Goal: Task Accomplishment & Management: Manage account settings

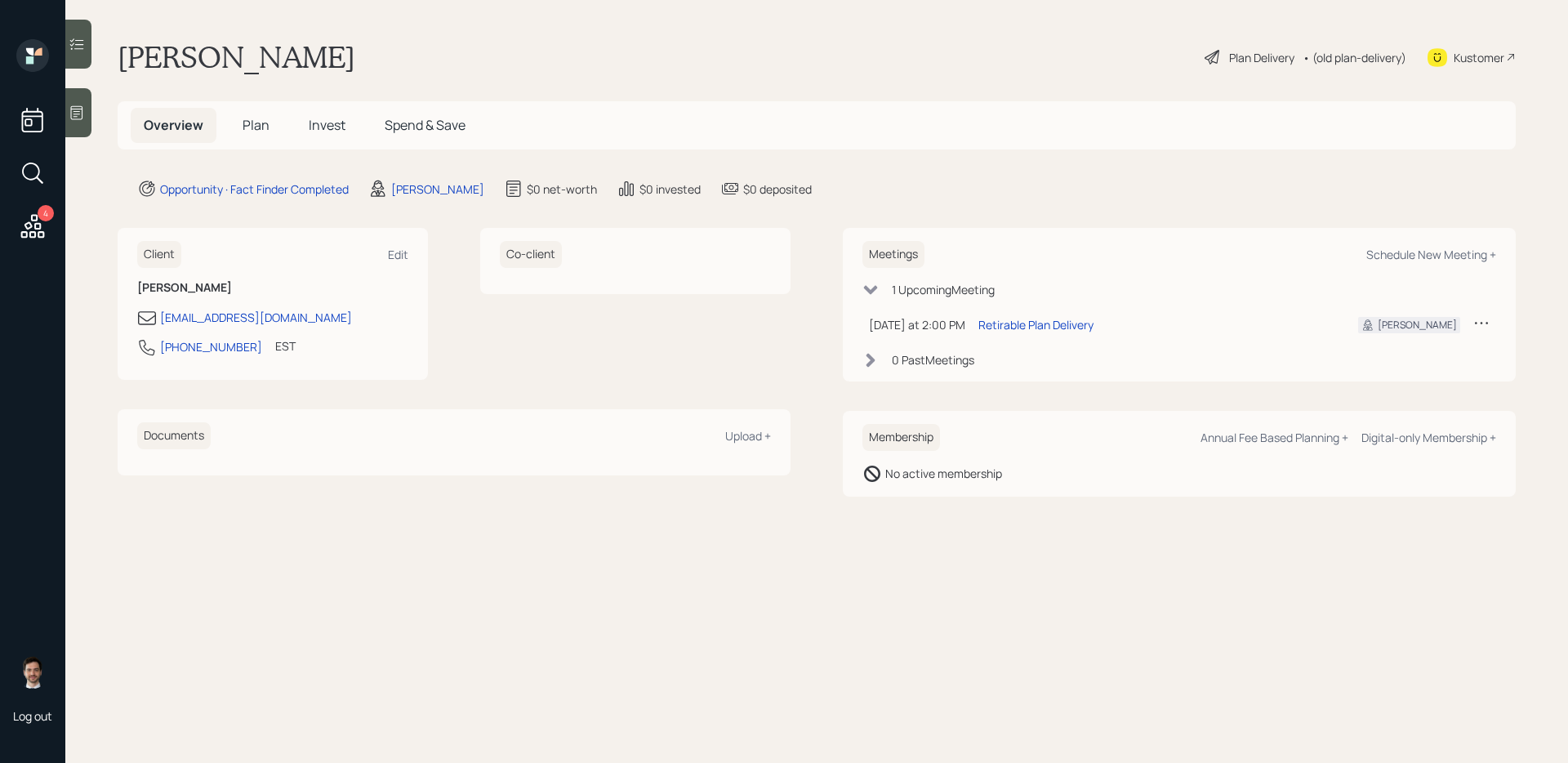
click at [258, 123] on span "Plan" at bounding box center [256, 125] width 27 height 18
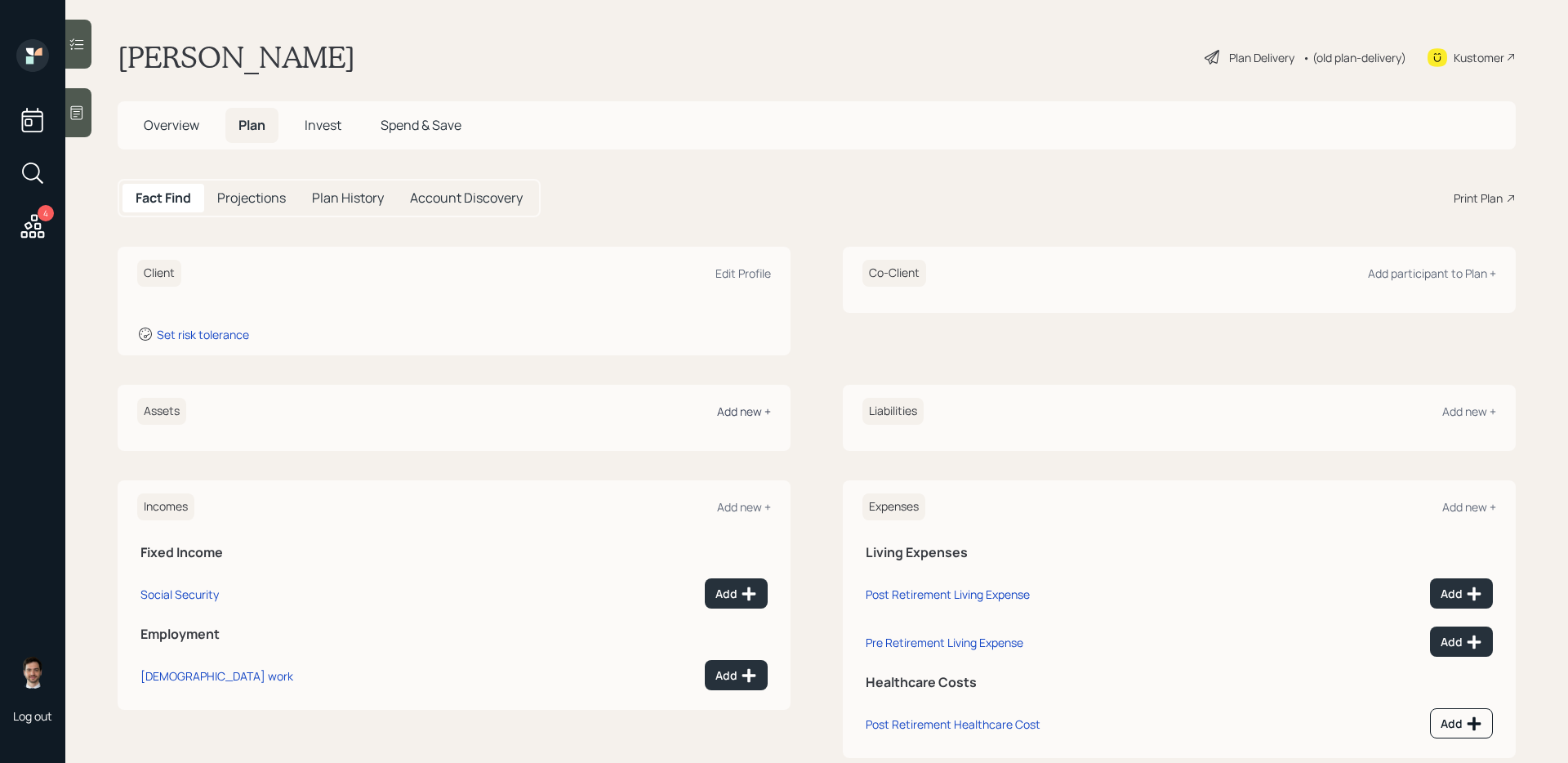
click at [740, 408] on div "Add new +" at bounding box center [744, 410] width 54 height 15
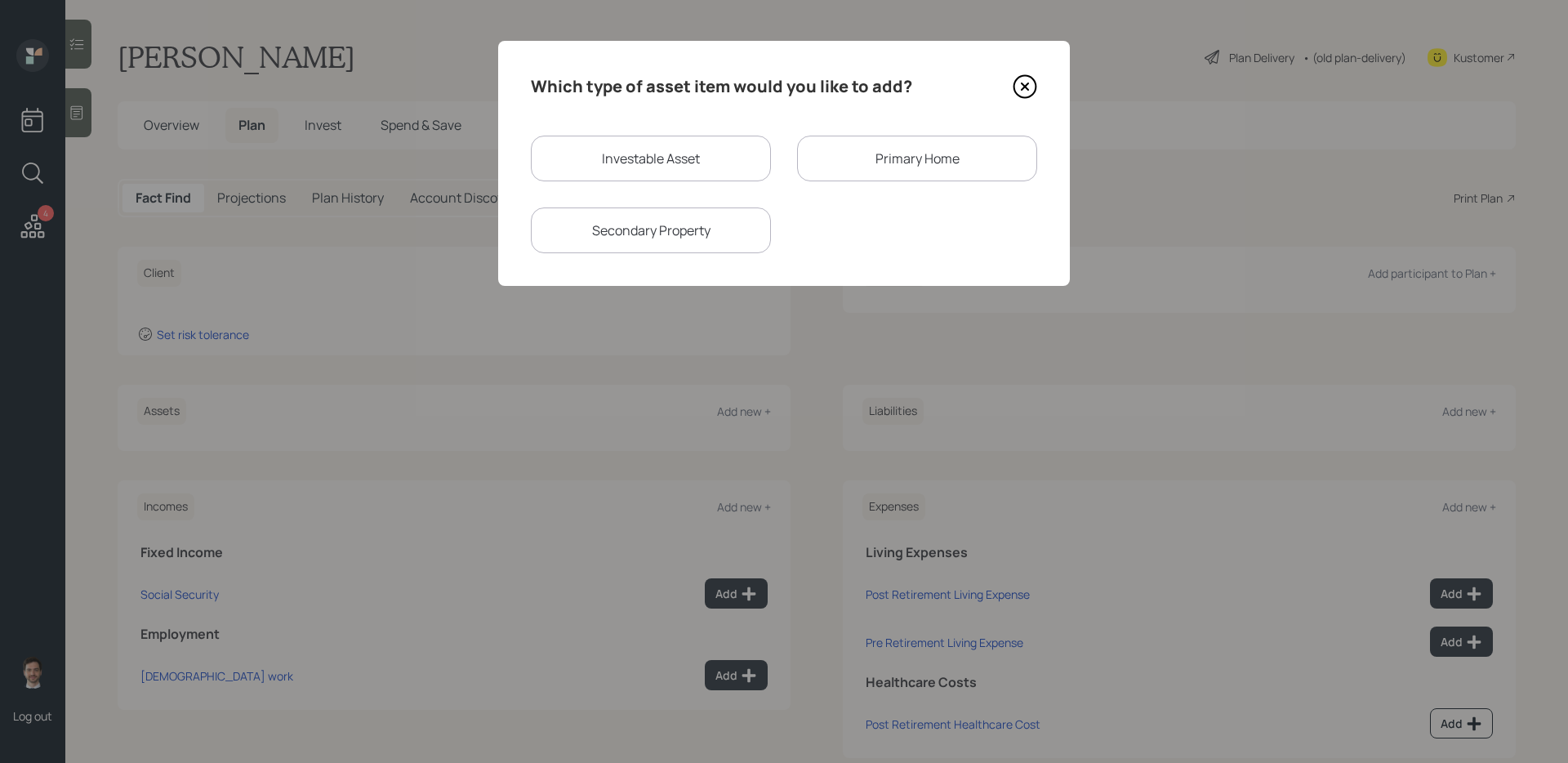
click at [675, 145] on div "Investable Asset" at bounding box center [650, 158] width 240 height 46
select select "taxable"
select select "balanced"
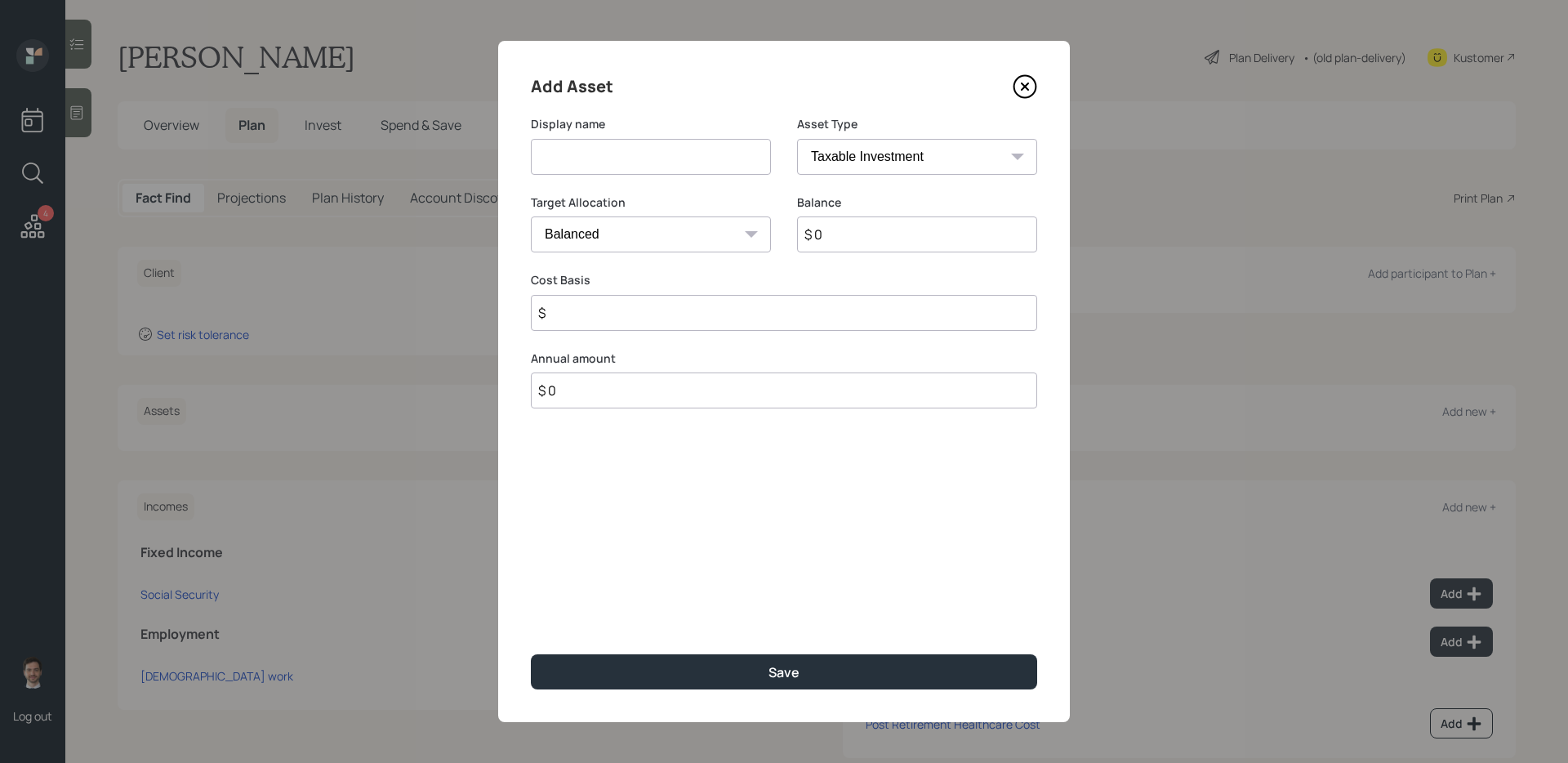
click at [661, 148] on input at bounding box center [650, 157] width 240 height 36
type input "Current 401k"
select select "company_sponsored"
type input "$ 180,000"
type input "6"
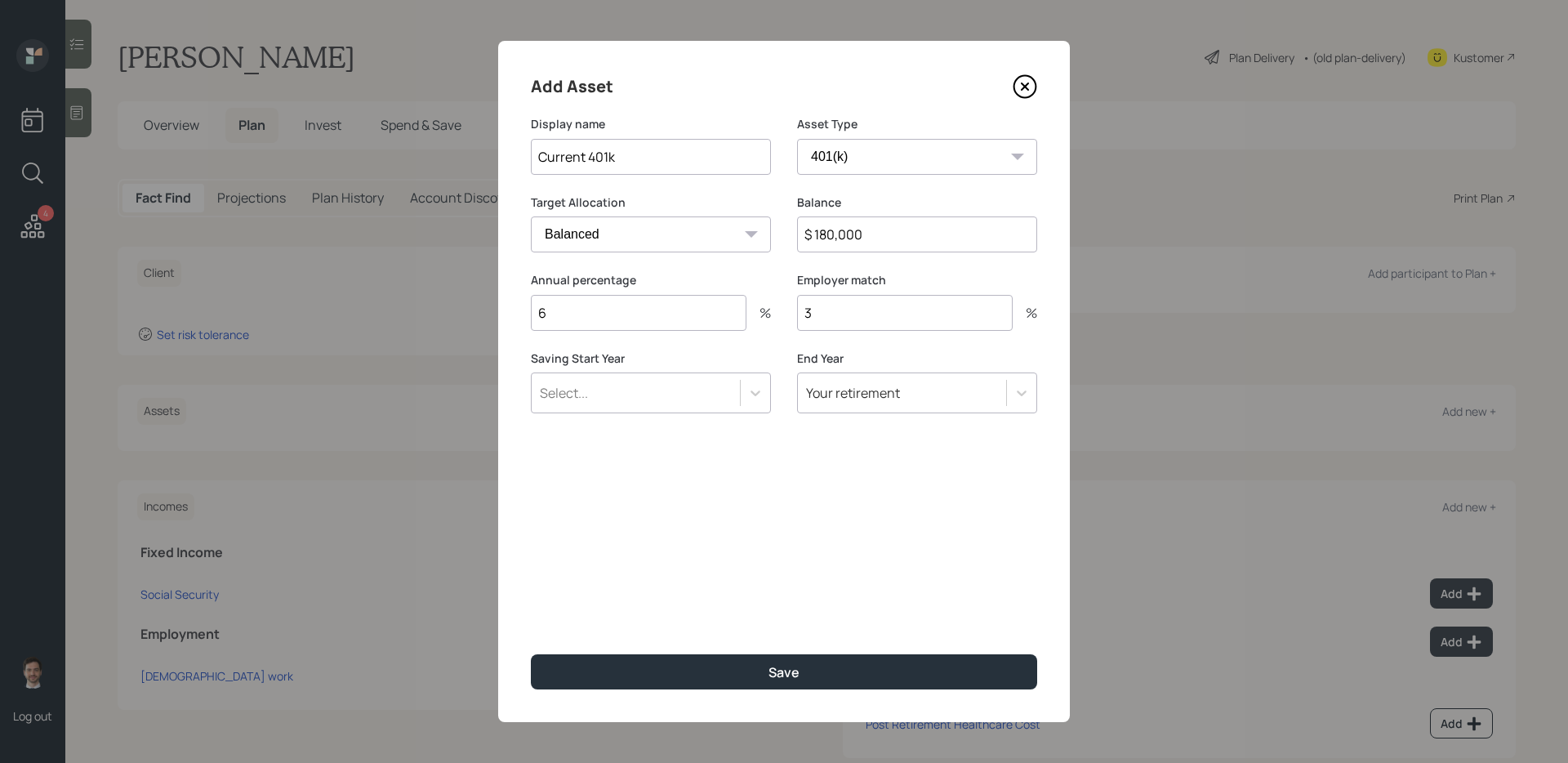
type input "3"
type input "a"
click at [530, 612] on button "Save" at bounding box center [784, 671] width 506 height 35
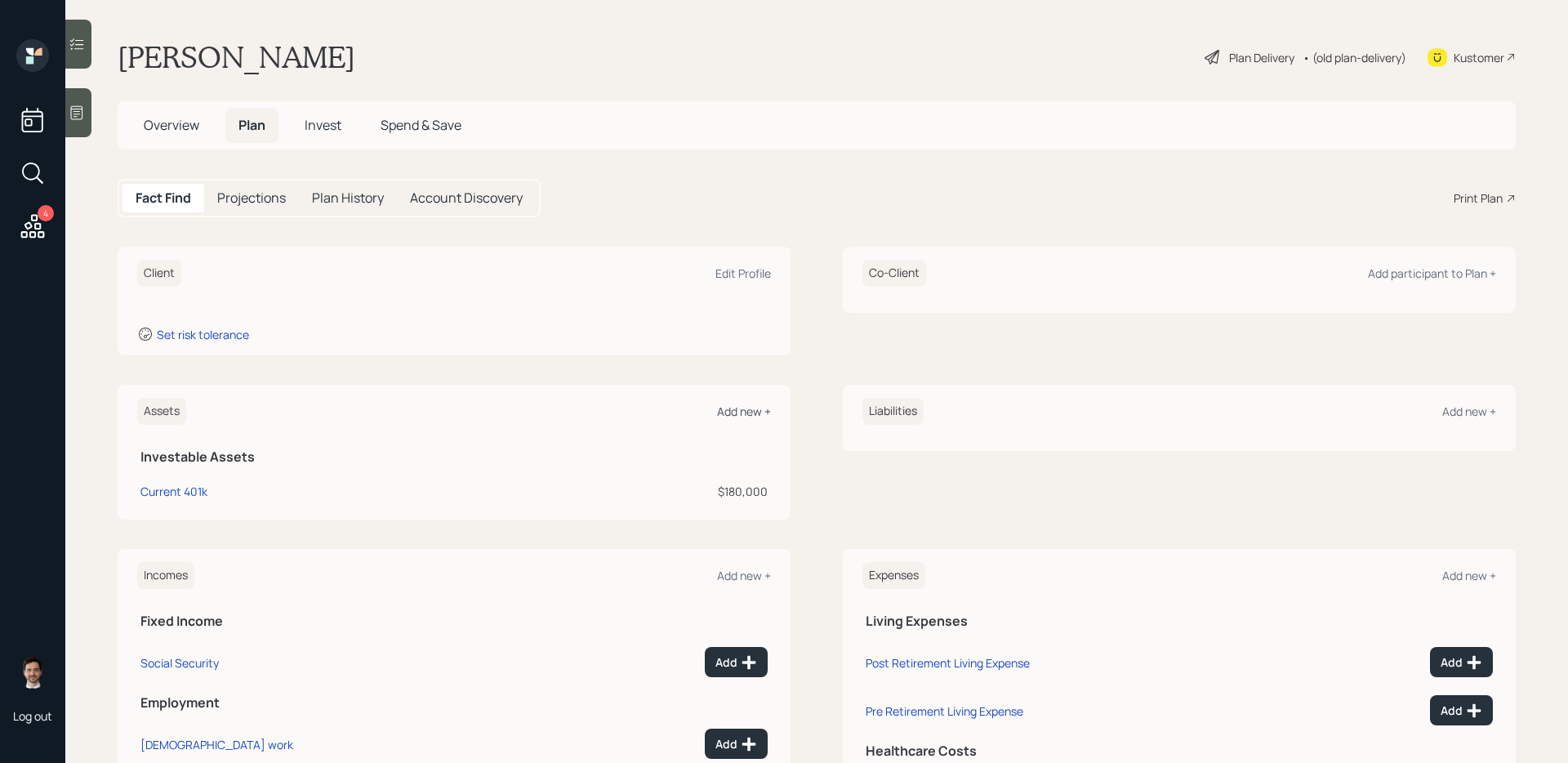
click at [749, 412] on div "Add new +" at bounding box center [744, 410] width 54 height 15
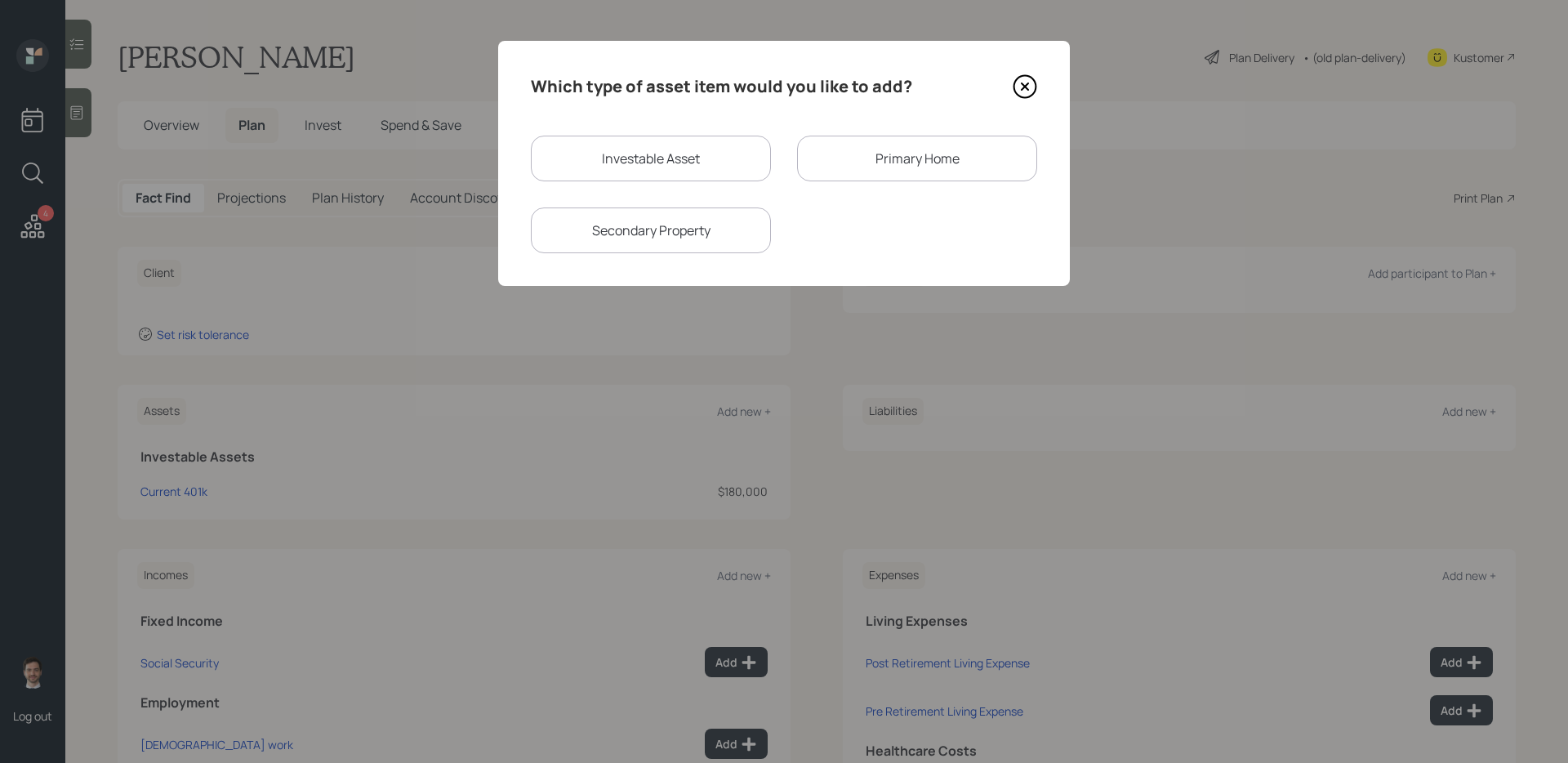
click at [910, 171] on div "Primary Home" at bounding box center [916, 158] width 240 height 46
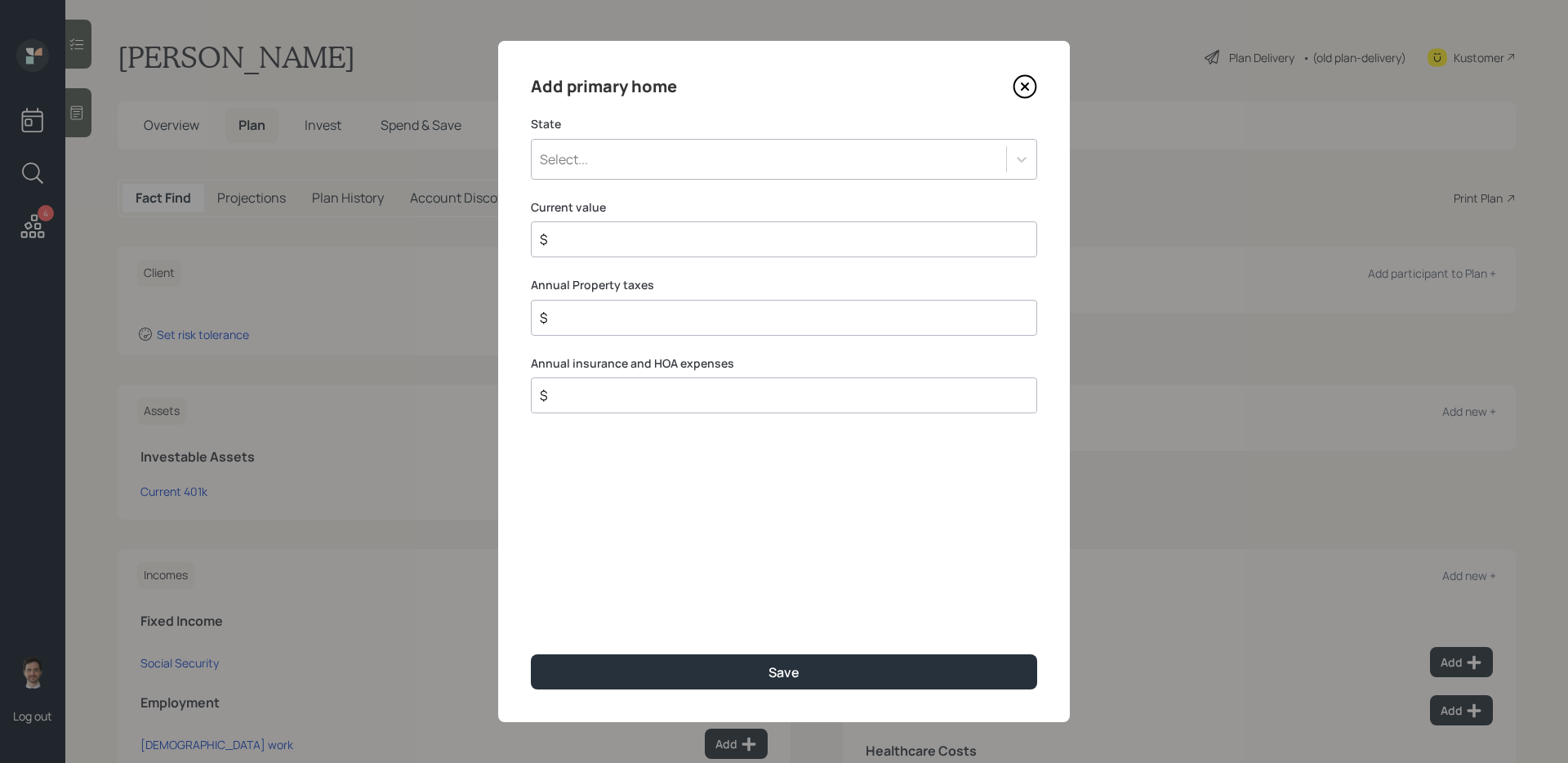
click at [631, 164] on div "Select..." at bounding box center [768, 159] width 475 height 28
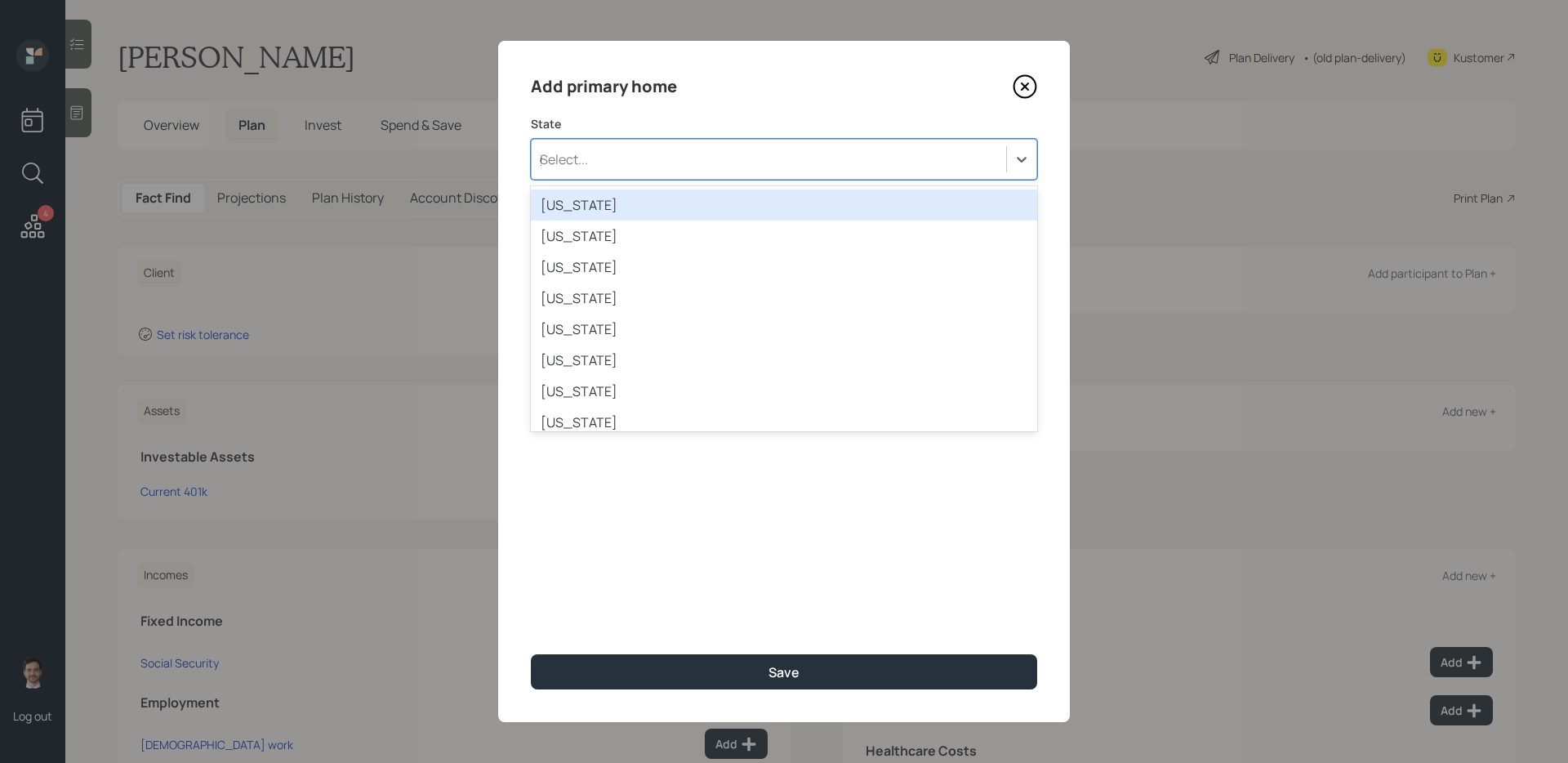
type input "ge"
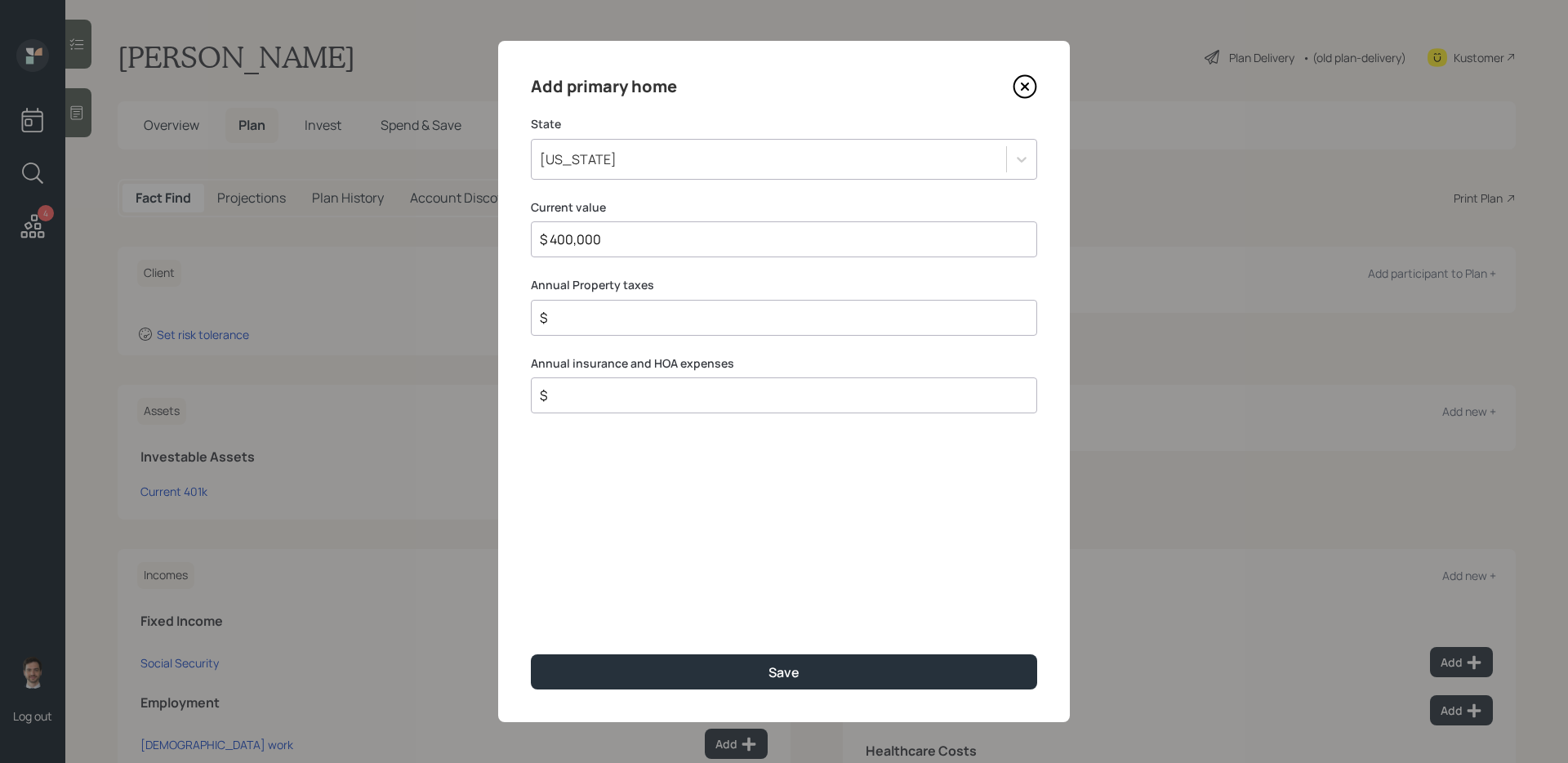
type input "$ 400,000"
click at [530, 612] on button "Save" at bounding box center [784, 671] width 506 height 35
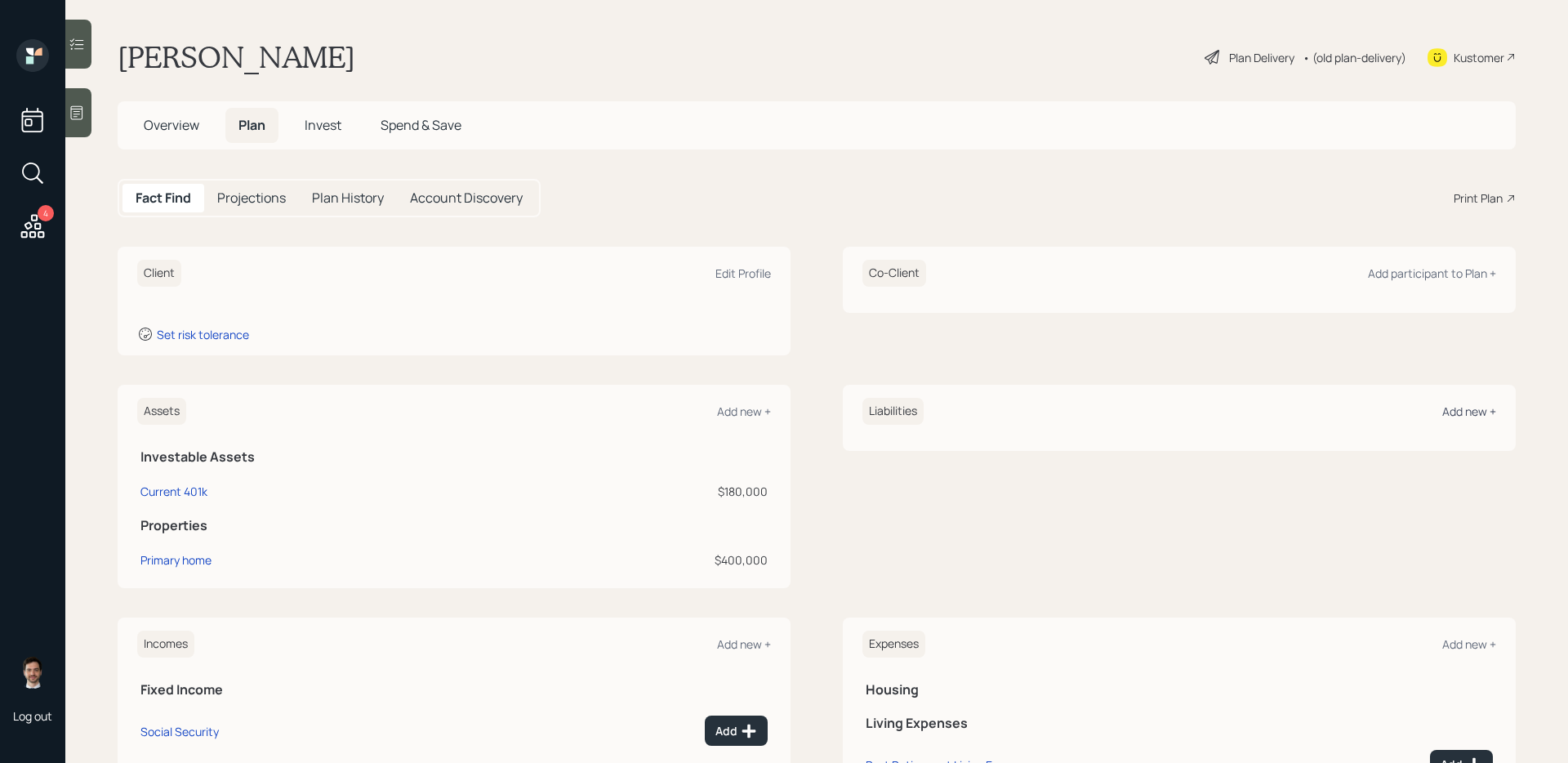
click at [1199, 413] on div "Add new +" at bounding box center [1469, 410] width 54 height 15
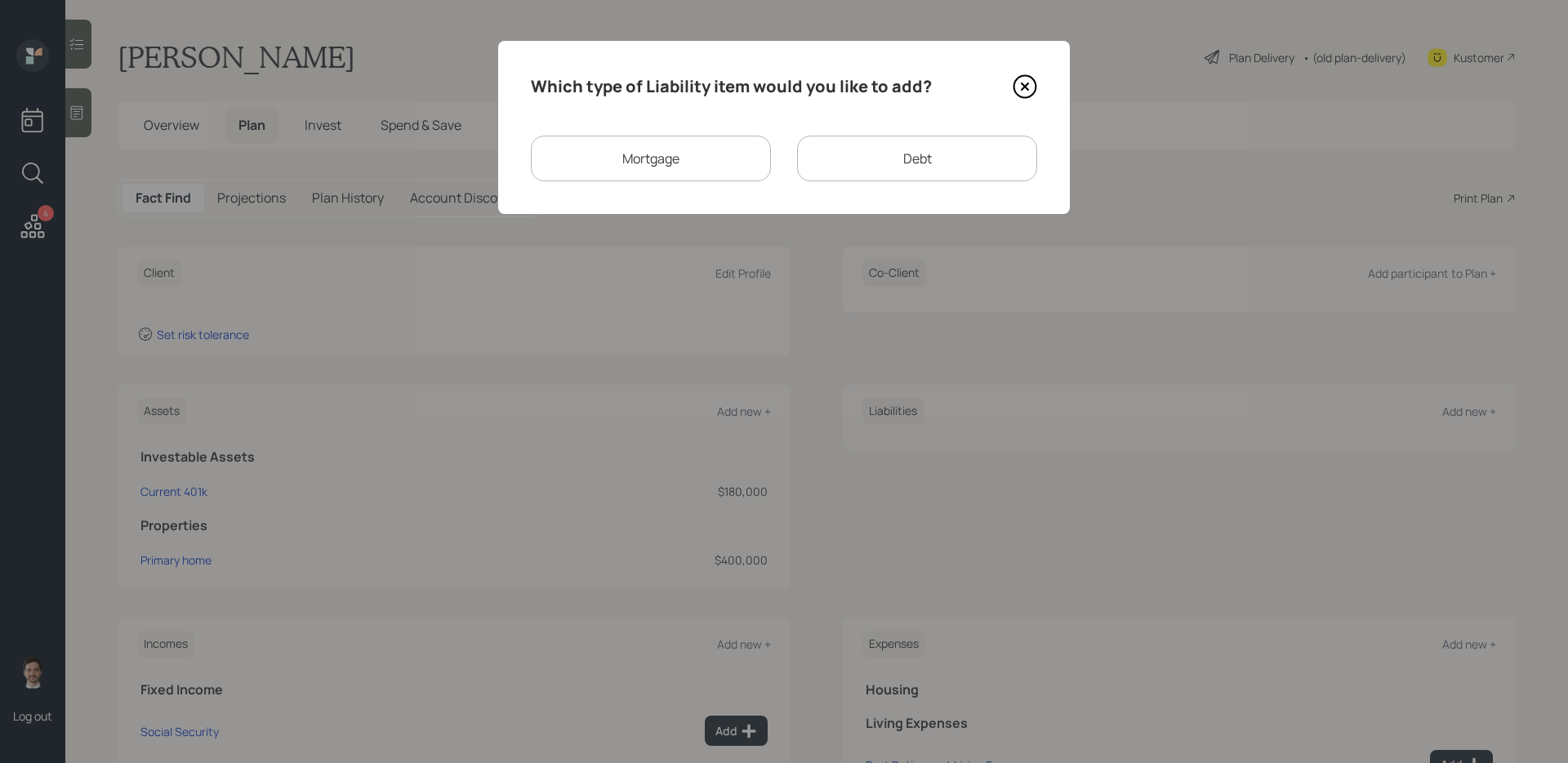
click at [710, 152] on div "Mortgage" at bounding box center [650, 158] width 240 height 46
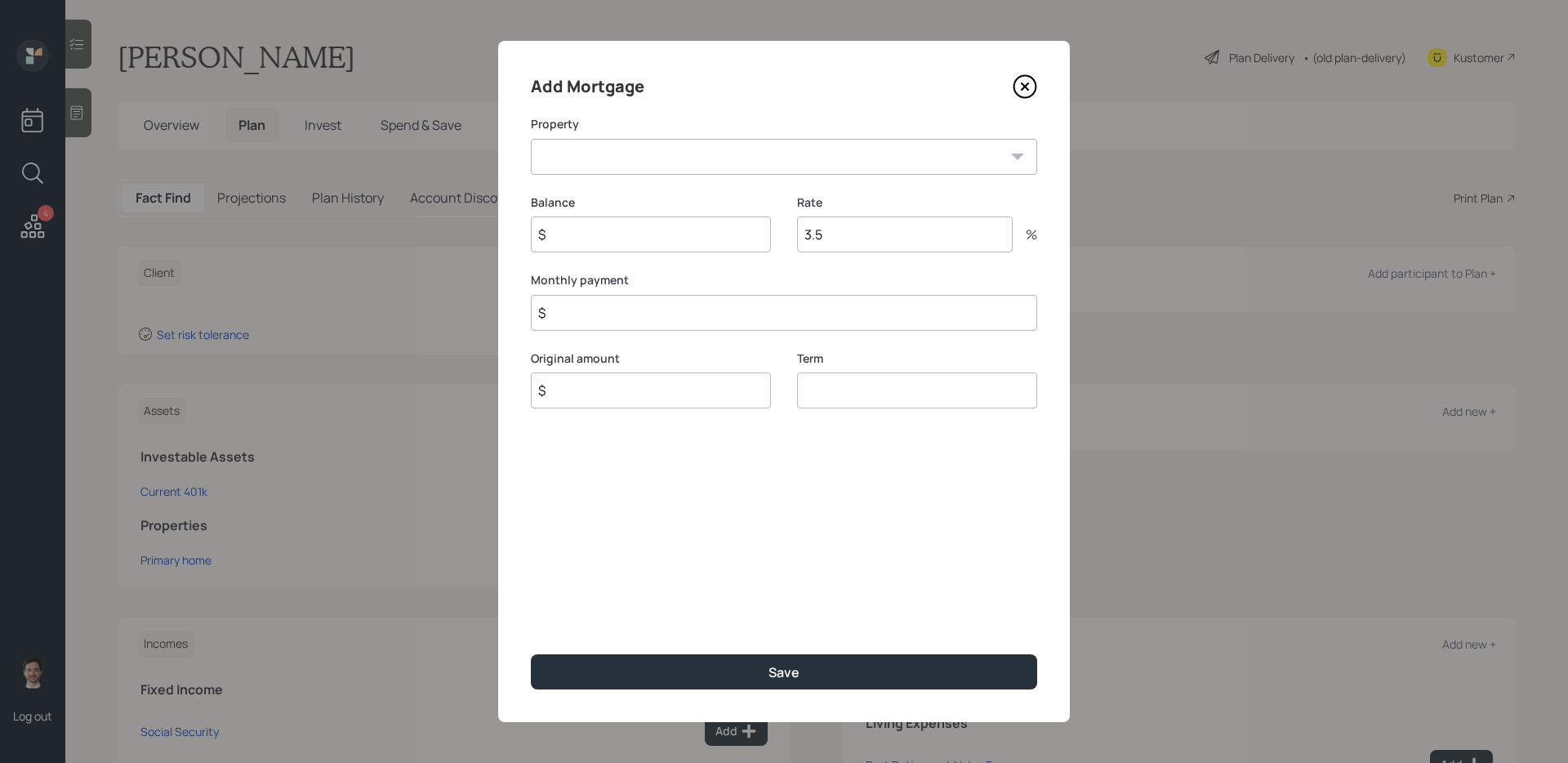
click at [674, 158] on select "GA Primary home" at bounding box center [784, 157] width 506 height 36
select select "58e21750-8bdd-427c-92b7-bcf985b2b59f"
click at [626, 237] on input "$" at bounding box center [650, 234] width 240 height 36
type input "$ 200,000"
type input "3"
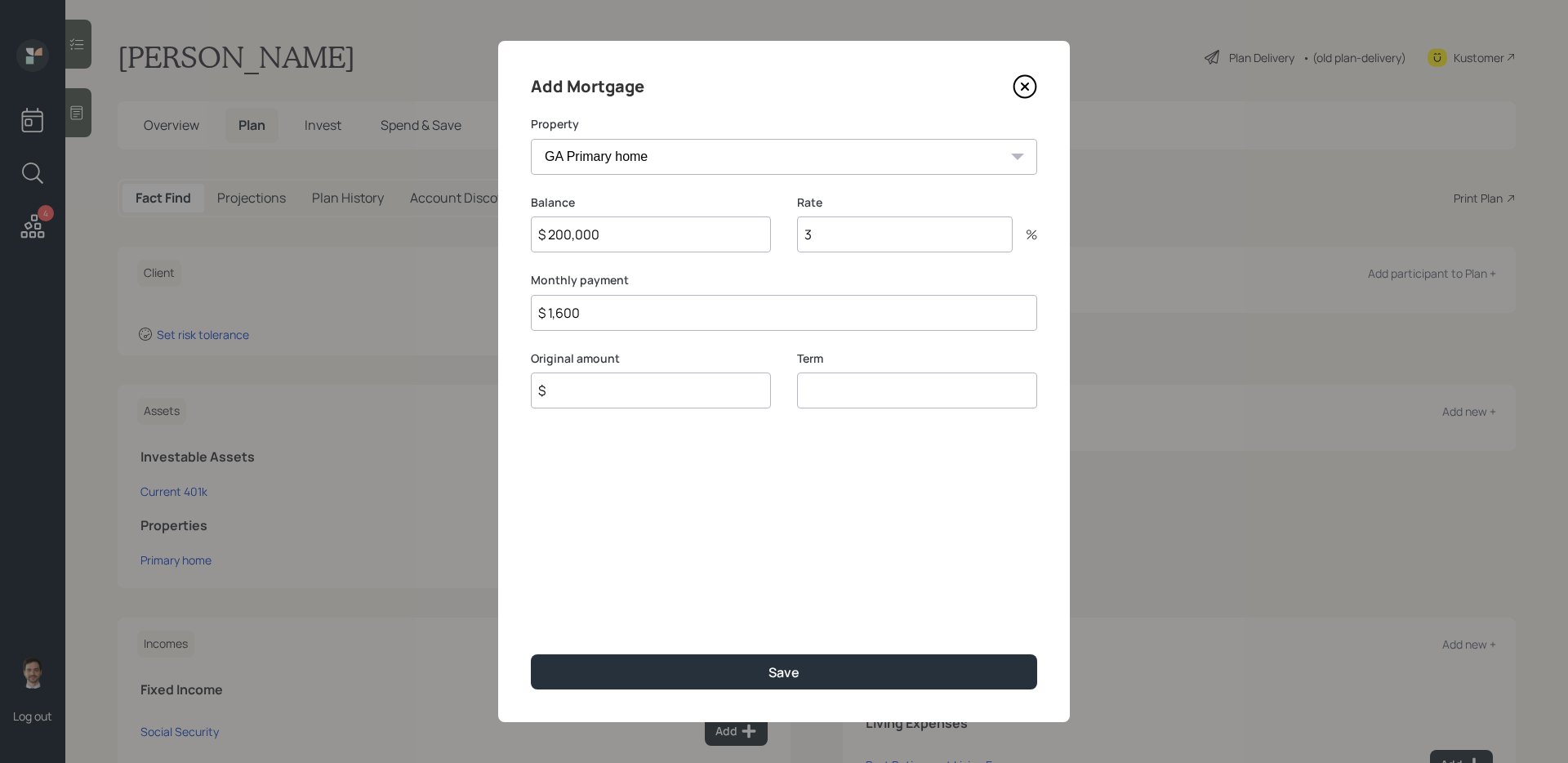
type input "$ 1,600"
type input "$ 200,000"
type input "30"
click at [530, 612] on button "Save" at bounding box center [784, 671] width 506 height 35
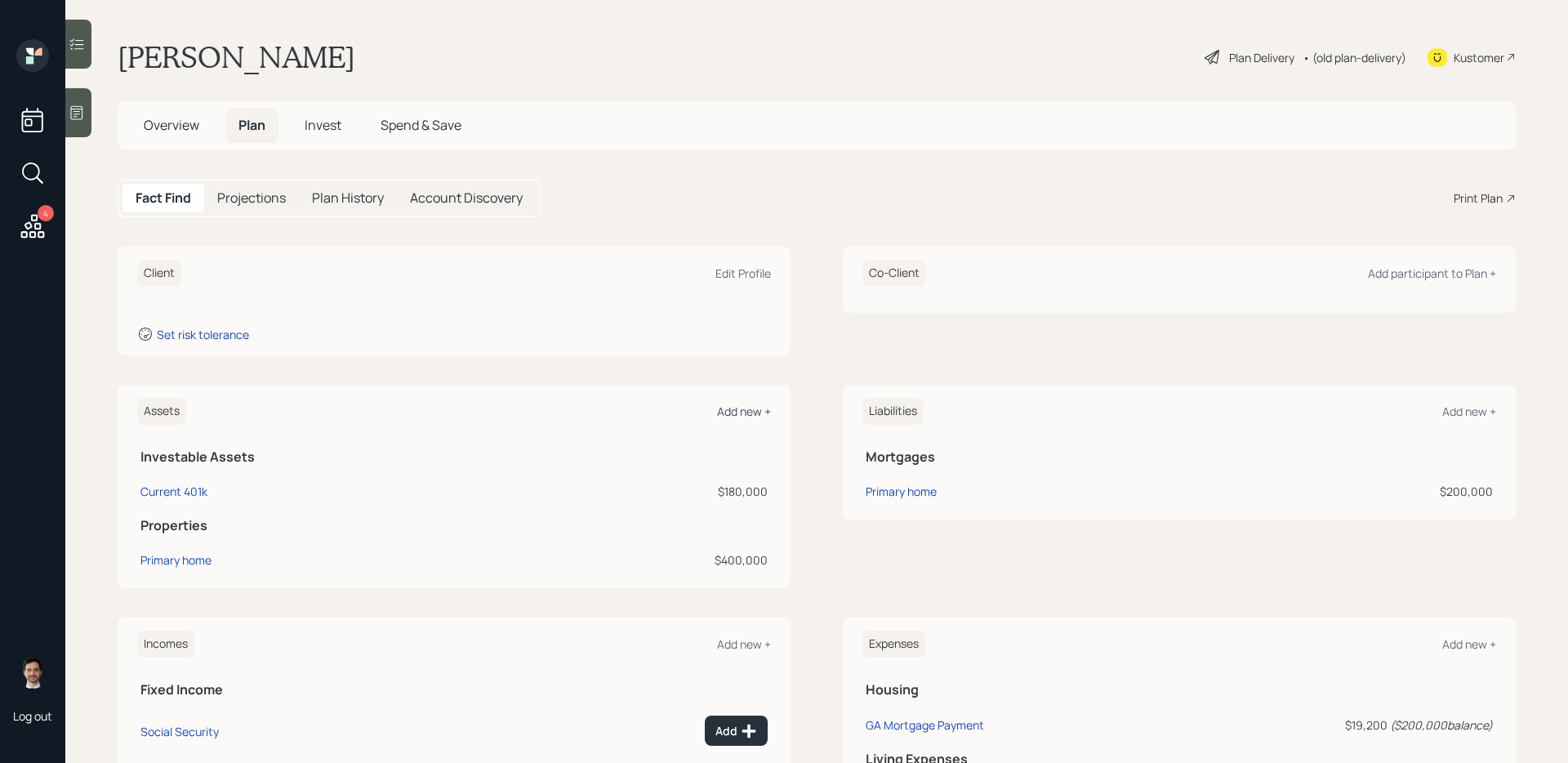
click at [741, 411] on div "Add new +" at bounding box center [744, 410] width 54 height 15
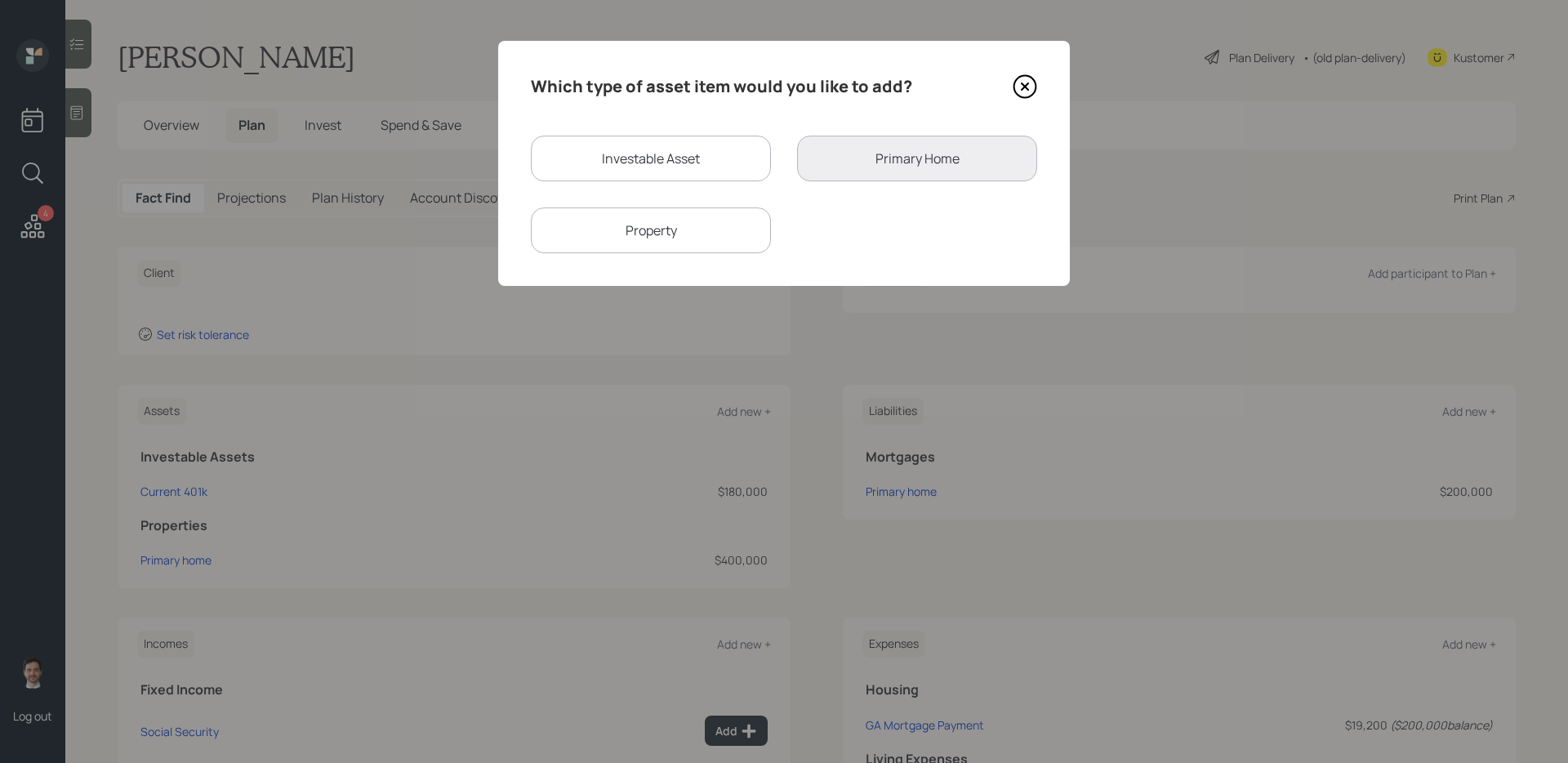
click at [715, 157] on div "Investable Asset" at bounding box center [650, 158] width 240 height 46
select select "taxable"
select select "balanced"
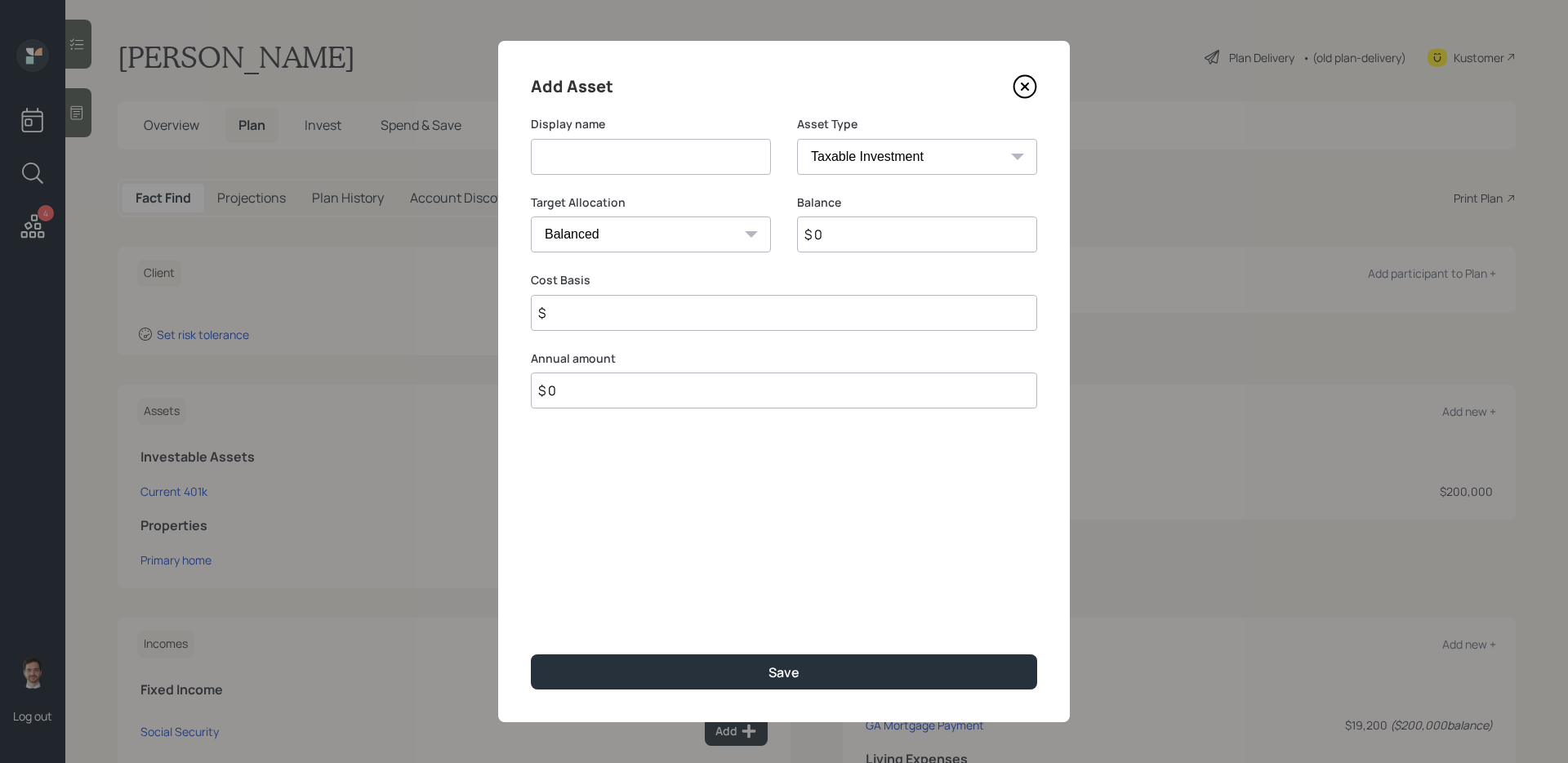
click at [715, 157] on input at bounding box center [650, 157] width 240 height 36
type input "Checking and Savings"
select select "emergency_fund"
type input "$ 3,500"
click at [530, 612] on button "Save" at bounding box center [784, 671] width 506 height 35
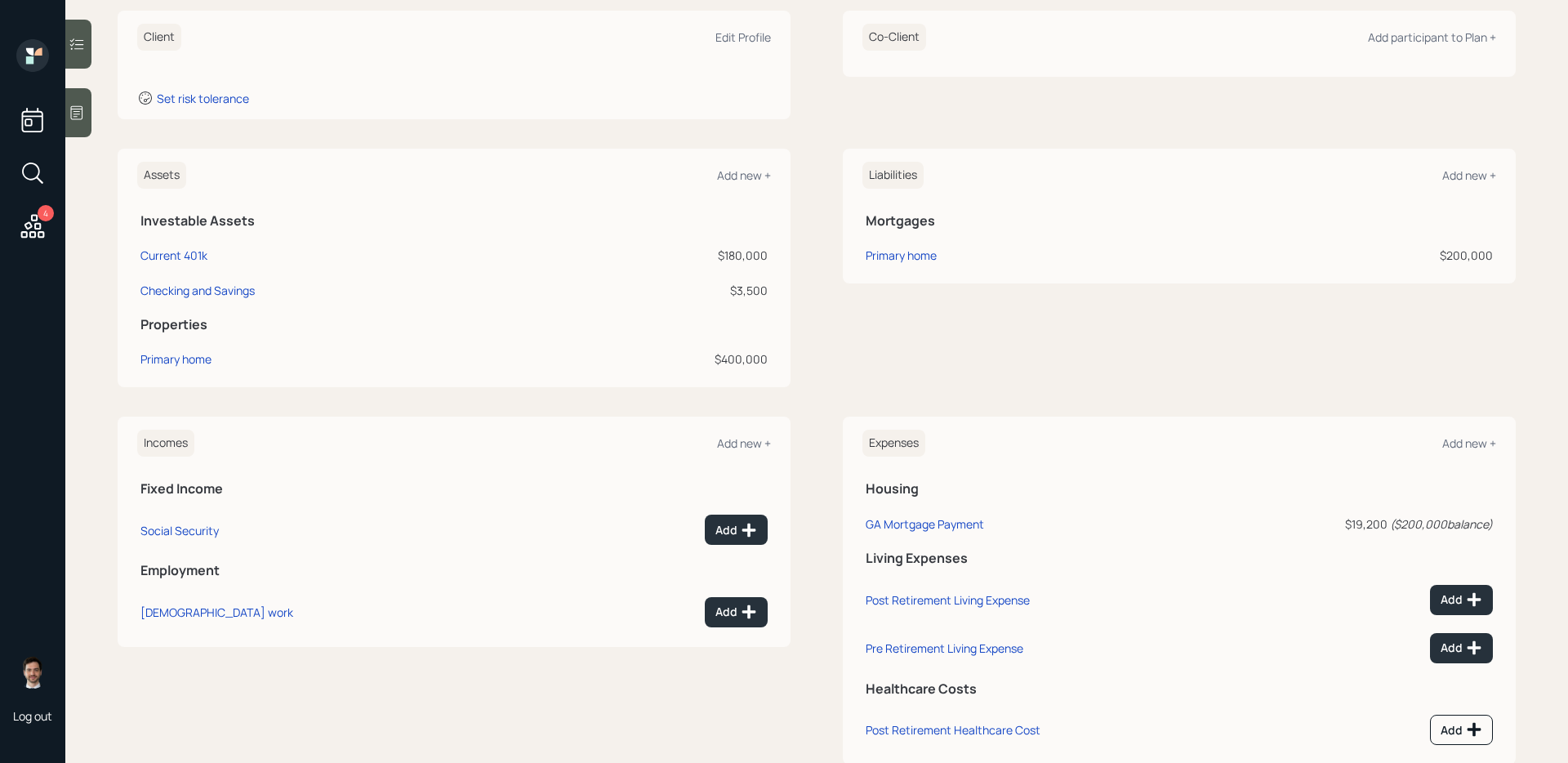
scroll to position [238, 0]
click at [726, 606] on div "Add" at bounding box center [736, 610] width 41 height 16
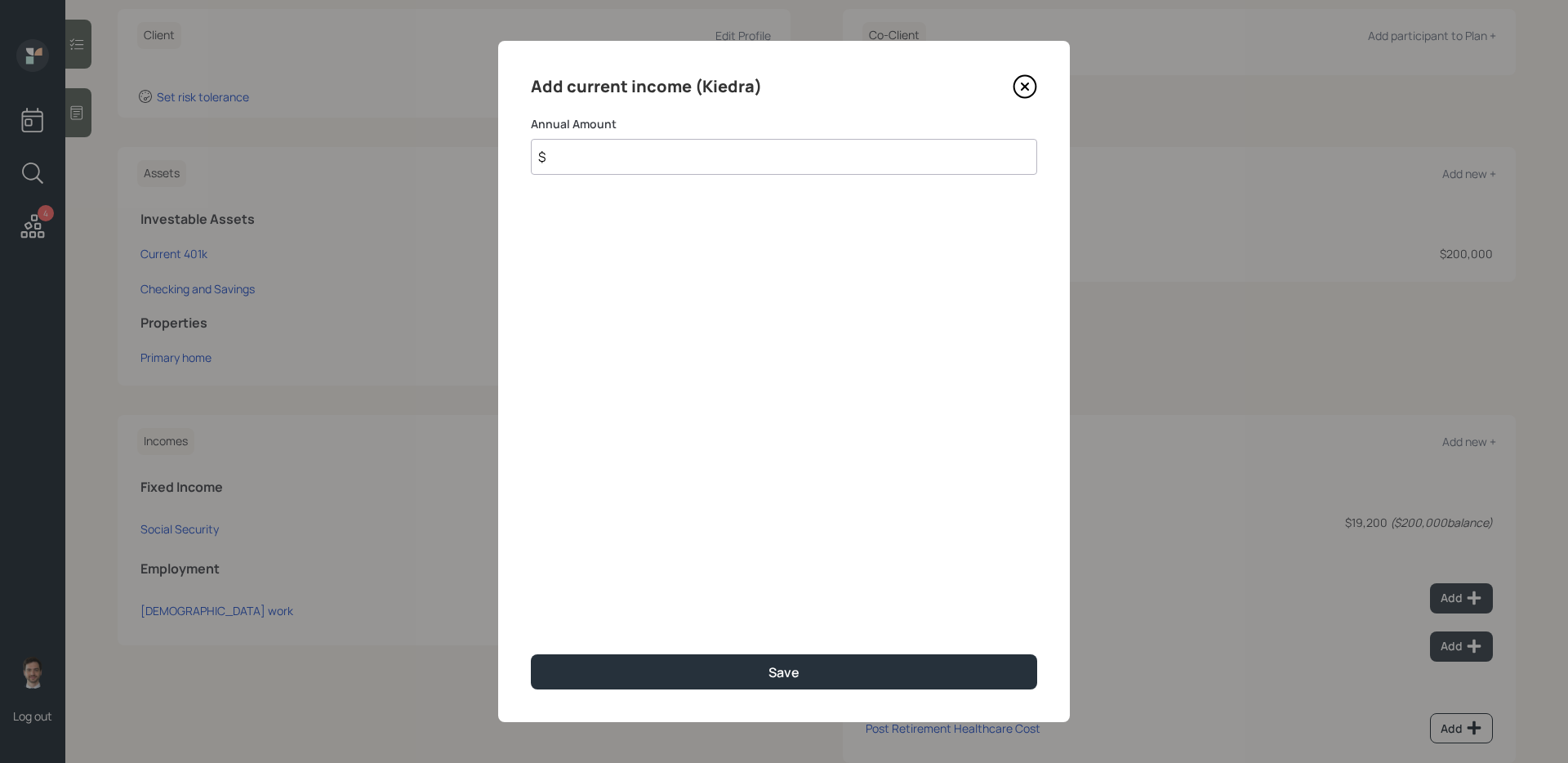
click at [747, 167] on input "$" at bounding box center [784, 157] width 506 height 36
type input "$ 80,000"
click at [530, 612] on button "Save" at bounding box center [784, 671] width 506 height 35
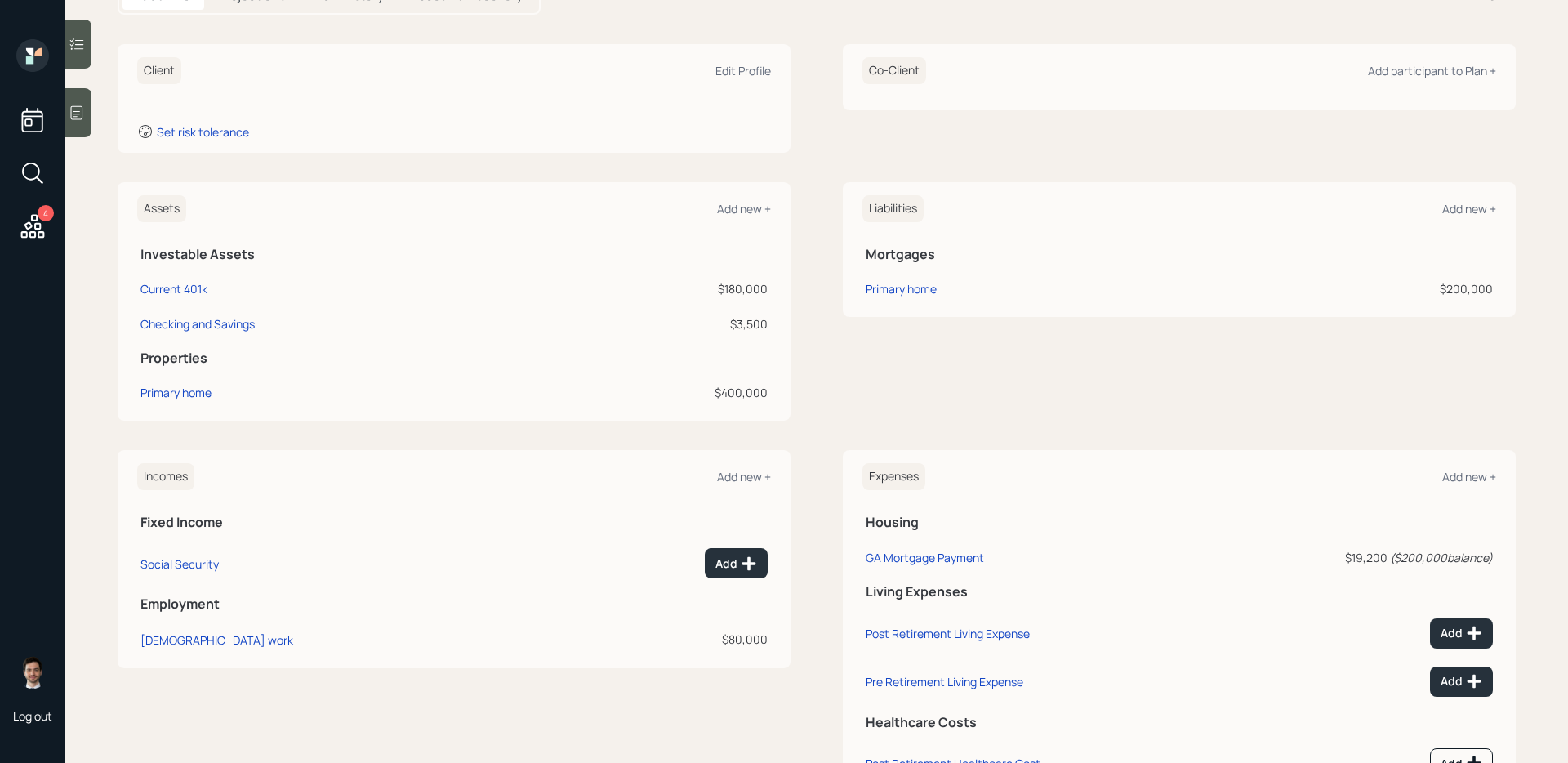
scroll to position [150, 0]
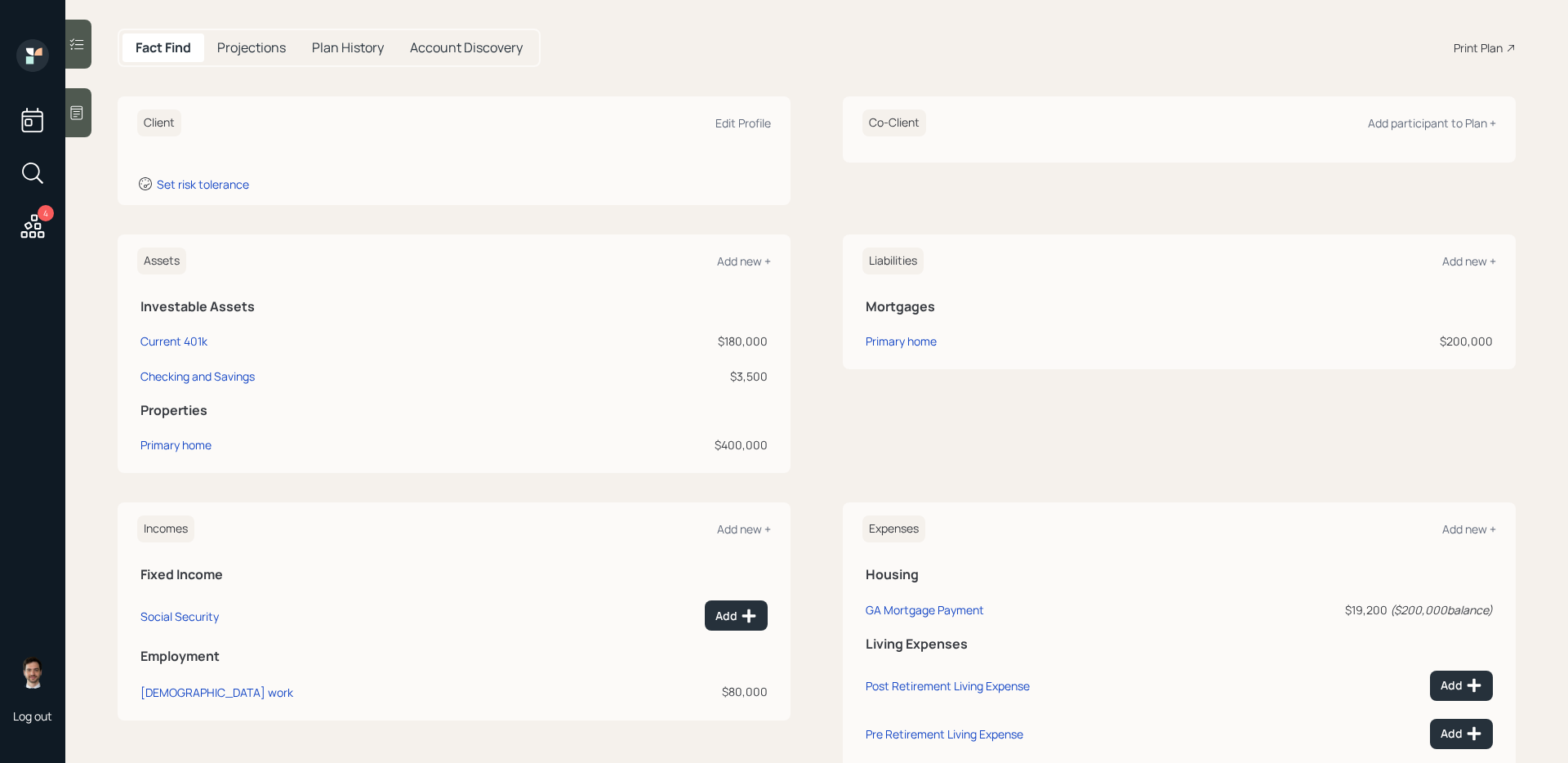
click at [99, 361] on main "Kiedra Swartz Plan Delivery • (old plan-delivery) Kustomer Overview Plan Invest…" at bounding box center [817, 382] width 1502 height 763
click at [817, 367] on div "Assets Add new + Investable Assets Current 401k $180,000 Checking and Savings $…" at bounding box center [816, 354] width 1397 height 239
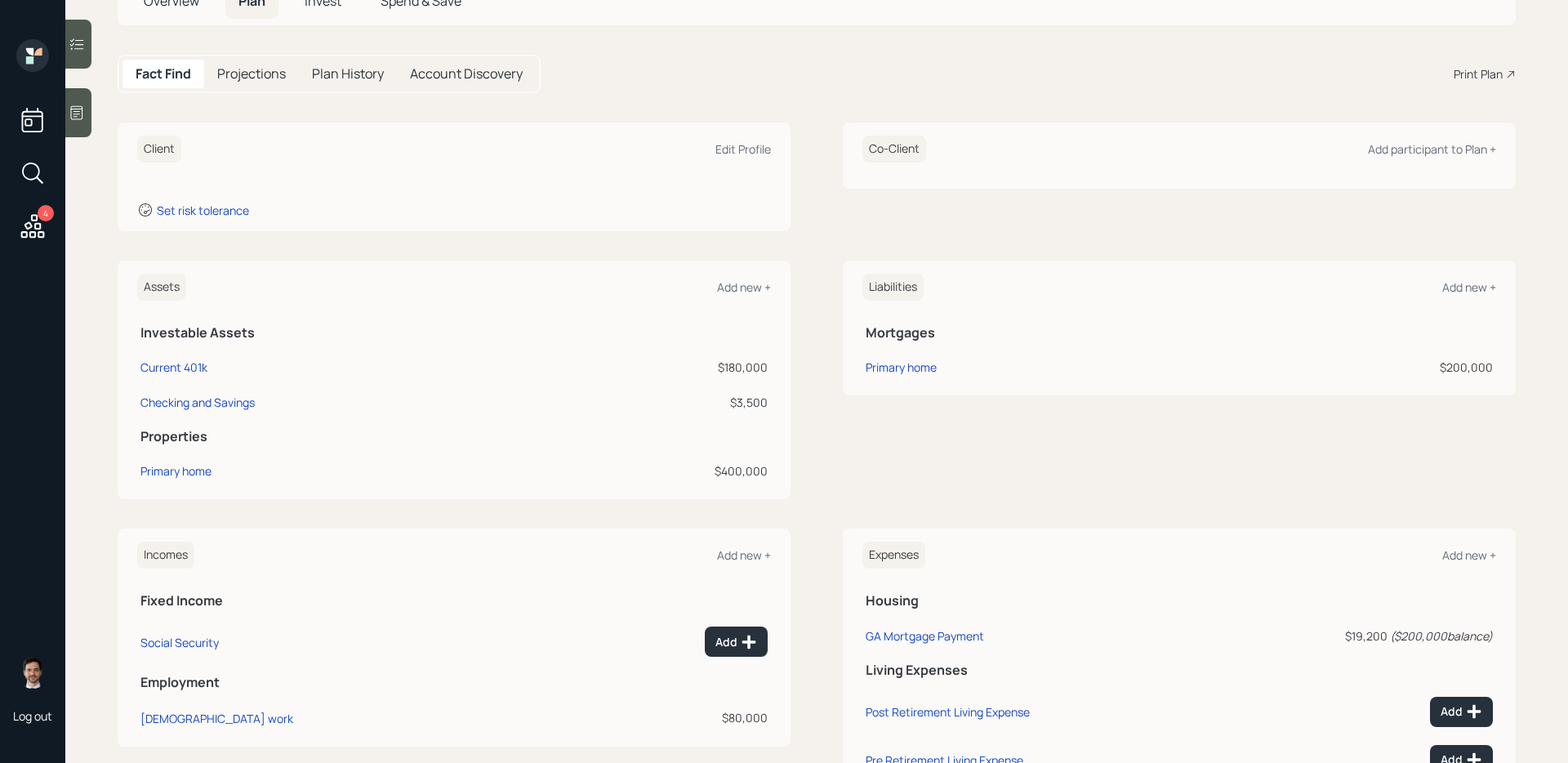
scroll to position [121, 0]
click at [740, 153] on div "Edit Profile" at bounding box center [743, 152] width 56 height 15
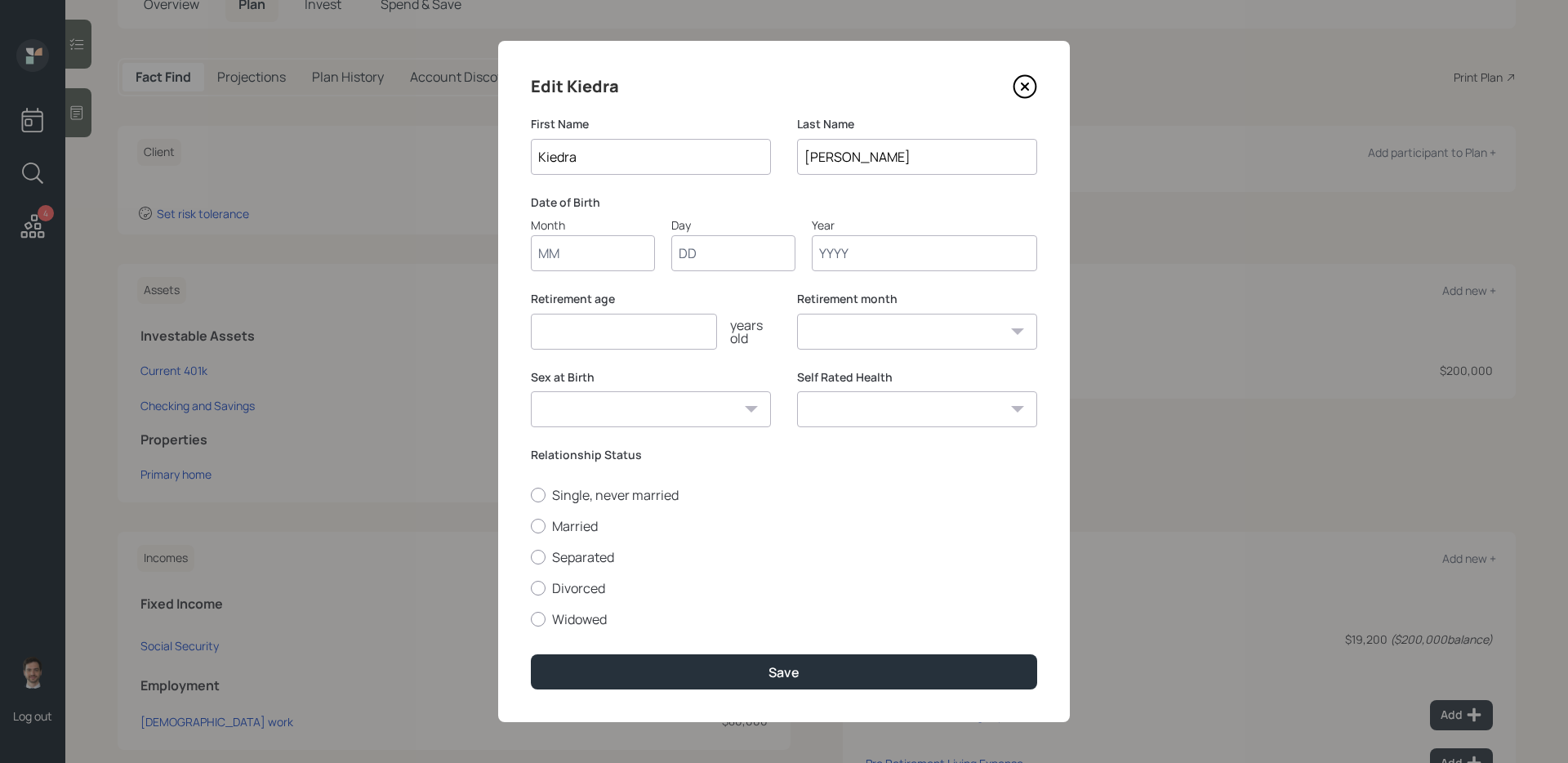
click at [618, 254] on input "Month" at bounding box center [592, 253] width 124 height 36
type input "08"
type input "04"
type input "1971"
select select "8"
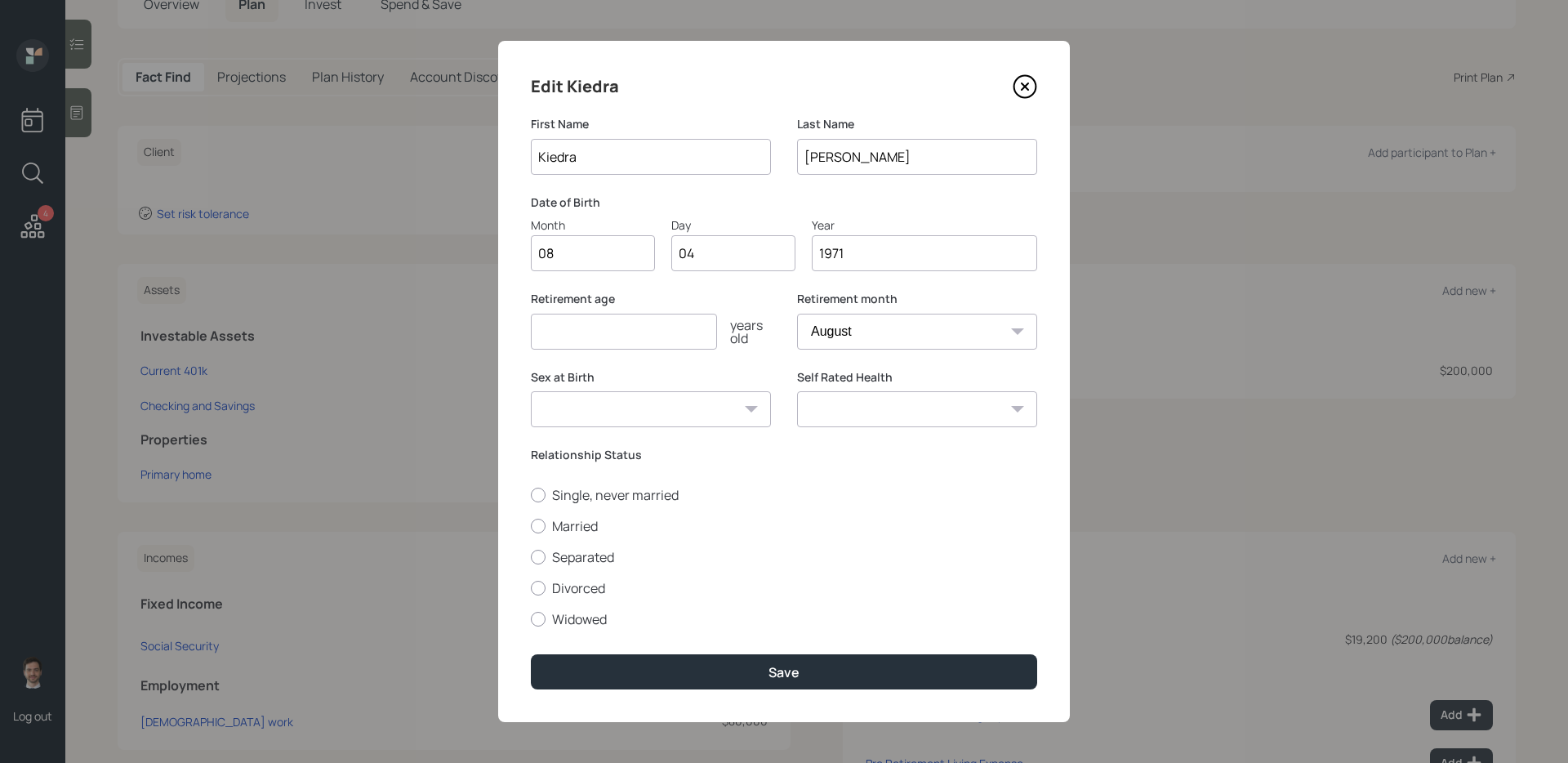
type input "1971"
click at [692, 327] on input "number" at bounding box center [623, 331] width 186 height 36
type input "62"
click at [600, 587] on label "Divorced" at bounding box center [784, 588] width 506 height 18
click at [530, 587] on input "Divorced" at bounding box center [530, 587] width 1 height 1
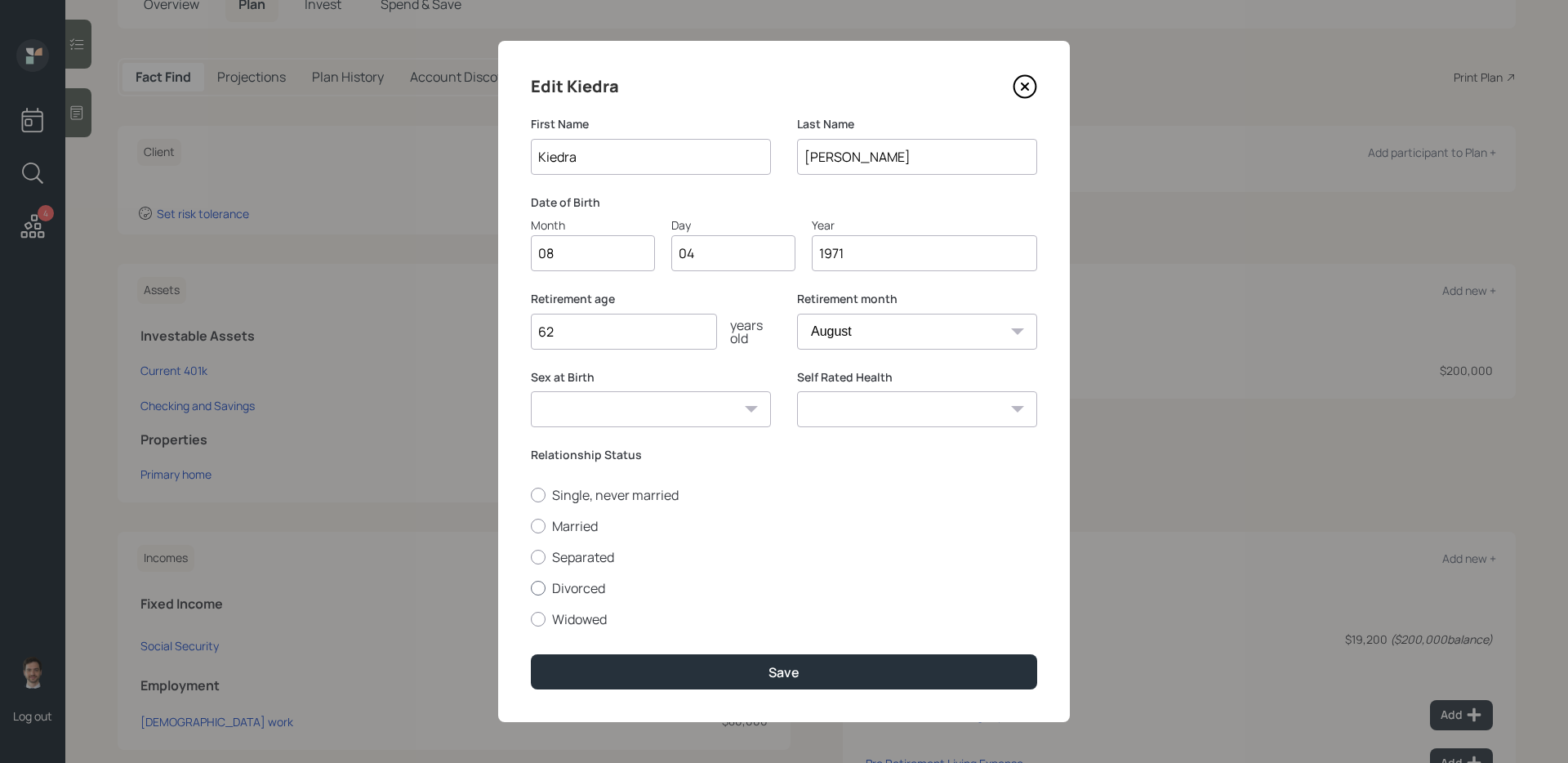
radio input "true"
click at [871, 411] on select "Excellent Very Good Good Fair Poor" at bounding box center [916, 409] width 240 height 36
select select "very_good"
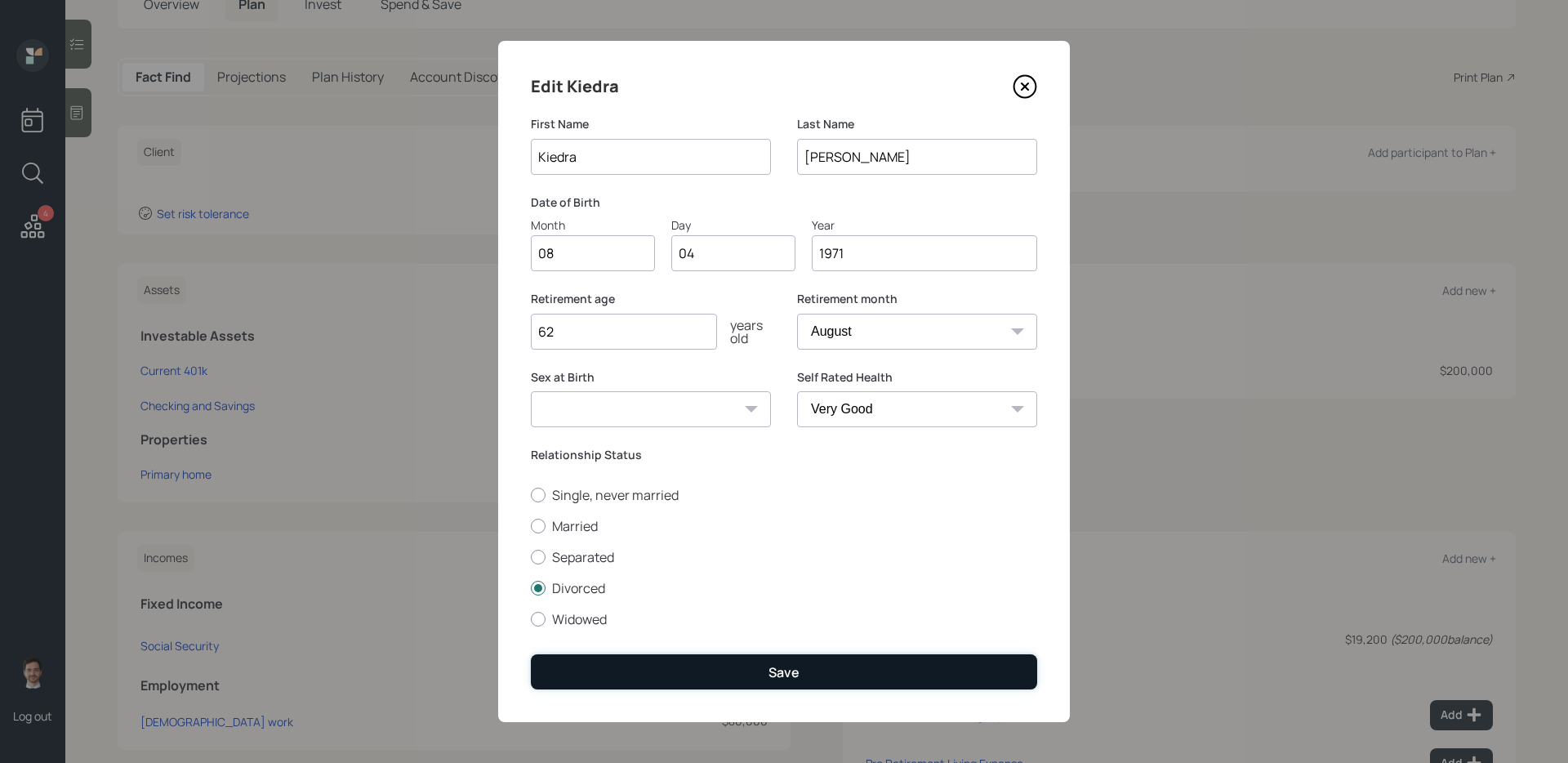
click at [802, 612] on button "Save" at bounding box center [784, 671] width 506 height 35
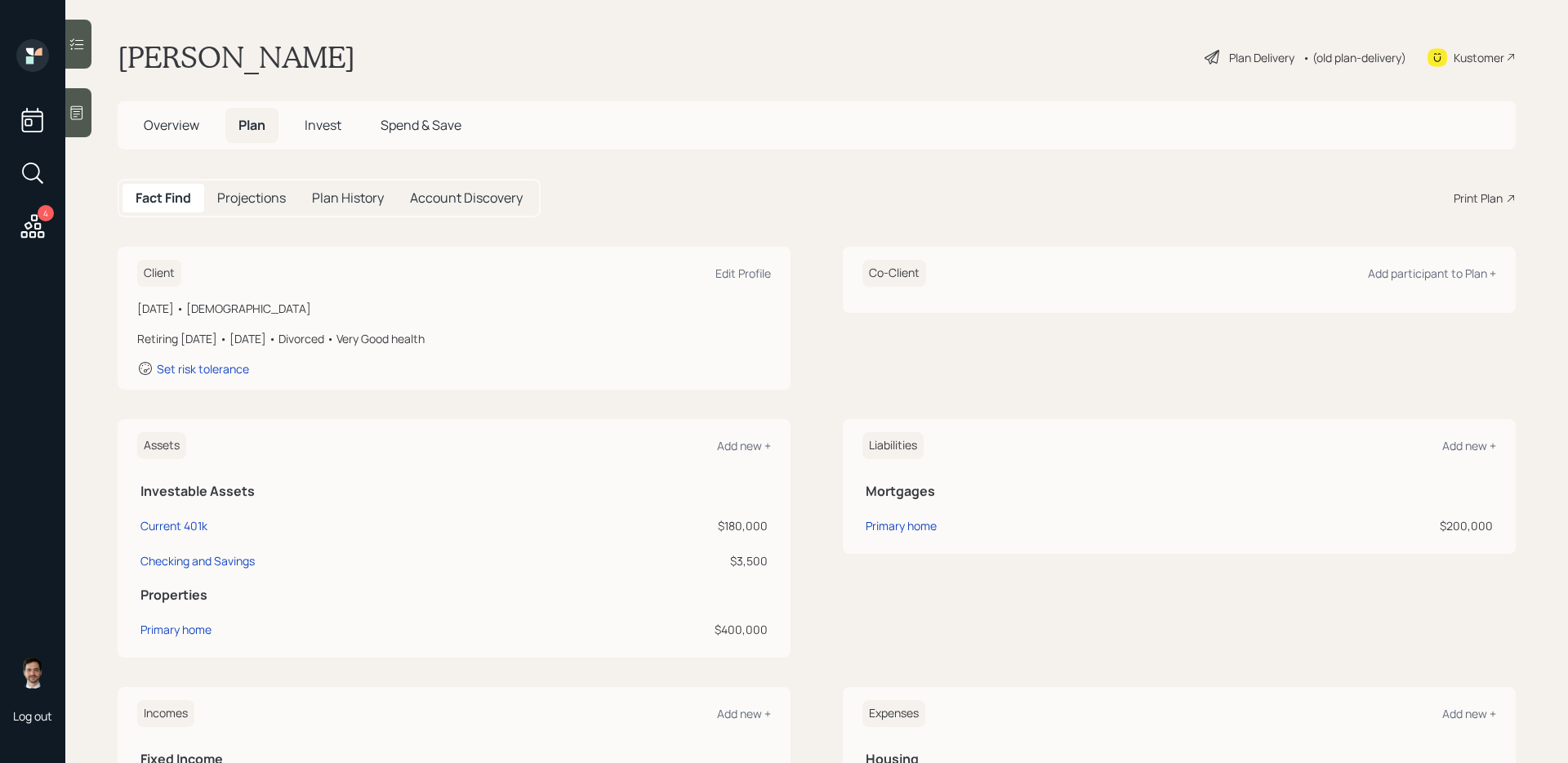
click at [1199, 54] on div "Plan Delivery" at bounding box center [1261, 57] width 66 height 17
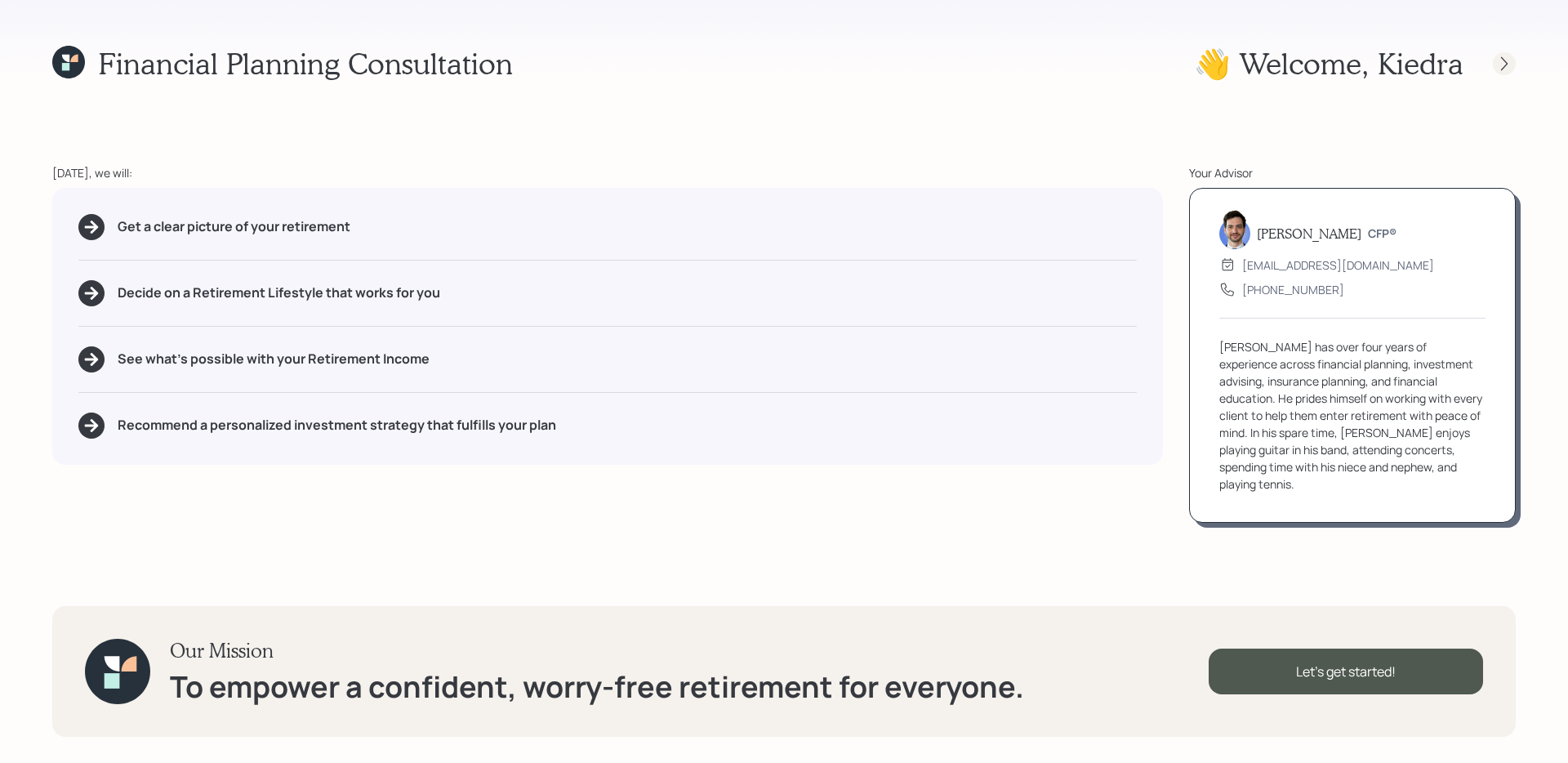
click at [1199, 60] on icon at bounding box center [1504, 64] width 16 height 16
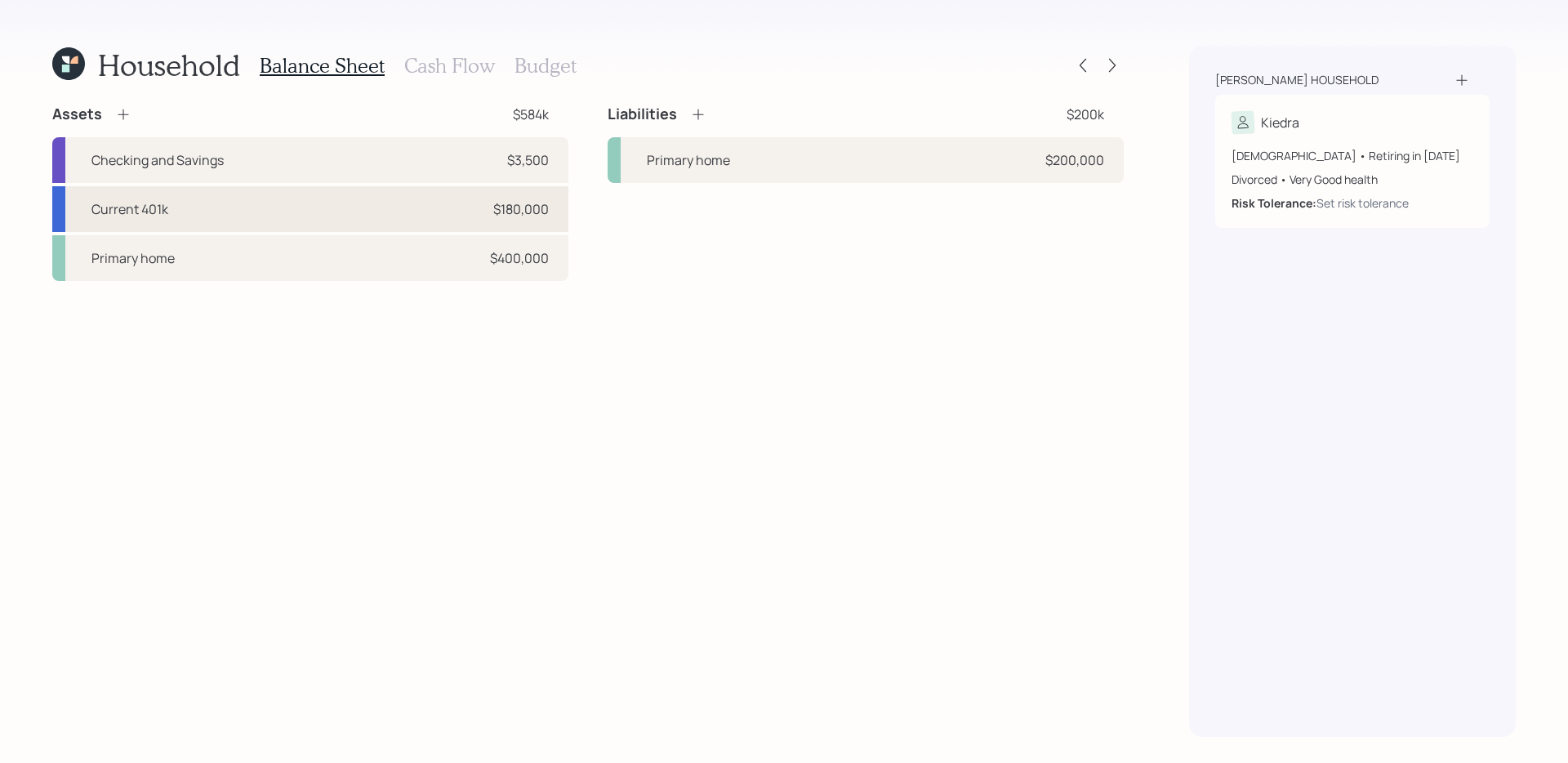
click at [444, 206] on div "Current 401k $180,000" at bounding box center [310, 208] width 516 height 46
select select "company_sponsored"
select select "balanced"
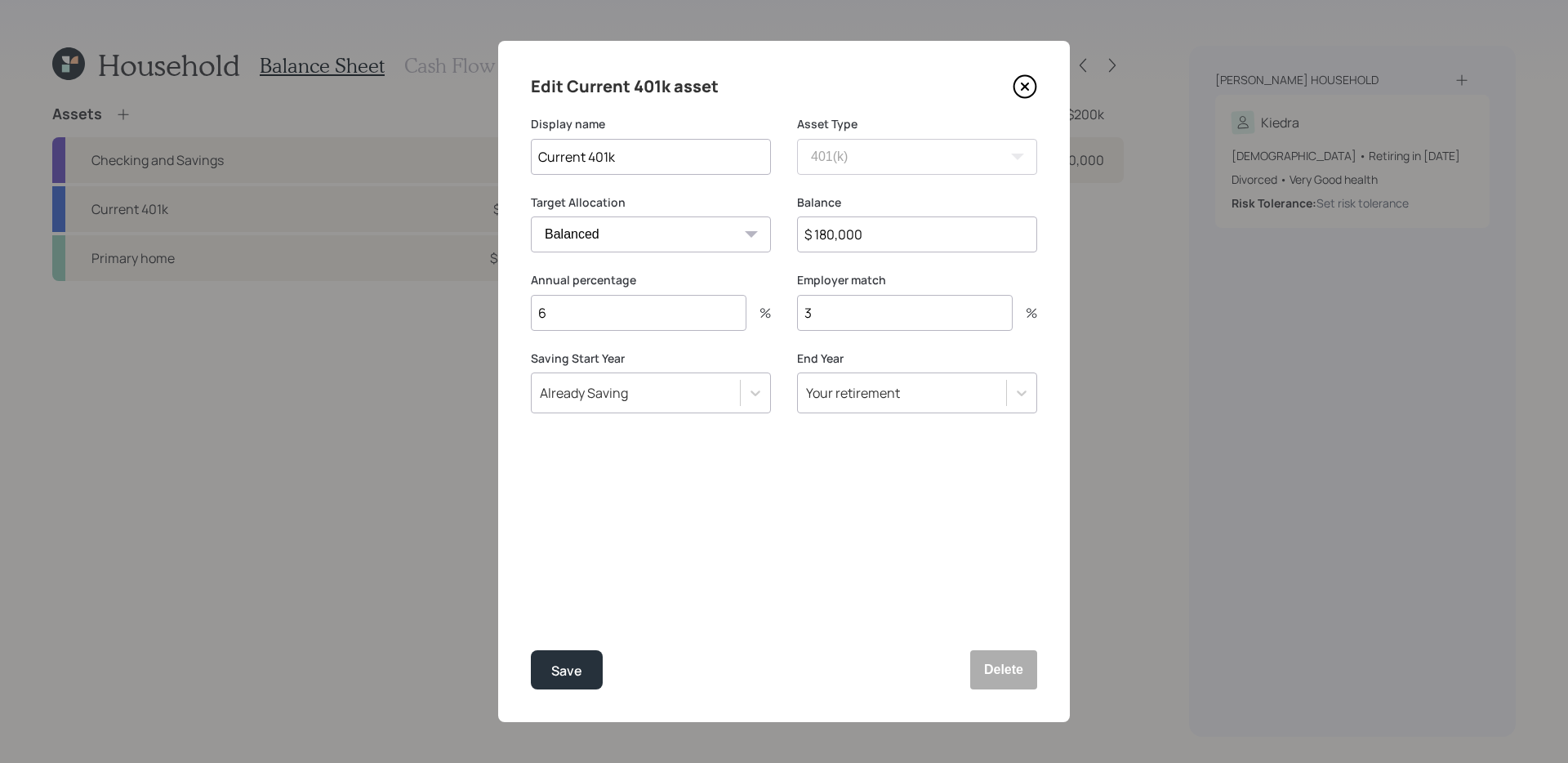
click at [854, 316] on input "3" at bounding box center [905, 312] width 215 height 36
type input "0"
click at [674, 306] on input "6" at bounding box center [638, 312] width 215 height 36
type input "0"
click at [911, 237] on input "$ 180,000" at bounding box center [916, 234] width 240 height 36
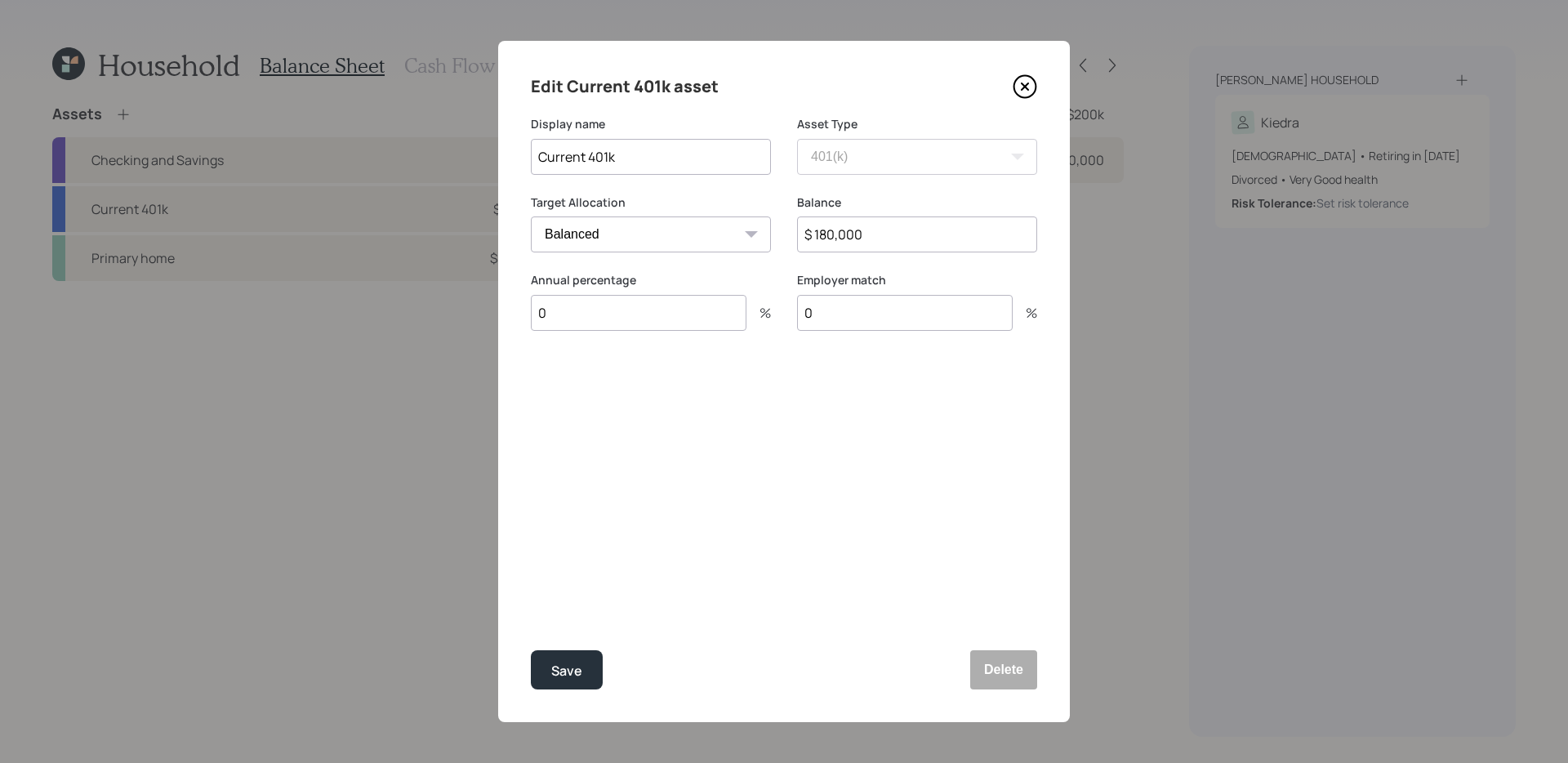
click at [911, 237] on input "$ 180,000" at bounding box center [916, 234] width 240 height 36
type input "$ 110,936"
click at [530, 612] on button "Save" at bounding box center [566, 670] width 72 height 39
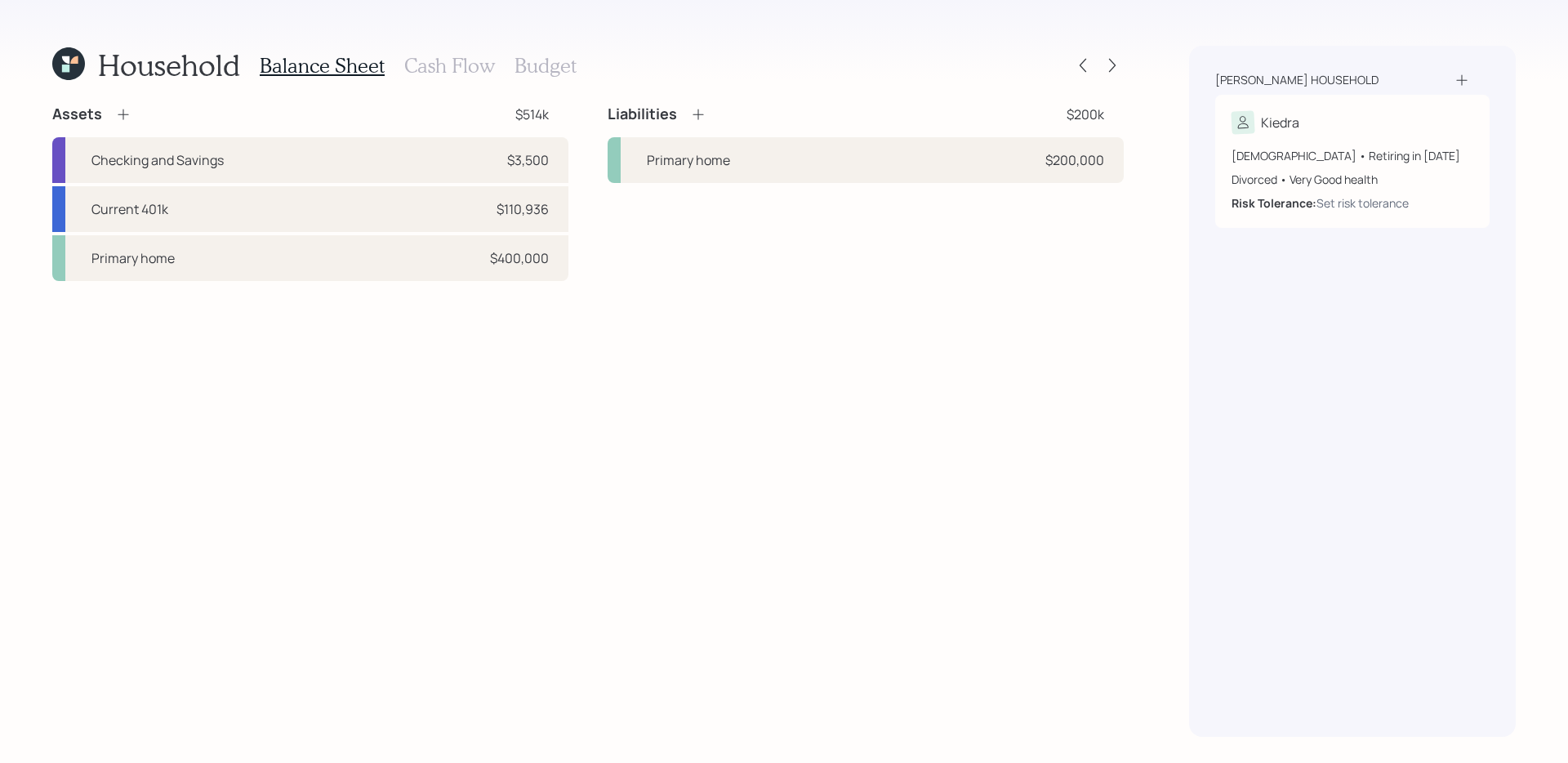
click at [124, 117] on icon at bounding box center [123, 114] width 16 height 16
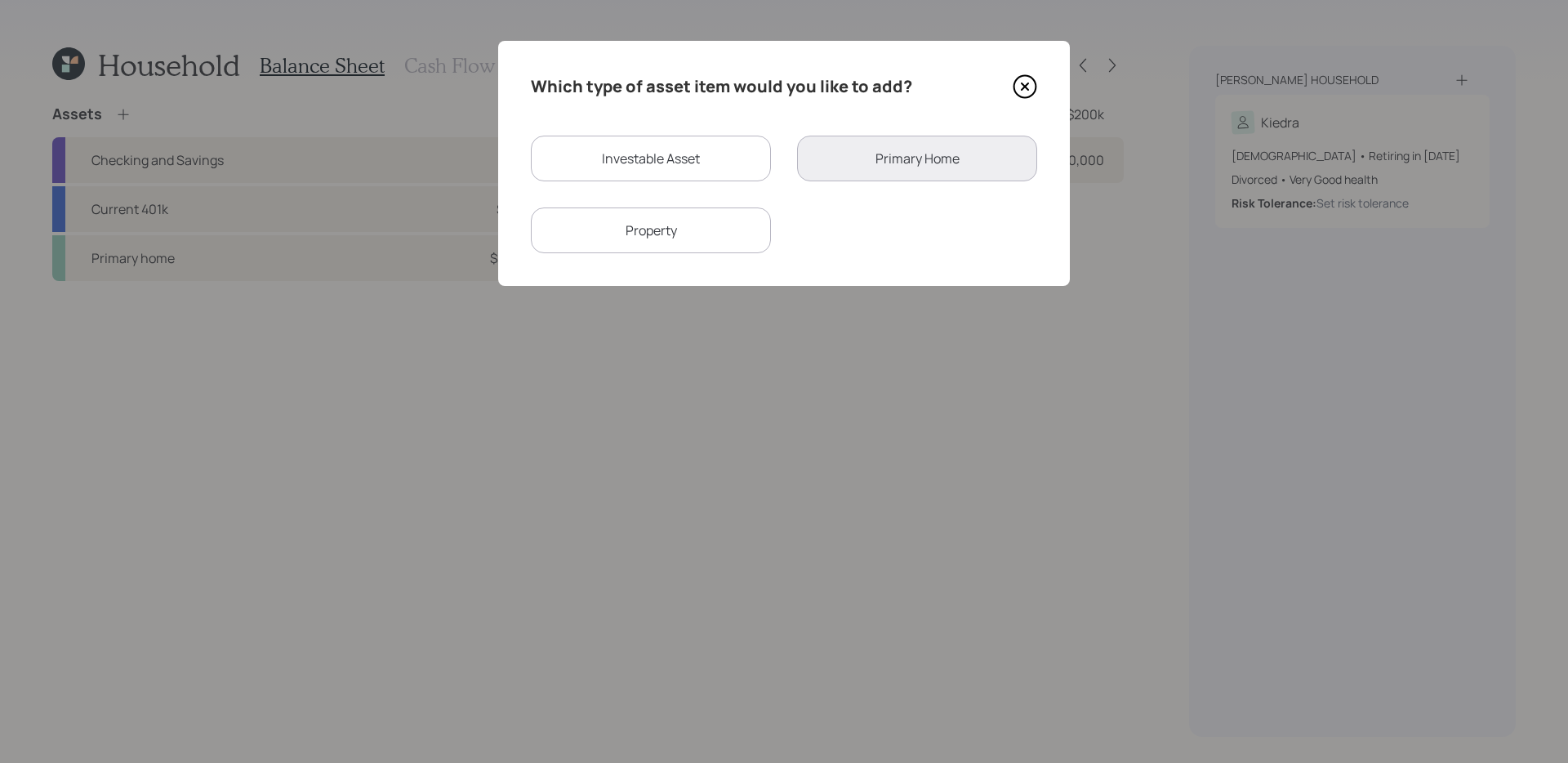
click at [692, 157] on div "Investable Asset" at bounding box center [650, 158] width 240 height 46
select select "taxable"
select select "balanced"
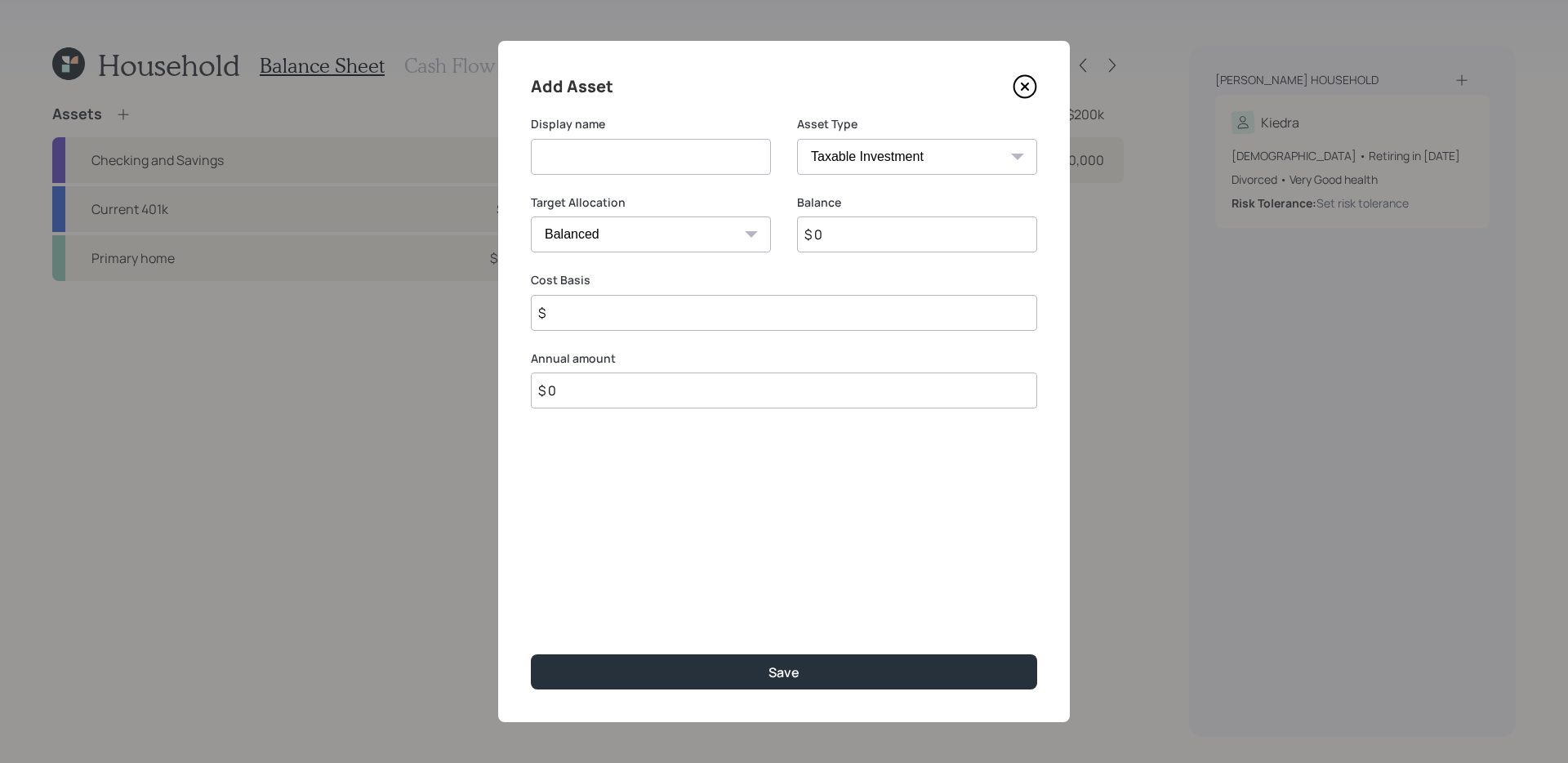
click at [679, 154] on input at bounding box center [650, 157] width 240 height 36
type input "Current Roth 401k"
select select "roth_ira"
type input "$"
select select "roth_401k"
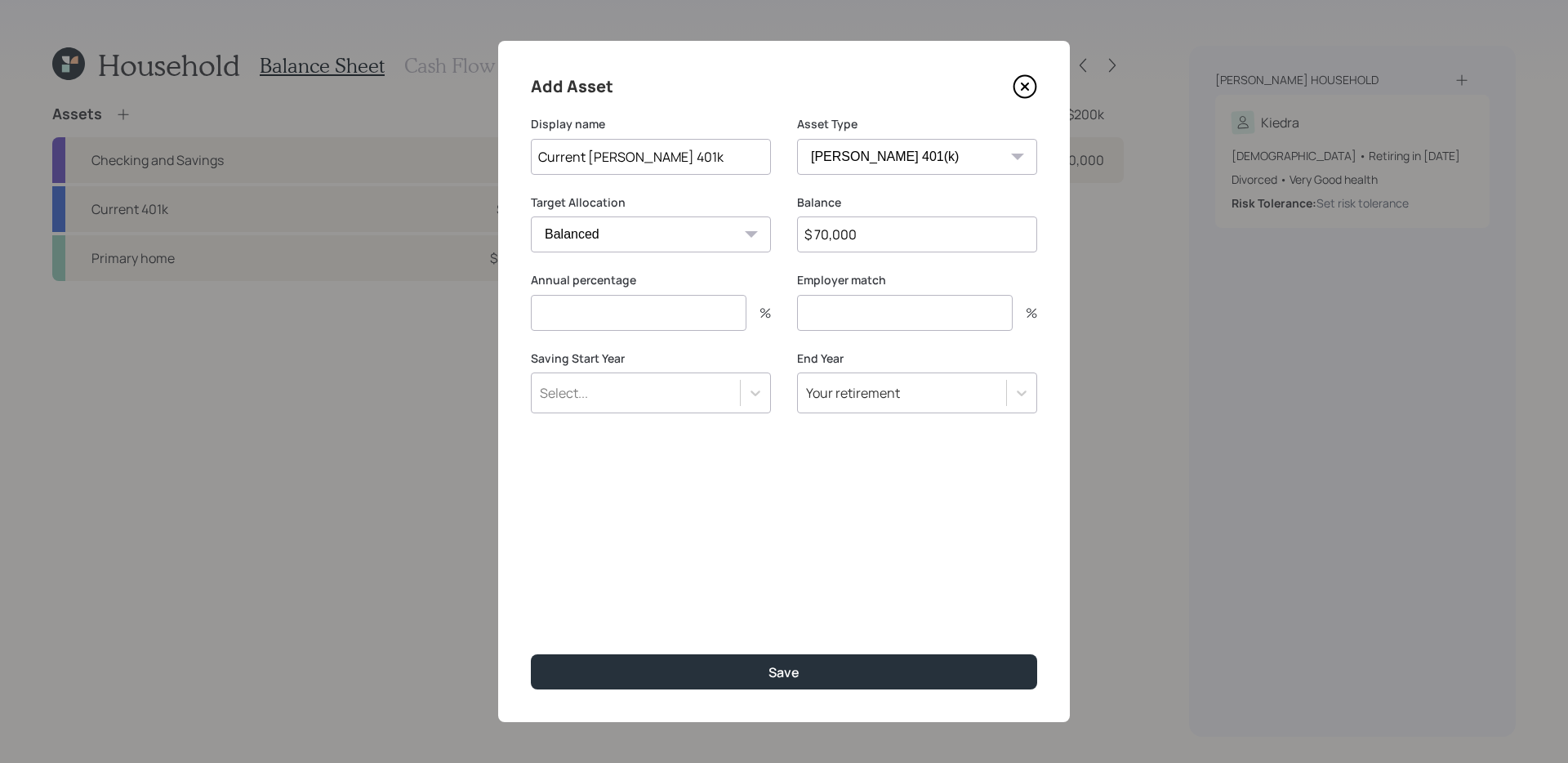
type input "$ 70,000"
type input "7"
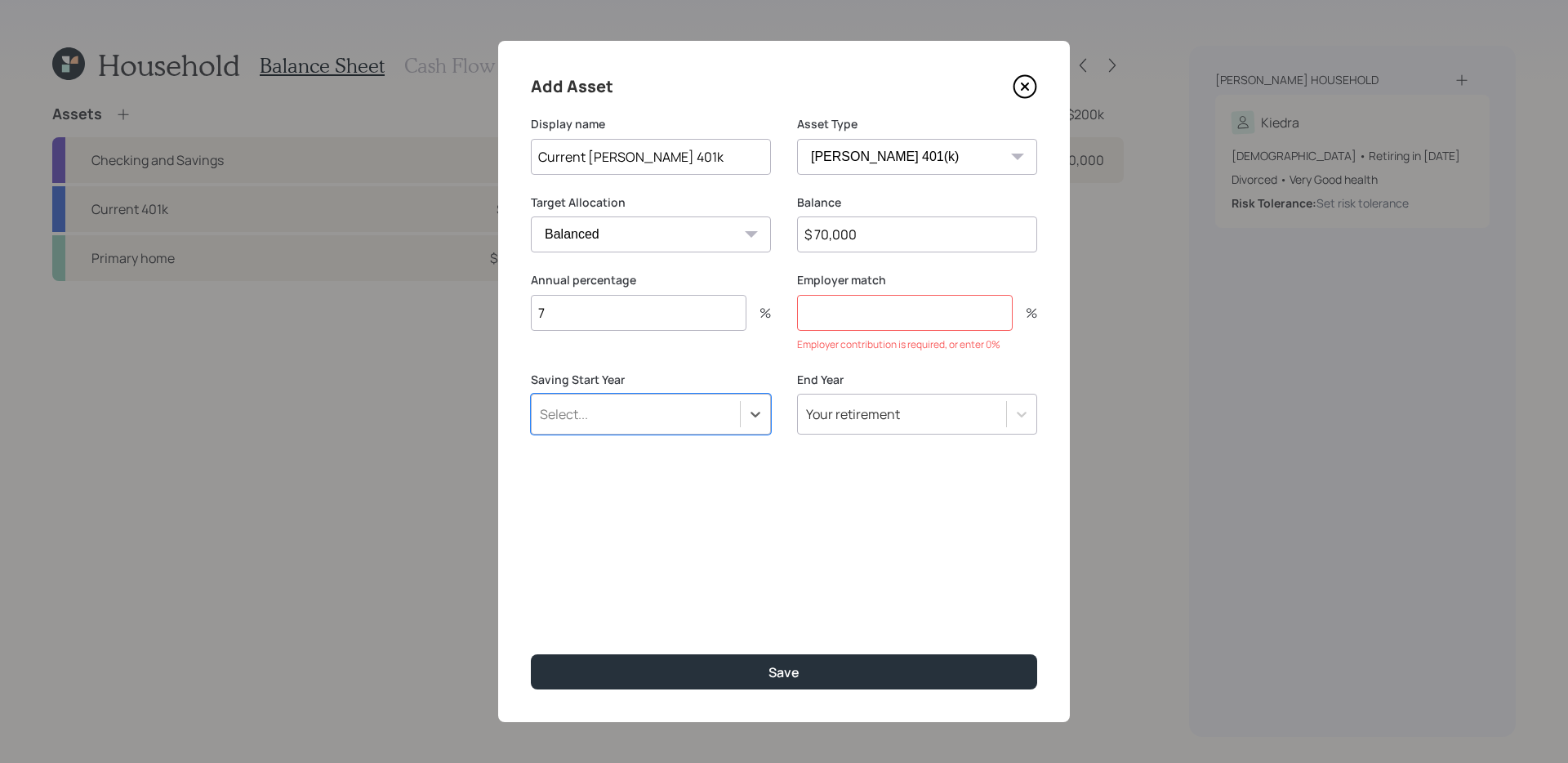
type input "a"
click at [906, 303] on input "number" at bounding box center [905, 312] width 215 height 36
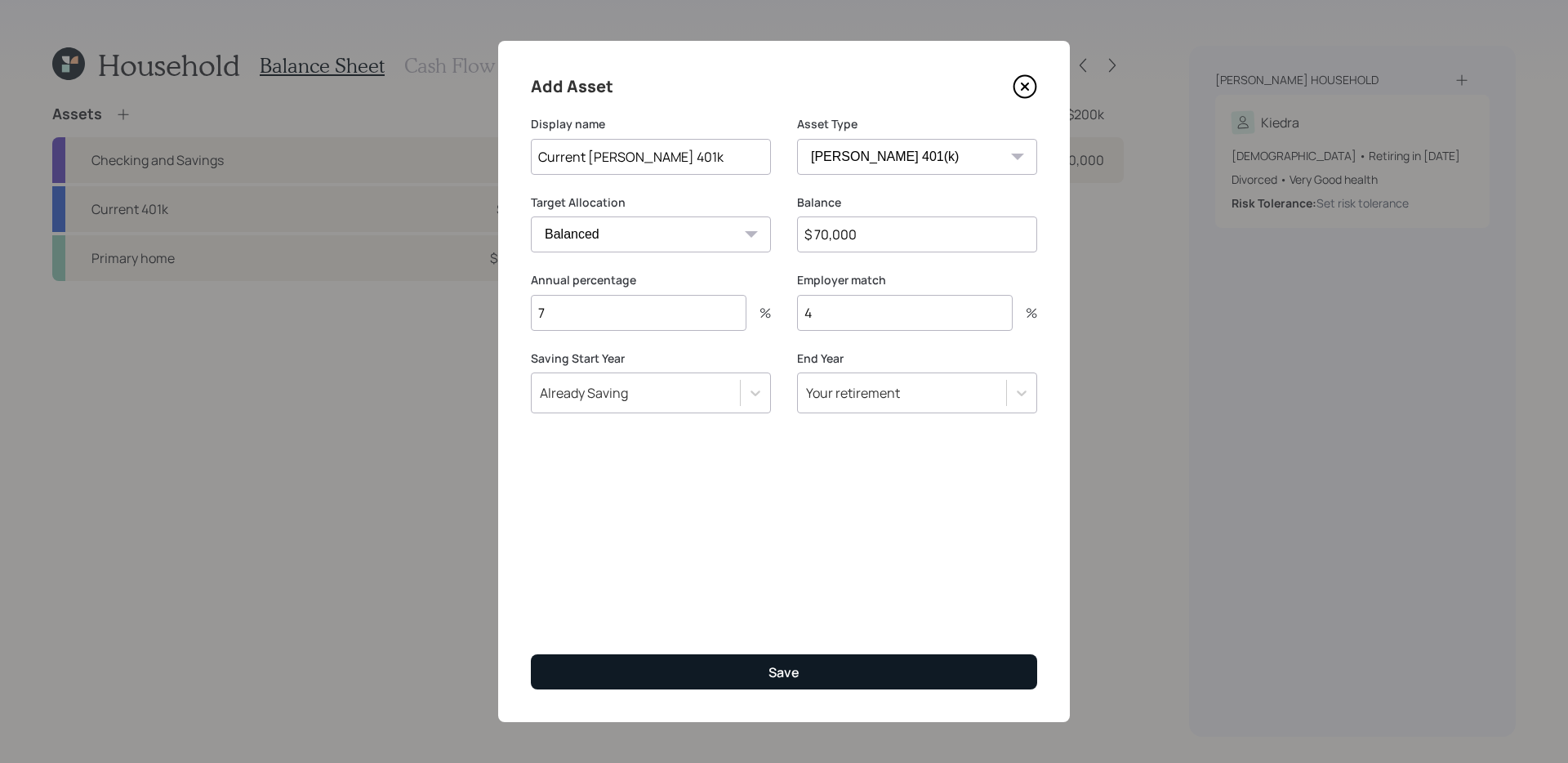
type input "4"
click at [710, 612] on button "Save" at bounding box center [784, 671] width 506 height 35
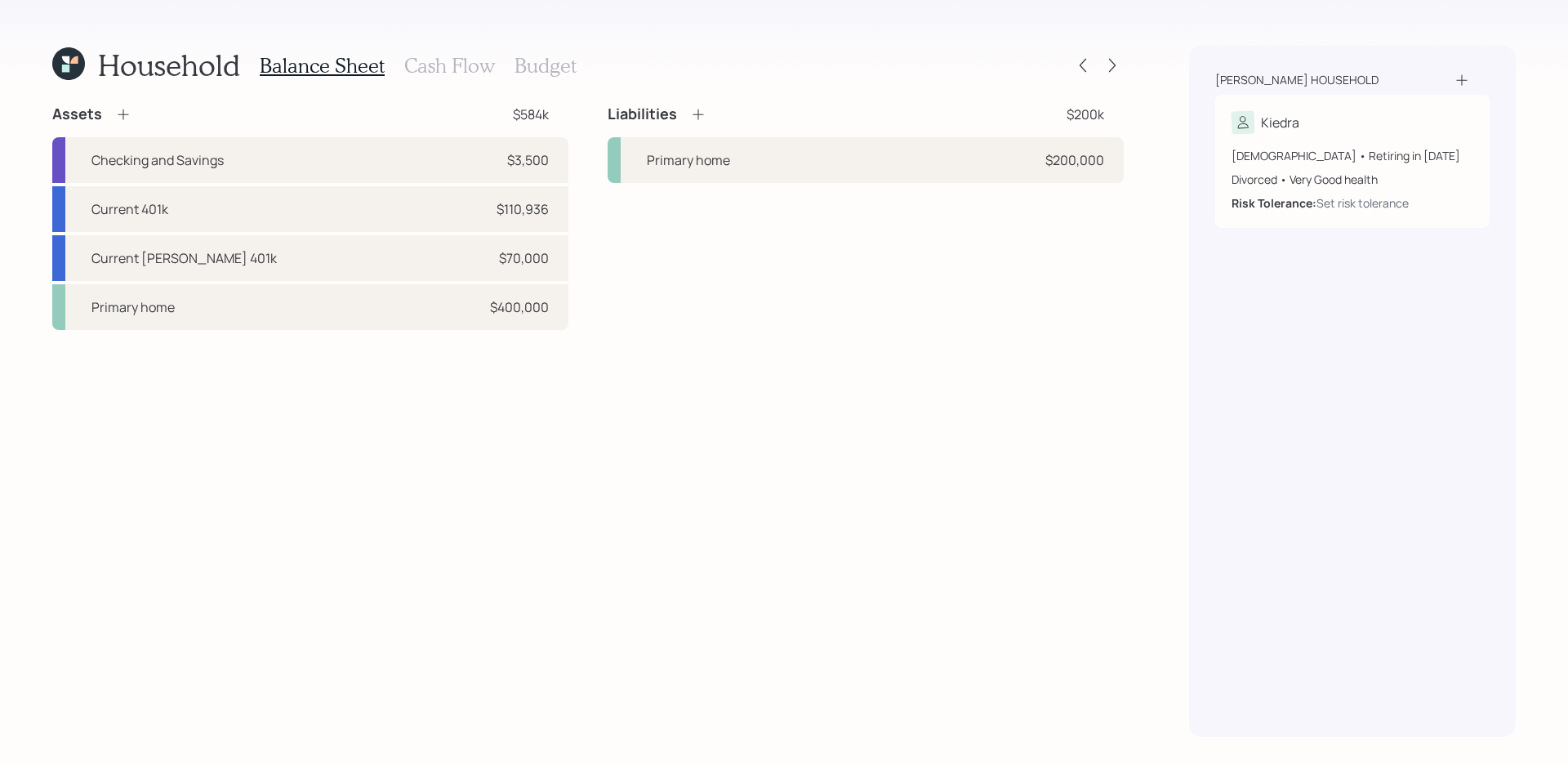
click at [664, 445] on div "Assets $584k Checking and Savings $3,500 Current 401k $110,936 Current Roth 401…" at bounding box center [588, 420] width 1072 height 632
click at [634, 446] on div "Assets $584k Checking and Savings $3,500 Current 401k $110,936 Current Roth 401…" at bounding box center [588, 420] width 1072 height 632
click at [468, 313] on div "Primary home $400,000" at bounding box center [310, 307] width 516 height 46
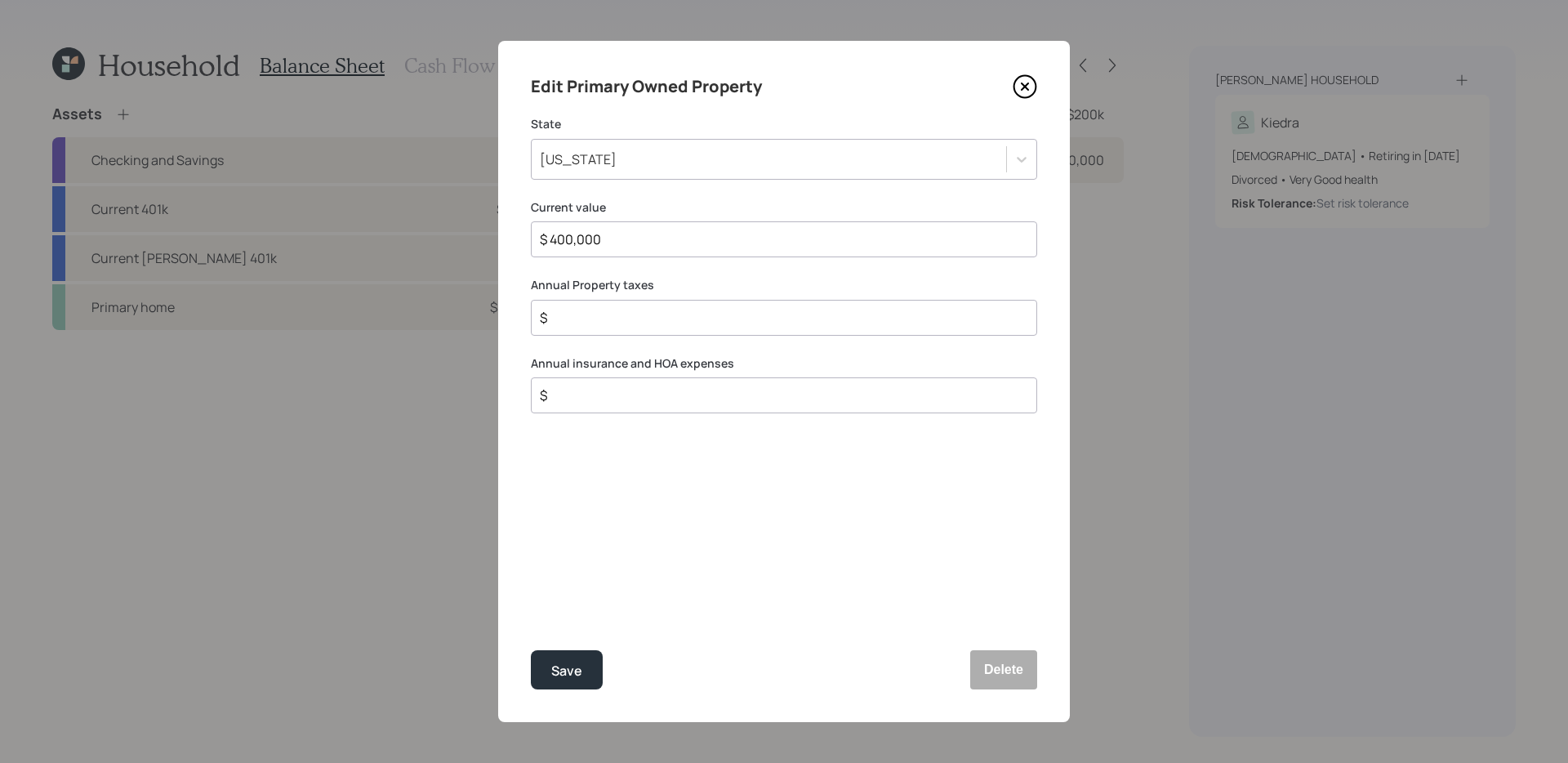
click at [768, 322] on input "$" at bounding box center [777, 318] width 478 height 20
click at [798, 543] on div "Edit Primary Owned Property State Georgia Current value $ 400,000 Annual Proper…" at bounding box center [784, 381] width 572 height 681
click at [764, 328] on div "$" at bounding box center [784, 318] width 506 height 36
click at [759, 320] on input "$" at bounding box center [777, 318] width 478 height 20
type input "$ 4,000"
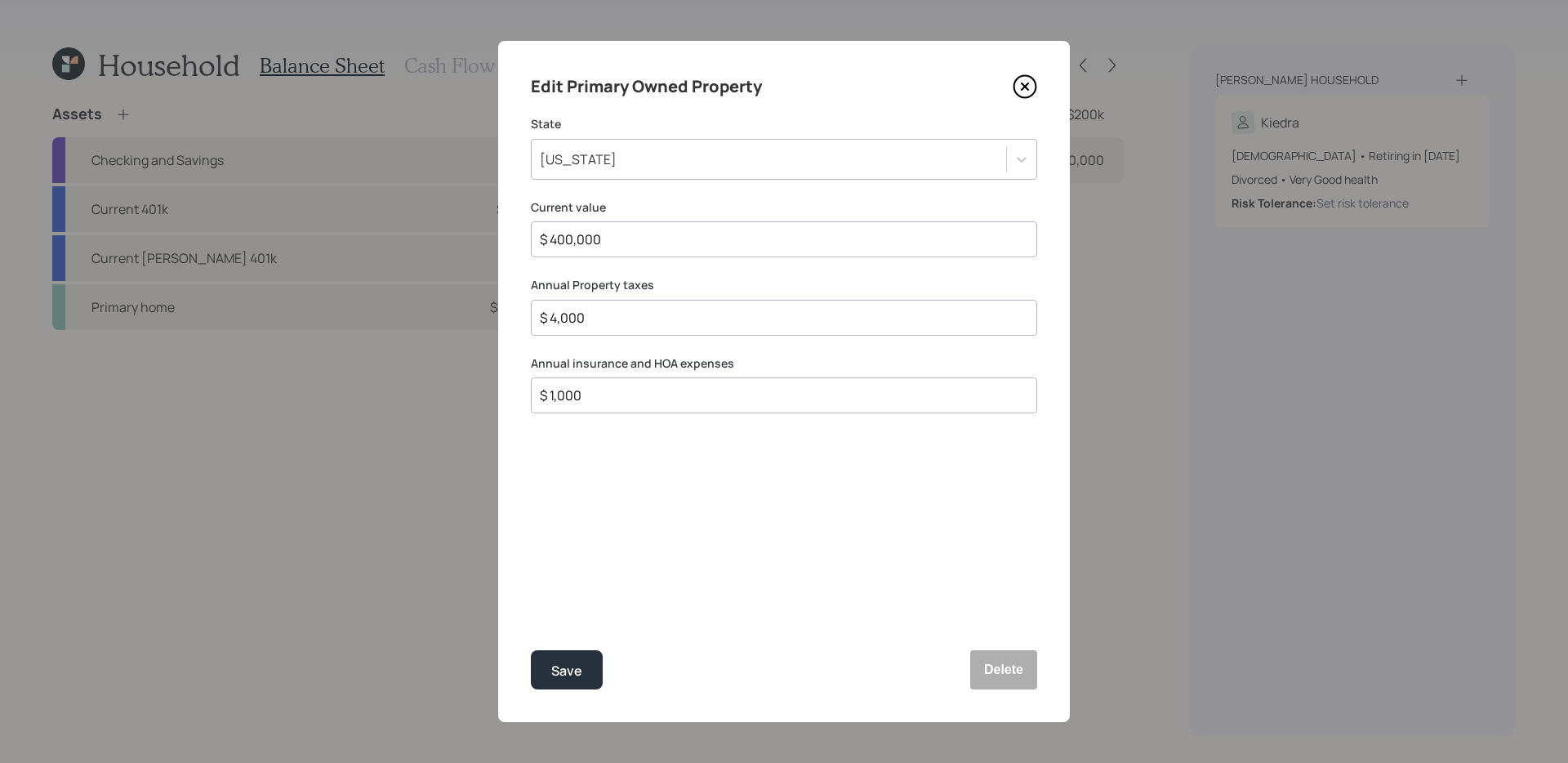
type input "$ 1,000"
click at [530, 612] on button "Save" at bounding box center [566, 670] width 72 height 39
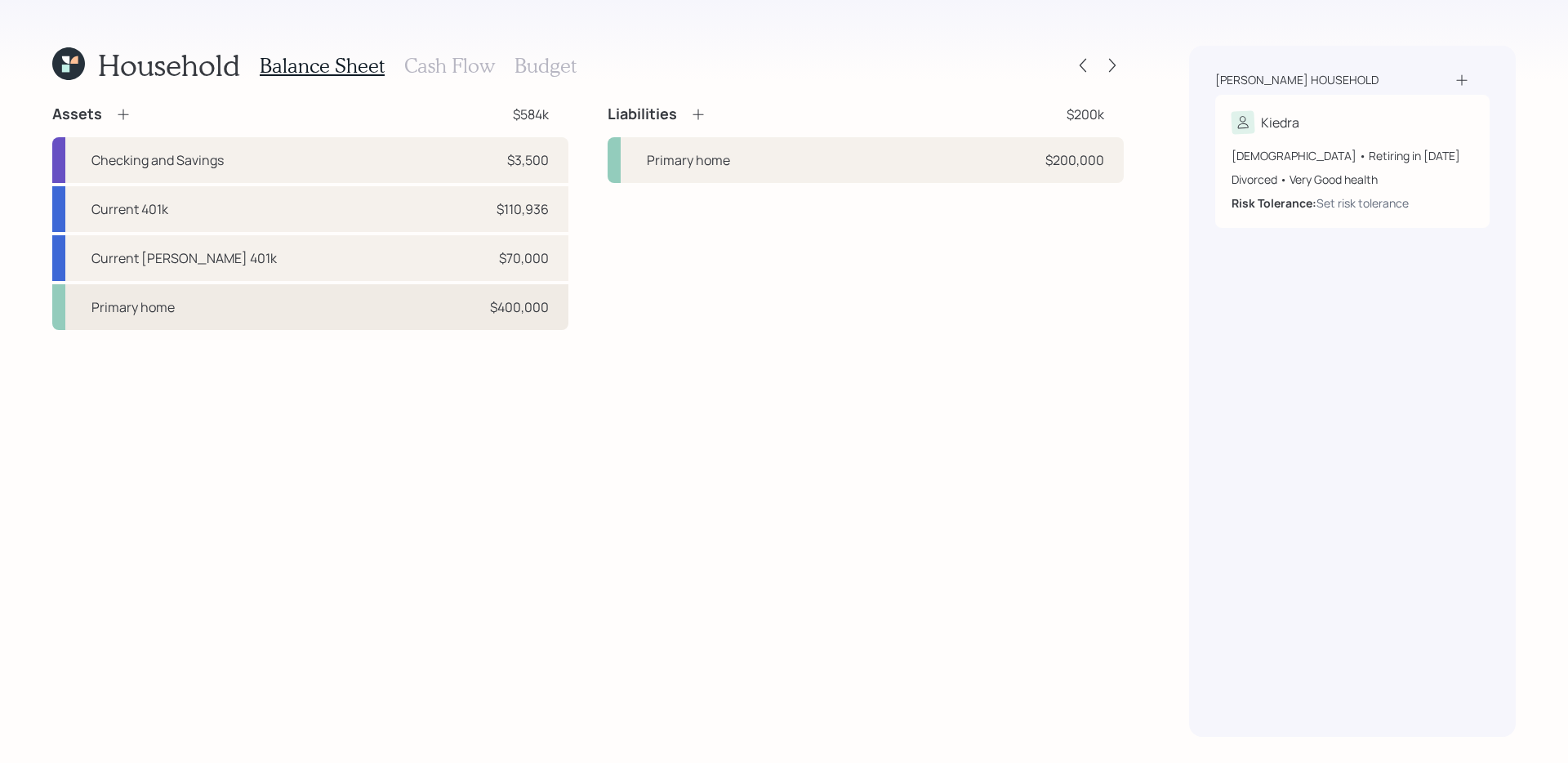
click at [347, 299] on div "Primary home $400,000" at bounding box center [310, 307] width 516 height 46
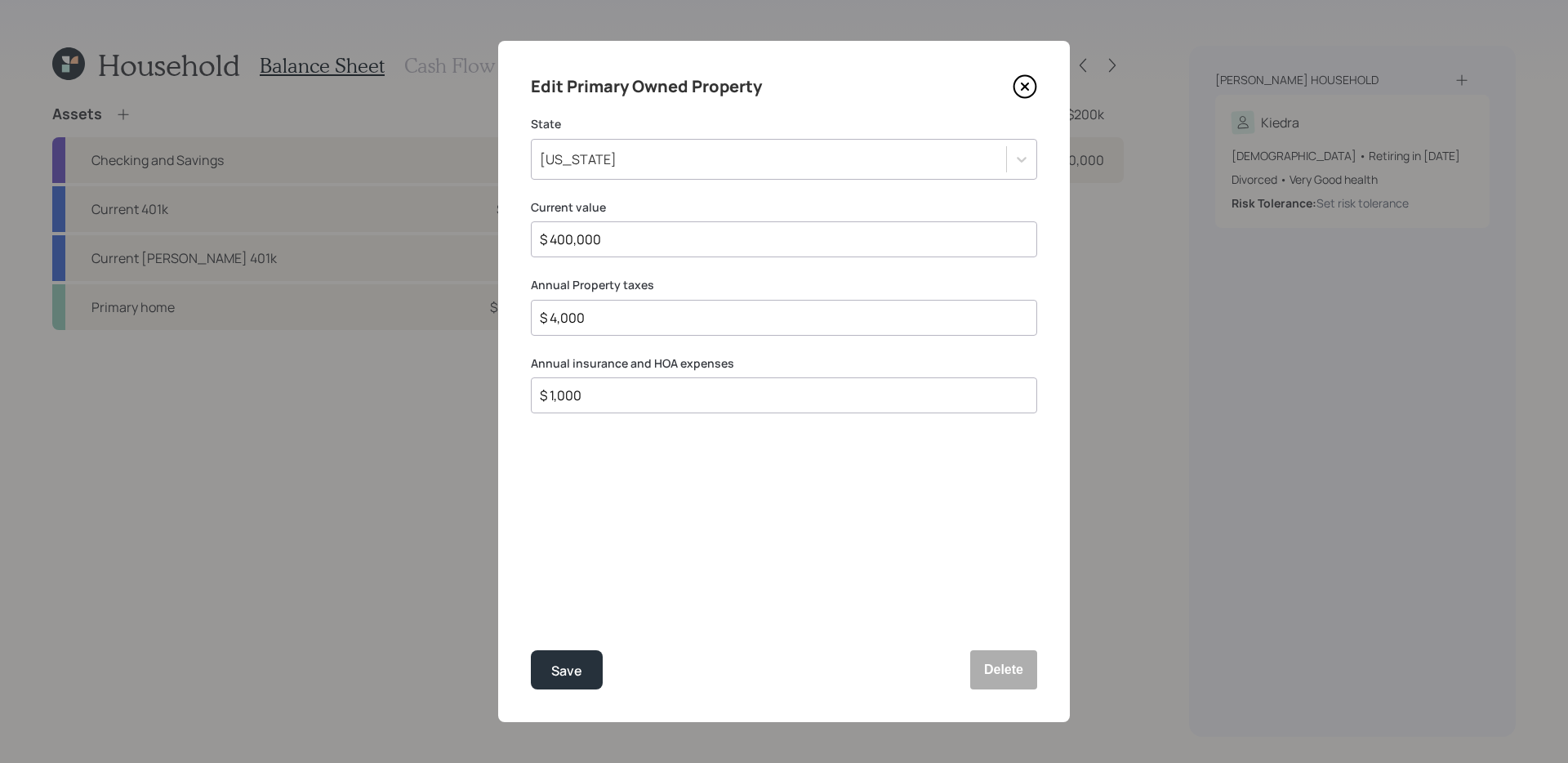
click at [1027, 89] on icon at bounding box center [1024, 86] width 6 height 6
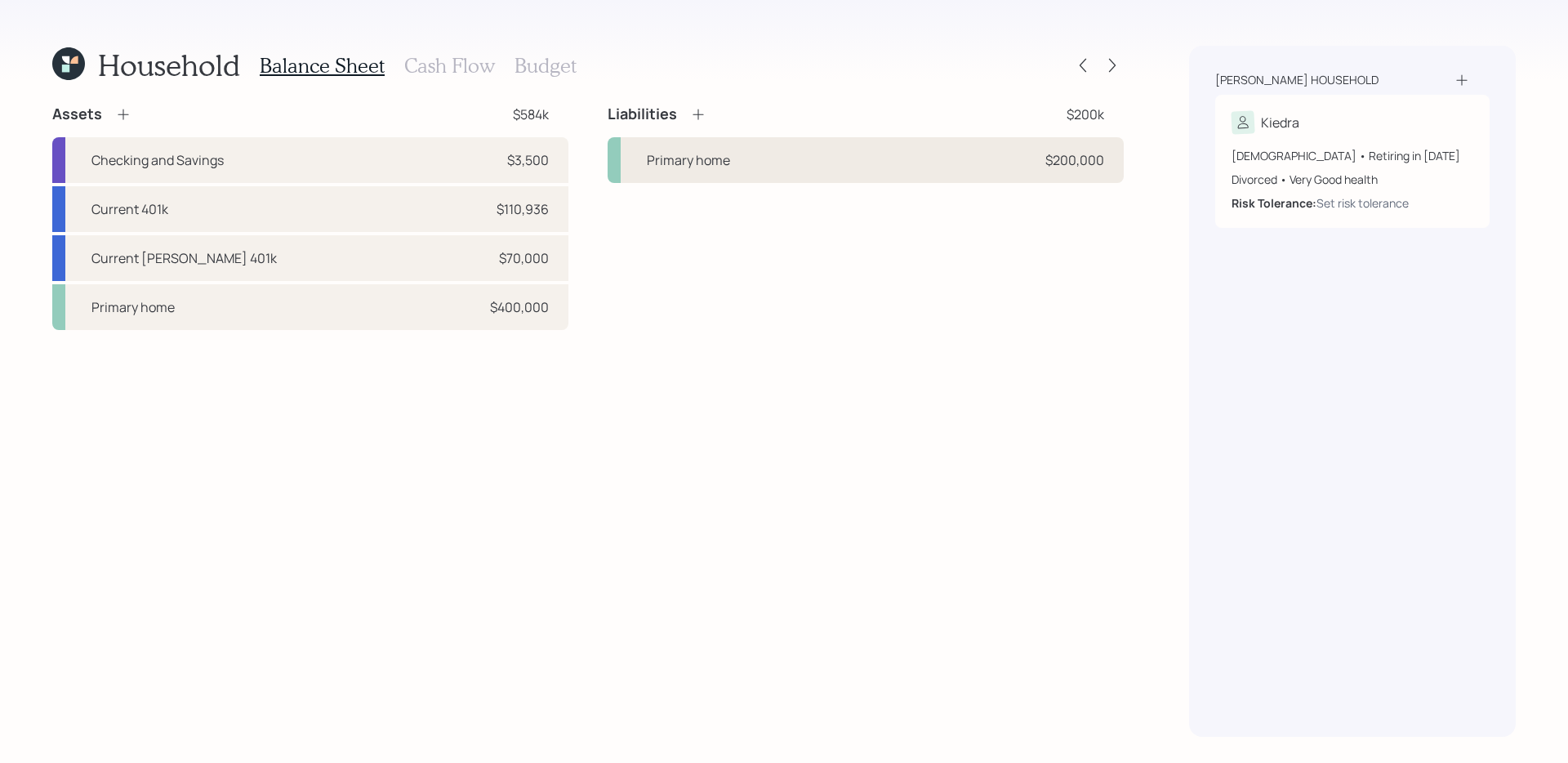
click at [903, 149] on div "Primary home $200,000" at bounding box center [865, 160] width 516 height 46
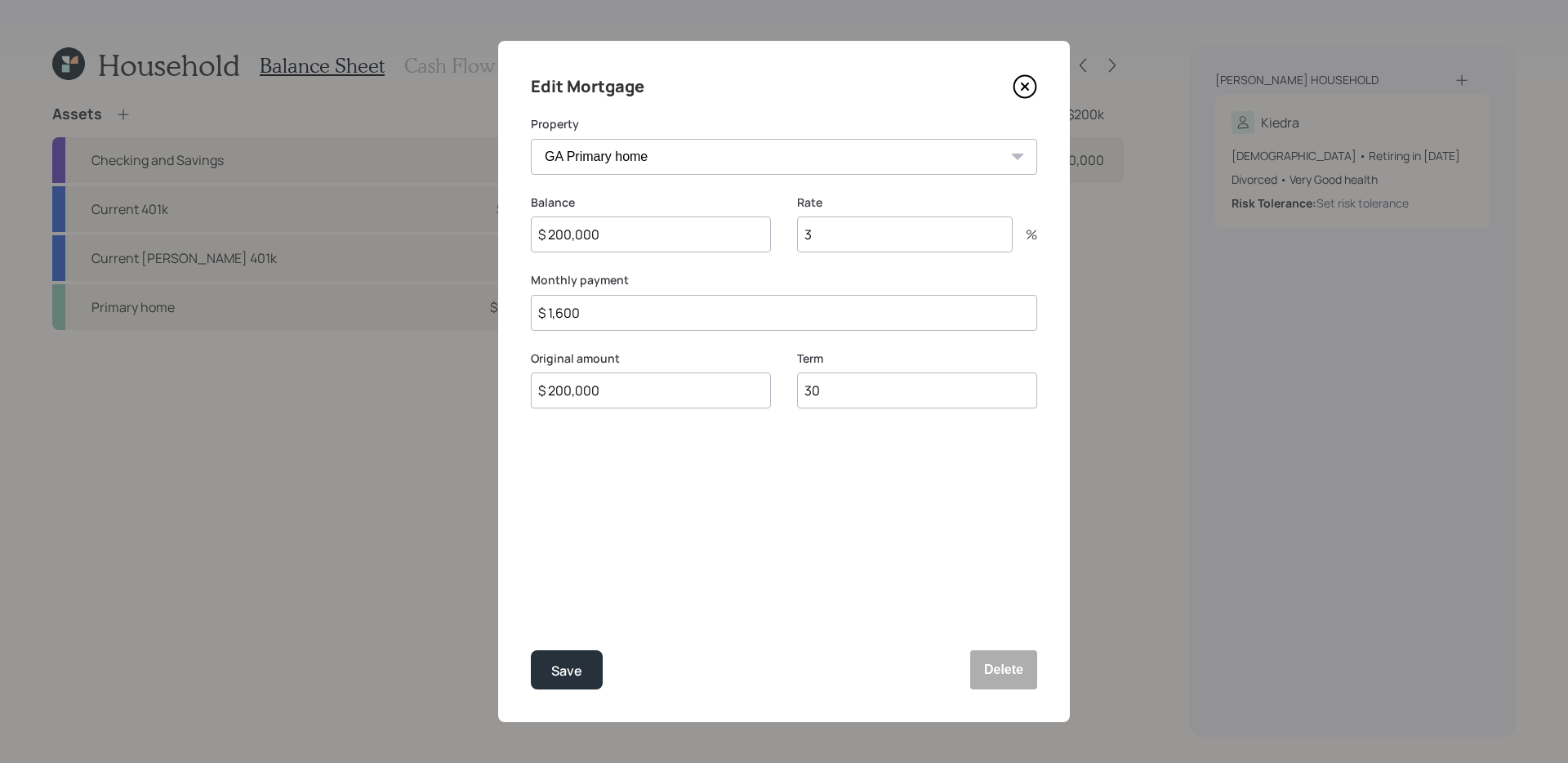
click at [740, 308] on input "$ 1,600" at bounding box center [784, 312] width 506 height 36
type input "$ 1,114"
click at [583, 612] on button "Save" at bounding box center [566, 670] width 72 height 39
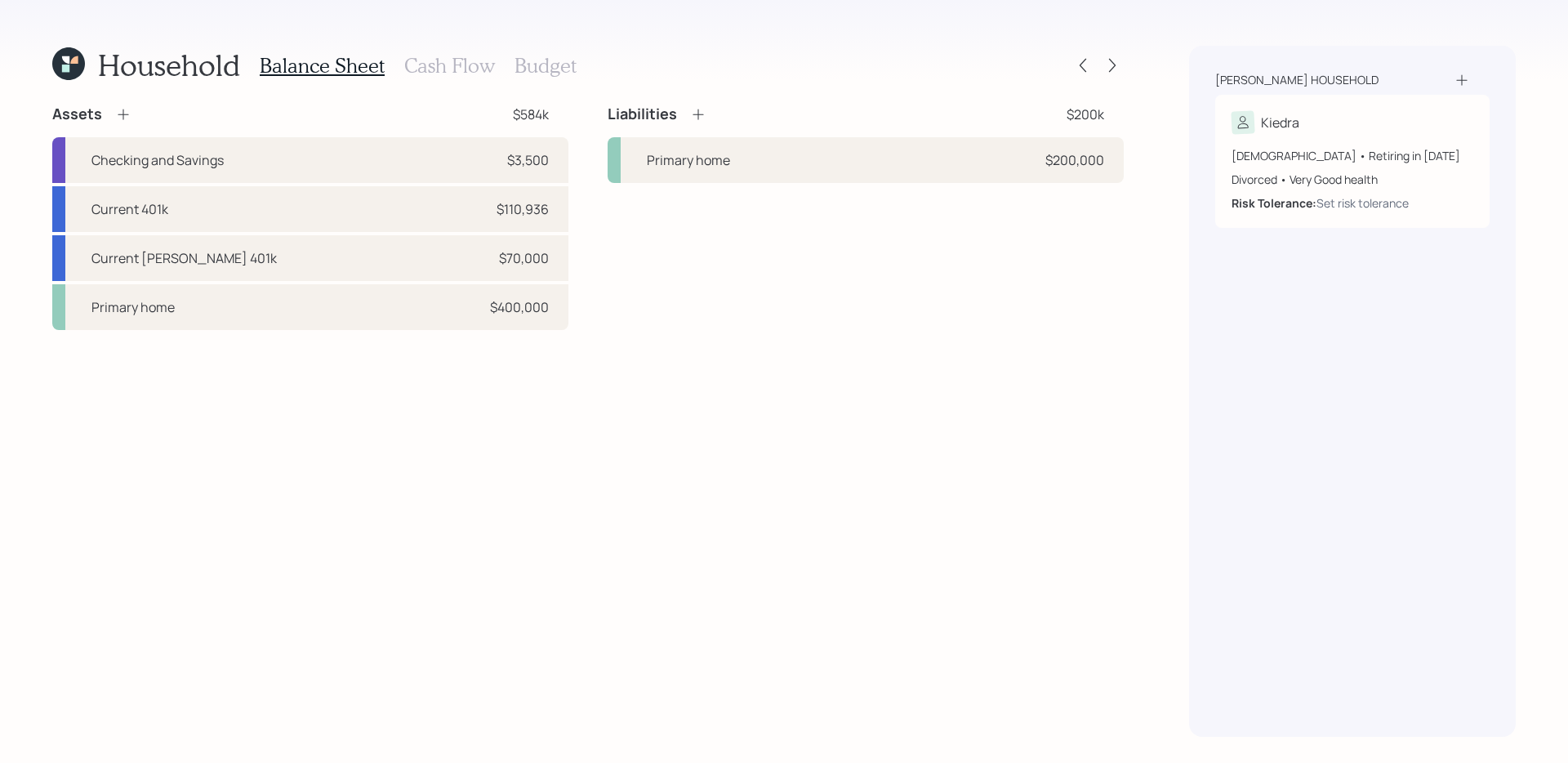
click at [802, 277] on div "Liabilities $200k Primary home $200,000" at bounding box center [865, 216] width 516 height 225
click at [471, 68] on h3 "Cash Flow" at bounding box center [449, 66] width 91 height 23
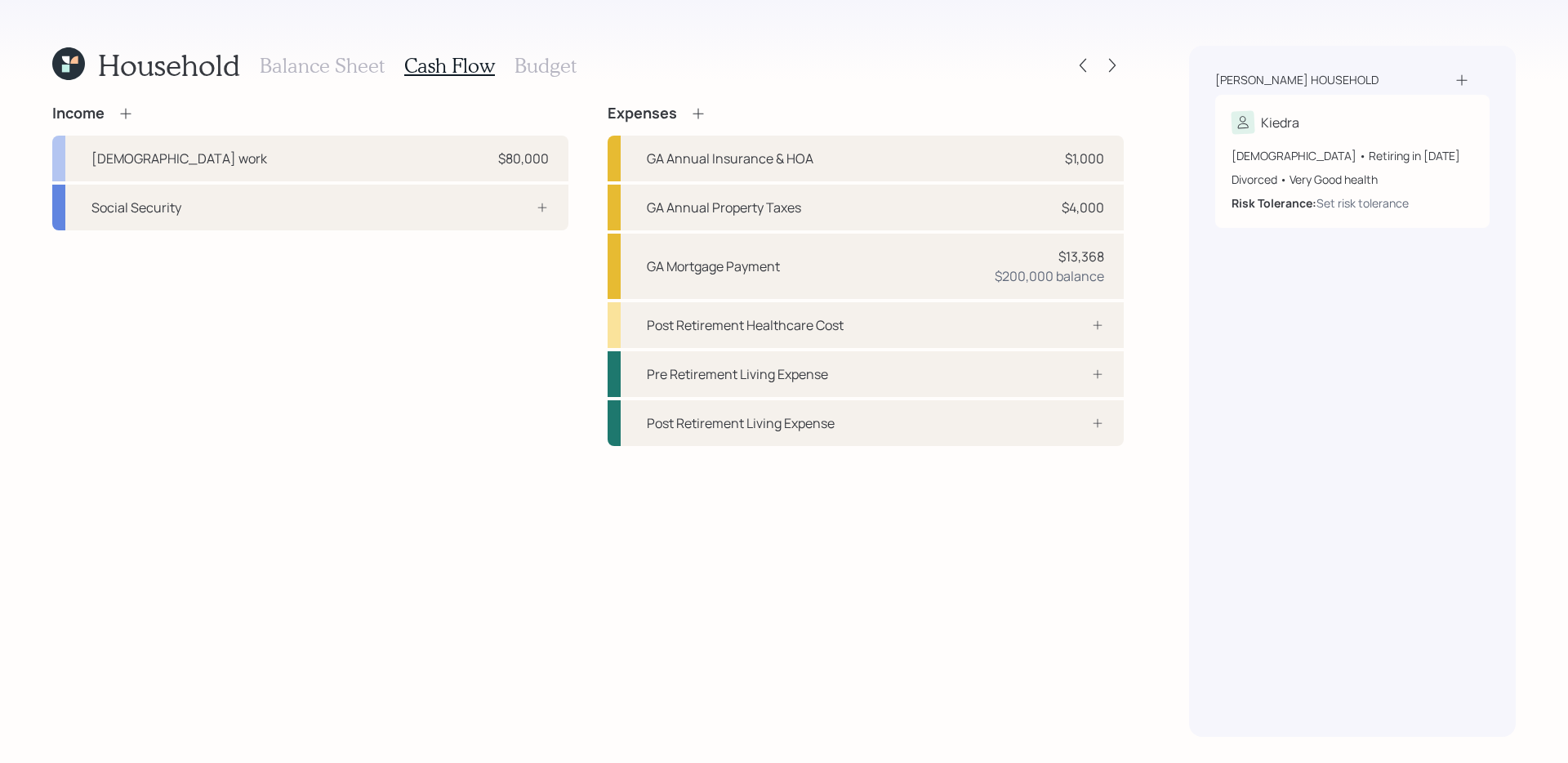
click at [491, 421] on div "Income Full-time work $80,000 Social Security" at bounding box center [310, 275] width 516 height 341
click at [692, 110] on icon at bounding box center [698, 113] width 16 height 16
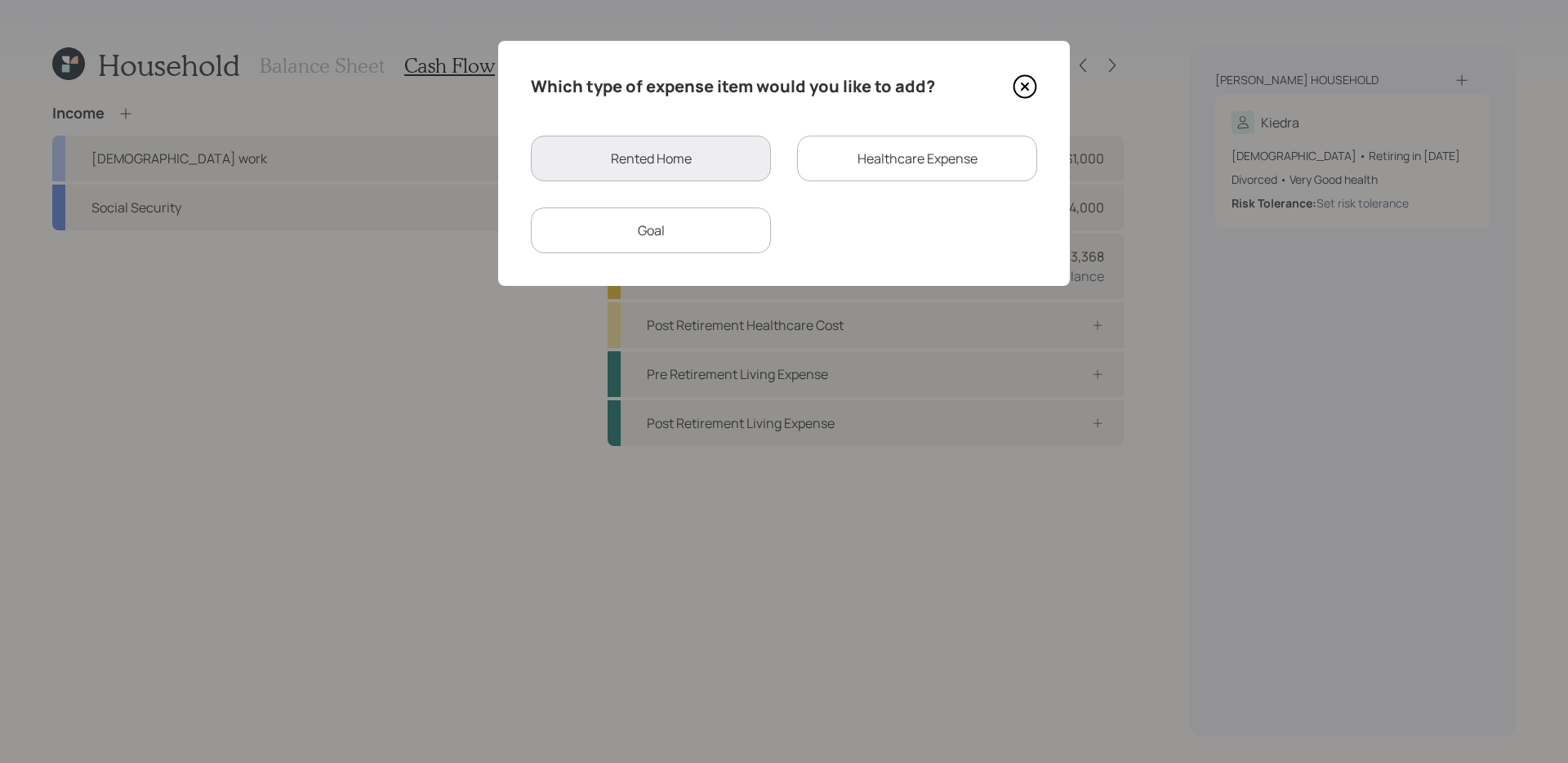
click at [679, 238] on div "Goal" at bounding box center [650, 230] width 240 height 46
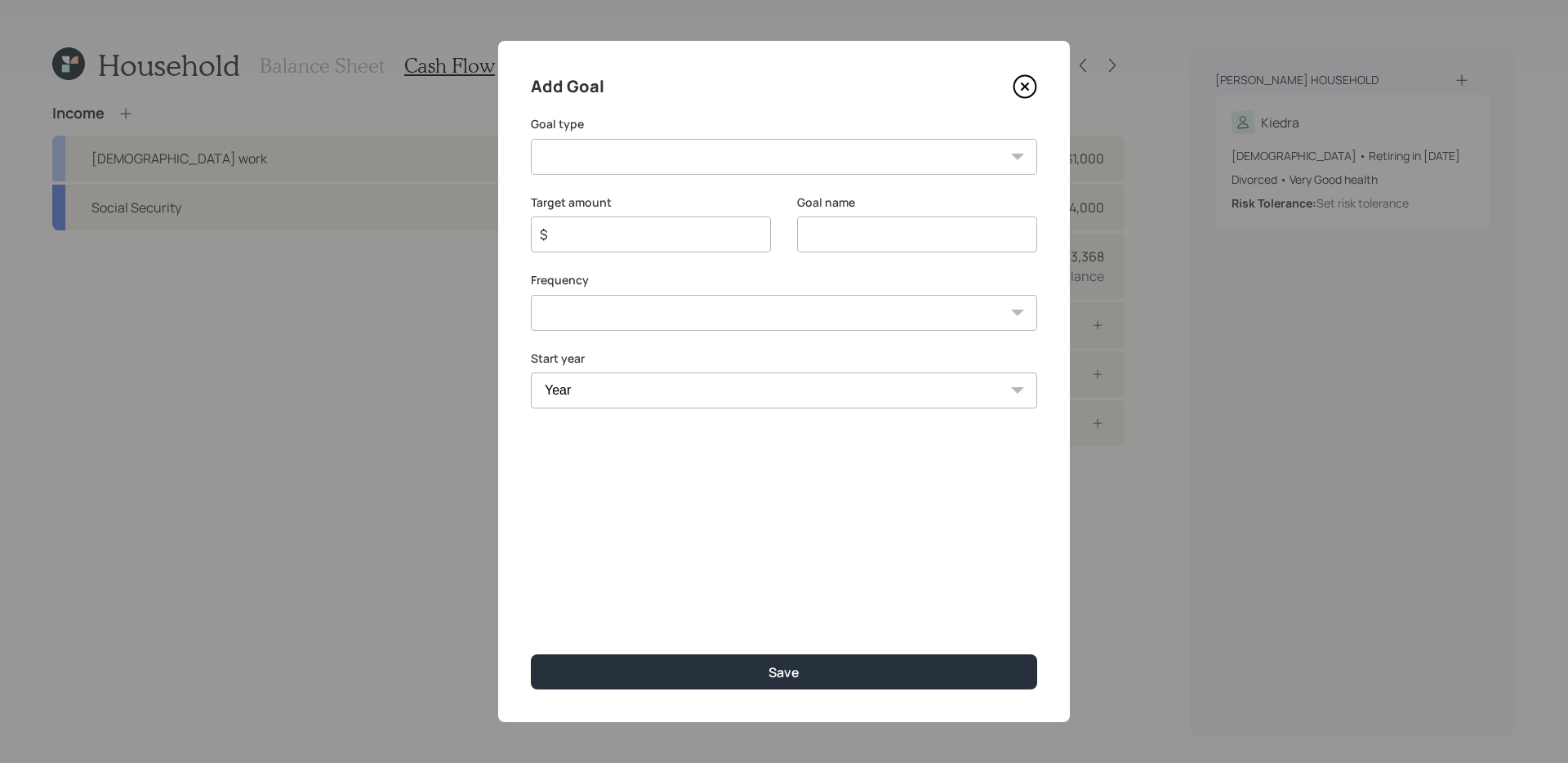
click at [613, 164] on select "Create an emergency fund Donate to charity Purchase a home Make a purchase Supp…" at bounding box center [784, 157] width 506 height 36
select select "other"
click at [905, 232] on input "Other" at bounding box center [916, 234] width 240 height 36
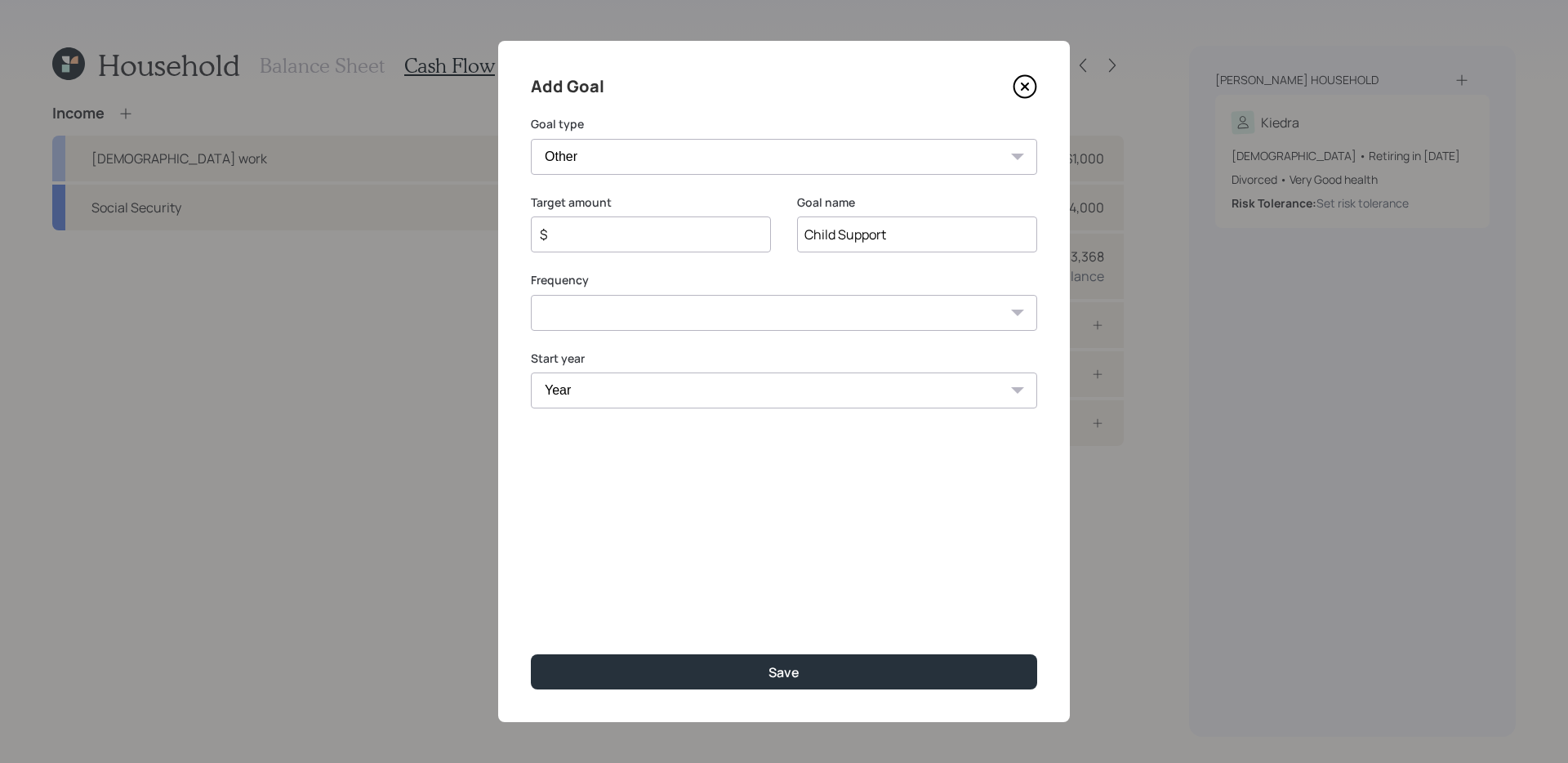
type input "Child Support"
click at [688, 228] on input "$" at bounding box center [644, 234] width 213 height 20
click at [679, 233] on input "$" at bounding box center [644, 234] width 213 height 20
type input "$ 14,400"
click at [676, 318] on select "One time Every 1 year Every 2 years Every 3 years Every 4 years Every 5 years E…" at bounding box center [784, 312] width 506 height 36
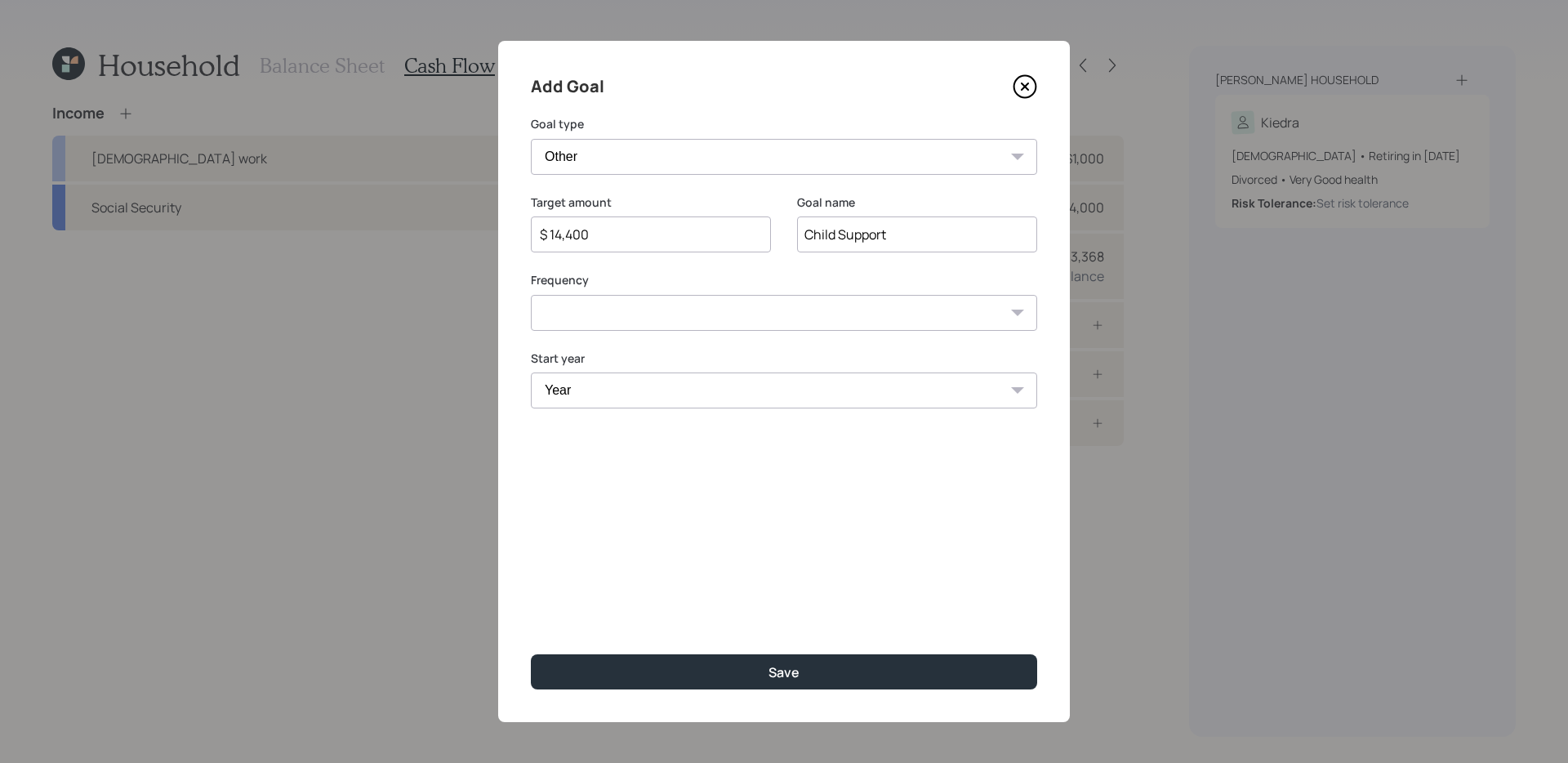
select select "1"
click at [614, 402] on select "Year 2025 2026 2027 2028 2029 2030 2031 2032 2033 2034 2035 2036 2037 2038 2039…" at bounding box center [650, 390] width 240 height 36
select select "2025"
click at [959, 393] on select "Year 2025 2026 2027 2028 2029 2030 2031 2032 2033 2034 2035 2036 2037 2038 2039…" at bounding box center [916, 390] width 240 height 36
select select "2028"
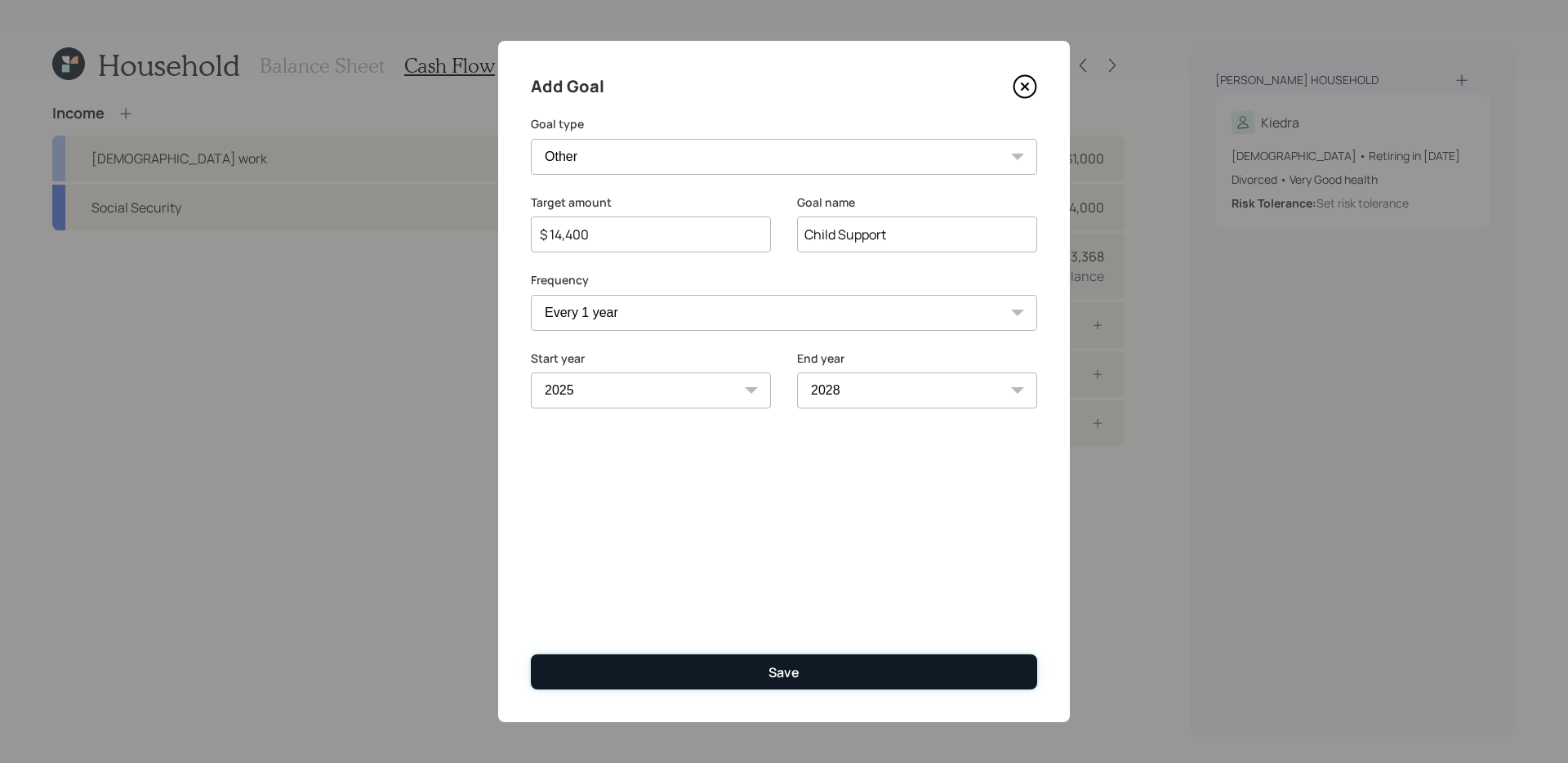
click at [767, 612] on button "Save" at bounding box center [784, 671] width 506 height 35
type input "$"
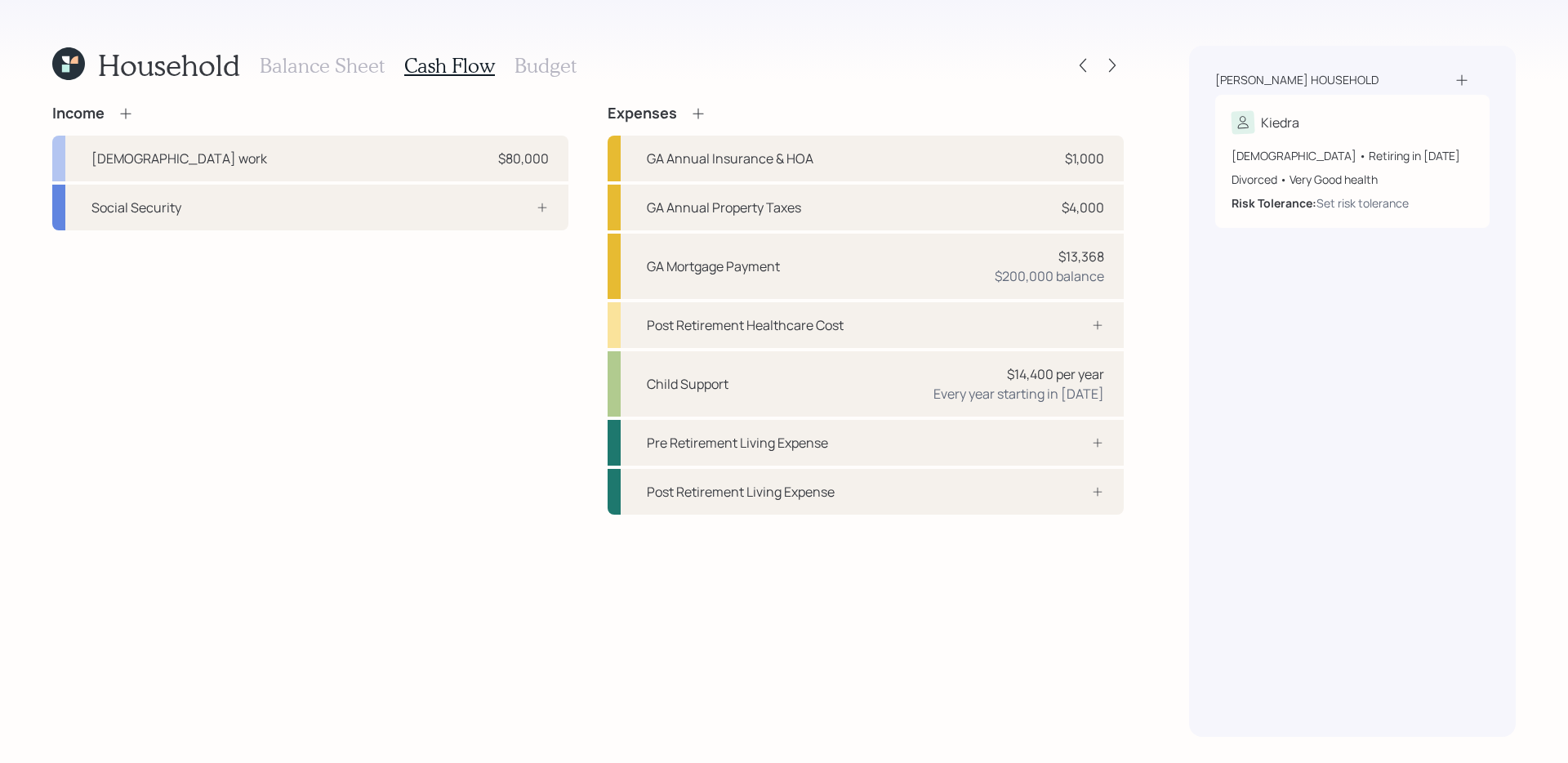
click at [120, 117] on icon at bounding box center [126, 113] width 16 height 16
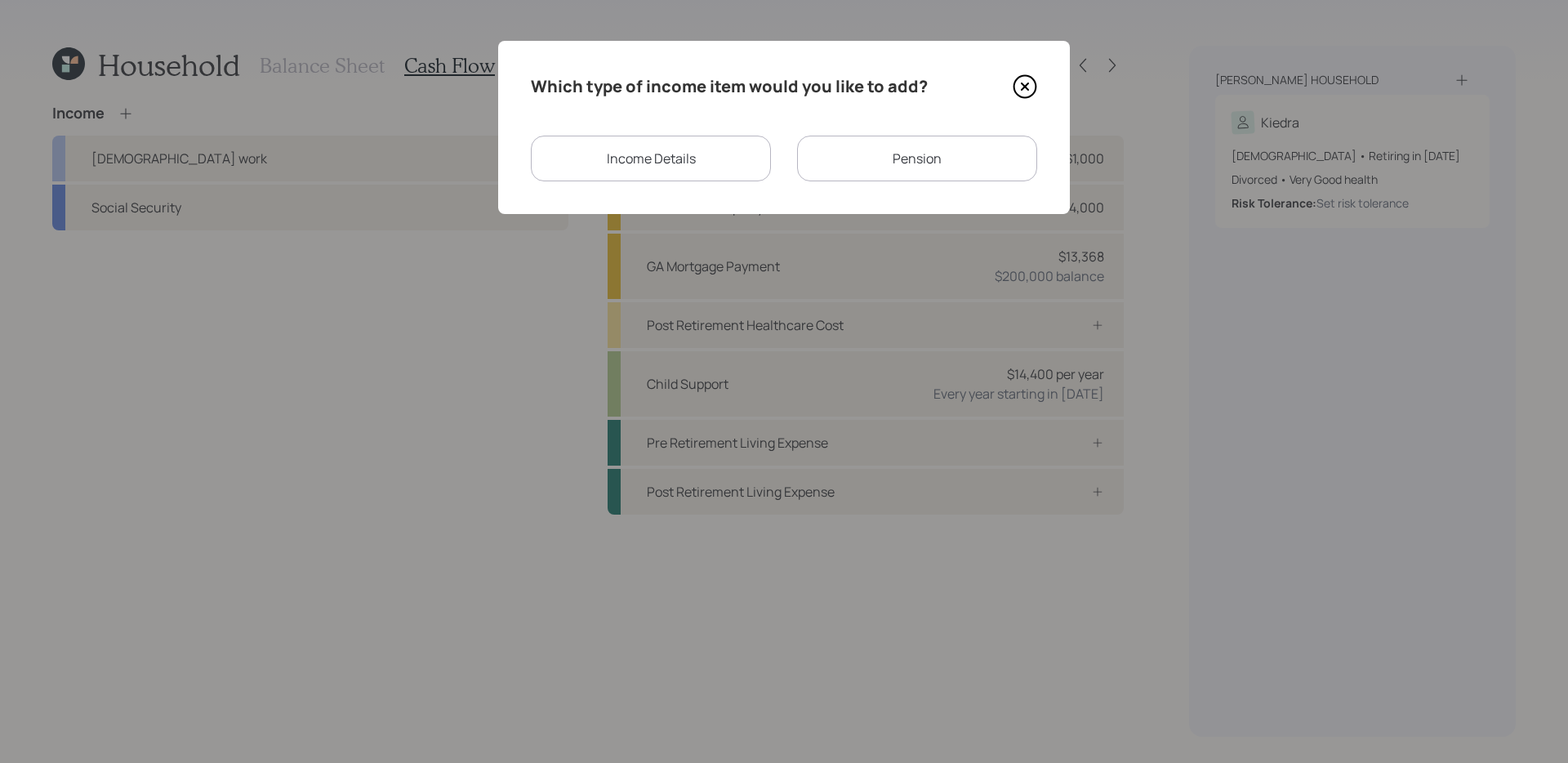
click at [670, 158] on div "Income Details" at bounding box center [650, 158] width 240 height 46
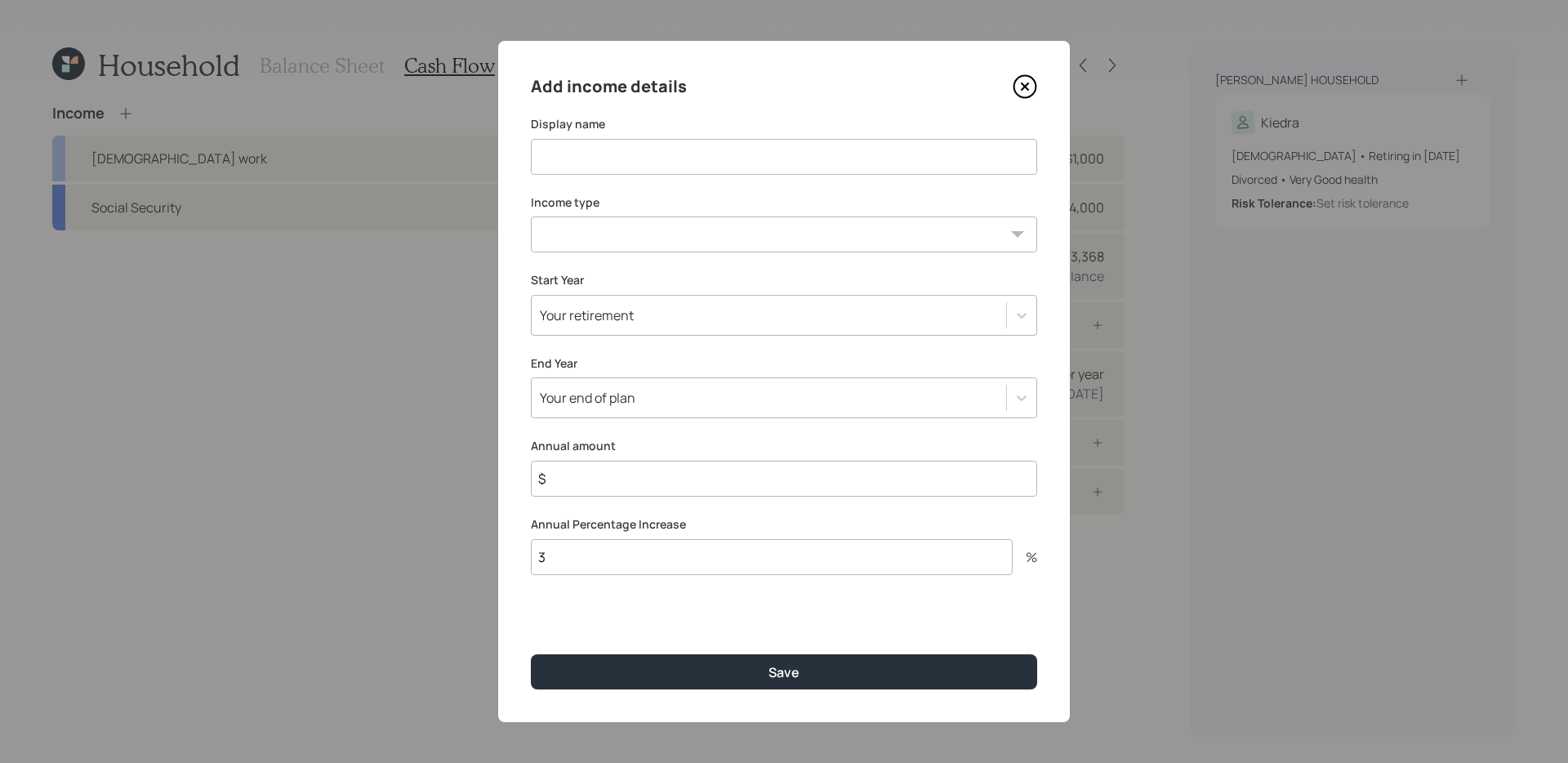
click at [627, 170] on input at bounding box center [784, 157] width 506 height 36
click at [530, 612] on button "Save" at bounding box center [784, 671] width 506 height 35
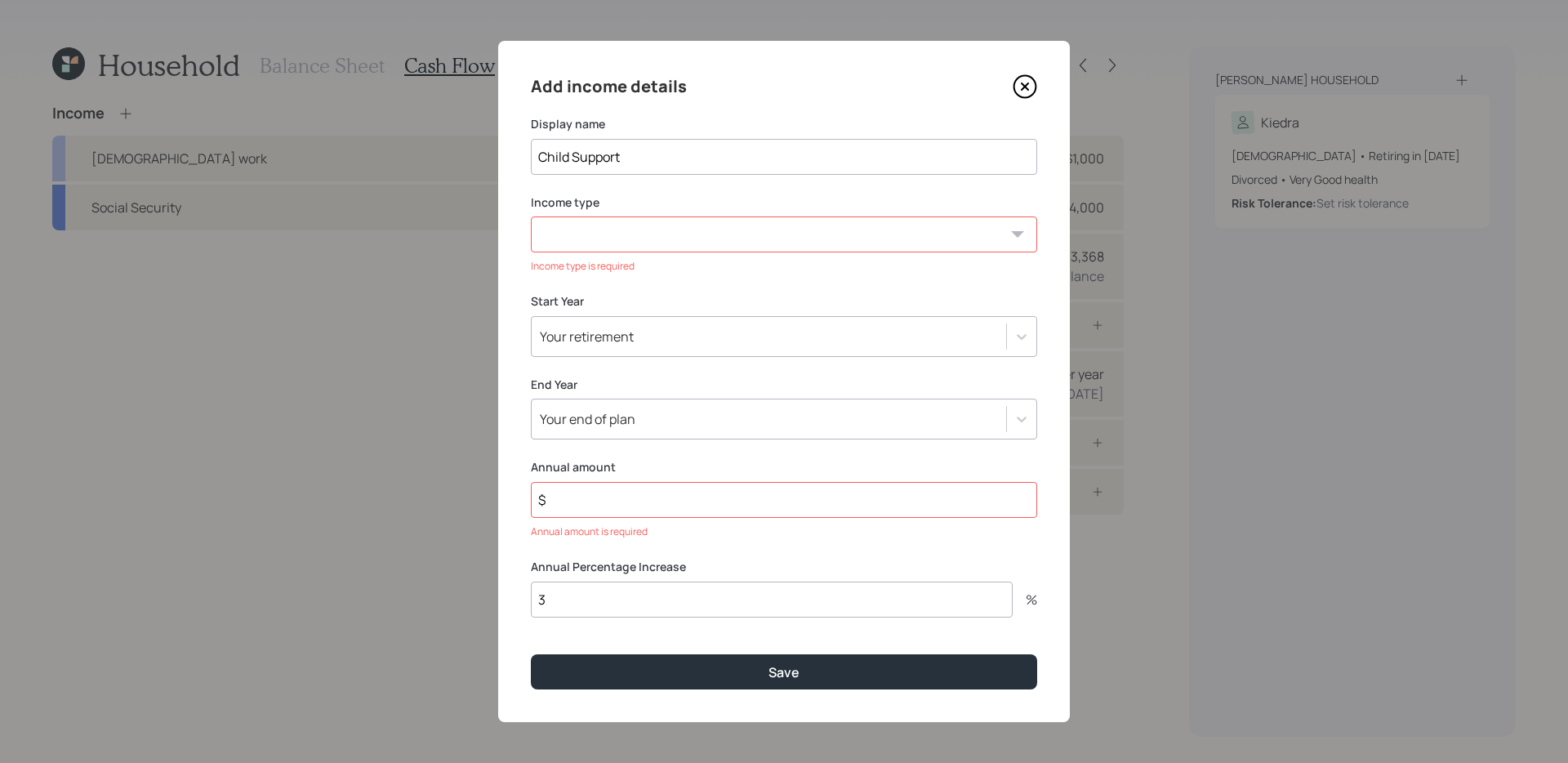
type input "Child Support"
select select "other"
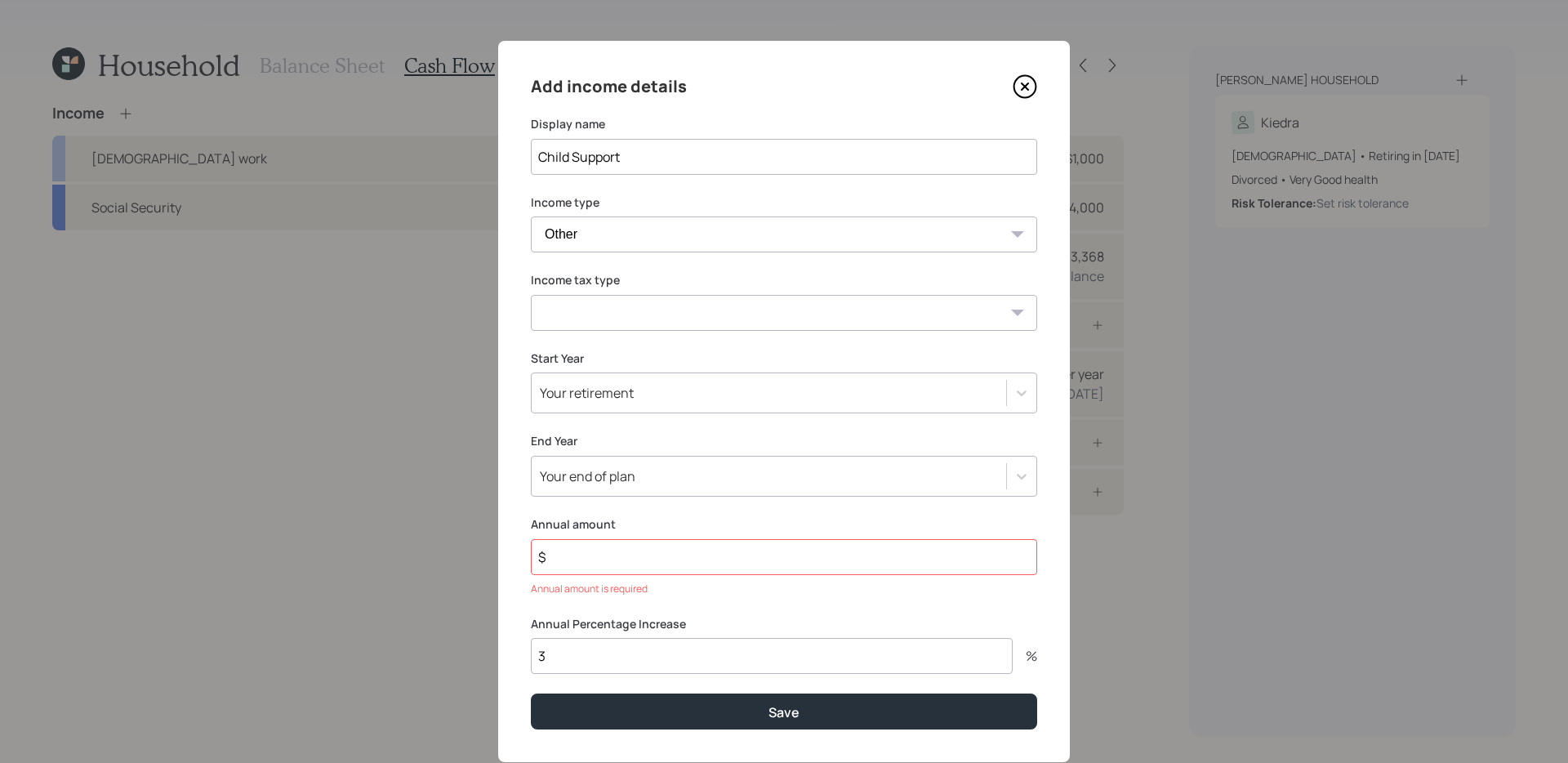
select select "tax_free"
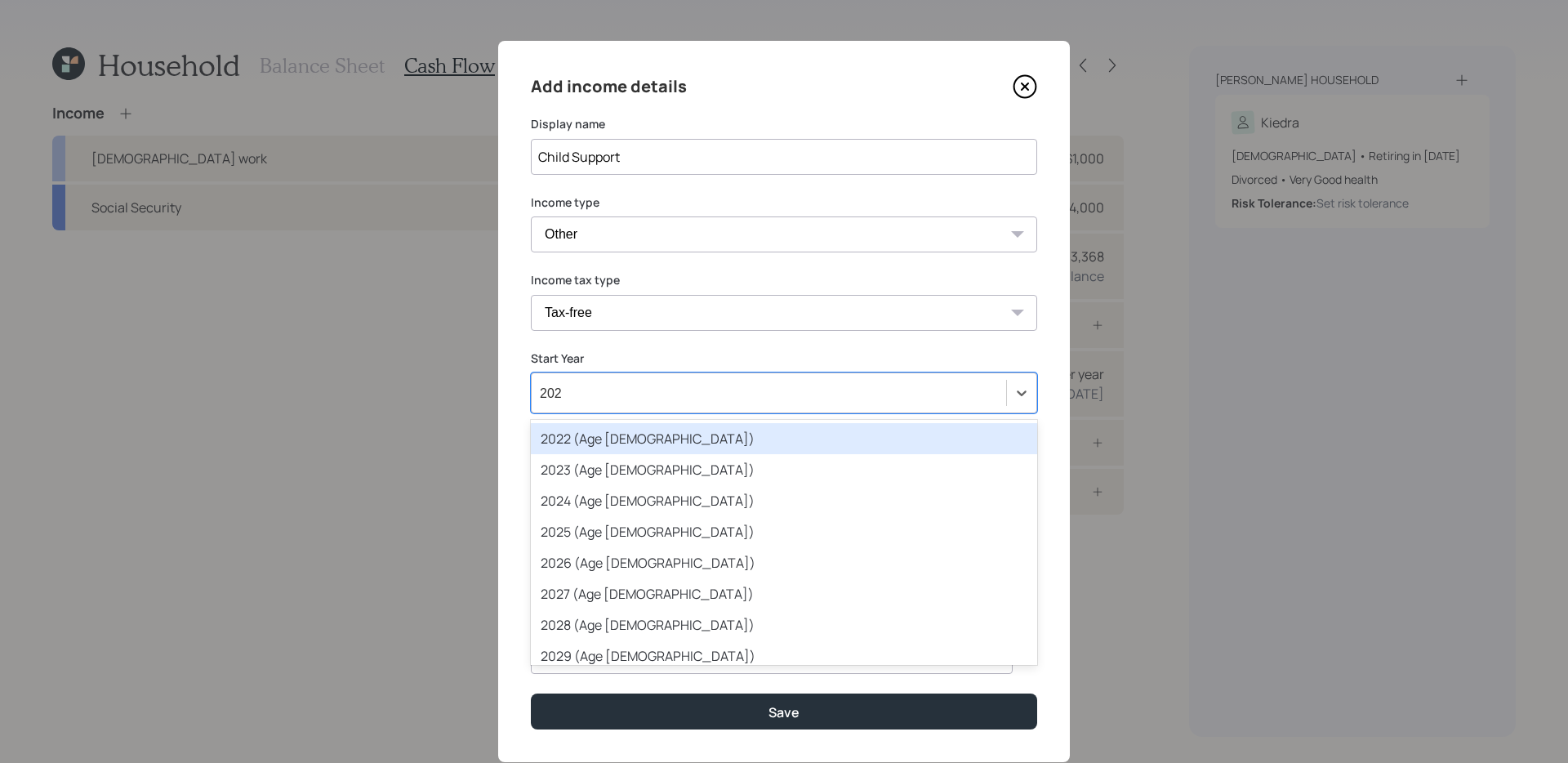
type input "2025"
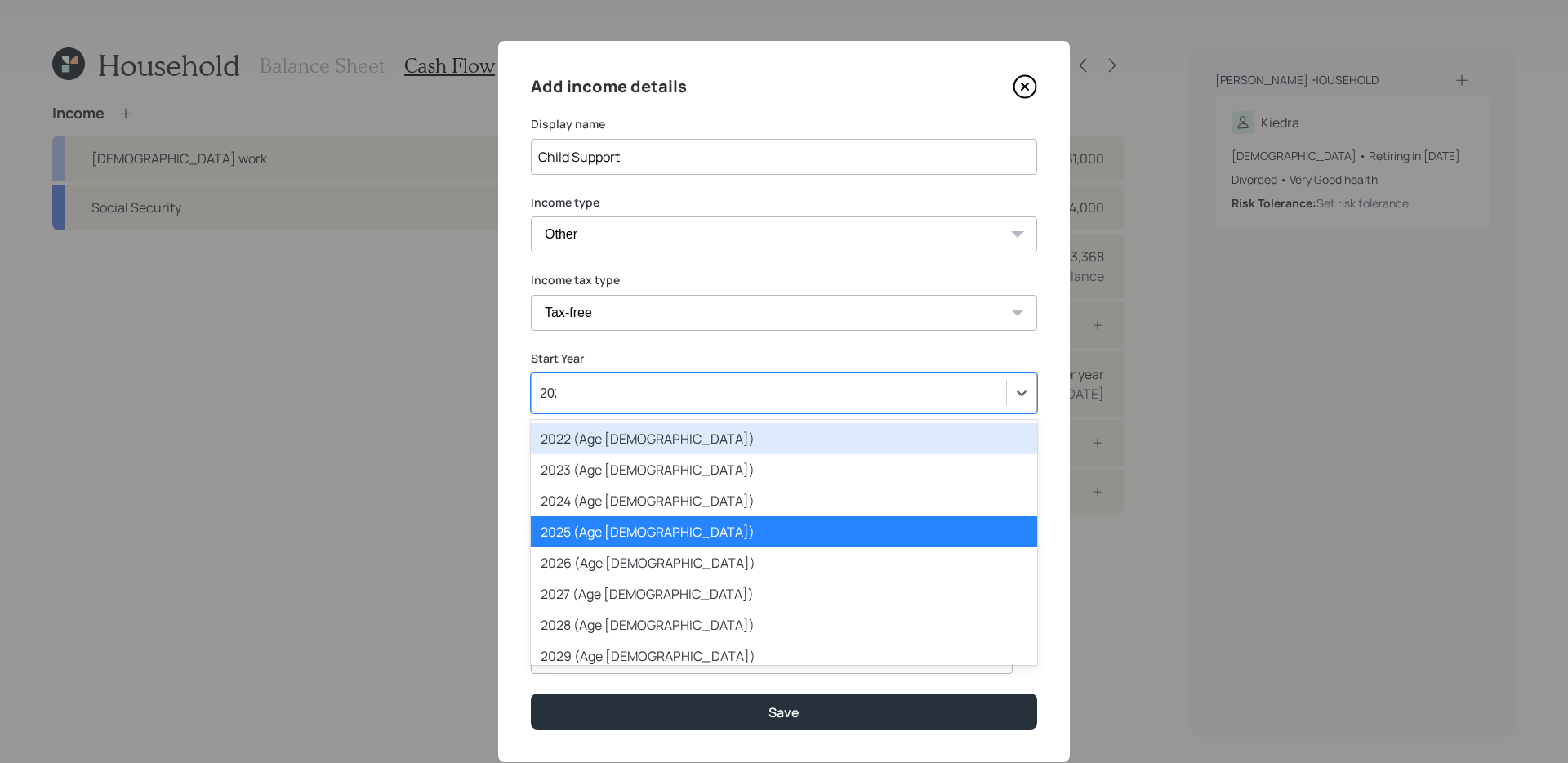
type input "2028"
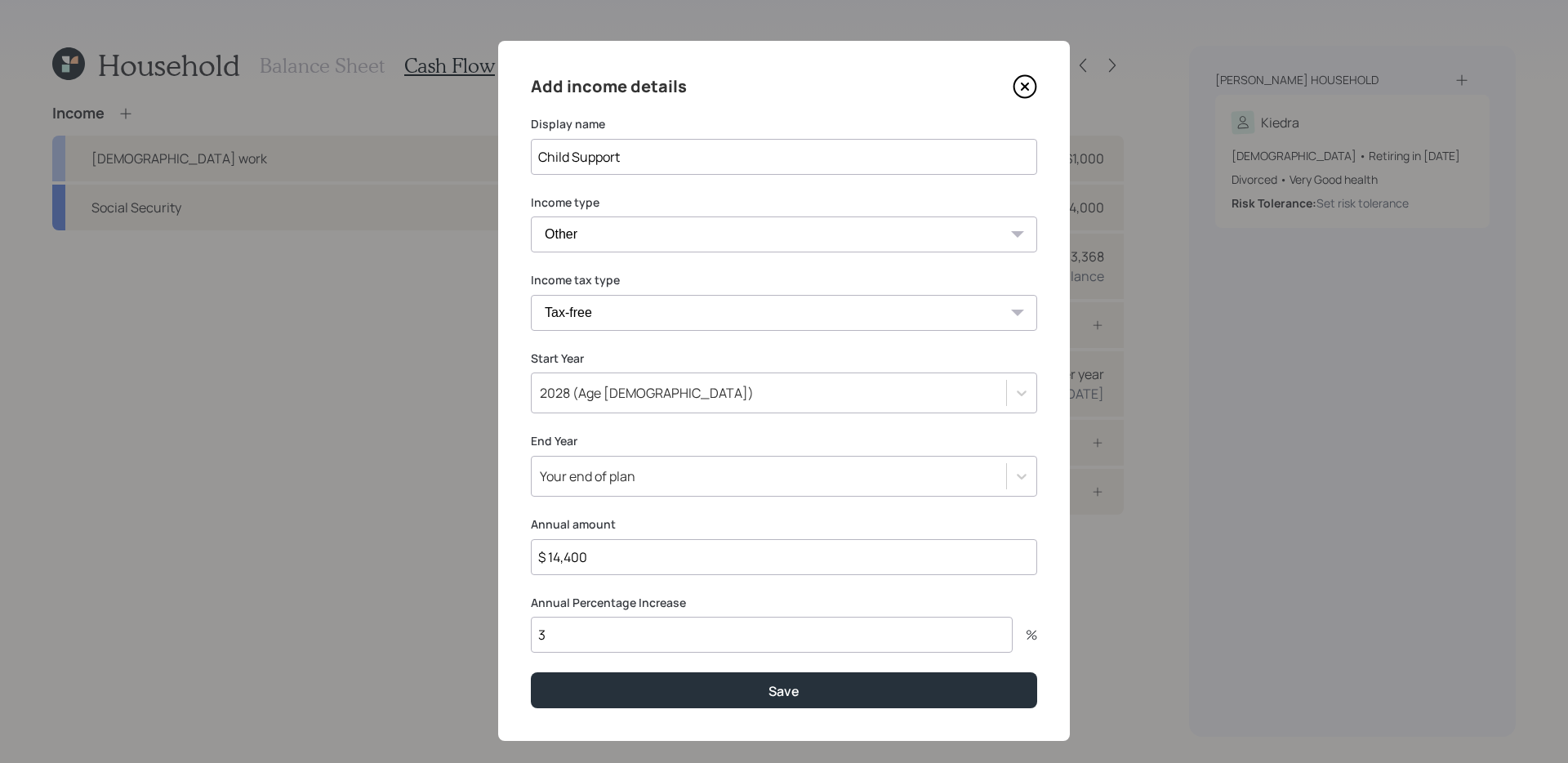
type input "$ 14,400"
click at [530, 612] on button "Save" at bounding box center [784, 689] width 506 height 35
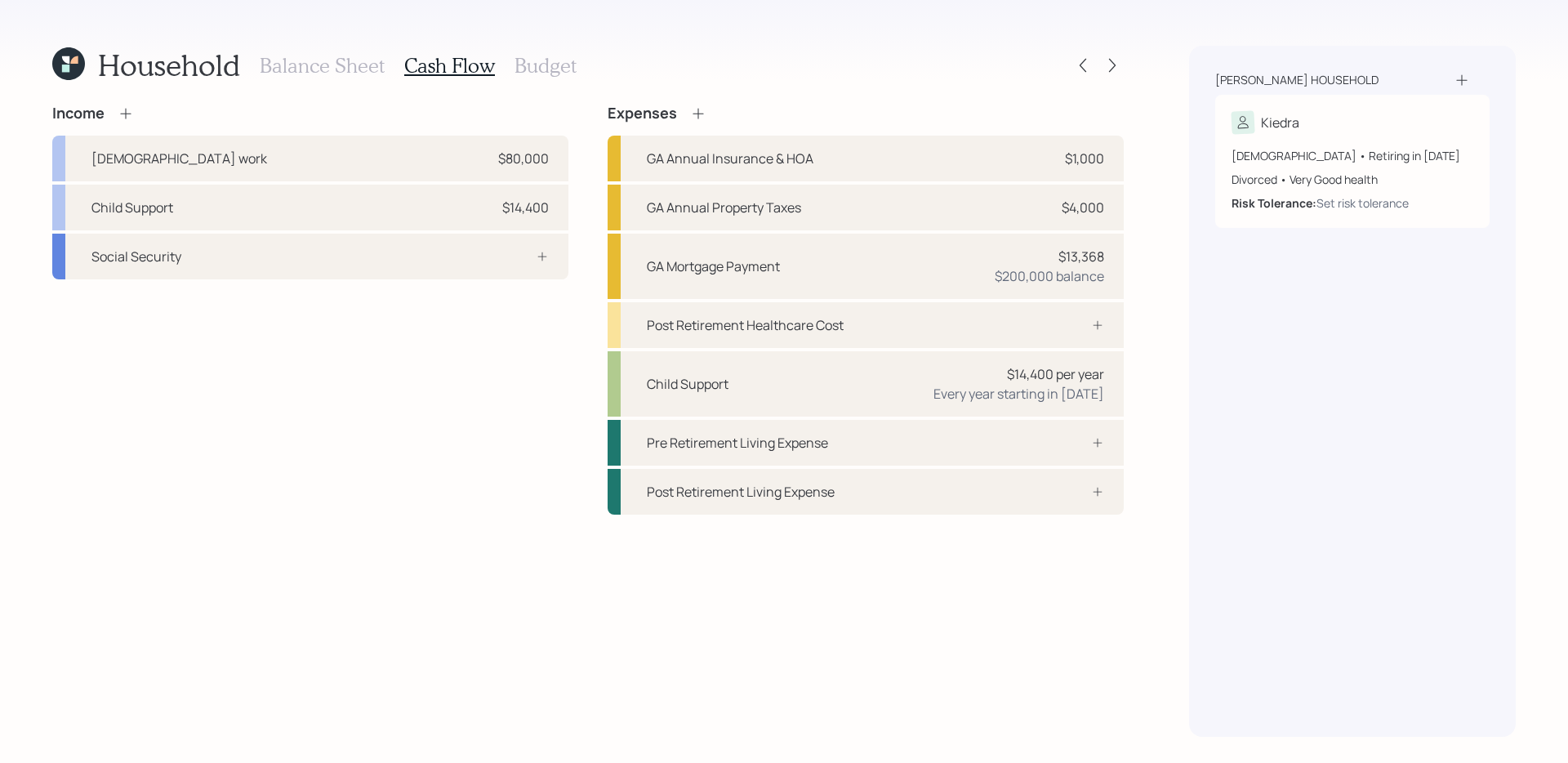
click at [127, 114] on icon at bounding box center [126, 113] width 16 height 16
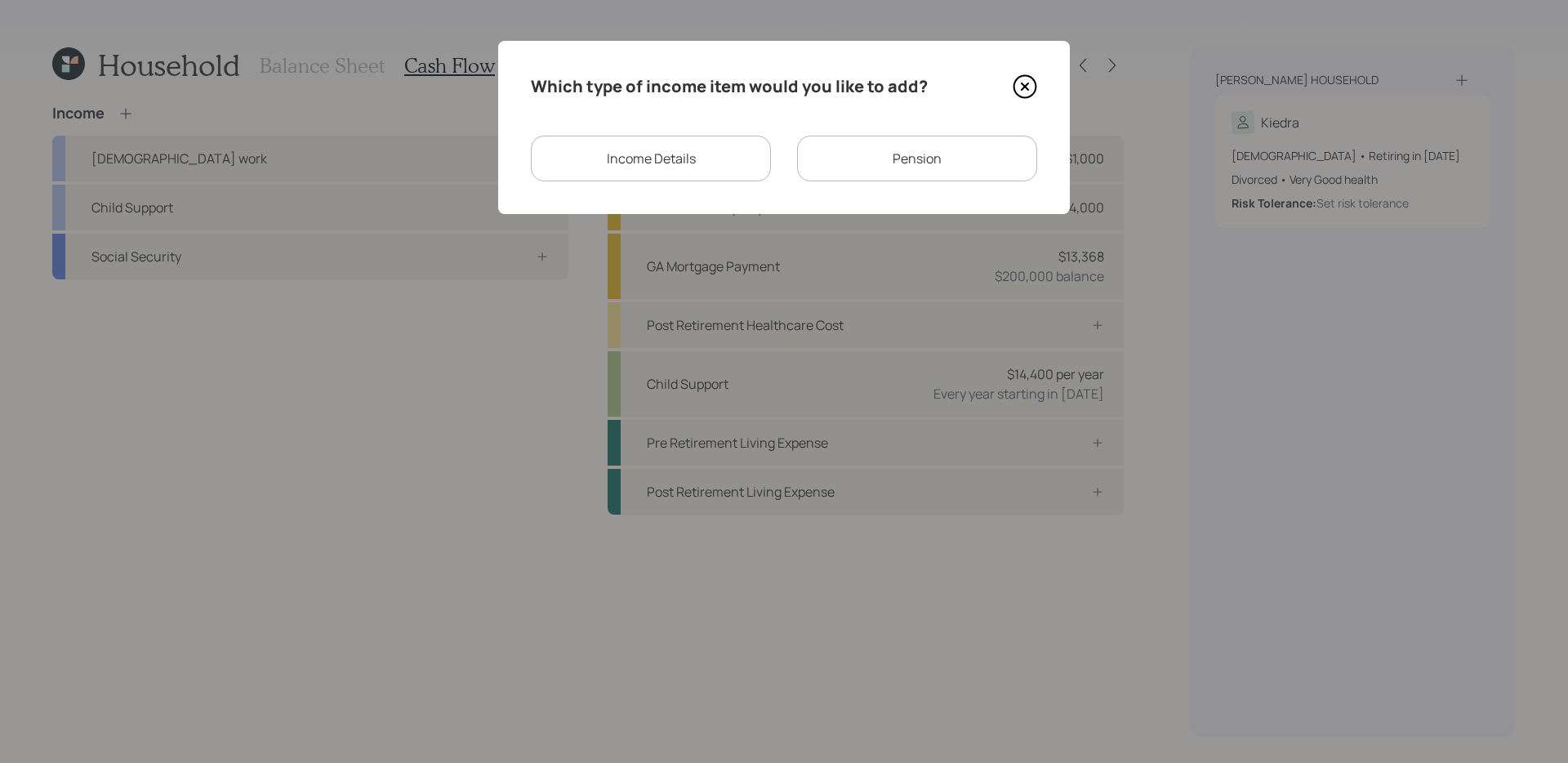
click at [672, 148] on div "Income Details" at bounding box center [650, 158] width 240 height 46
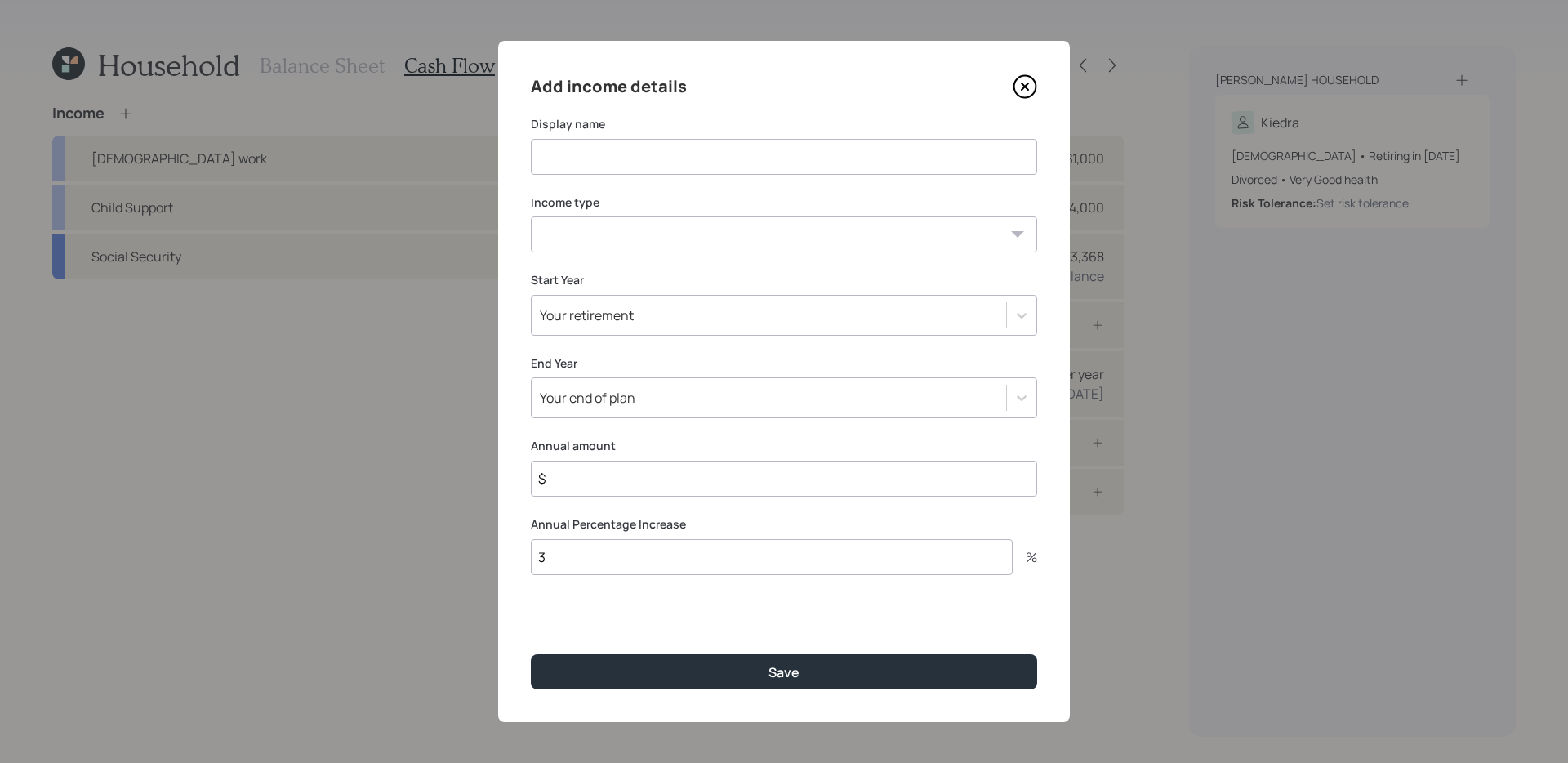
click at [635, 153] on input at bounding box center [784, 157] width 506 height 36
type input "Child Support"
select select "other"
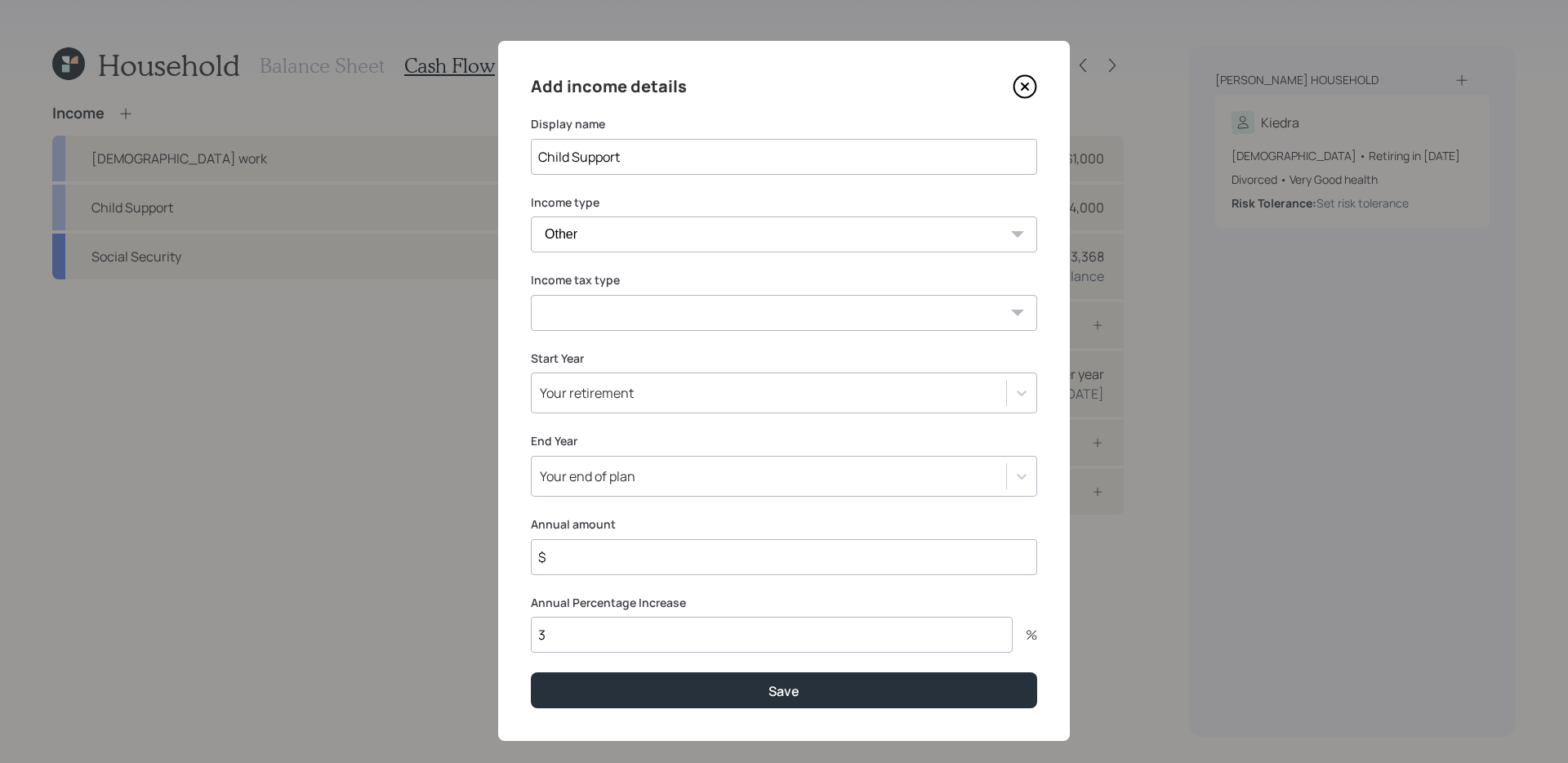
select select "tax_free"
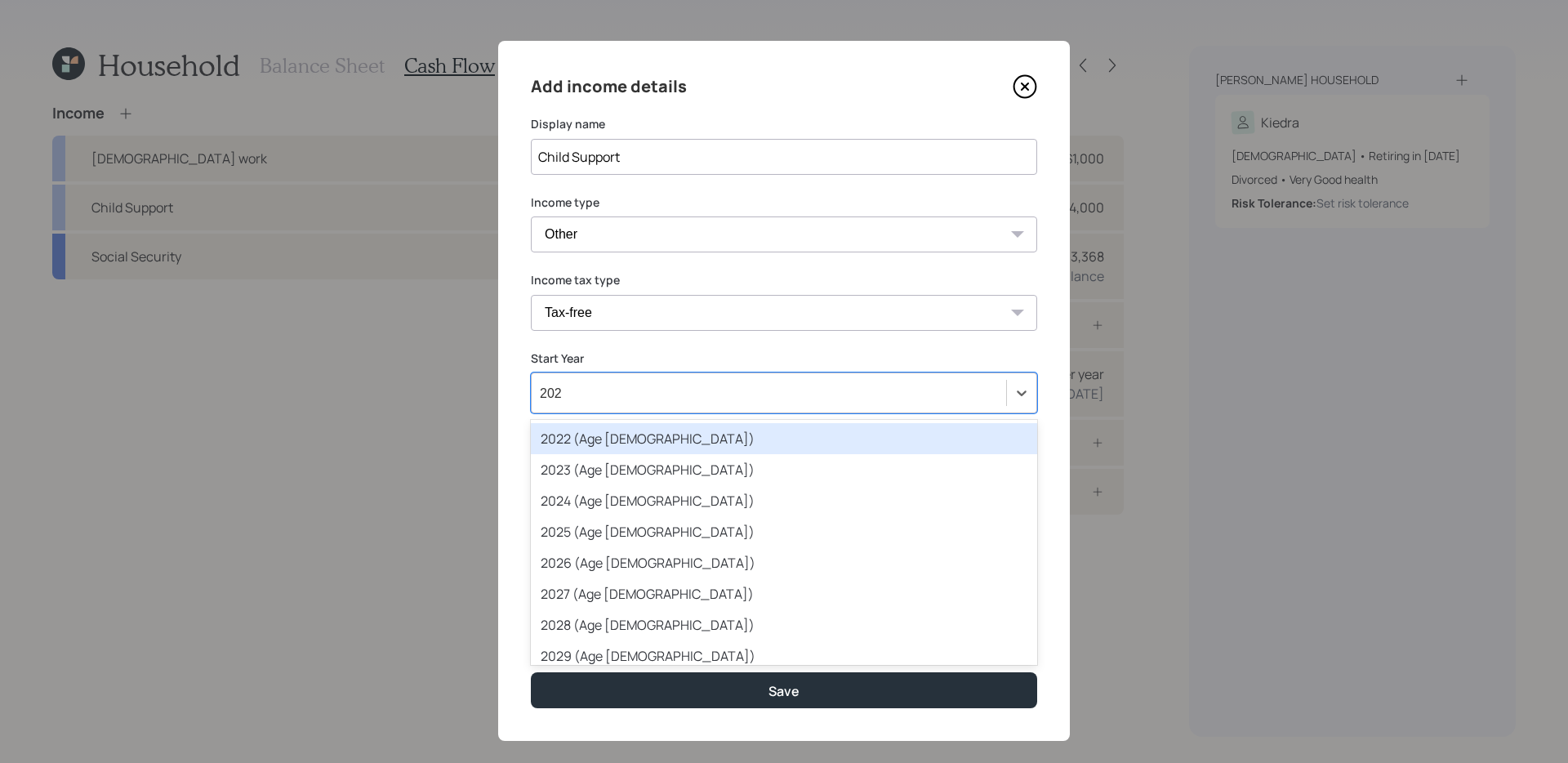
type input "2029"
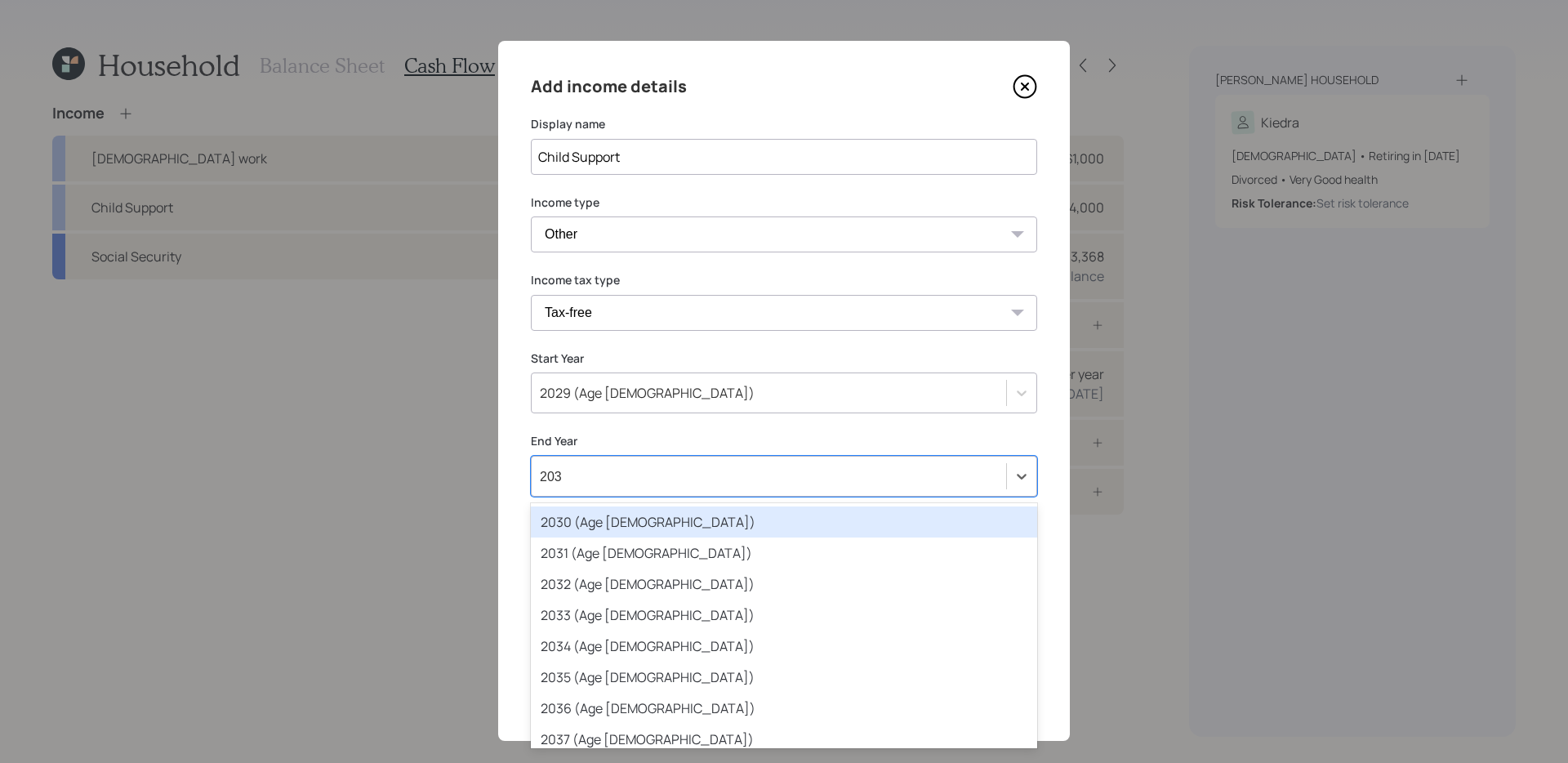
type input "2030"
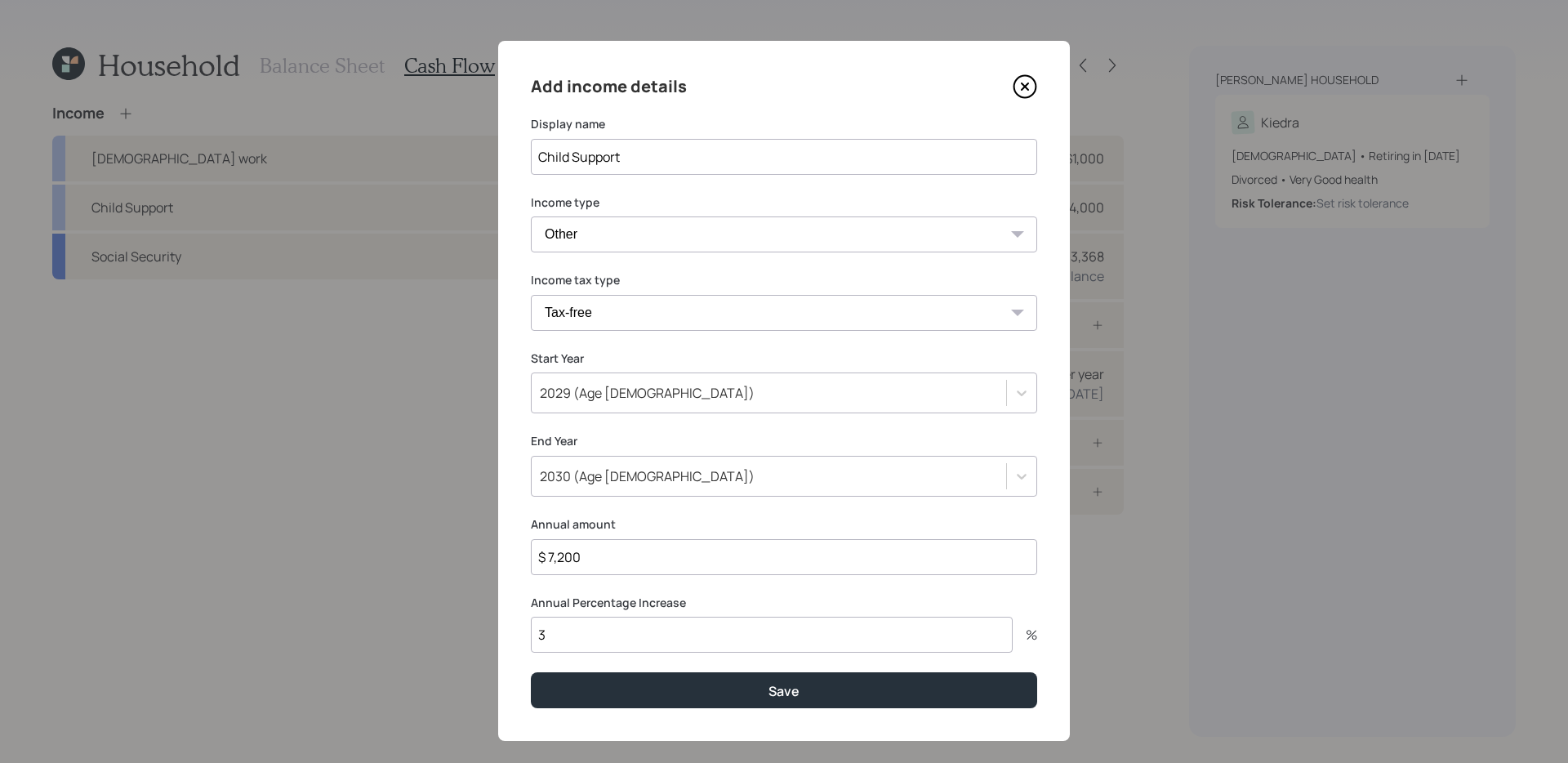
type input "$ 7,200"
click at [530, 612] on button "Save" at bounding box center [784, 689] width 506 height 35
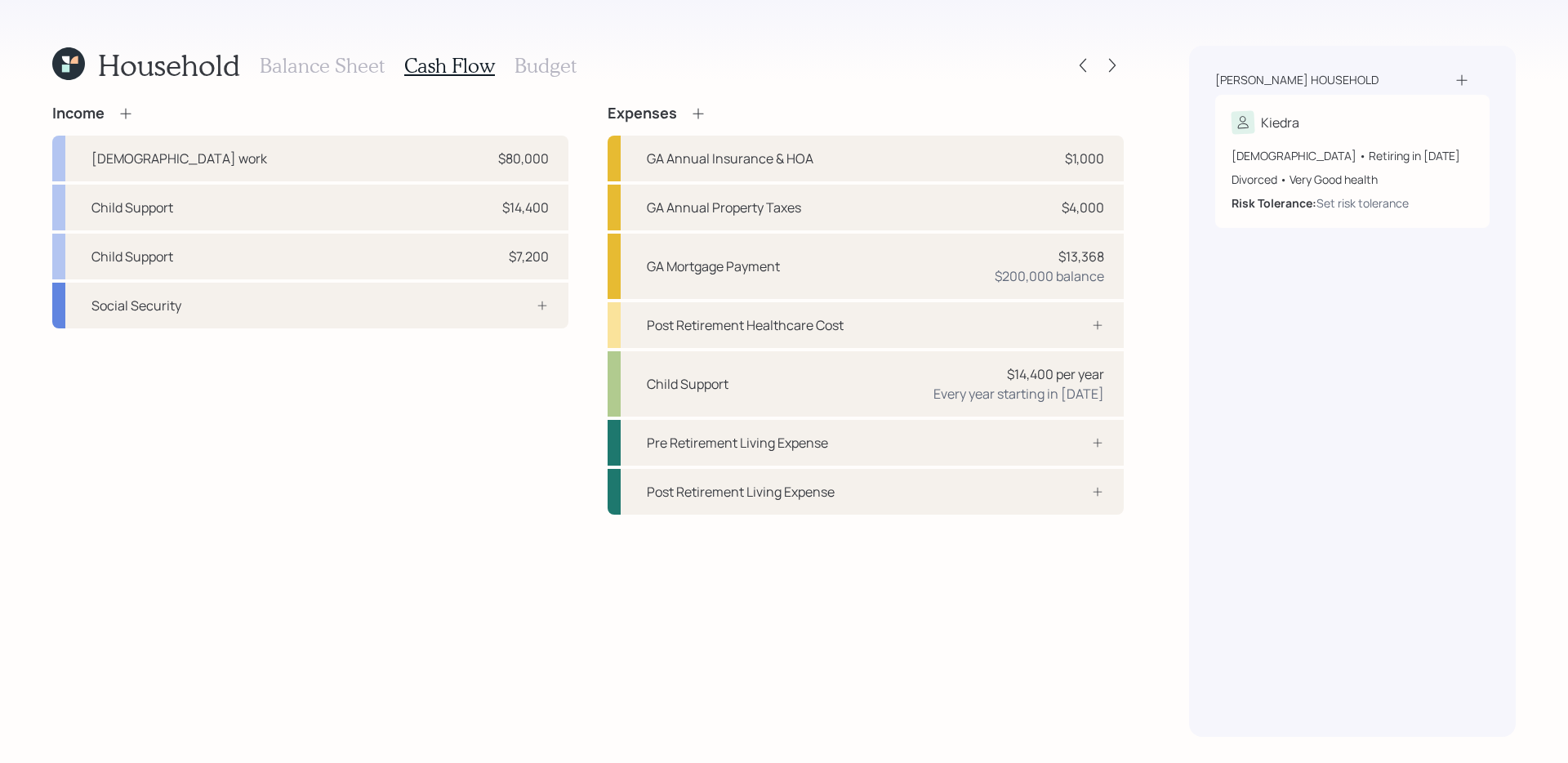
click at [385, 450] on div "Income Full-time work $80,000 Child Support $14,400 Child Support $7,200 Social…" at bounding box center [310, 309] width 516 height 410
click at [362, 495] on div "Income Full-time work $80,000 Child Support $14,400 Child Support $7,200 Social…" at bounding box center [310, 309] width 516 height 410
click at [404, 320] on div "Social Security" at bounding box center [310, 305] width 516 height 46
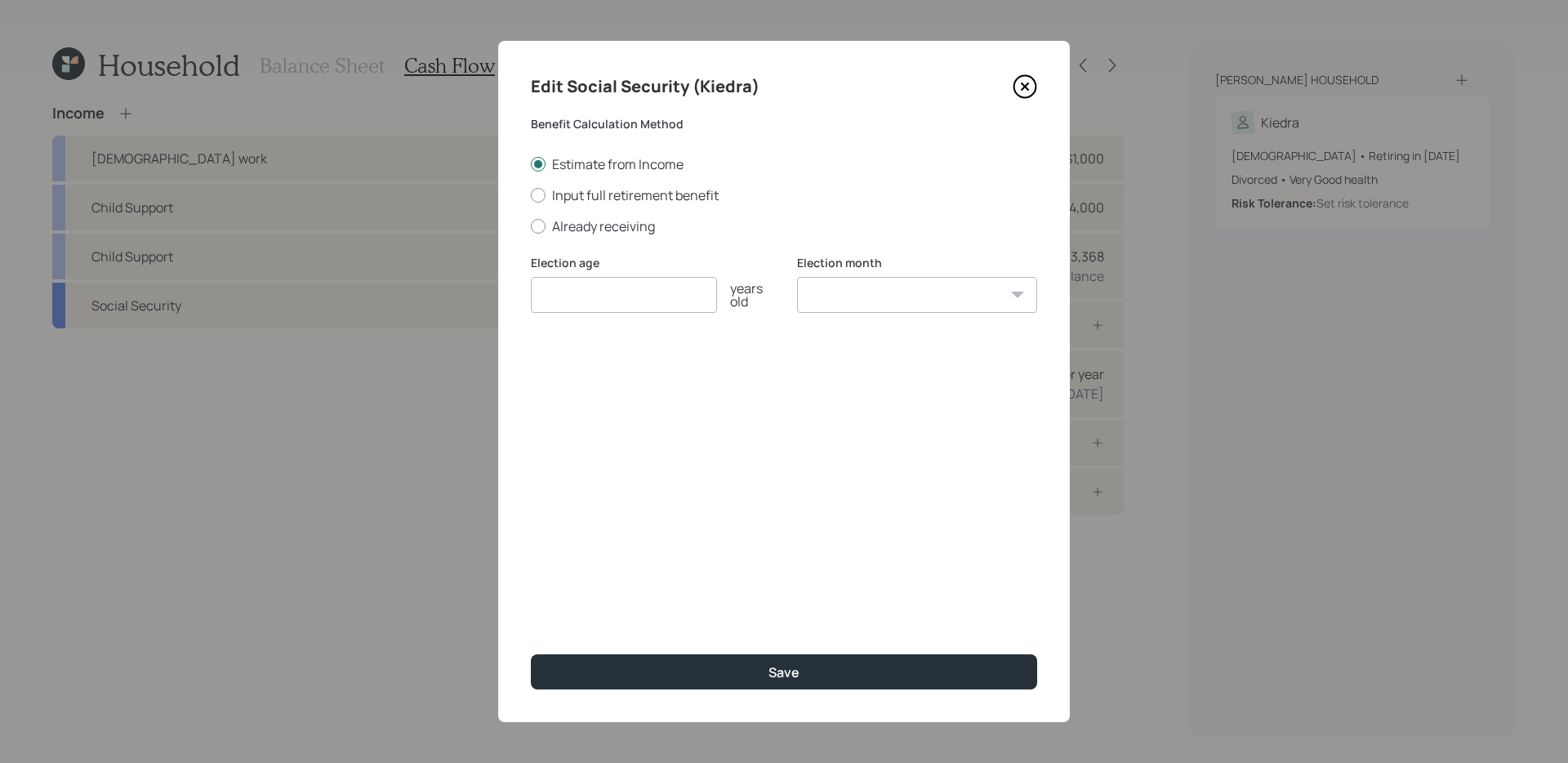
click at [600, 289] on input "number" at bounding box center [623, 294] width 186 height 36
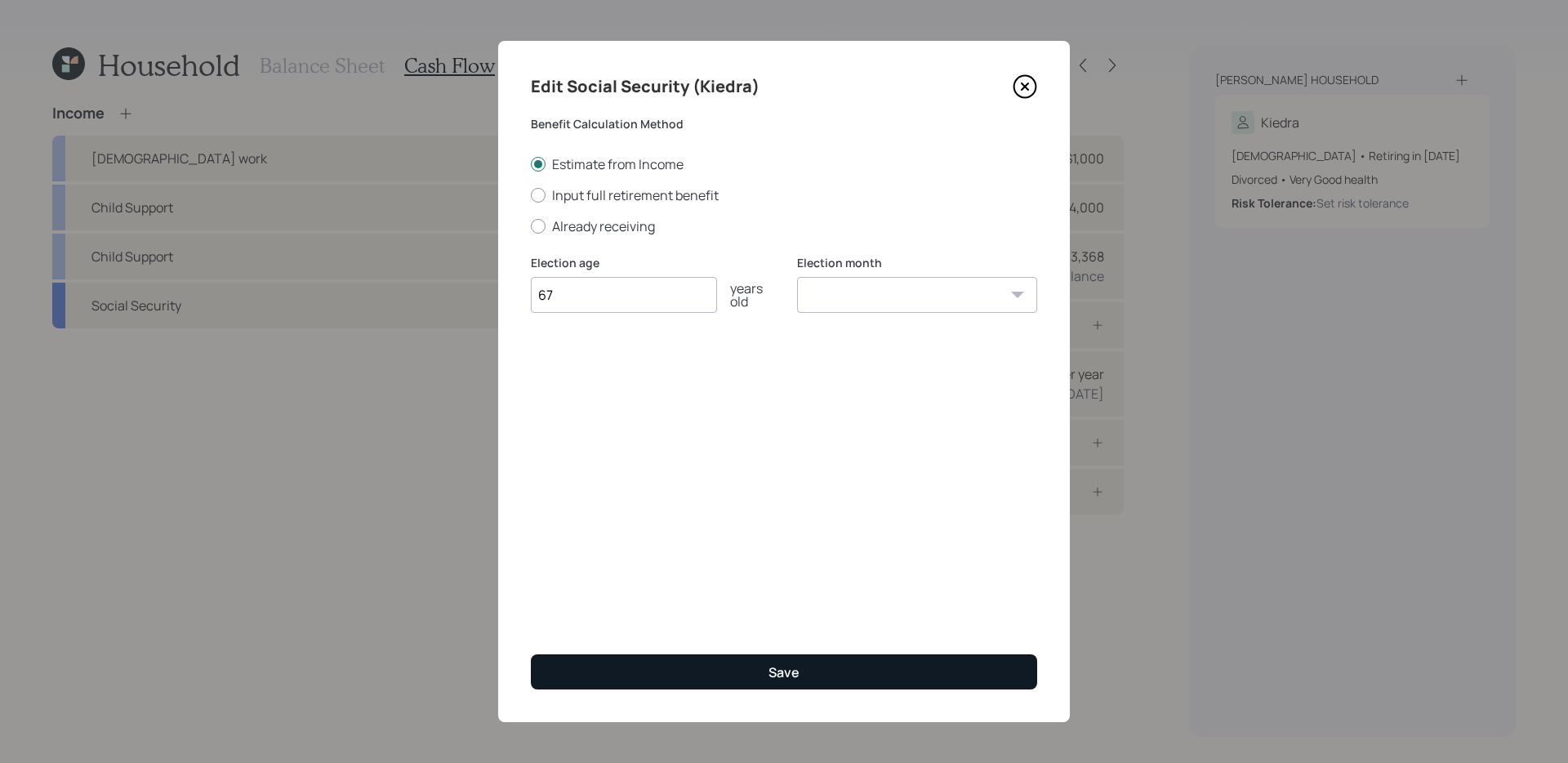
type input "67"
click at [656, 612] on button "Save" at bounding box center [784, 671] width 506 height 35
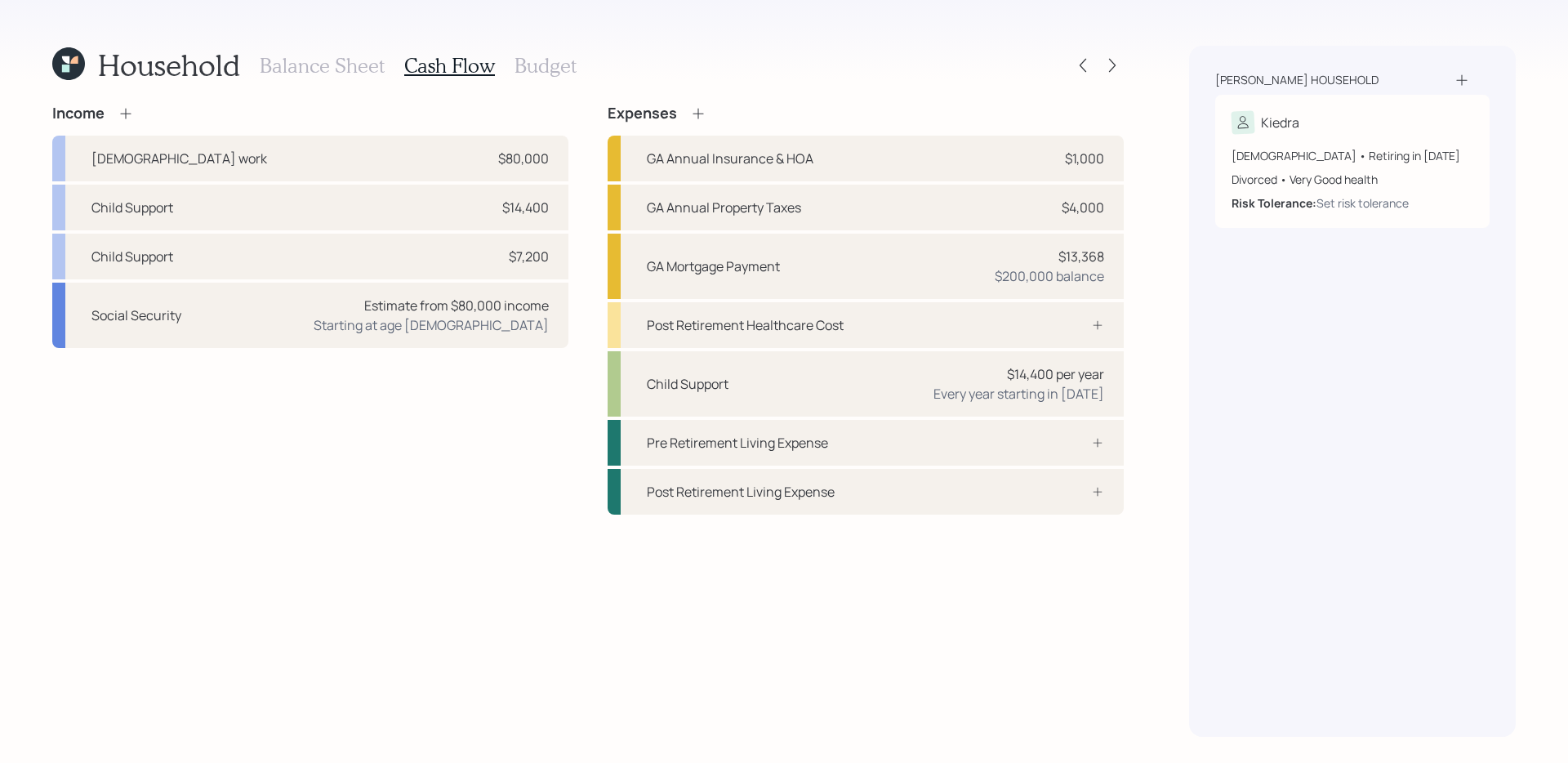
click at [348, 466] on div "Income Full-time work $80,000 Child Support $14,400 Child Support $7,200 Social…" at bounding box center [310, 309] width 516 height 410
click at [350, 453] on div "Income Full-time work $80,000 Child Support $14,400 Child Support $7,200 Social…" at bounding box center [310, 309] width 516 height 410
click at [544, 66] on h3 "Budget" at bounding box center [545, 66] width 62 height 23
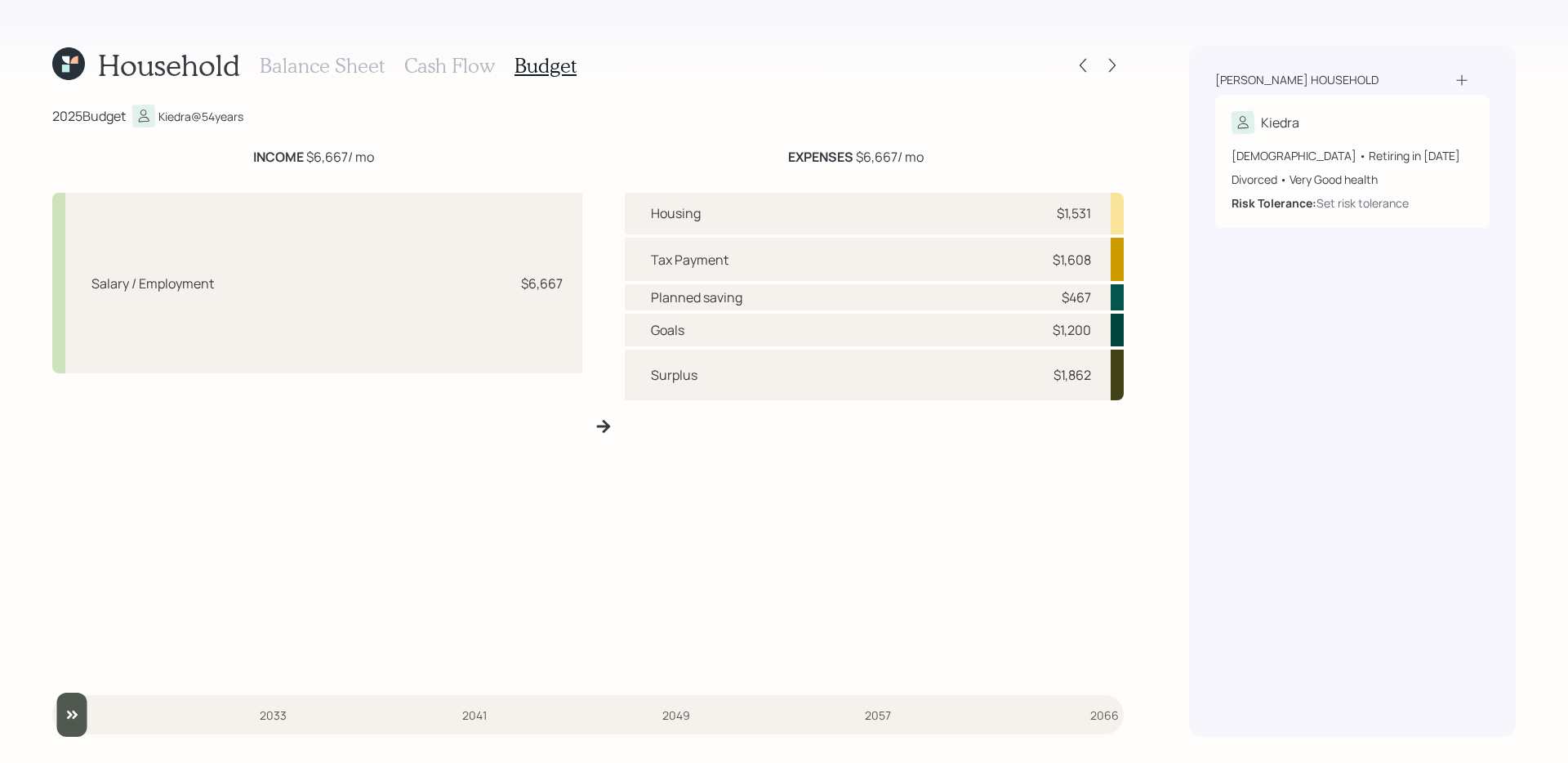
click at [461, 70] on h3 "Cash Flow" at bounding box center [449, 66] width 91 height 23
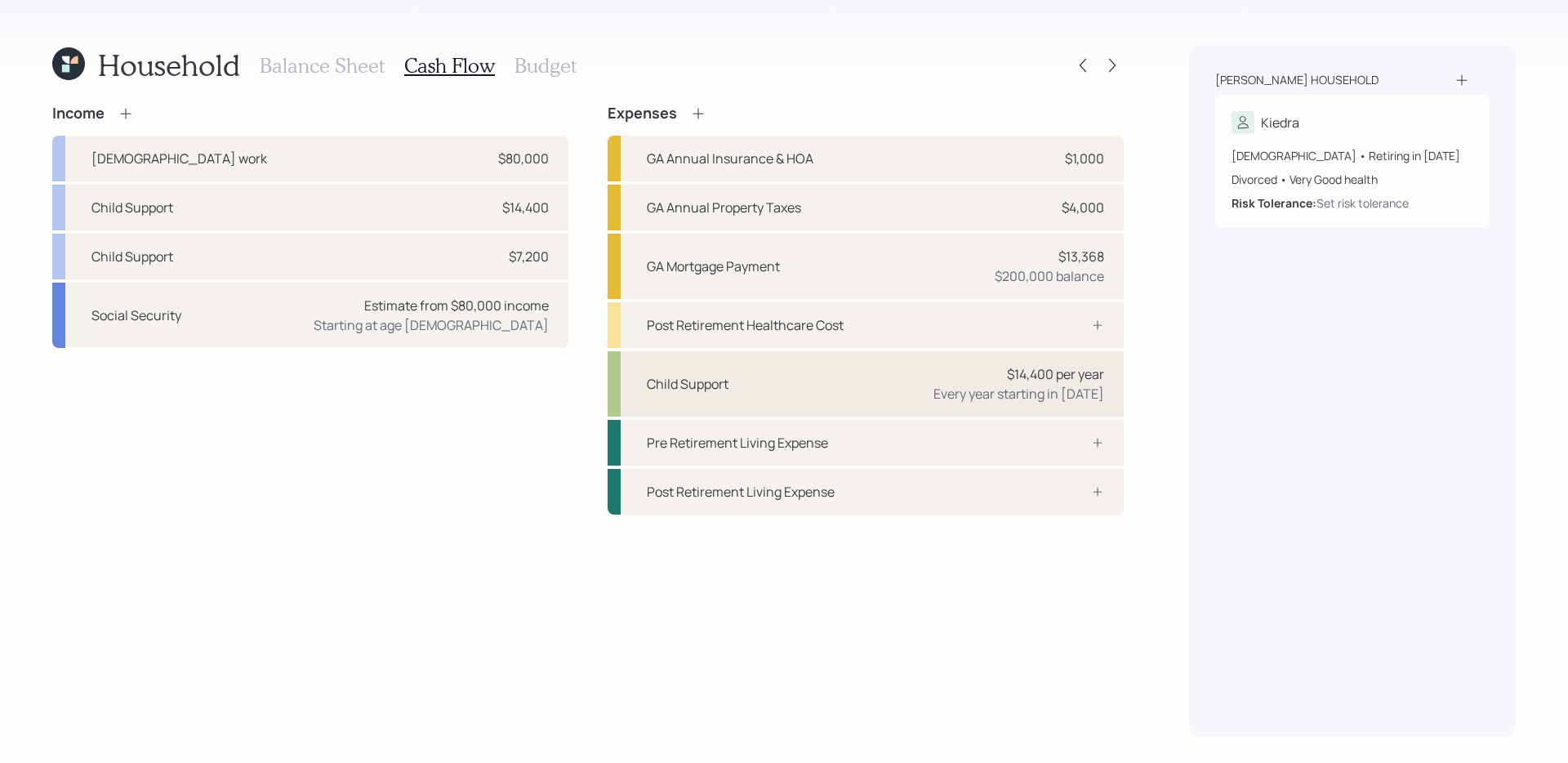
click at [898, 383] on div "Child Support $14,400 per year Every year starting in 2025" at bounding box center [865, 383] width 516 height 66
select select "1"
select select "2028"
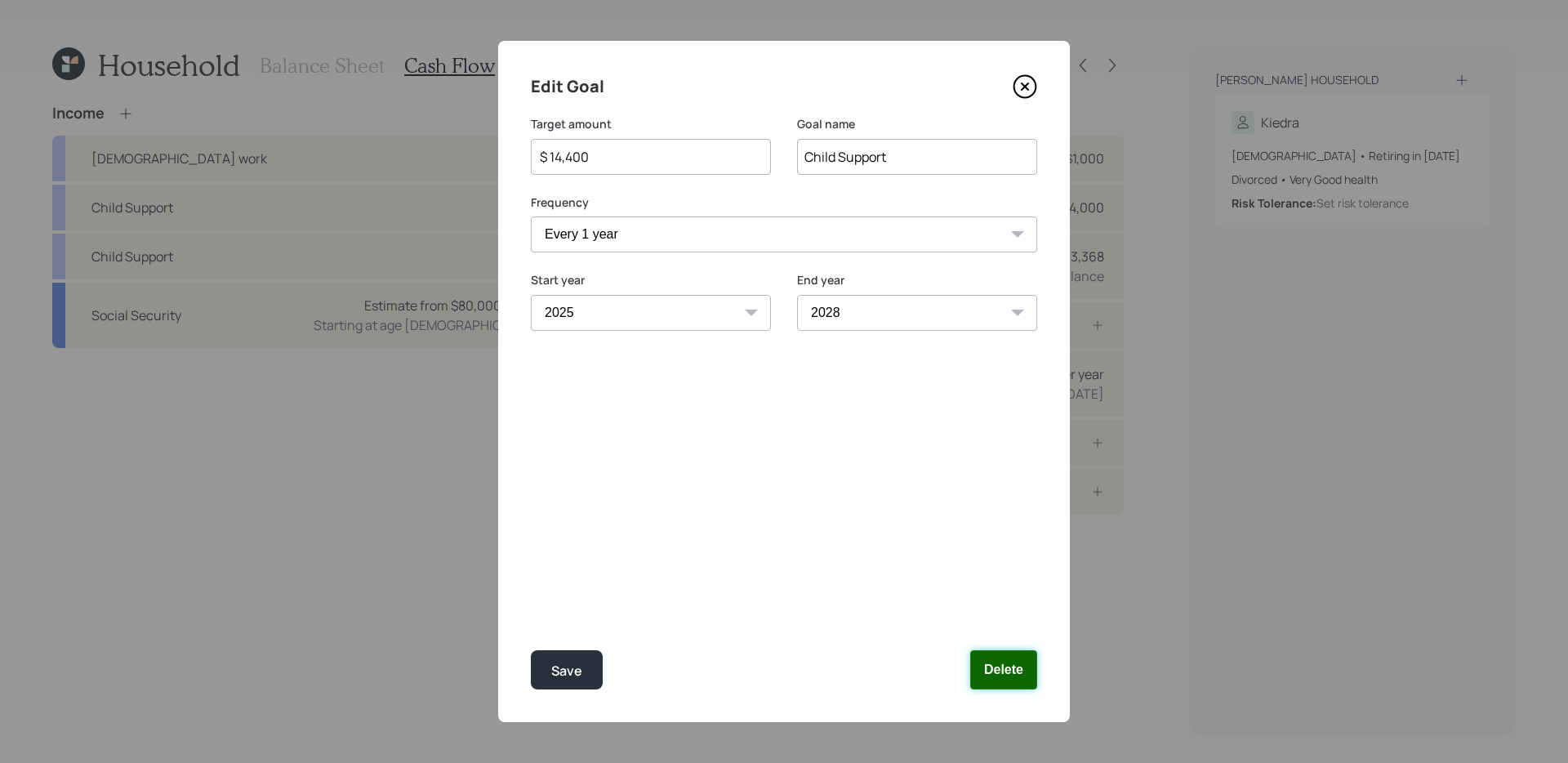
click at [989, 612] on button "Delete" at bounding box center [1003, 670] width 67 height 39
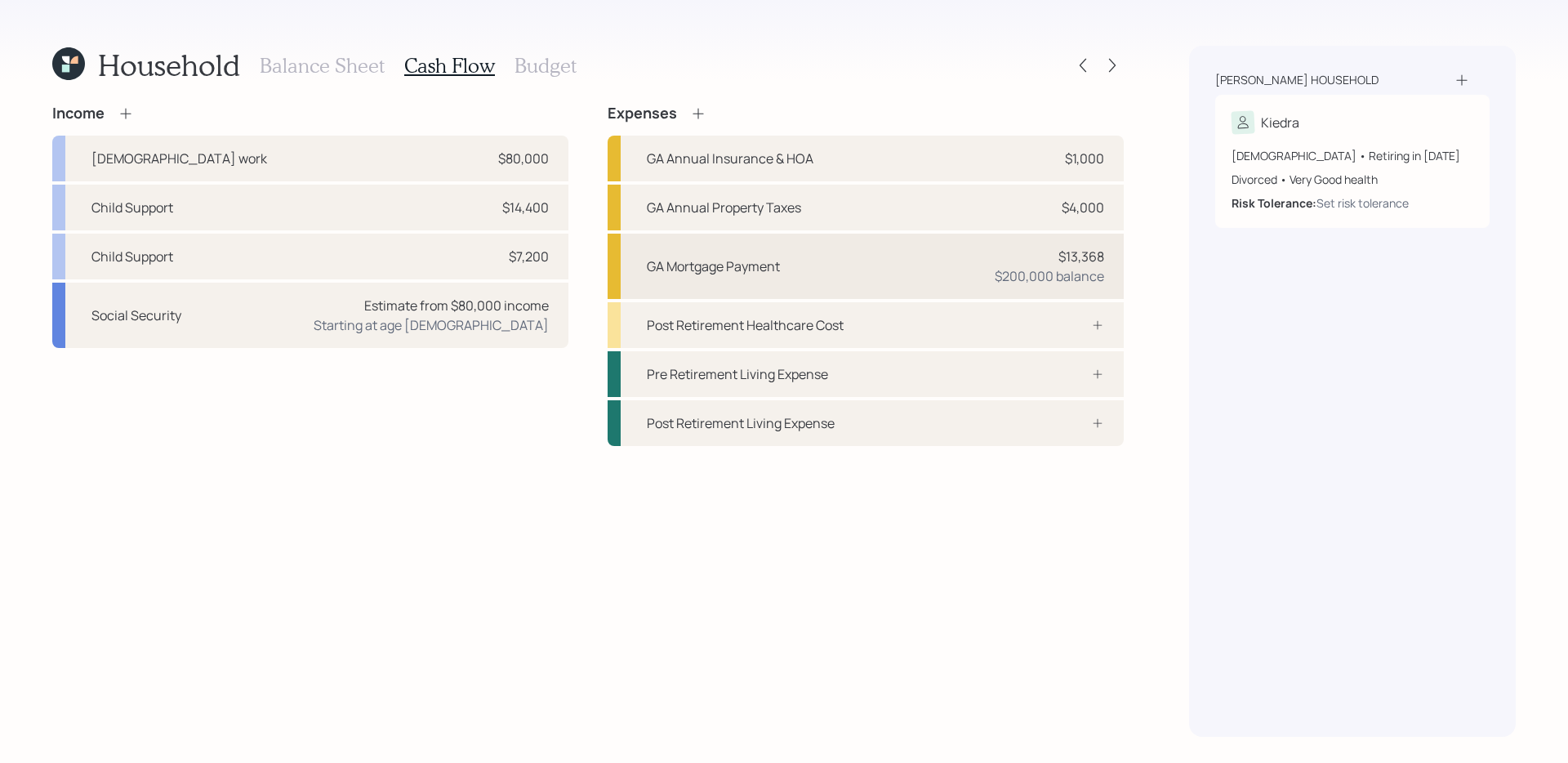
click at [853, 254] on div "GA Mortgage Payment $13,368 $200,000 balance" at bounding box center [865, 266] width 516 height 66
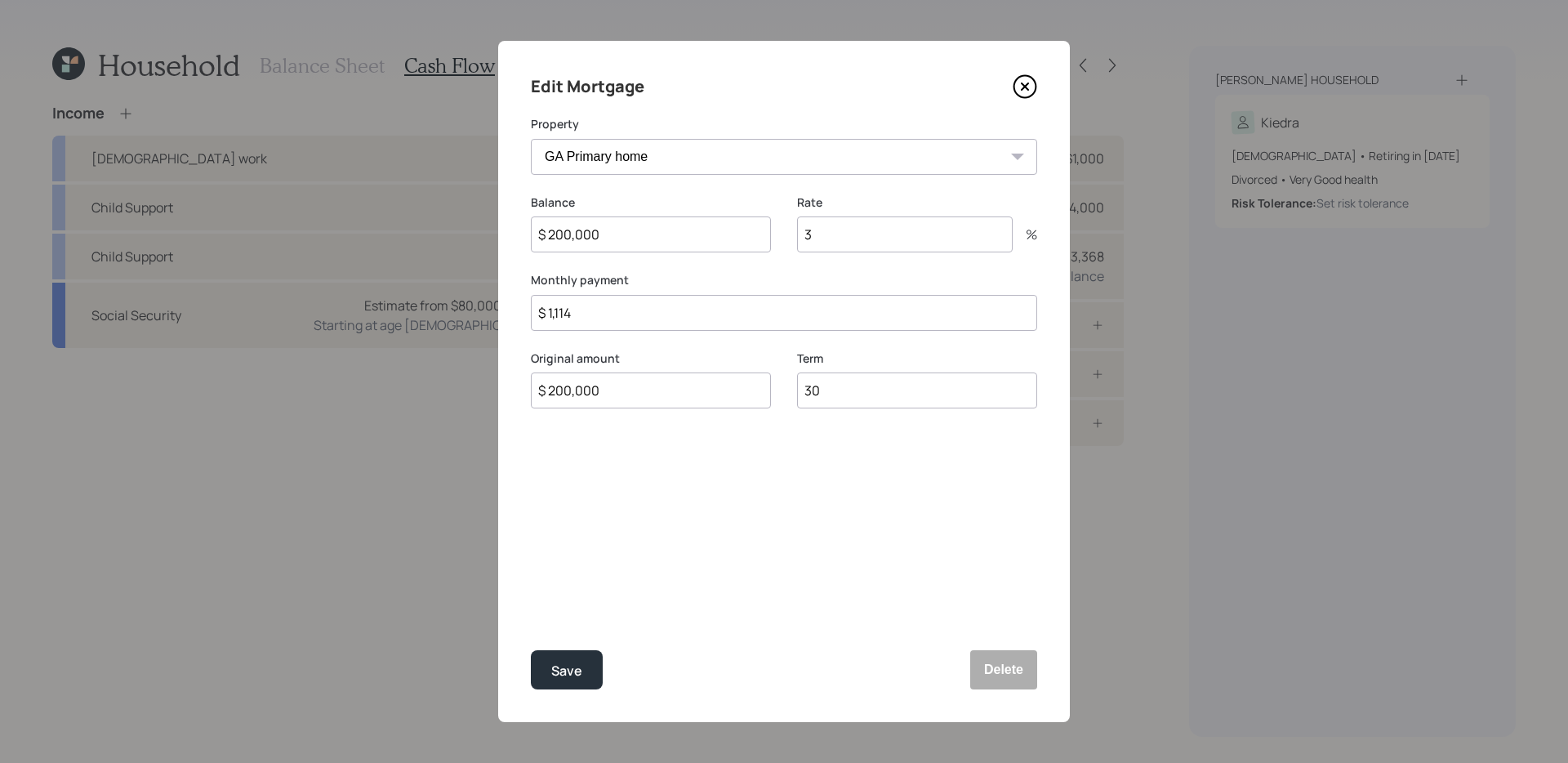
click at [1031, 79] on icon at bounding box center [1024, 86] width 24 height 24
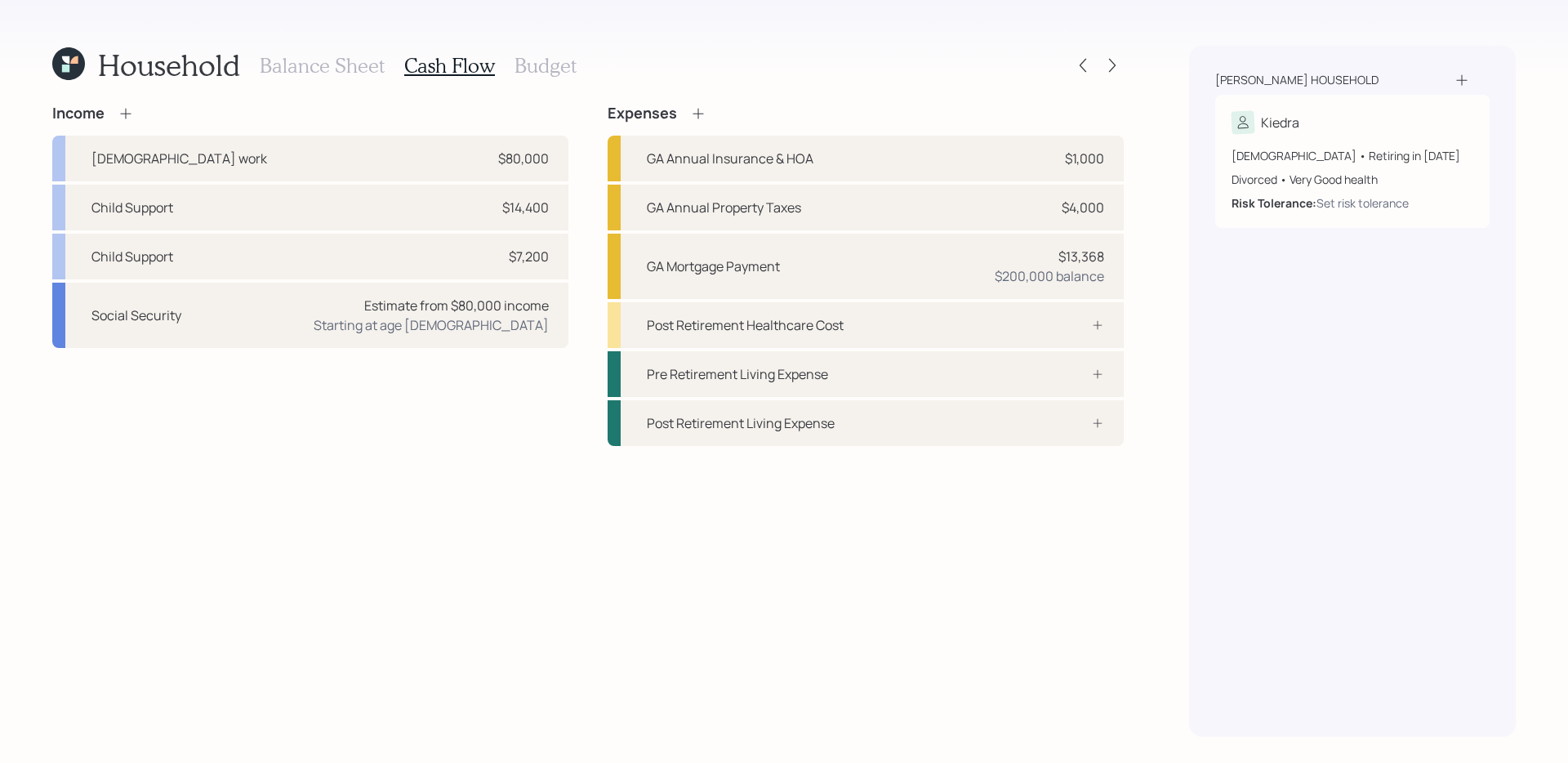
click at [531, 65] on h3 "Budget" at bounding box center [545, 66] width 62 height 23
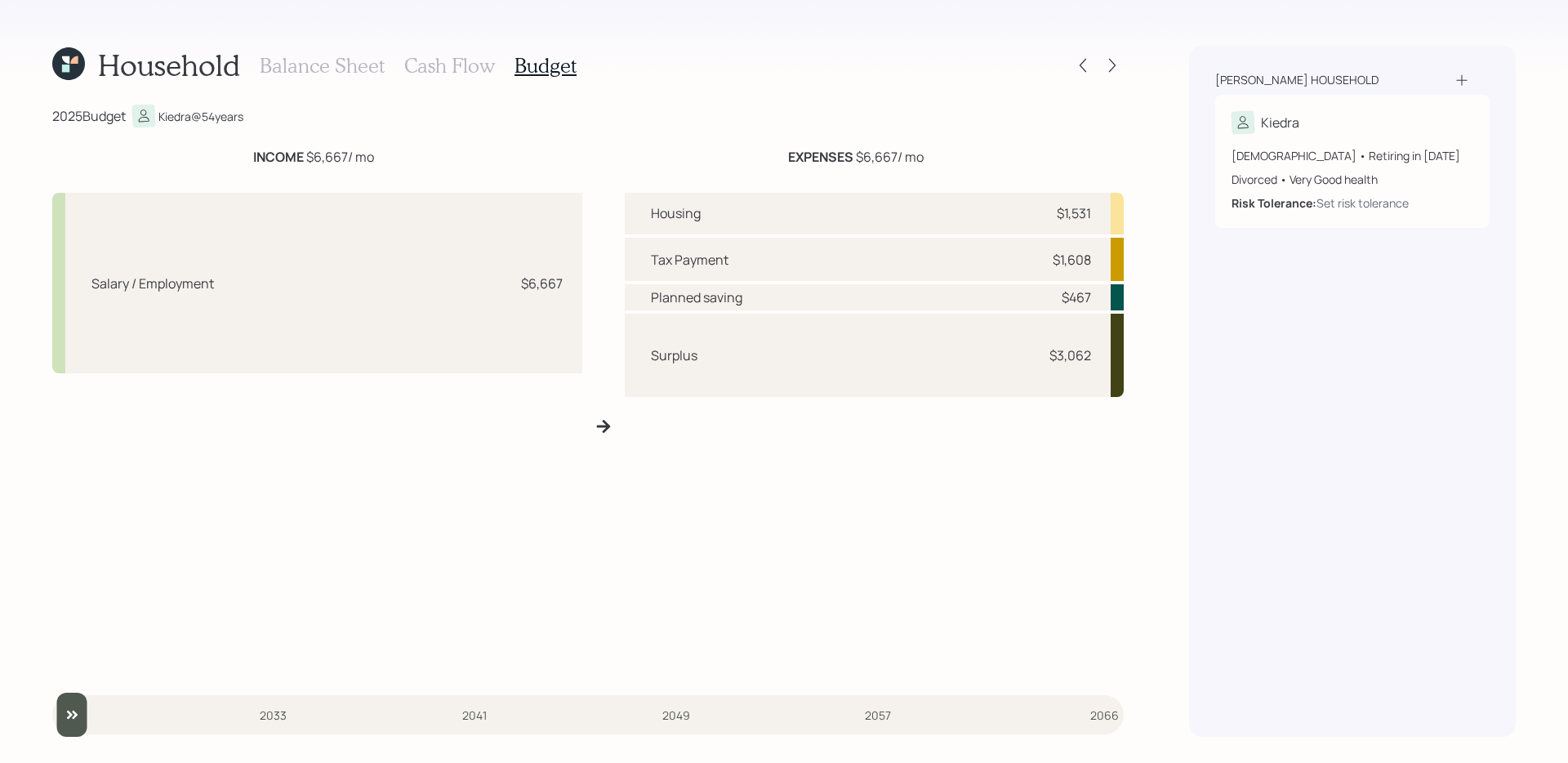
click at [448, 71] on h3 "Cash Flow" at bounding box center [449, 66] width 91 height 23
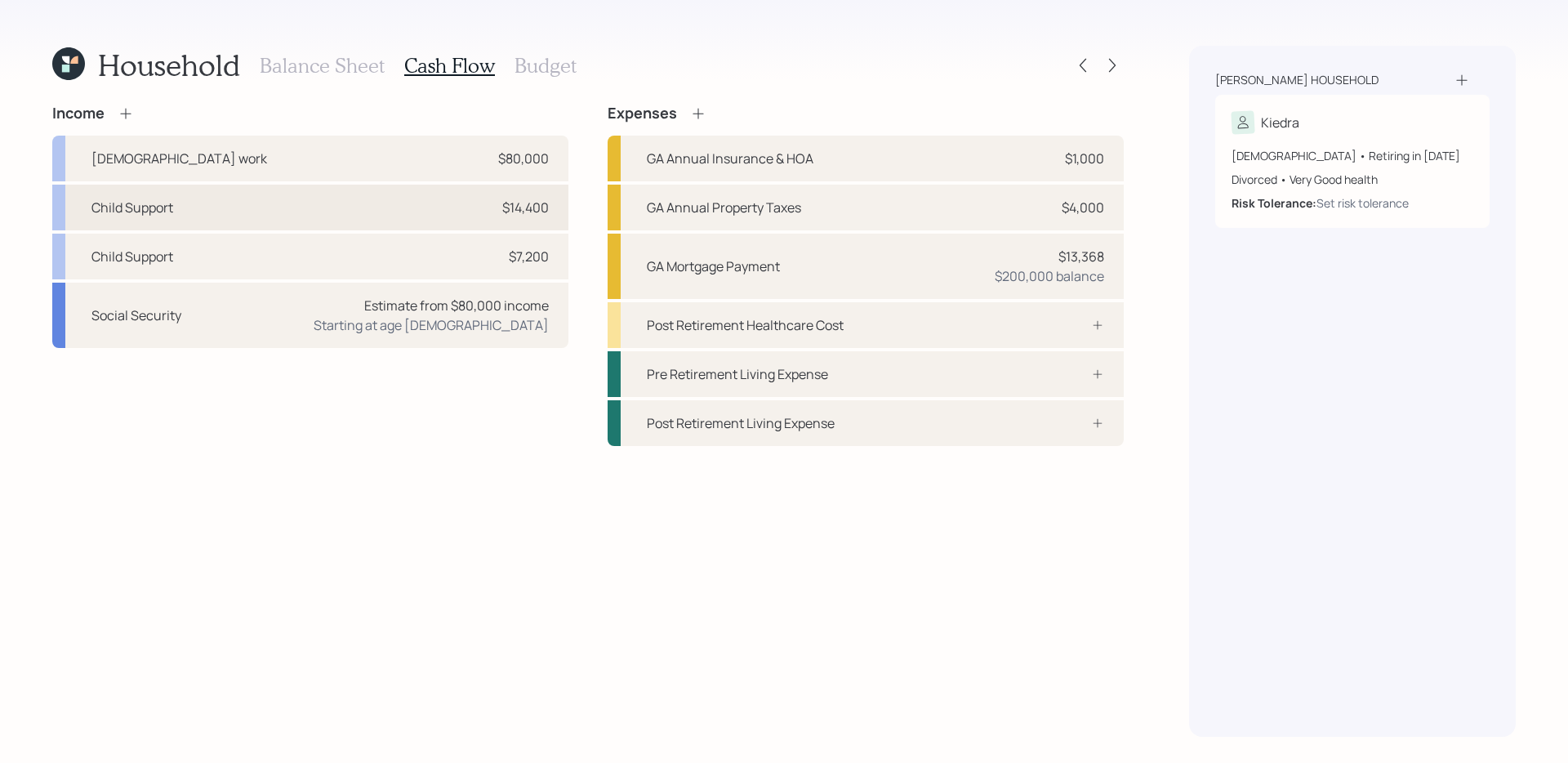
click at [407, 206] on div "Child Support $14,400" at bounding box center [310, 207] width 516 height 46
select select "other"
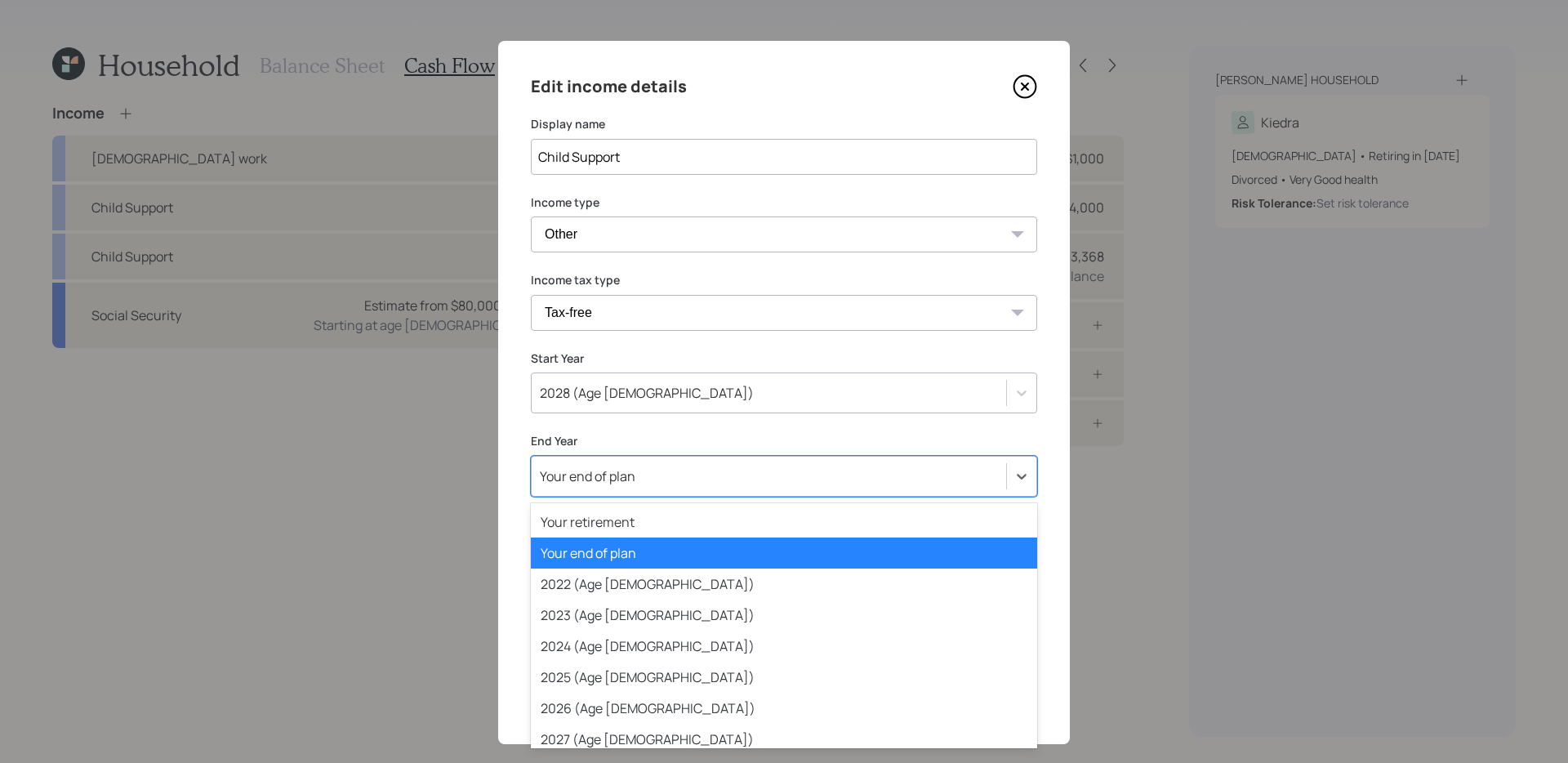
click at [656, 478] on div "Your end of plan" at bounding box center [768, 476] width 475 height 28
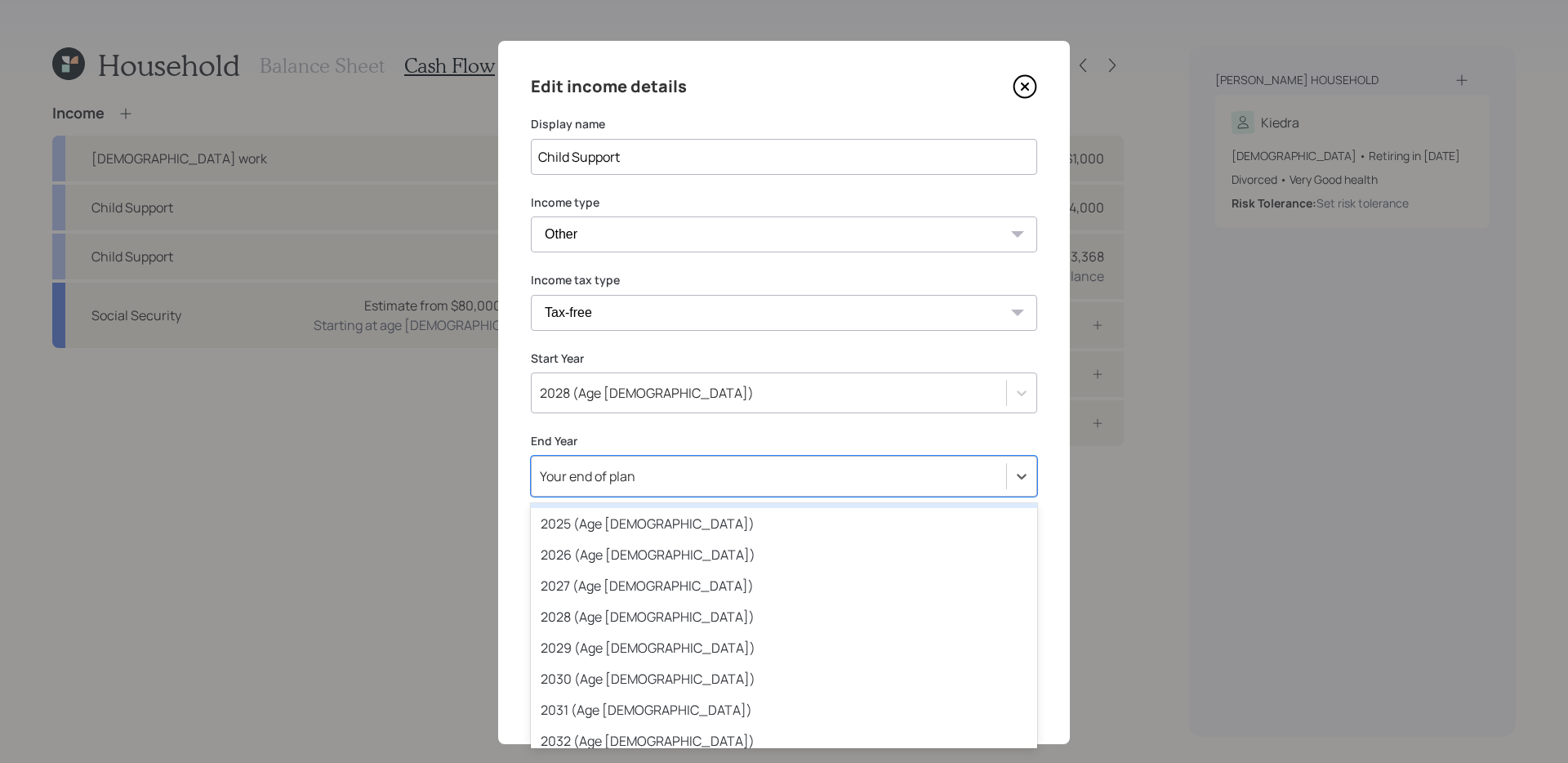
scroll to position [156, 0]
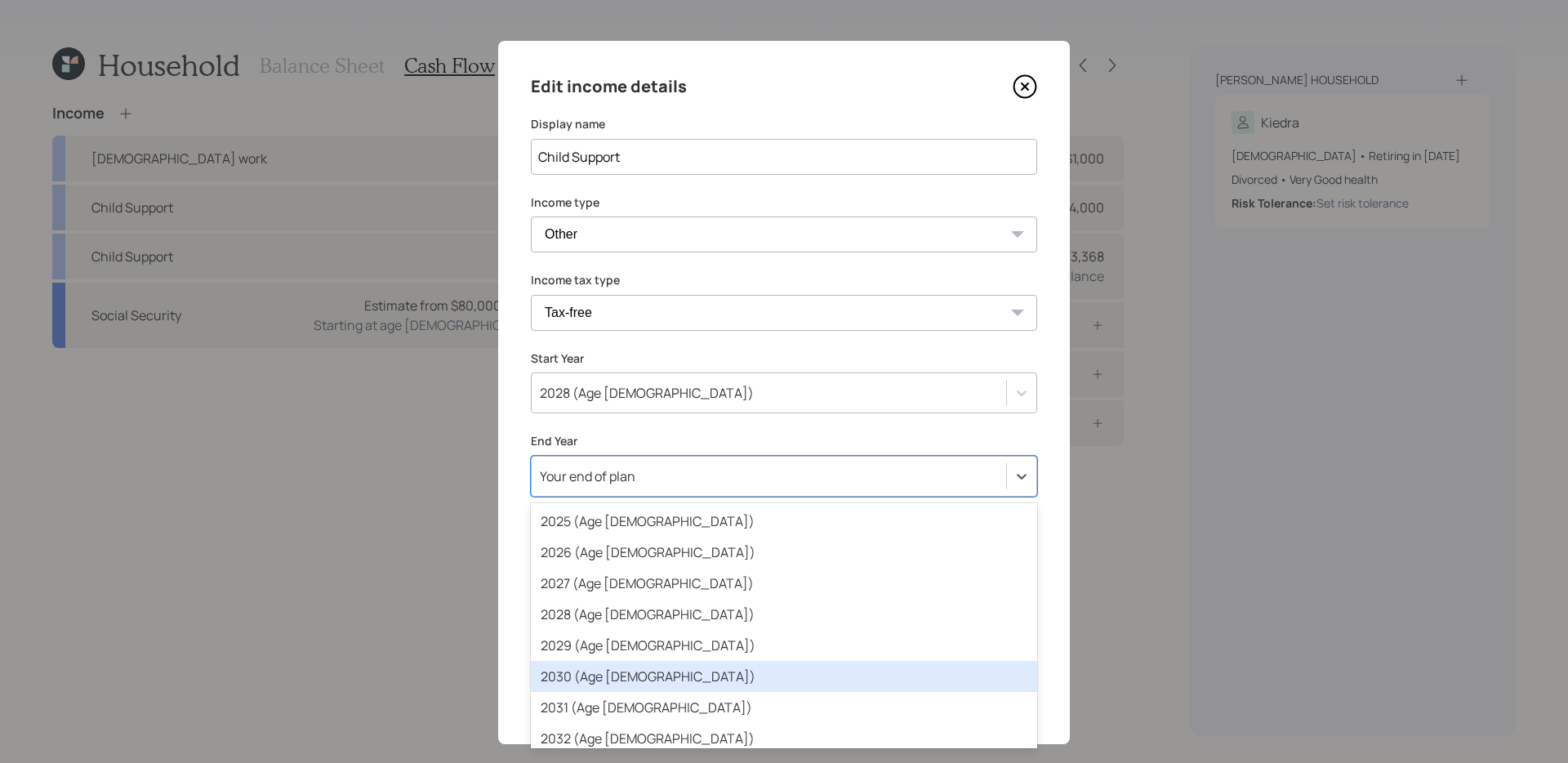
click at [618, 612] on div "2030 (Age 59)" at bounding box center [784, 676] width 506 height 31
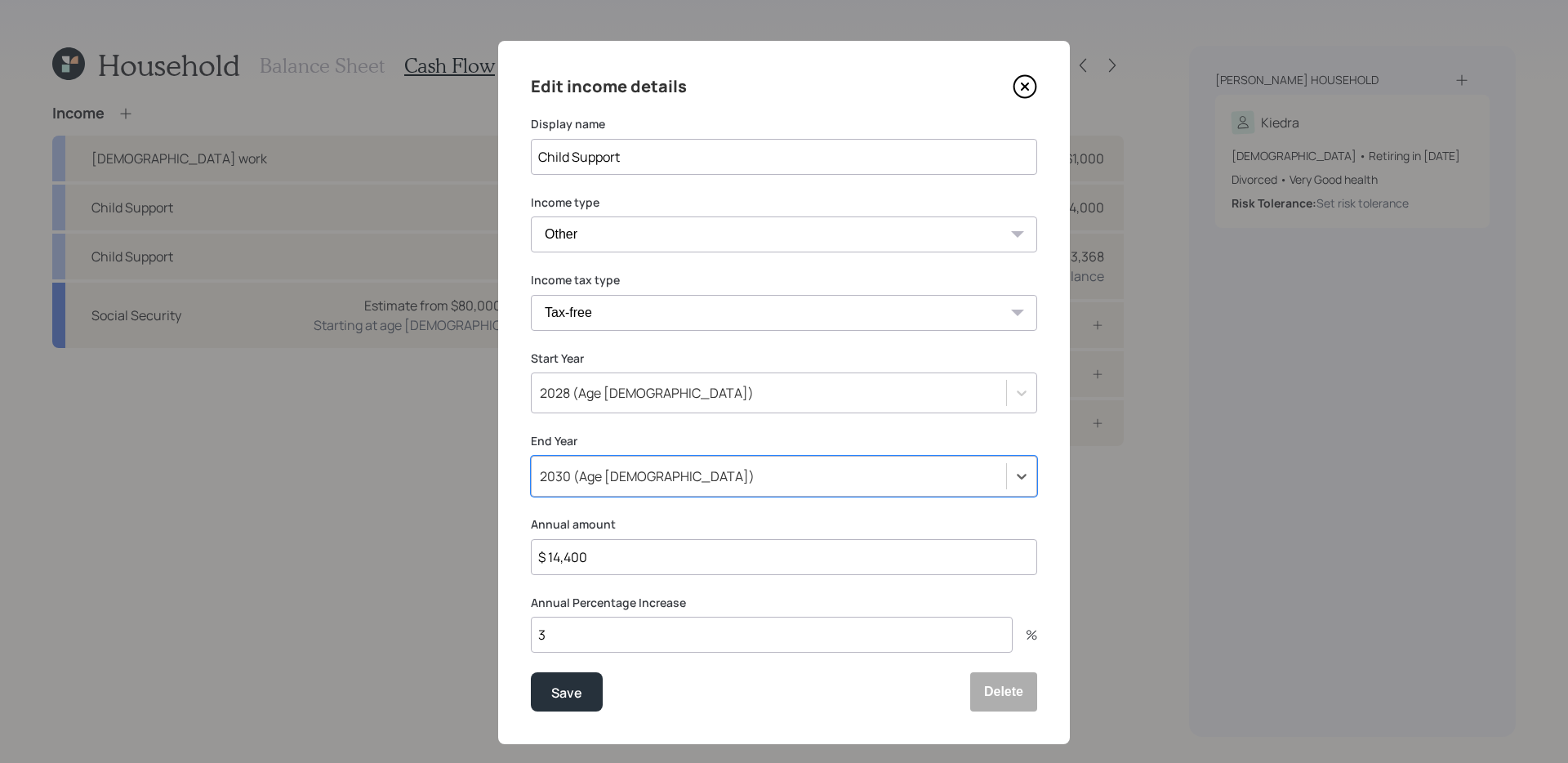
click at [662, 313] on select "Tax-free Earned Self Employment Alimony Royalties Pension / Annuity Interest Di…" at bounding box center [784, 312] width 506 height 36
select select "earned"
click at [530, 612] on button "Save" at bounding box center [566, 692] width 72 height 39
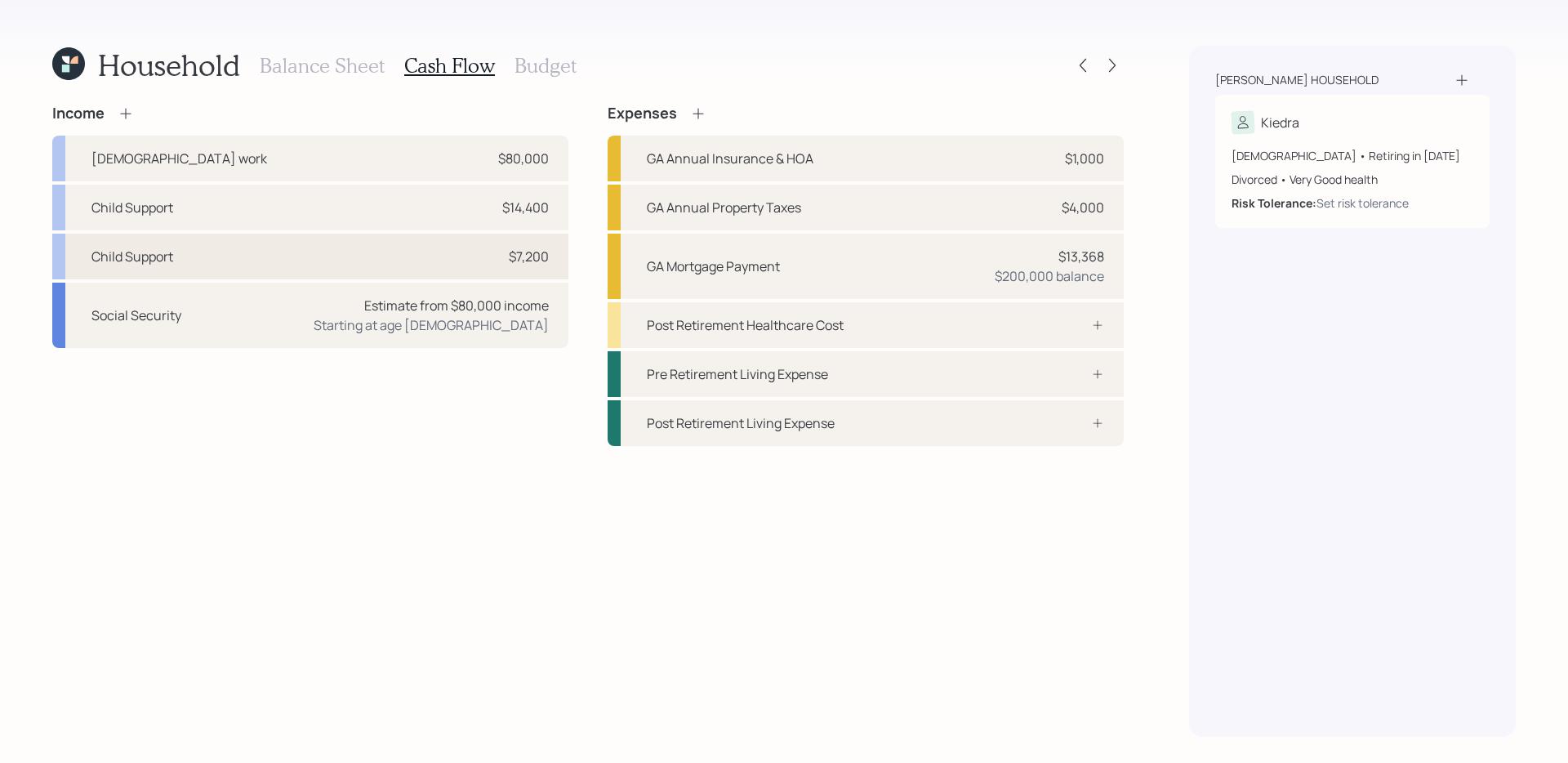
click at [468, 260] on div "Child Support $7,200" at bounding box center [310, 256] width 516 height 46
select select "other"
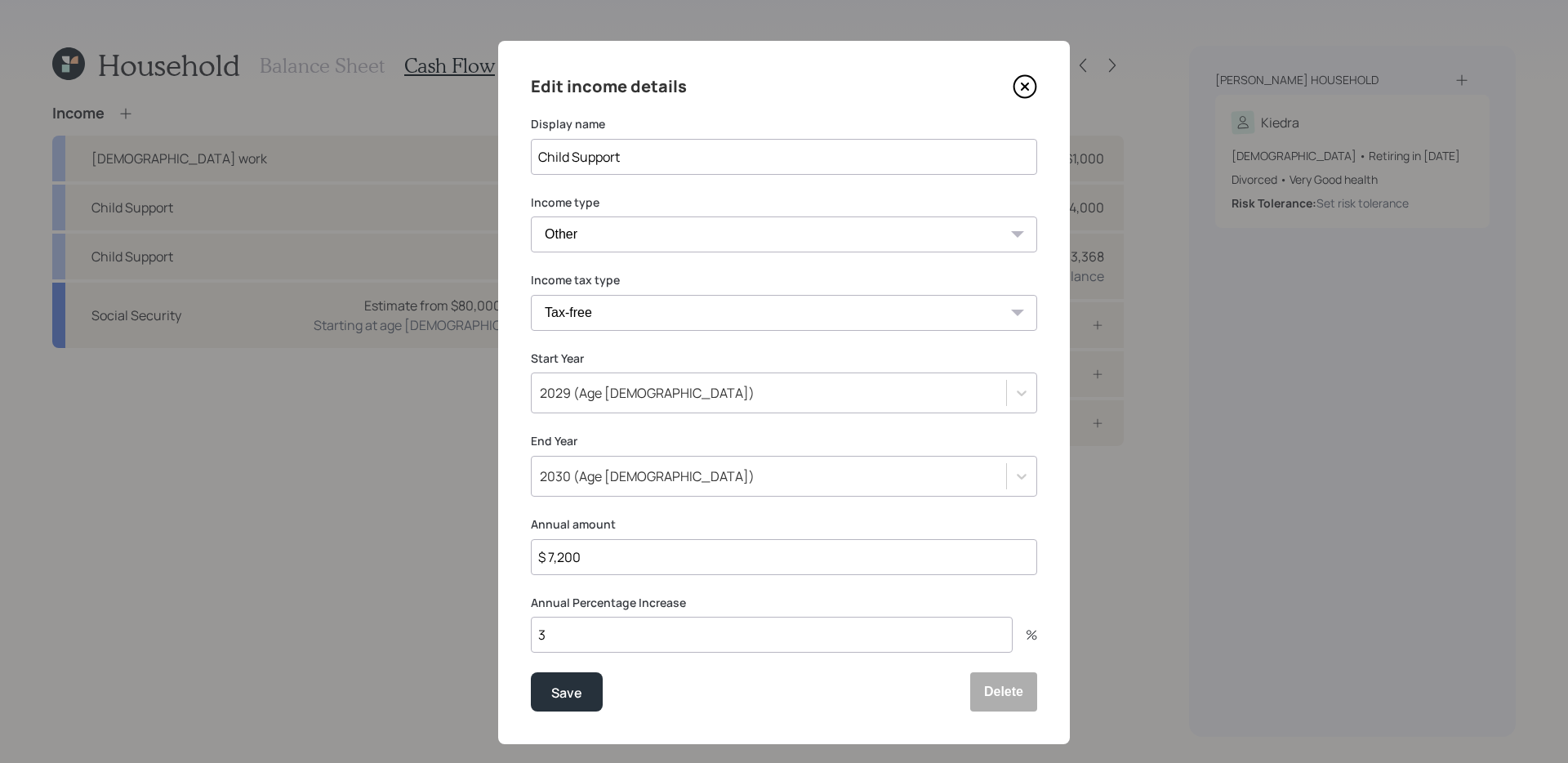
click at [639, 318] on select "Tax-free Earned Self Employment Alimony Royalties Pension / Annuity Interest Di…" at bounding box center [784, 312] width 506 height 36
select select "earned"
click at [530, 612] on button "Save" at bounding box center [566, 692] width 72 height 39
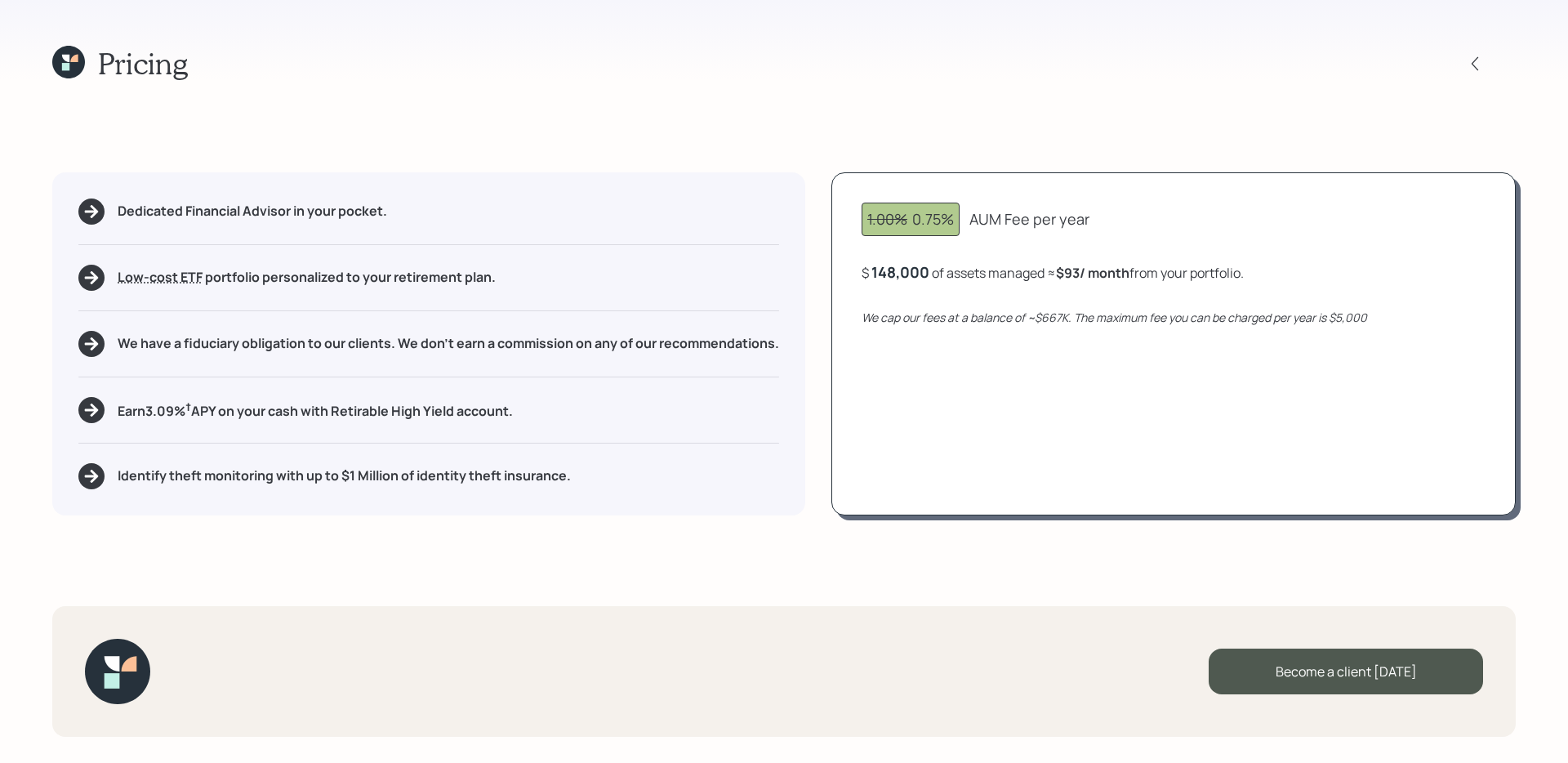
click at [77, 56] on icon at bounding box center [74, 58] width 7 height 7
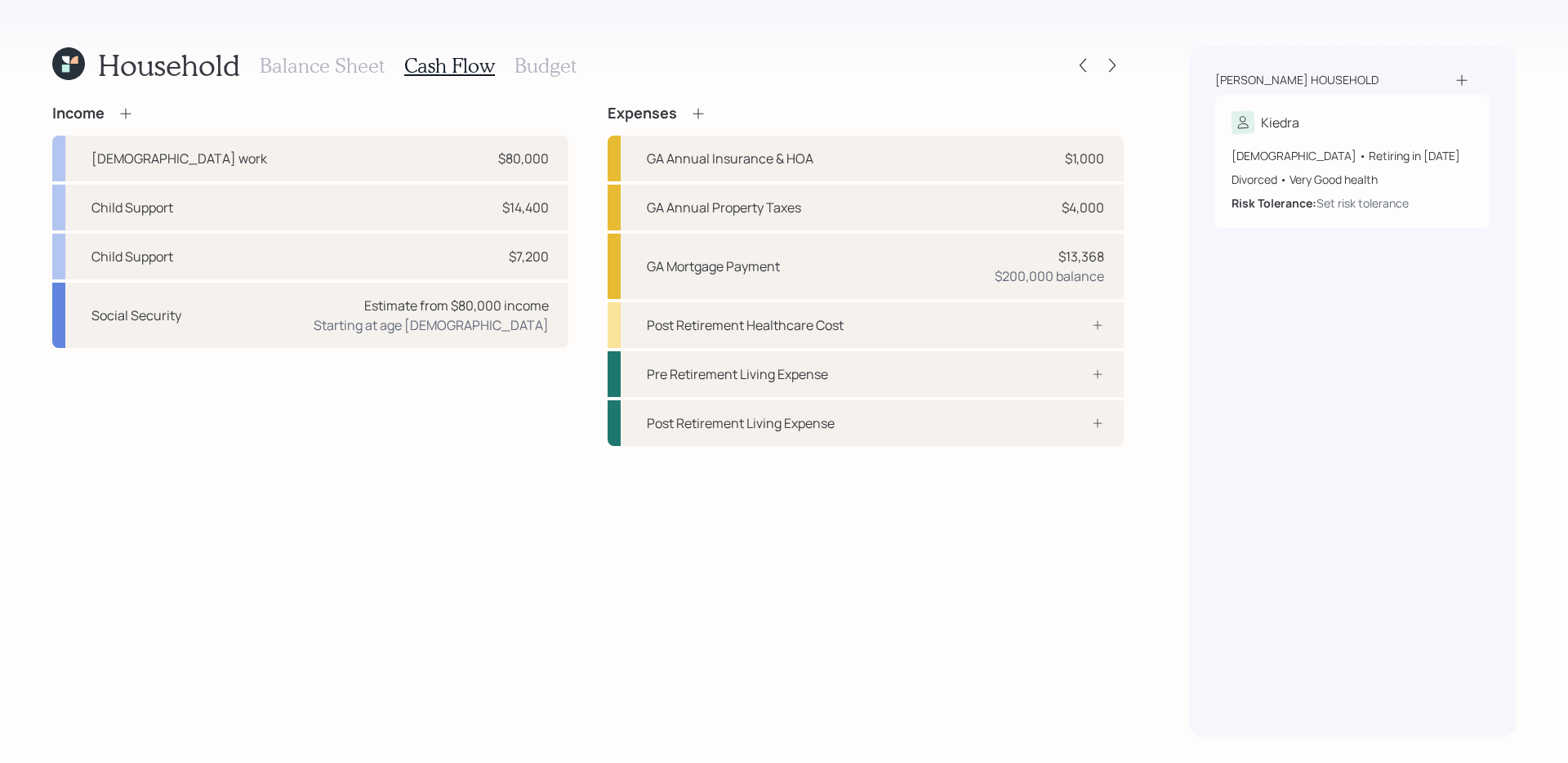
click at [554, 68] on h3 "Budget" at bounding box center [545, 66] width 62 height 23
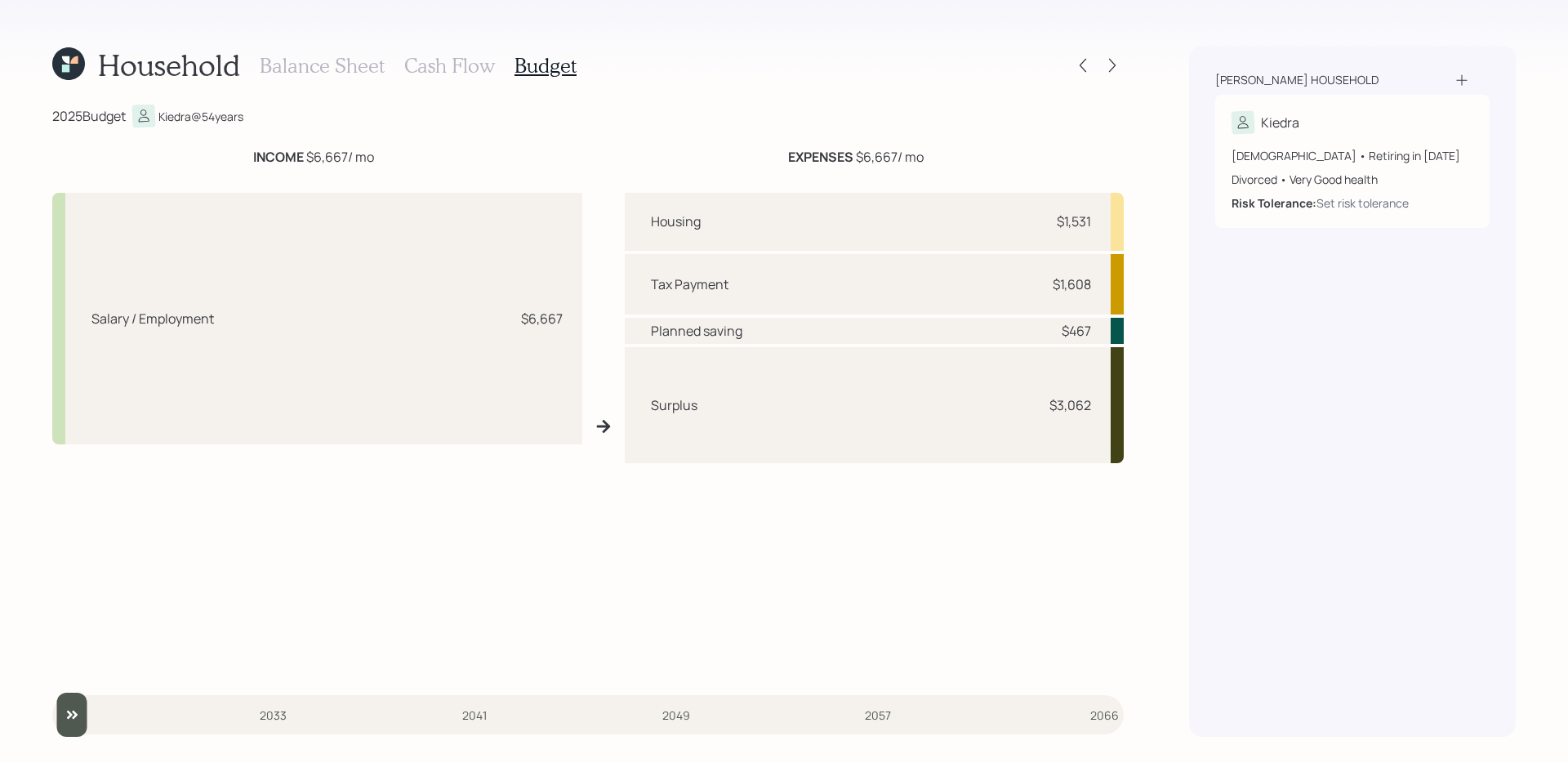
click at [430, 68] on h3 "Cash Flow" at bounding box center [449, 66] width 91 height 23
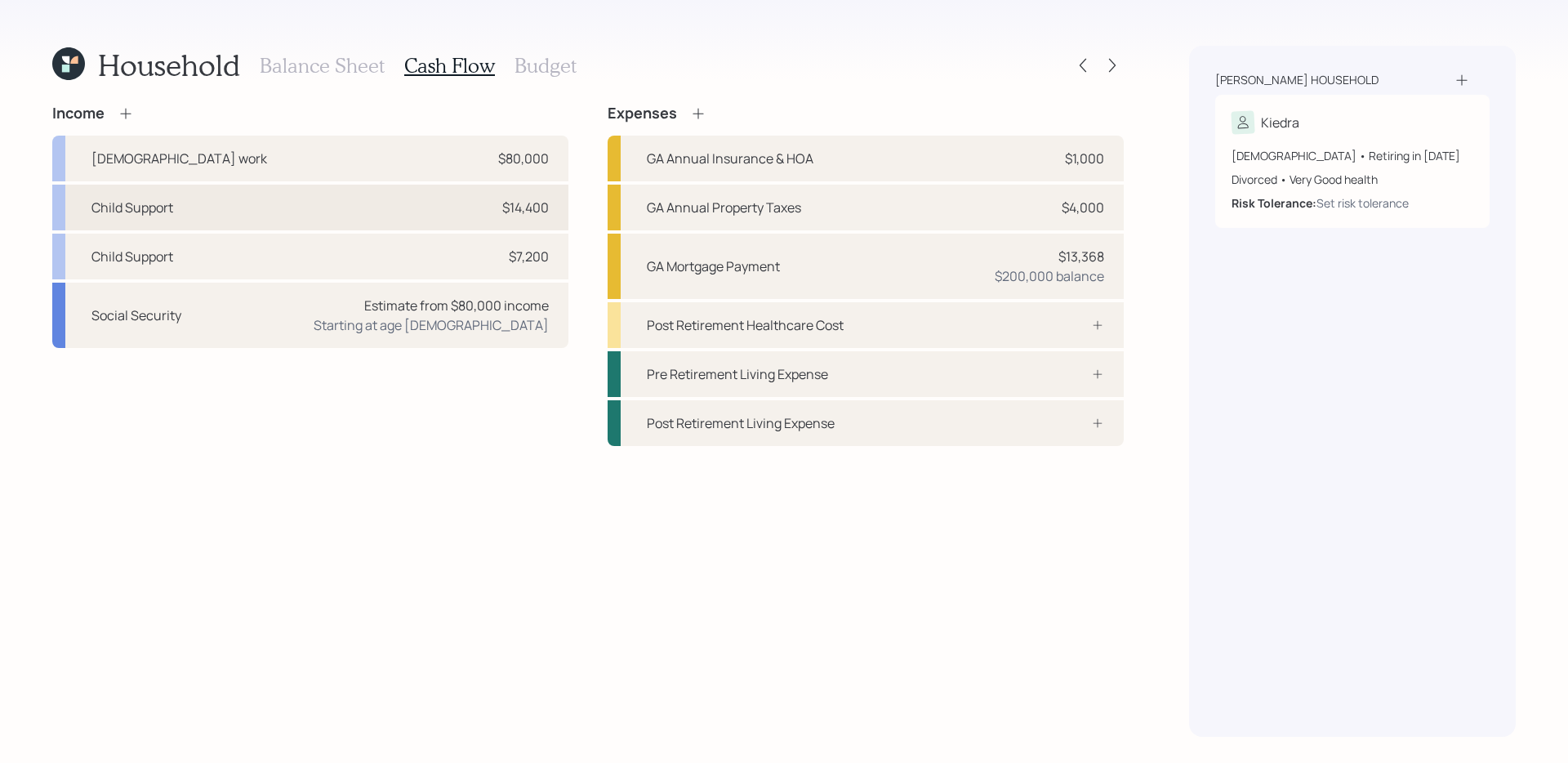
click at [421, 220] on div "Child Support $14,400" at bounding box center [310, 207] width 516 height 46
select select "other"
select select "earned"
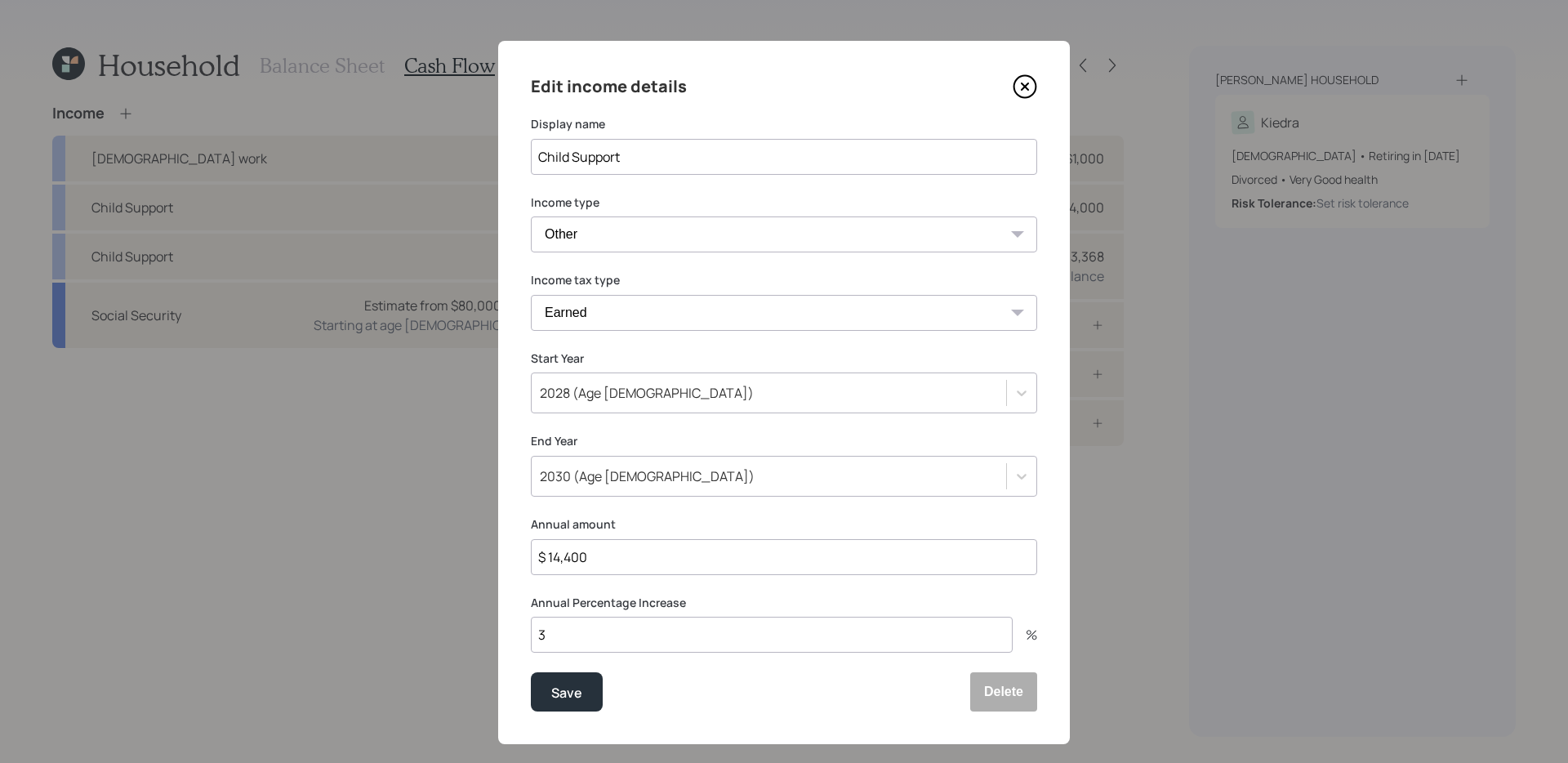
click at [1034, 79] on icon at bounding box center [1025, 87] width 22 height 22
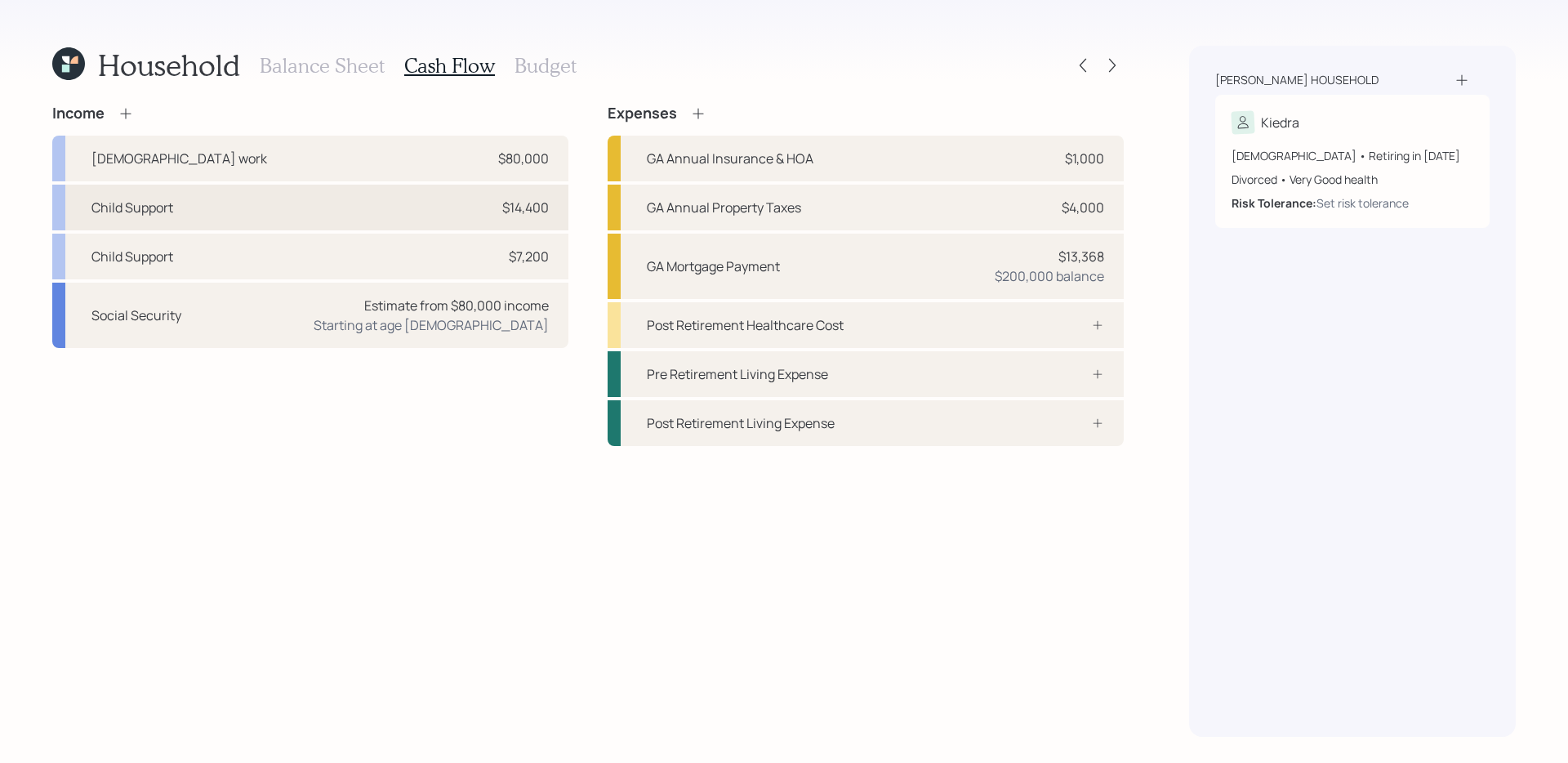
click at [451, 208] on div "Child Support $14,400" at bounding box center [310, 207] width 516 height 46
select select "other"
select select "earned"
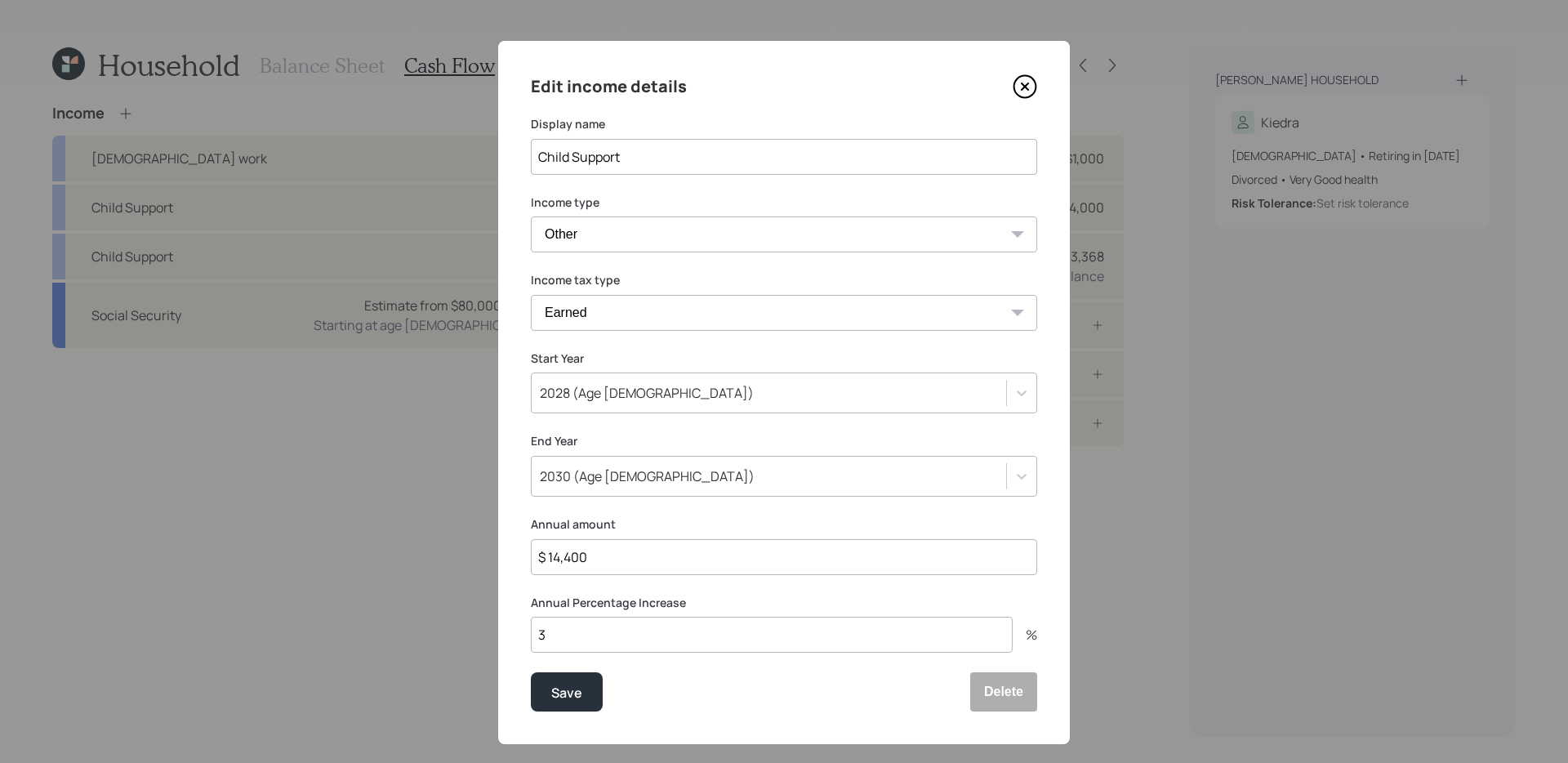
click at [1021, 83] on icon at bounding box center [1024, 86] width 6 height 6
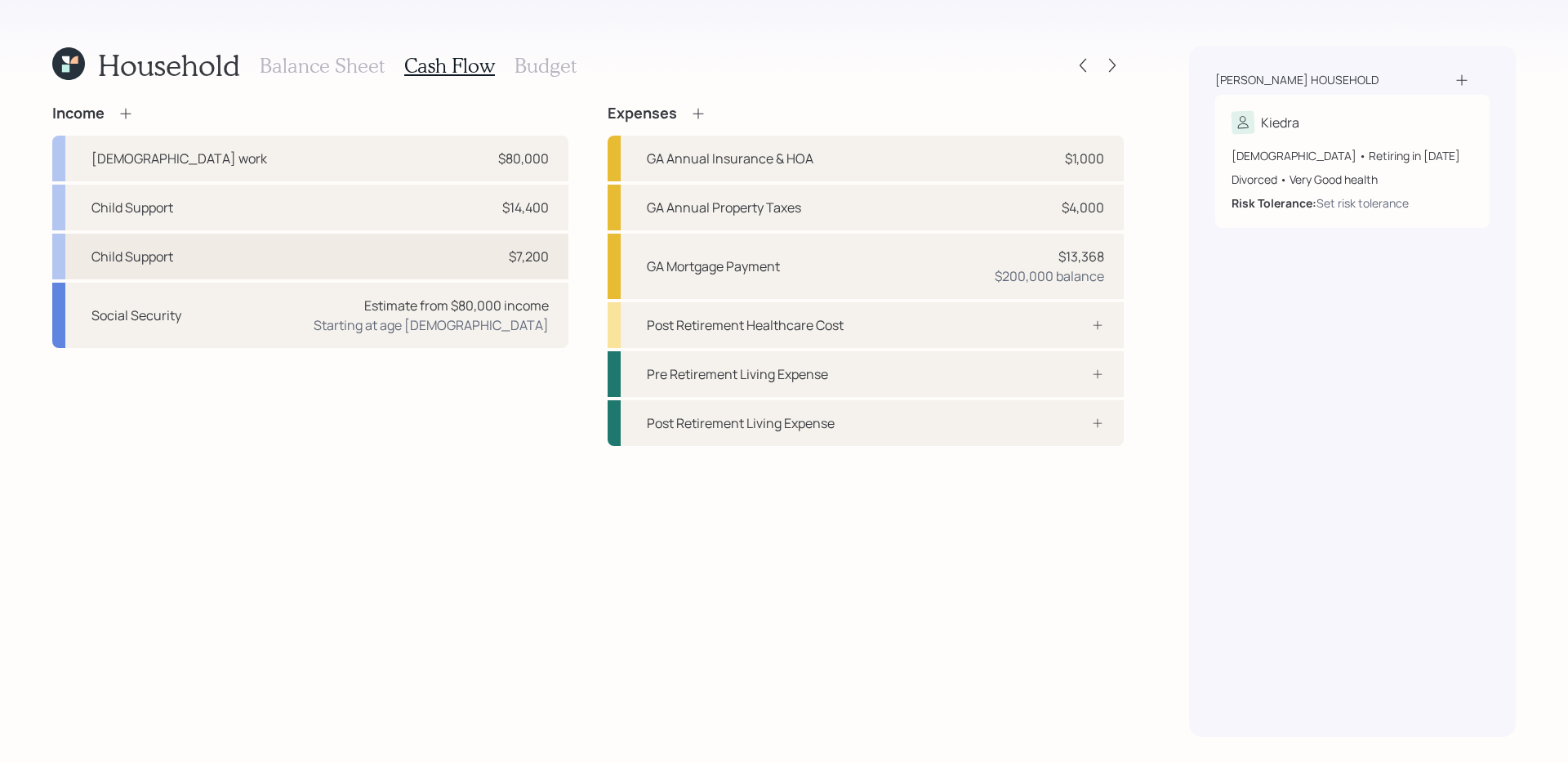
click at [483, 250] on div "Child Support $7,200" at bounding box center [310, 256] width 516 height 46
select select "other"
select select "earned"
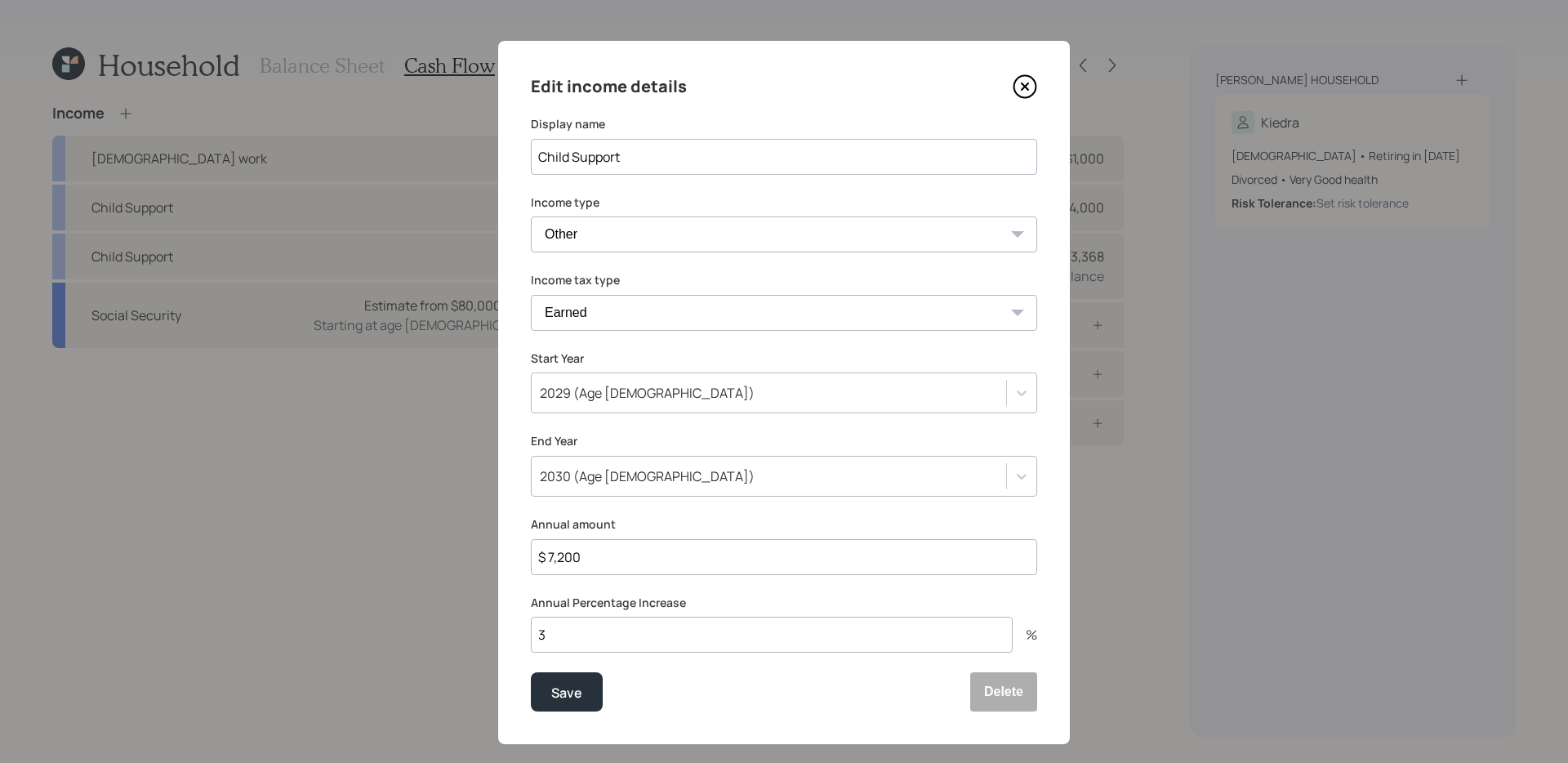
click at [1029, 86] on icon at bounding box center [1024, 86] width 24 height 24
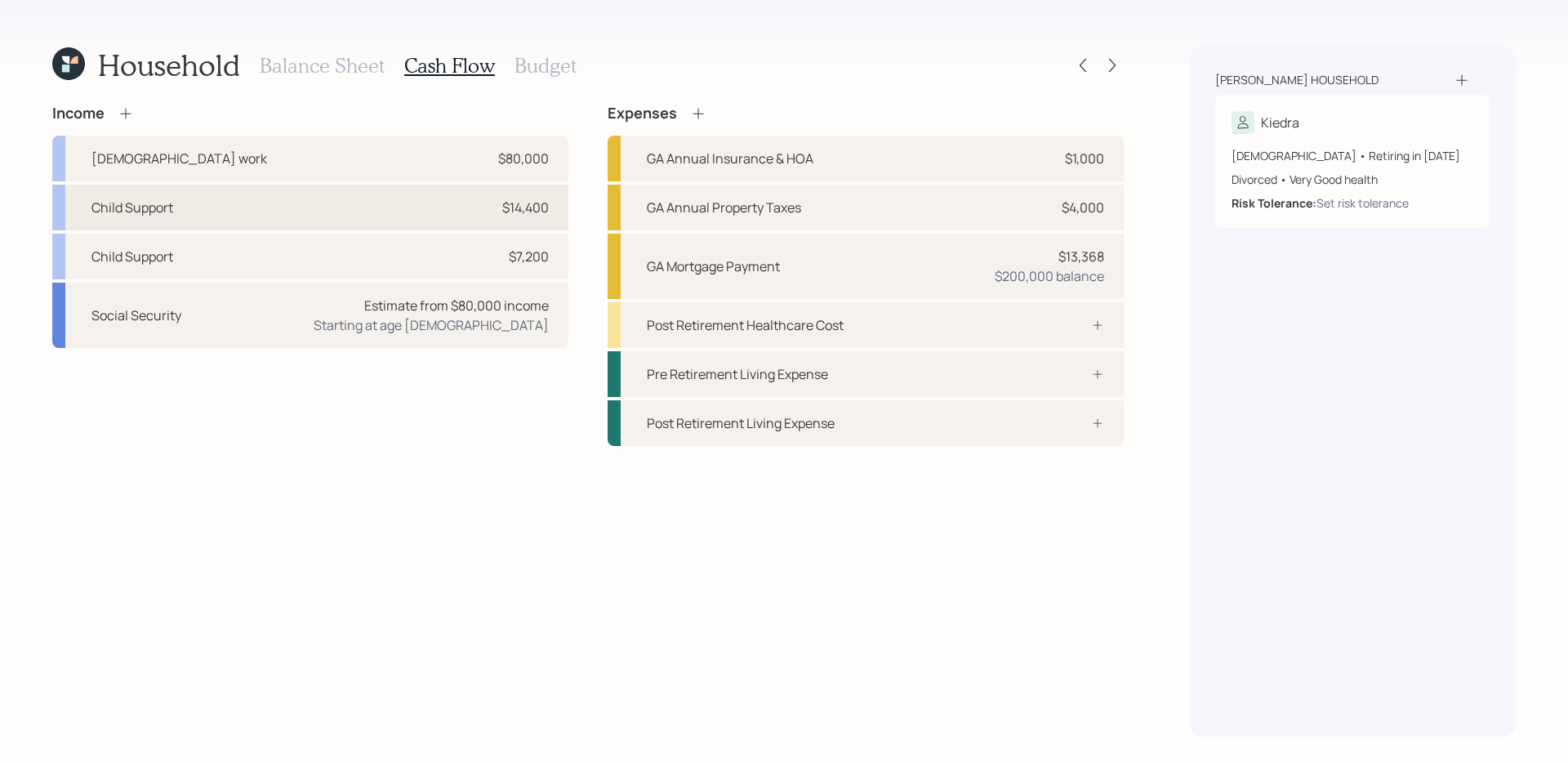
click at [373, 222] on div "Child Support $14,400" at bounding box center [310, 207] width 516 height 46
select select "other"
select select "earned"
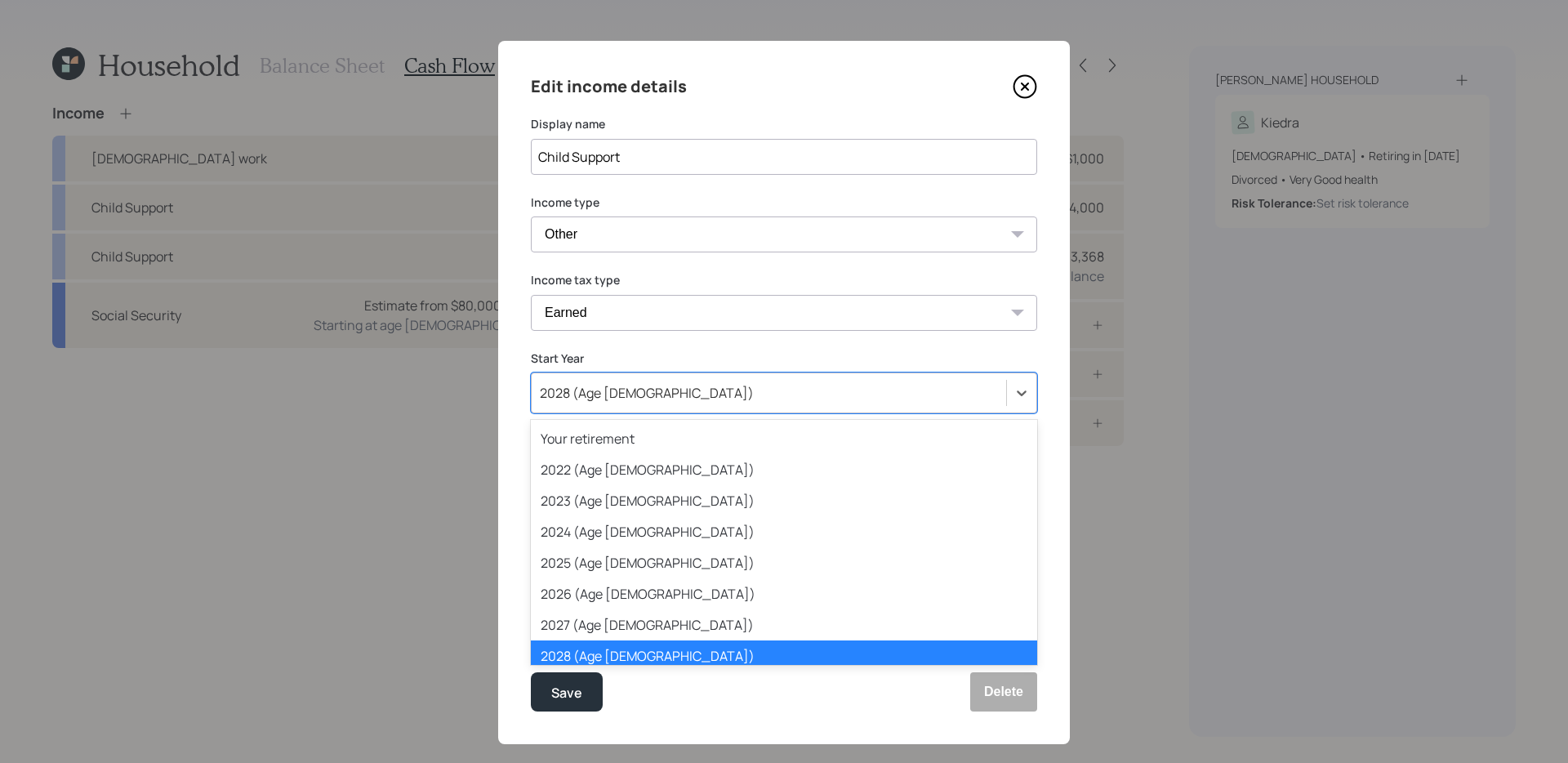
click at [590, 379] on div "2028 (Age 57)" at bounding box center [768, 392] width 475 height 28
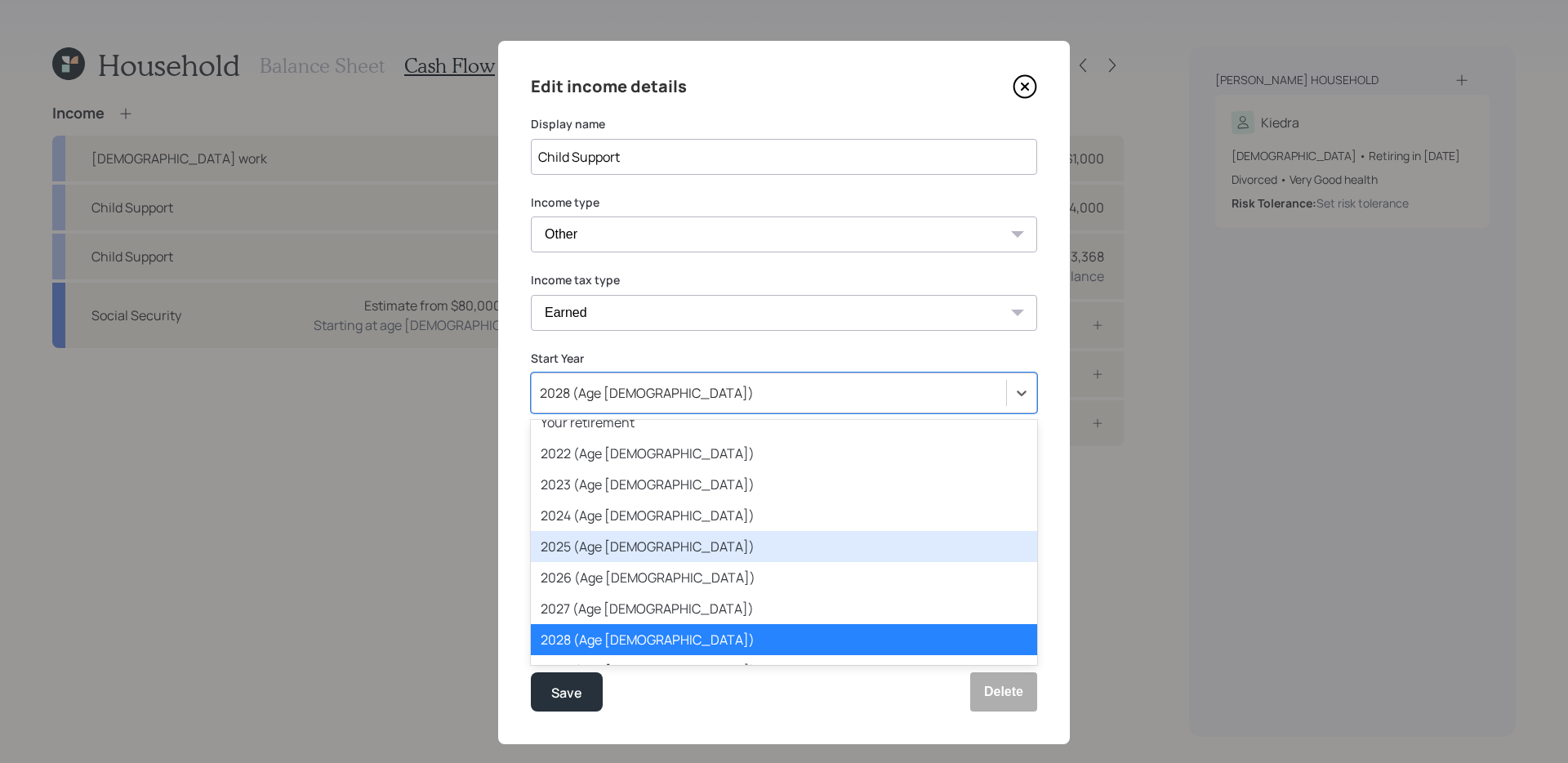
click at [591, 552] on div "2025 (Age 54)" at bounding box center [784, 546] width 506 height 31
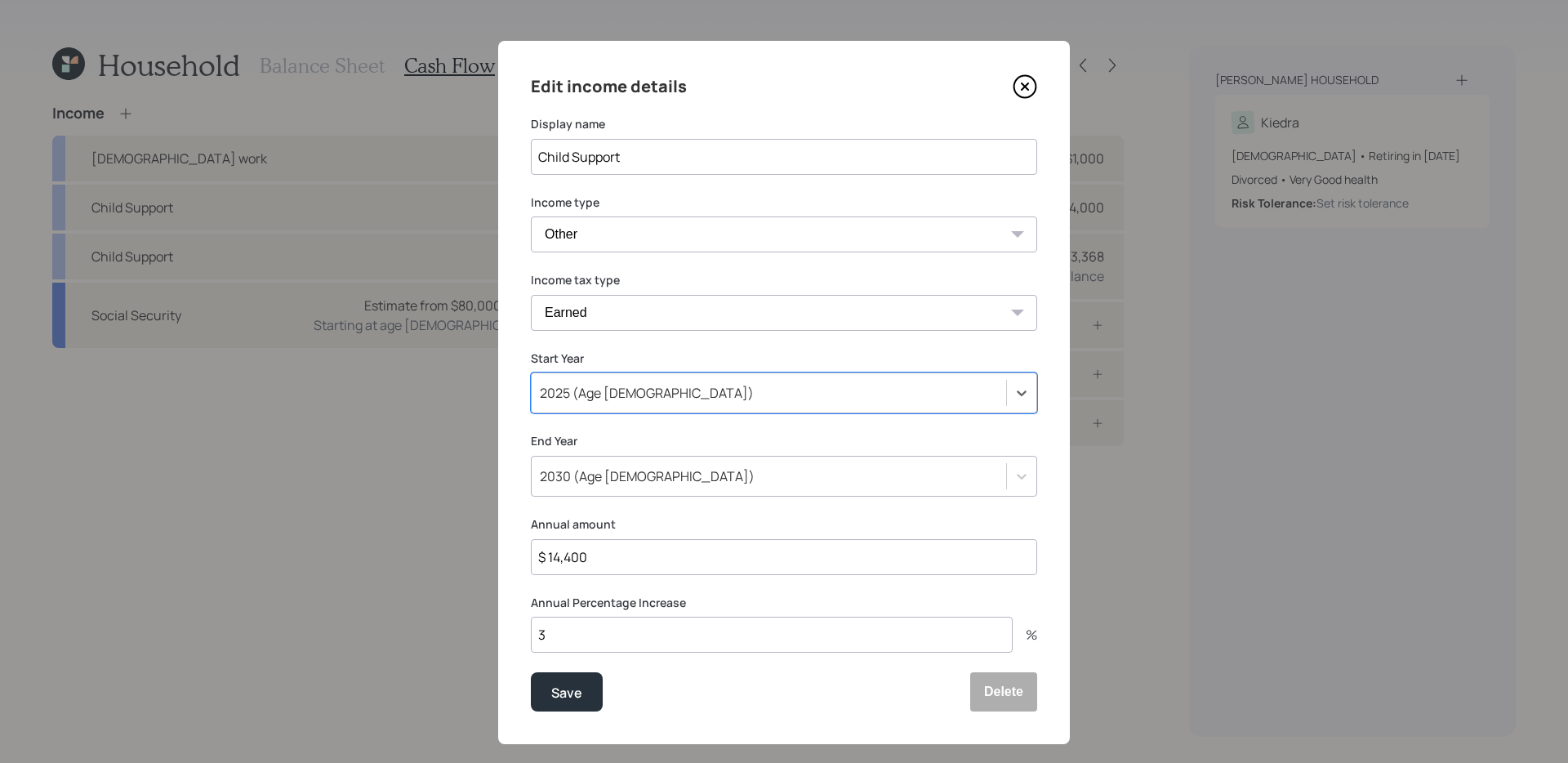
click at [610, 469] on div "2030 (Age 59)" at bounding box center [646, 476] width 215 height 18
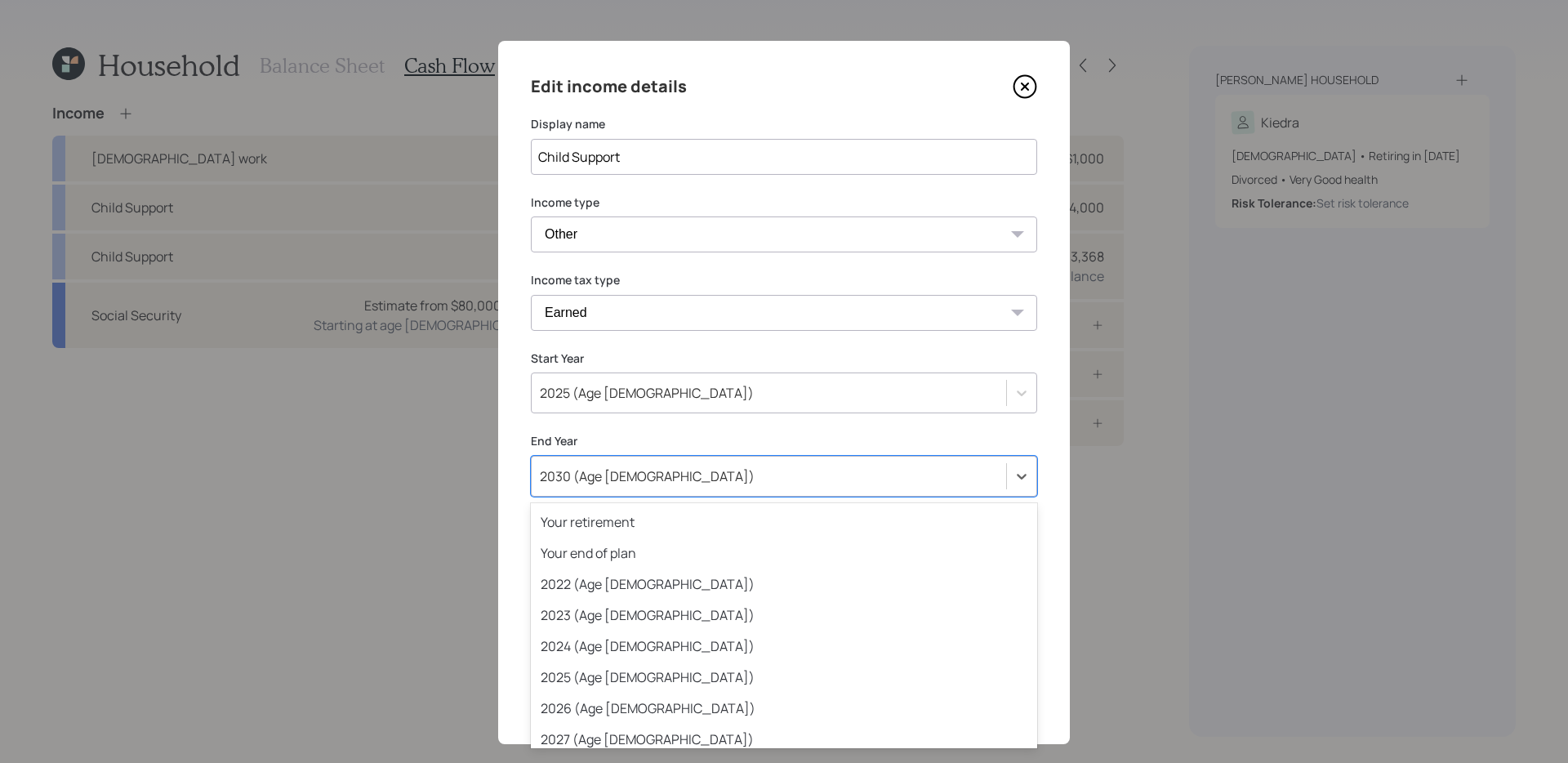
scroll to position [110, 0]
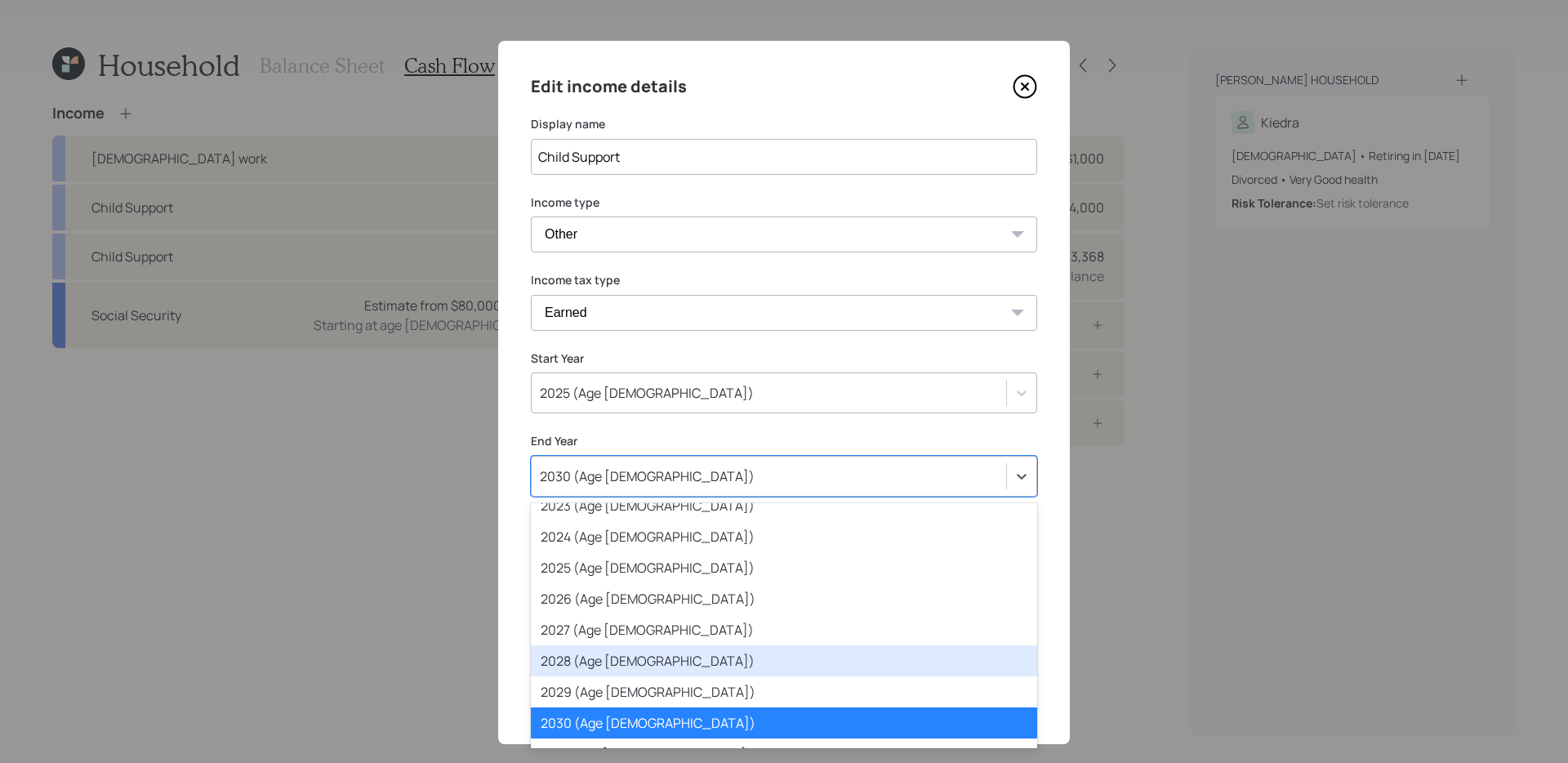
click at [592, 654] on div "2028 (Age 57)" at bounding box center [784, 661] width 506 height 31
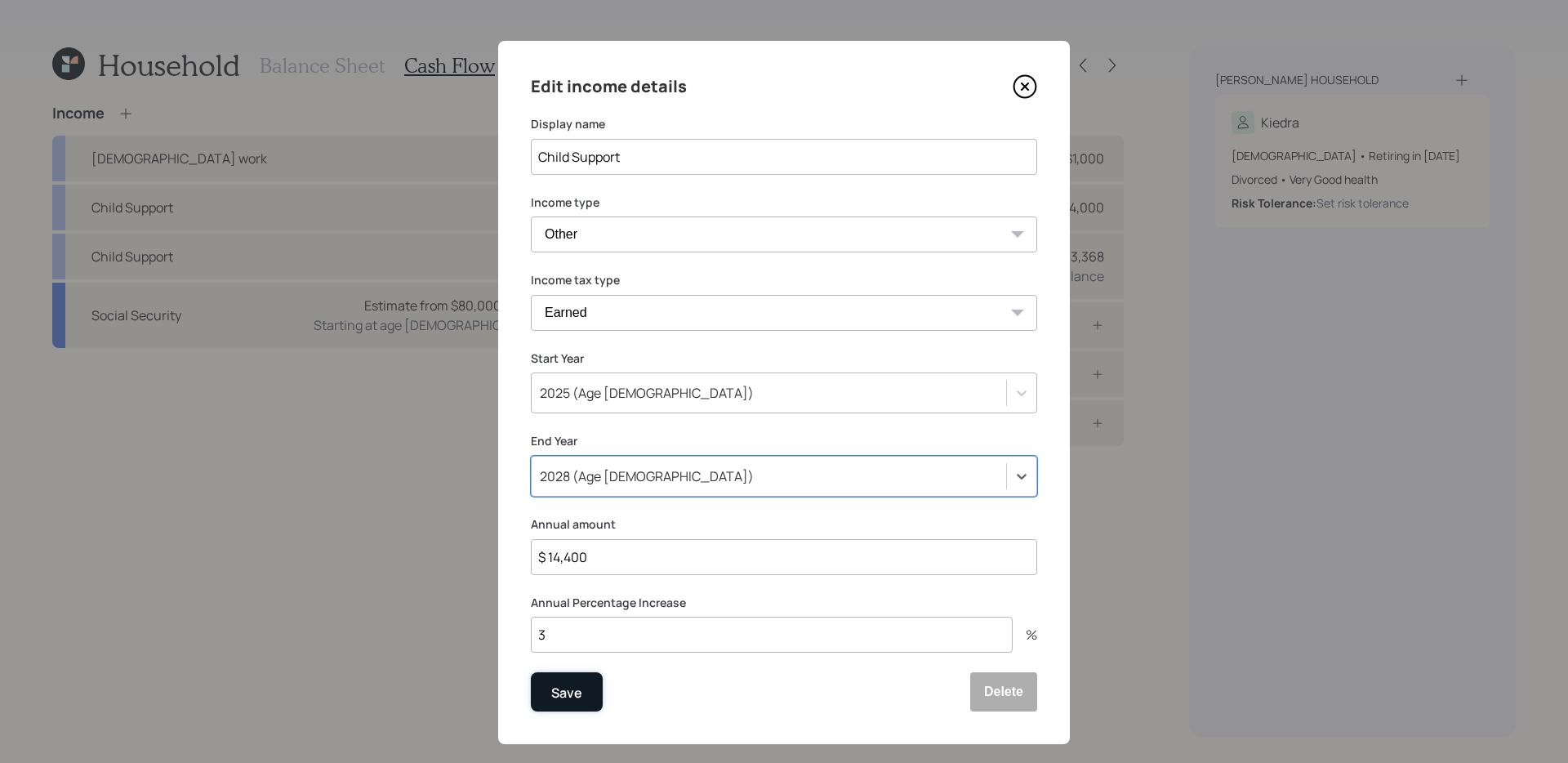
click at [563, 696] on div "Save" at bounding box center [566, 693] width 31 height 22
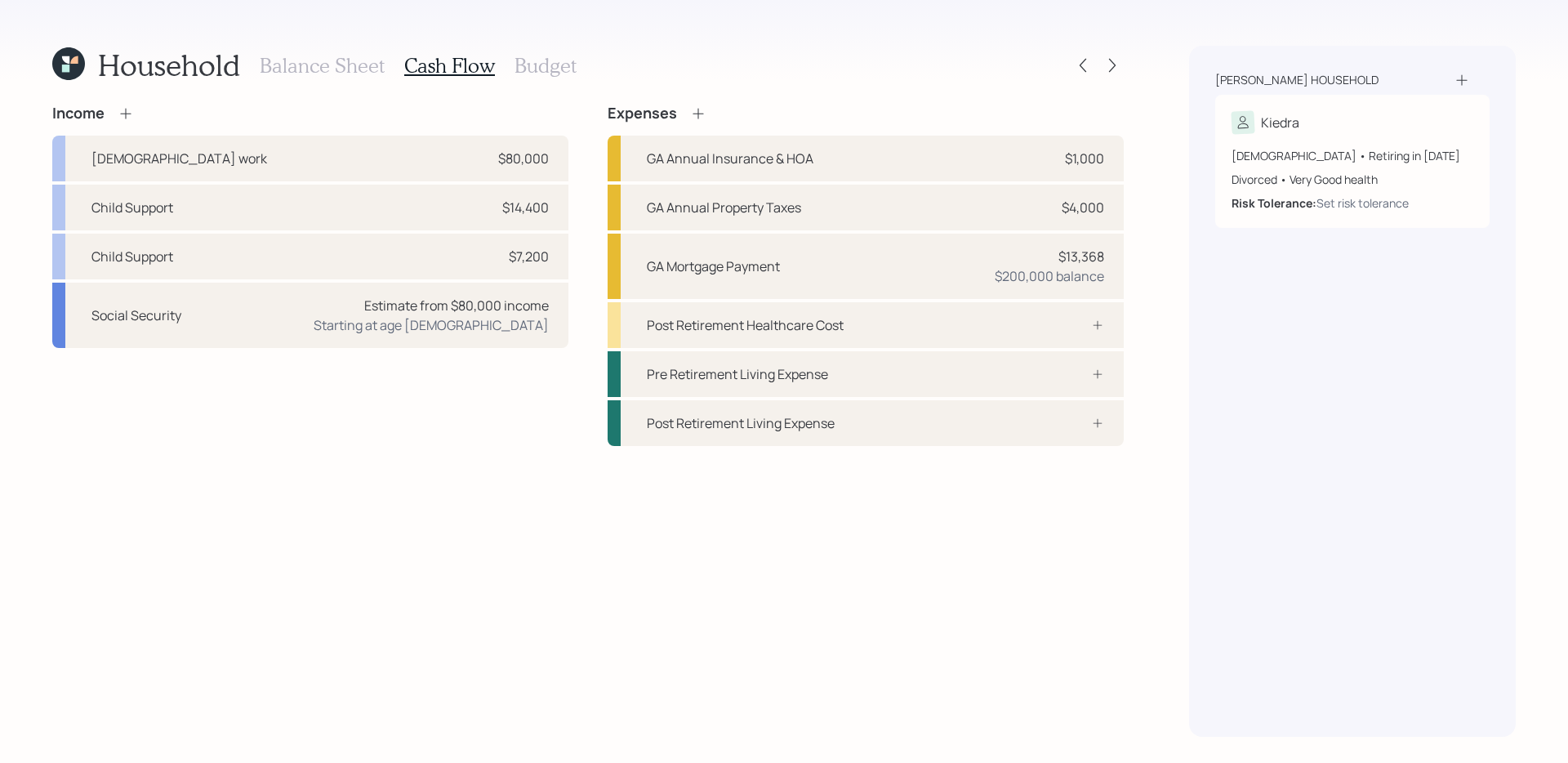
click at [533, 68] on h3 "Budget" at bounding box center [545, 66] width 62 height 23
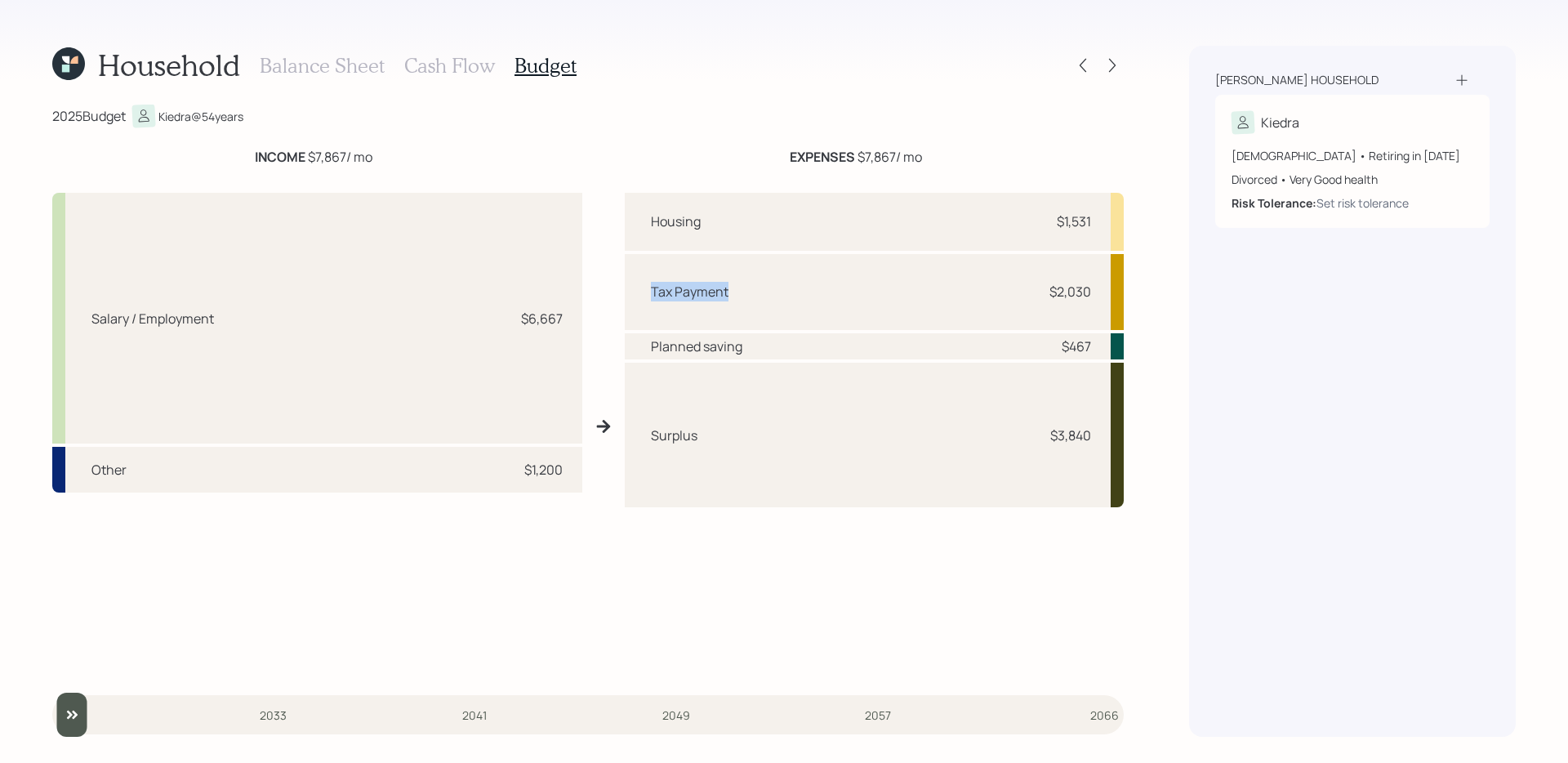
drag, startPoint x: 647, startPoint y: 294, endPoint x: 801, endPoint y: 285, distance: 154.3
click at [801, 285] on div "Tax Payment $2,030" at bounding box center [874, 293] width 499 height 77
drag, startPoint x: 647, startPoint y: 348, endPoint x: 775, endPoint y: 345, distance: 128.0
click at [775, 345] on div "Planned saving $467" at bounding box center [874, 346] width 499 height 26
click at [768, 429] on div "Surplus $3,840" at bounding box center [874, 434] width 499 height 145
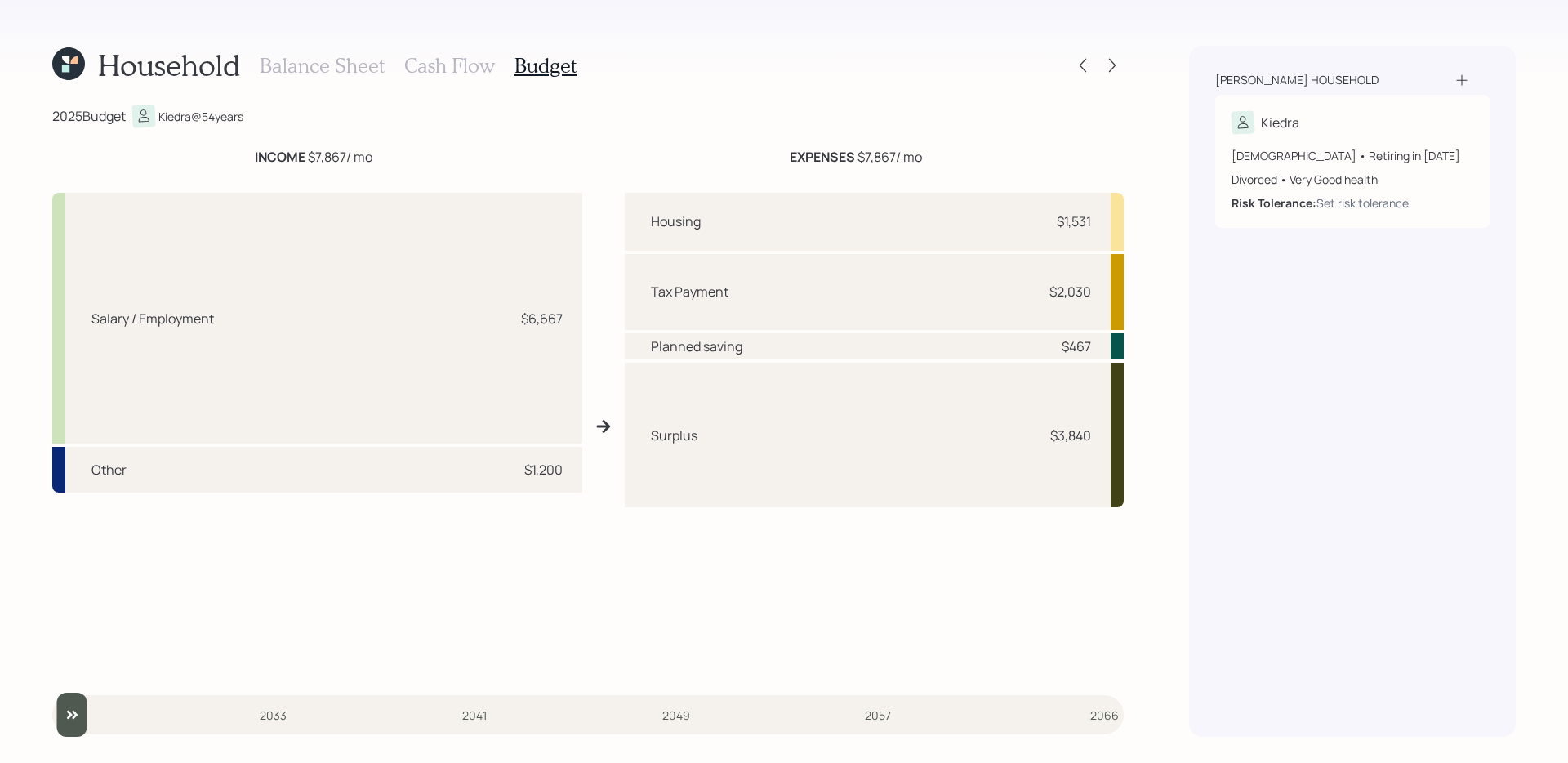
click at [440, 64] on h3 "Cash Flow" at bounding box center [449, 66] width 91 height 23
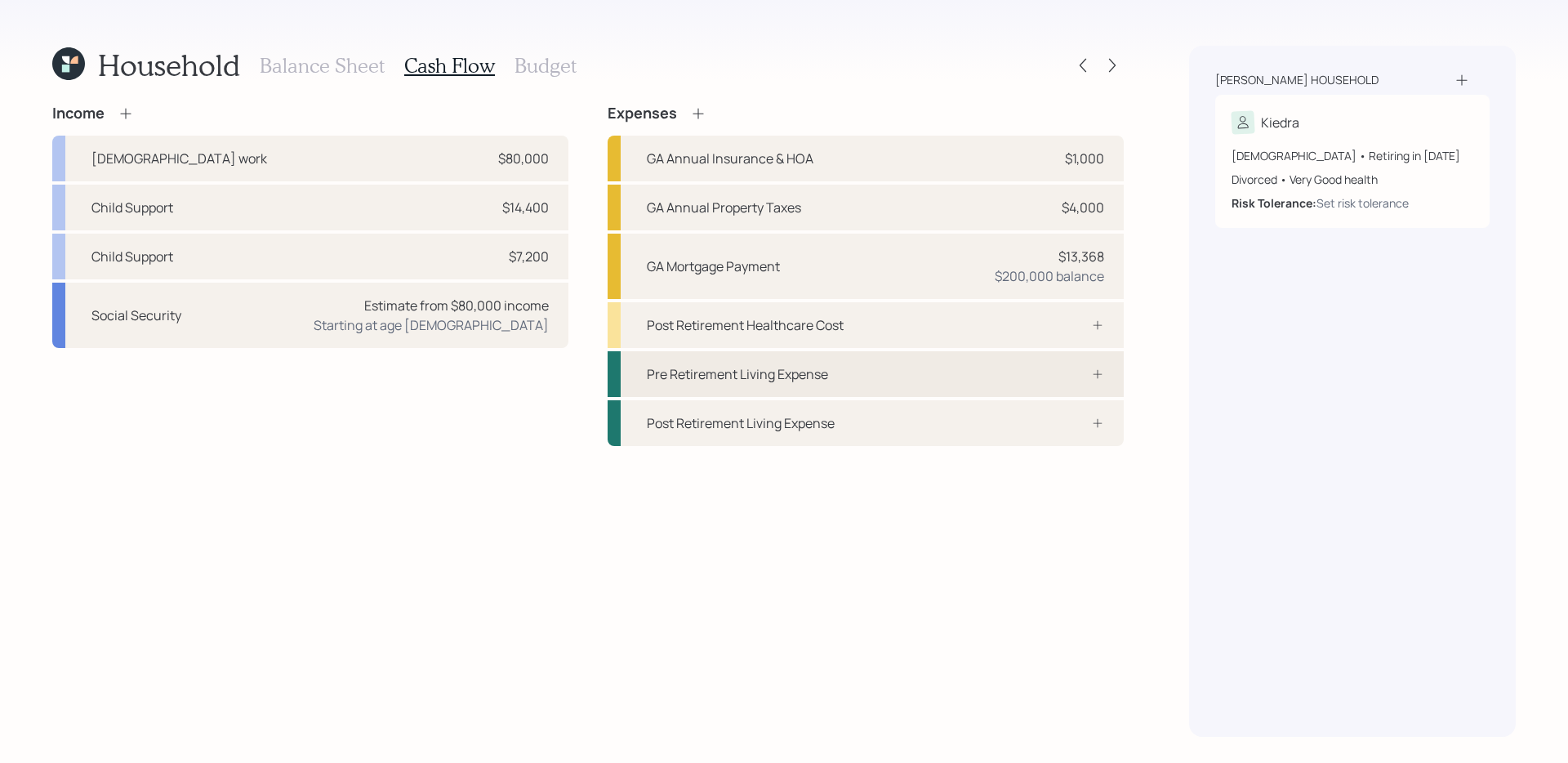
click at [881, 366] on div "Pre Retirement Living Expense" at bounding box center [865, 373] width 516 height 46
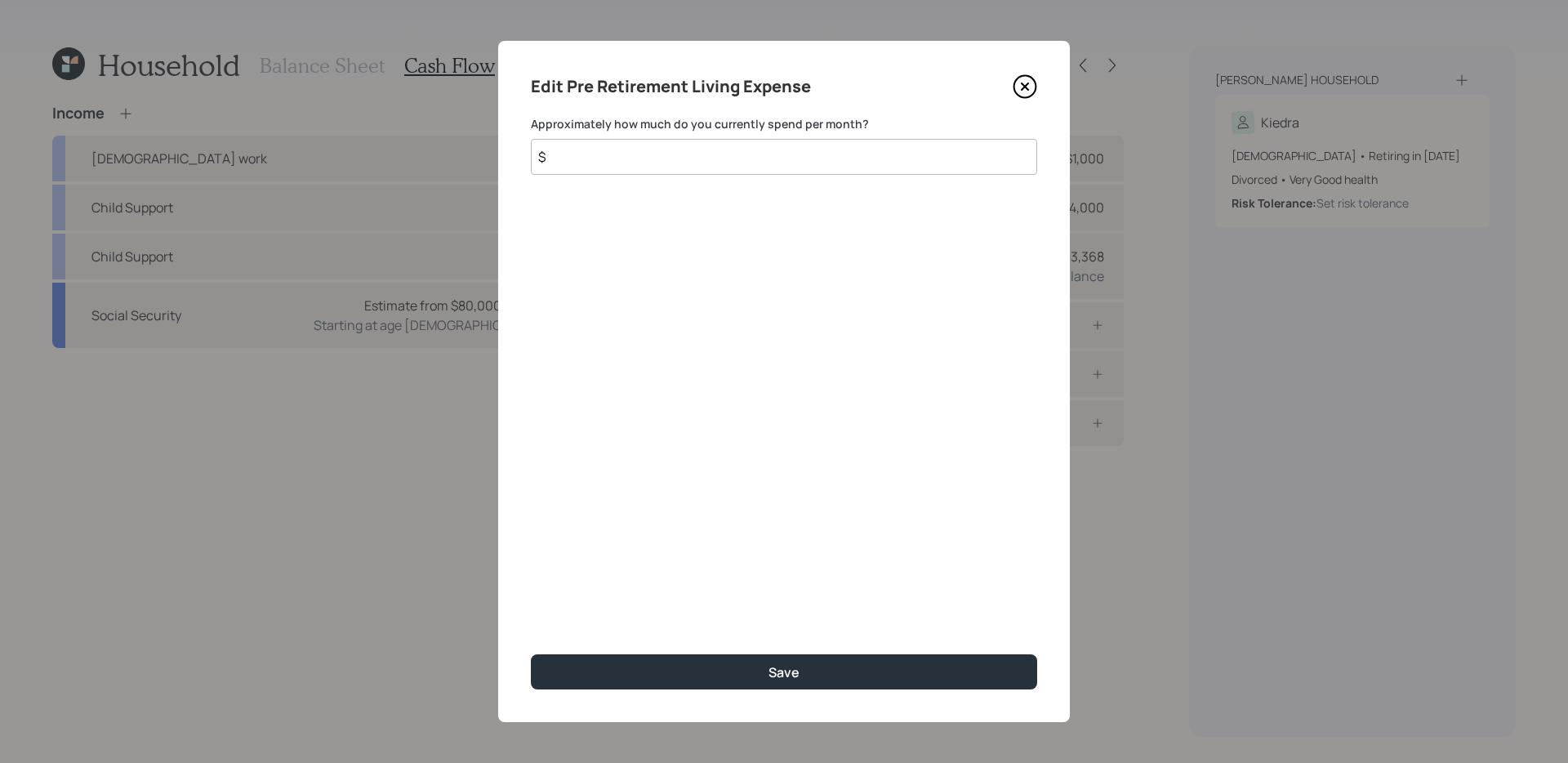
click at [753, 142] on input "$" at bounding box center [784, 157] width 506 height 36
type input "$ 3,800"
click at [530, 654] on button "Save" at bounding box center [784, 671] width 506 height 35
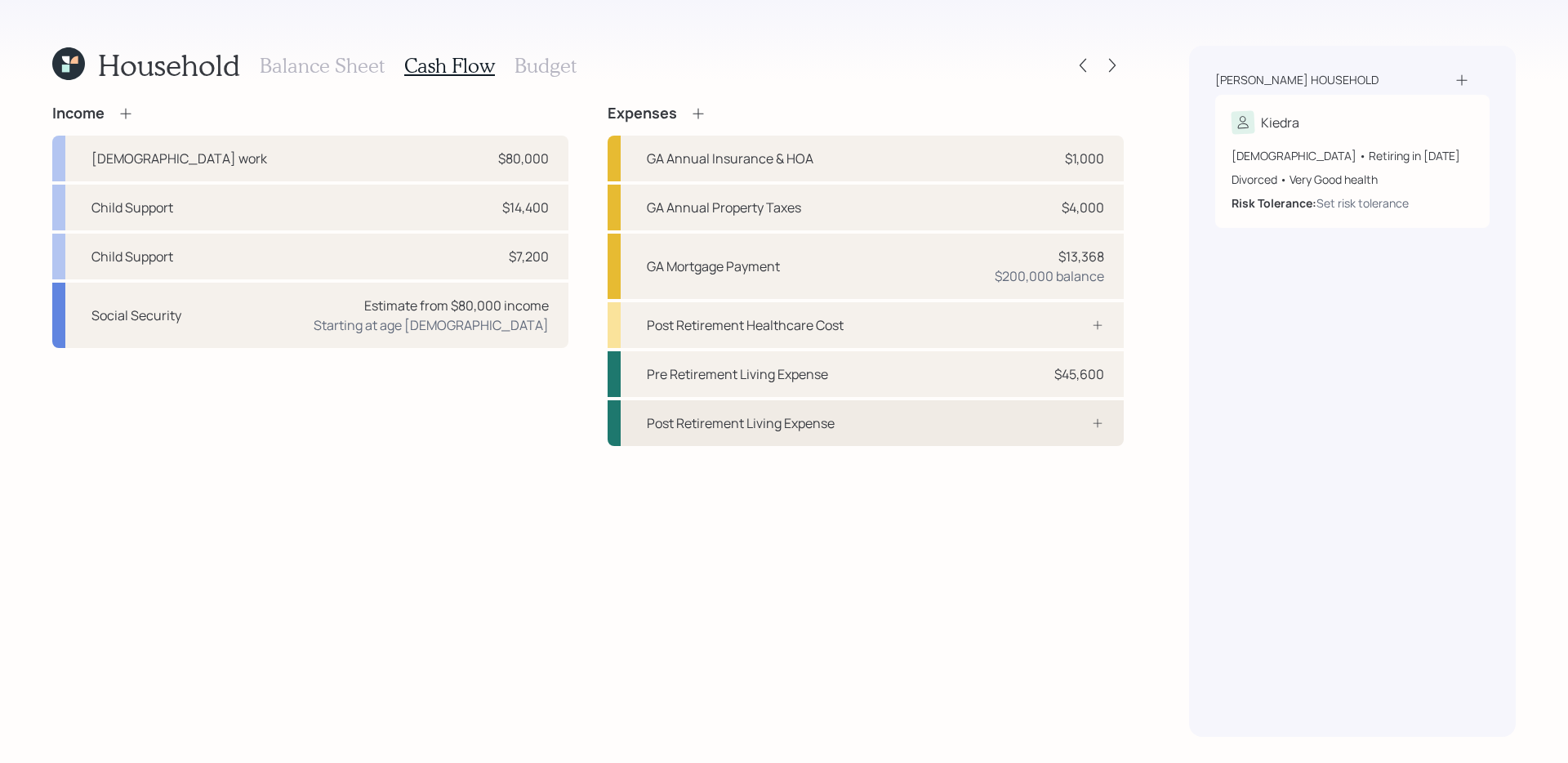
click at [809, 423] on div "Post Retirement Living Expense" at bounding box center [740, 423] width 188 height 20
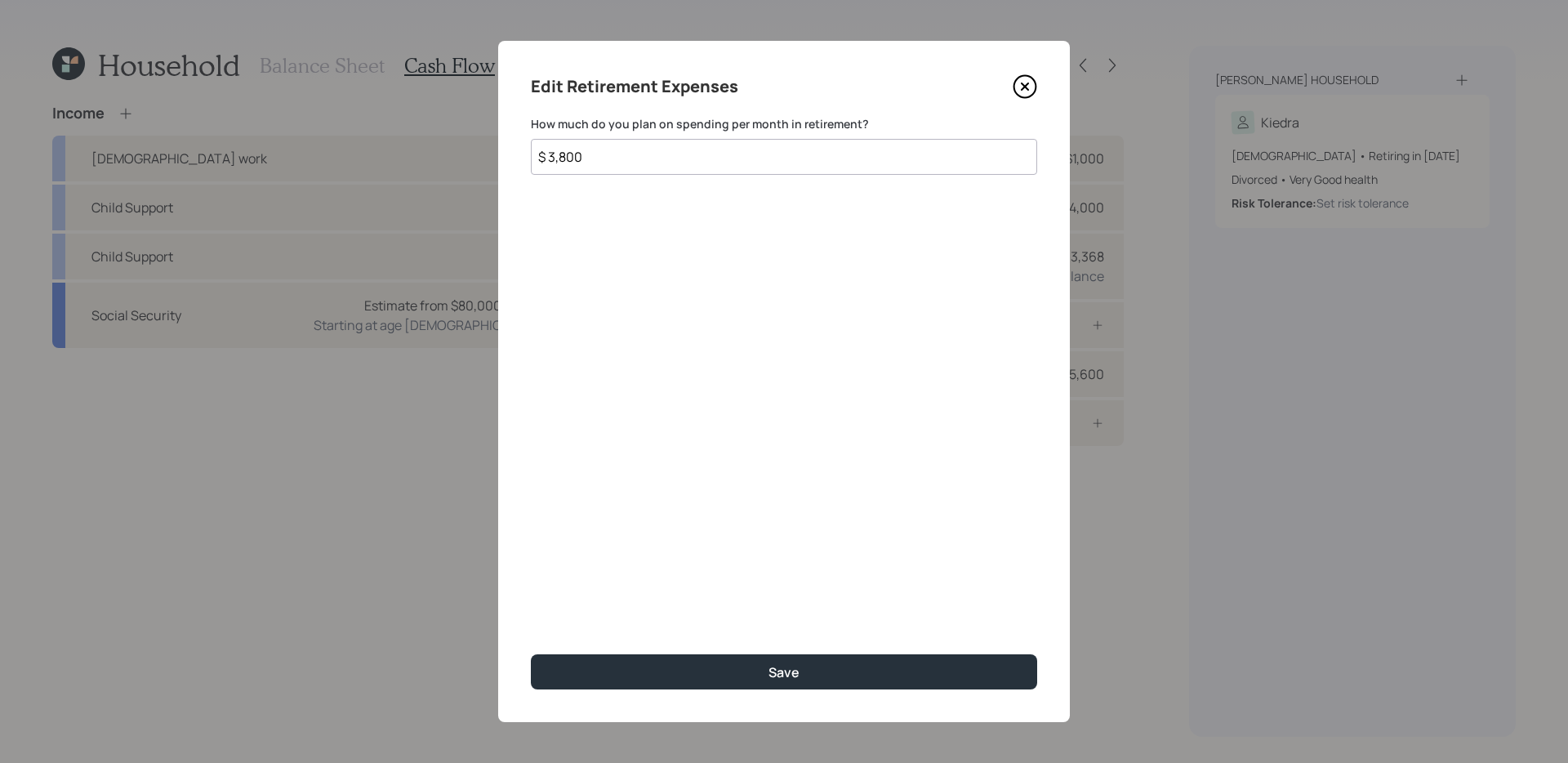
type input "$ 3,800"
click at [530, 654] on button "Save" at bounding box center [784, 671] width 506 height 35
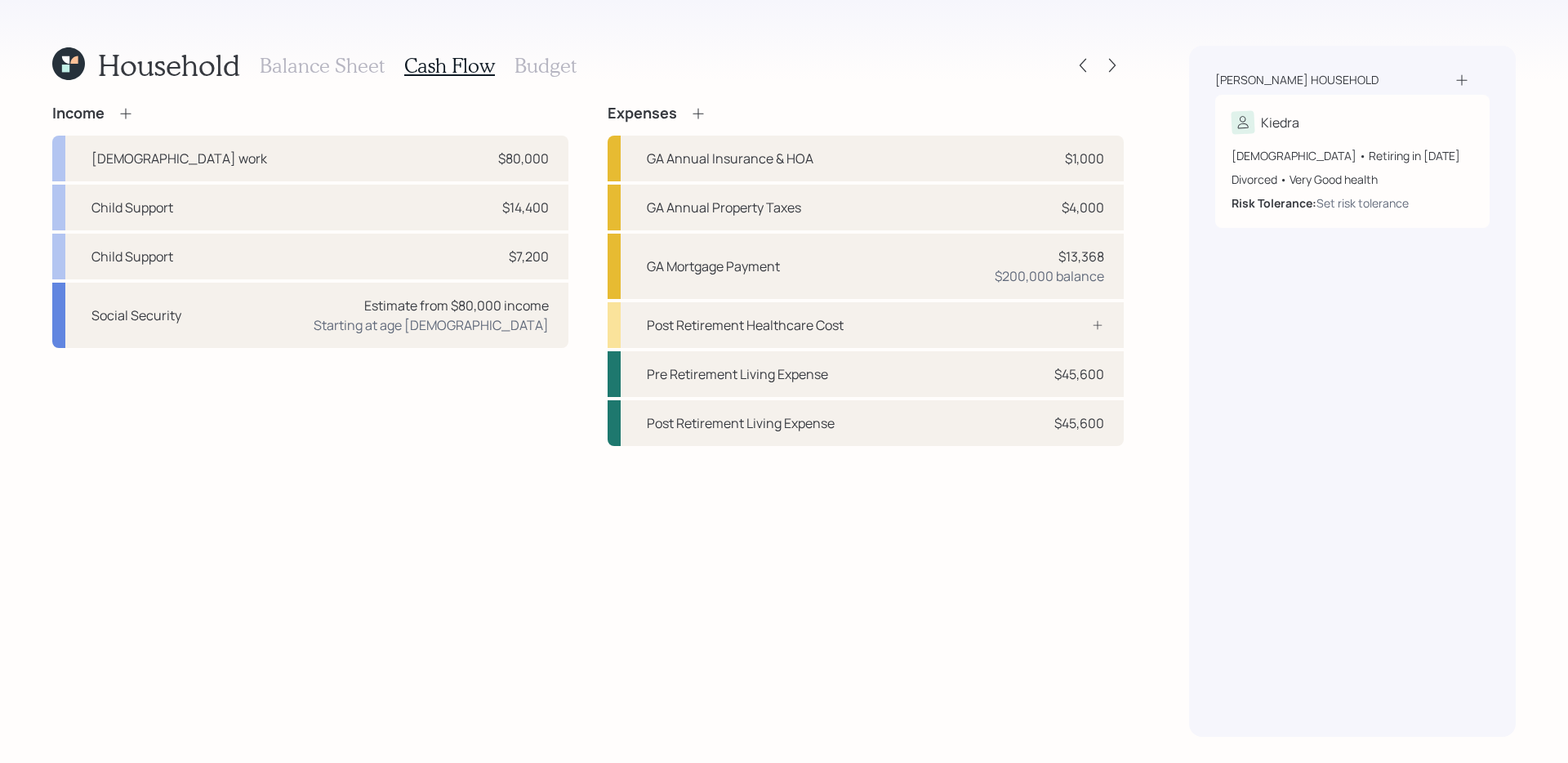
click at [365, 557] on div "Income Full-time work $80,000 Child Support $14,400 Child Support $7,200 Social…" at bounding box center [588, 420] width 1072 height 632
click at [451, 591] on div "Income Full-time work $80,000 Child Support $14,400 Child Support $7,200 Social…" at bounding box center [588, 420] width 1072 height 632
click at [697, 107] on icon at bounding box center [698, 113] width 16 height 16
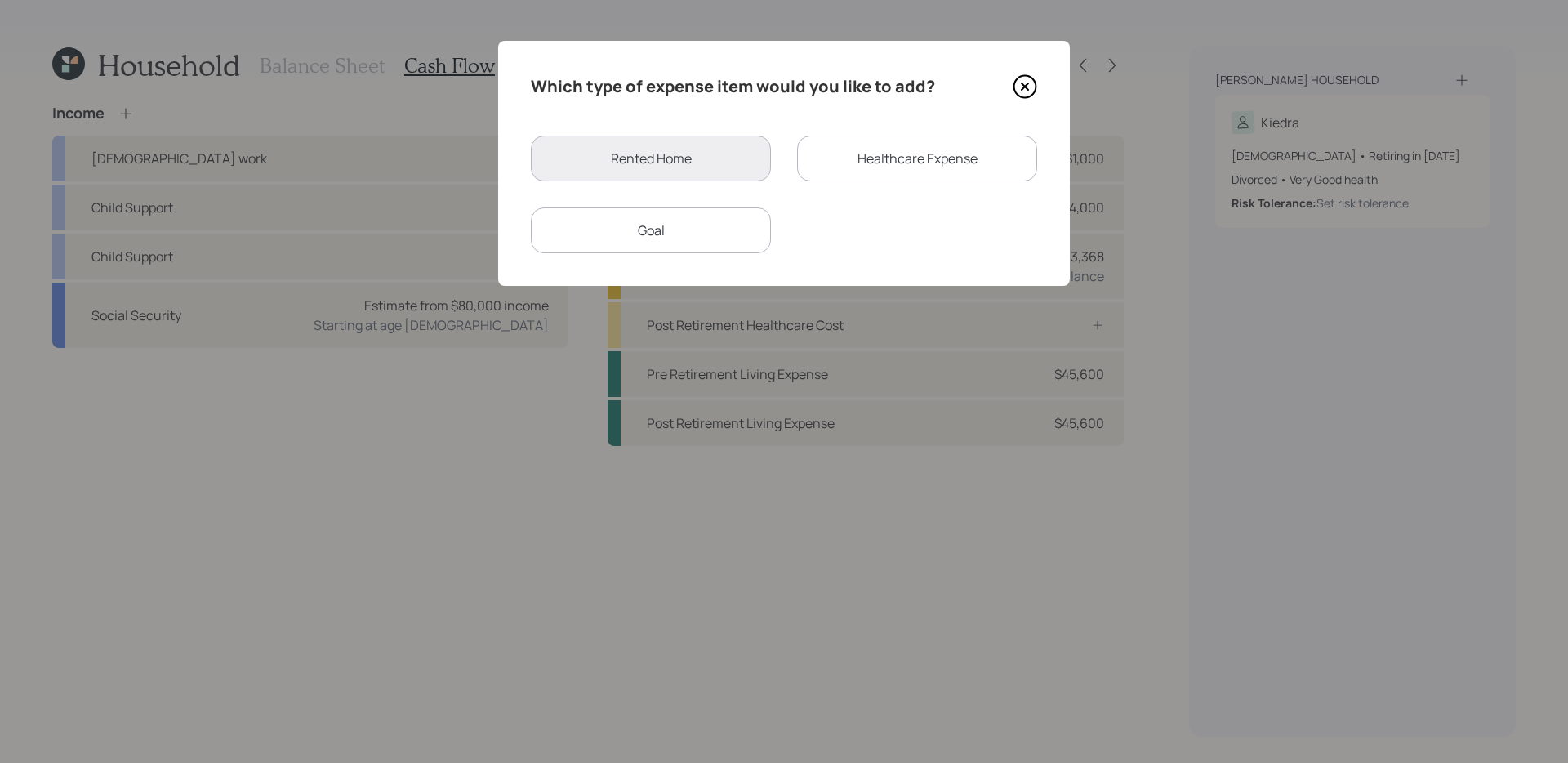
click at [878, 159] on div "Healthcare Expense" at bounding box center [916, 158] width 240 height 46
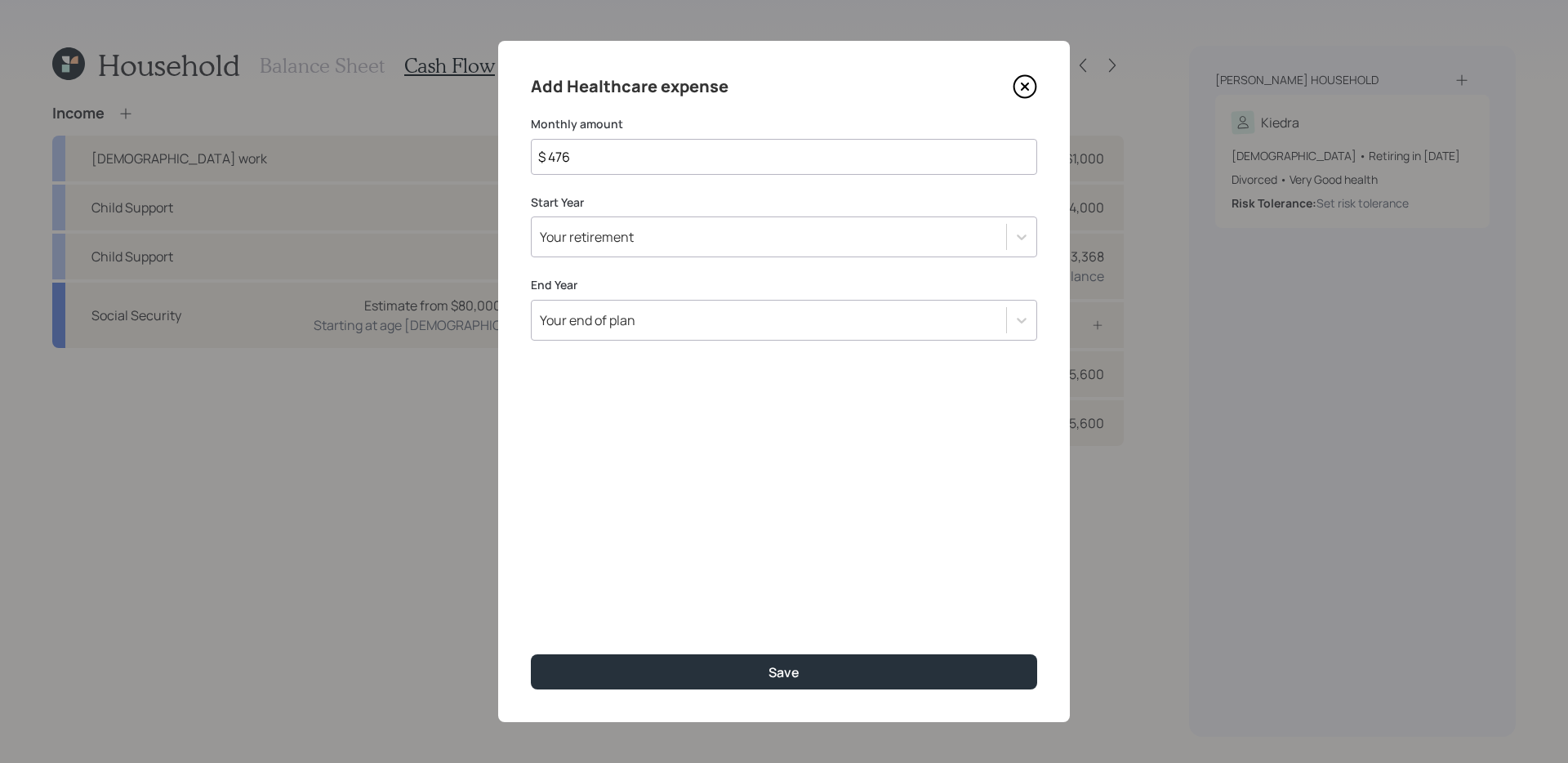
click at [714, 239] on div "Your retirement" at bounding box center [768, 236] width 475 height 28
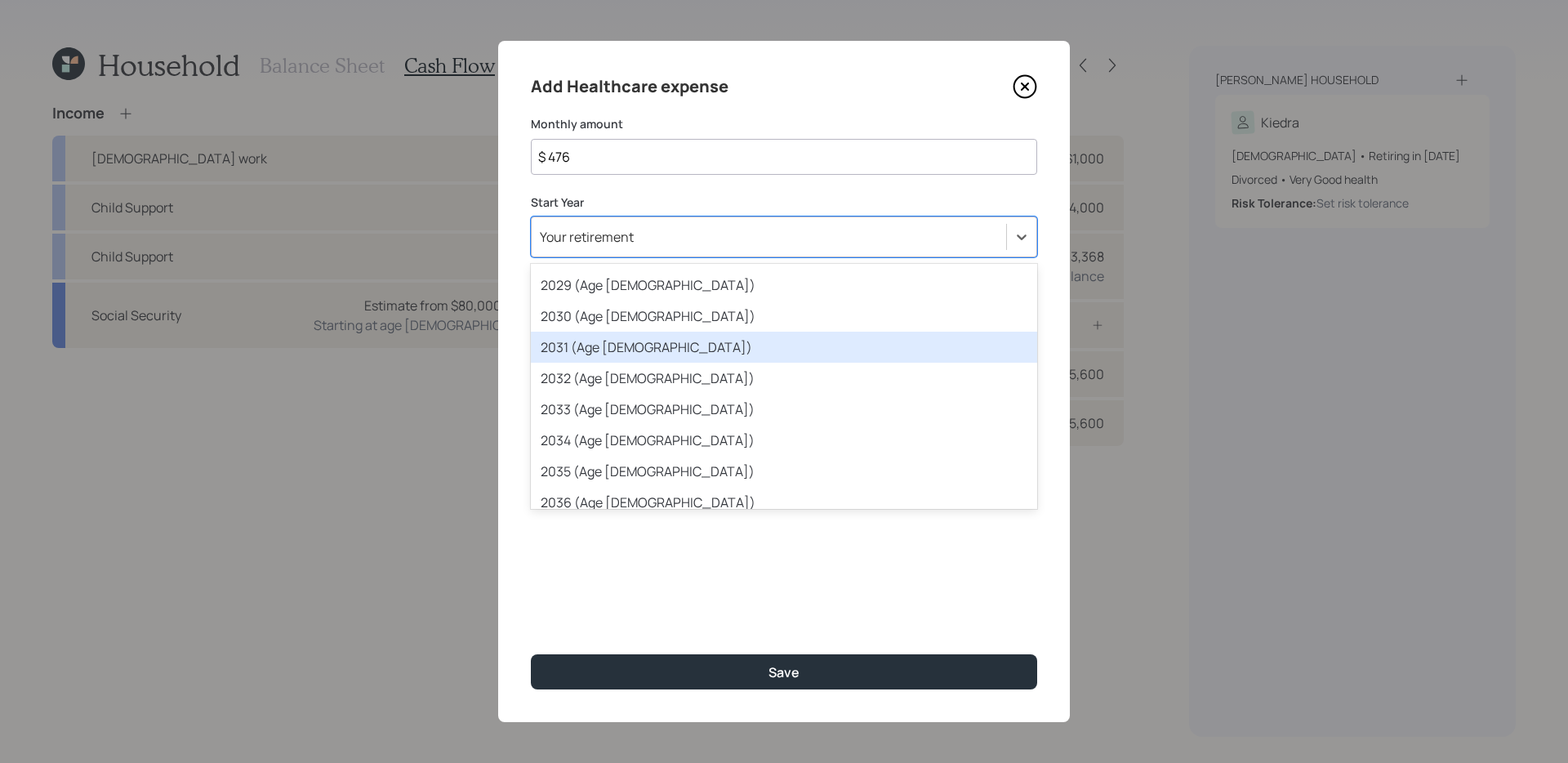
scroll to position [256, 0]
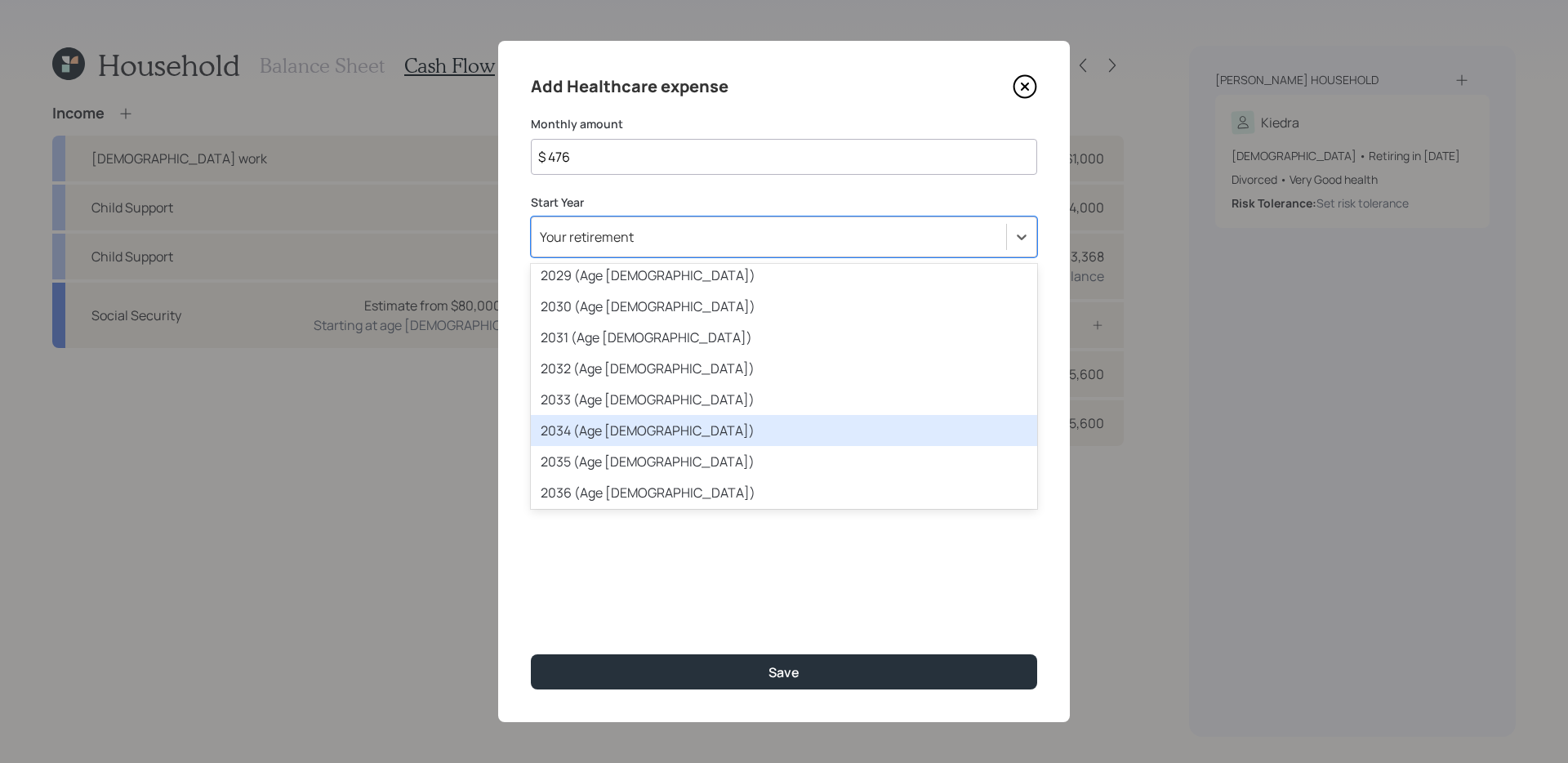
click at [627, 430] on div "2034 (Age 63)" at bounding box center [784, 430] width 506 height 31
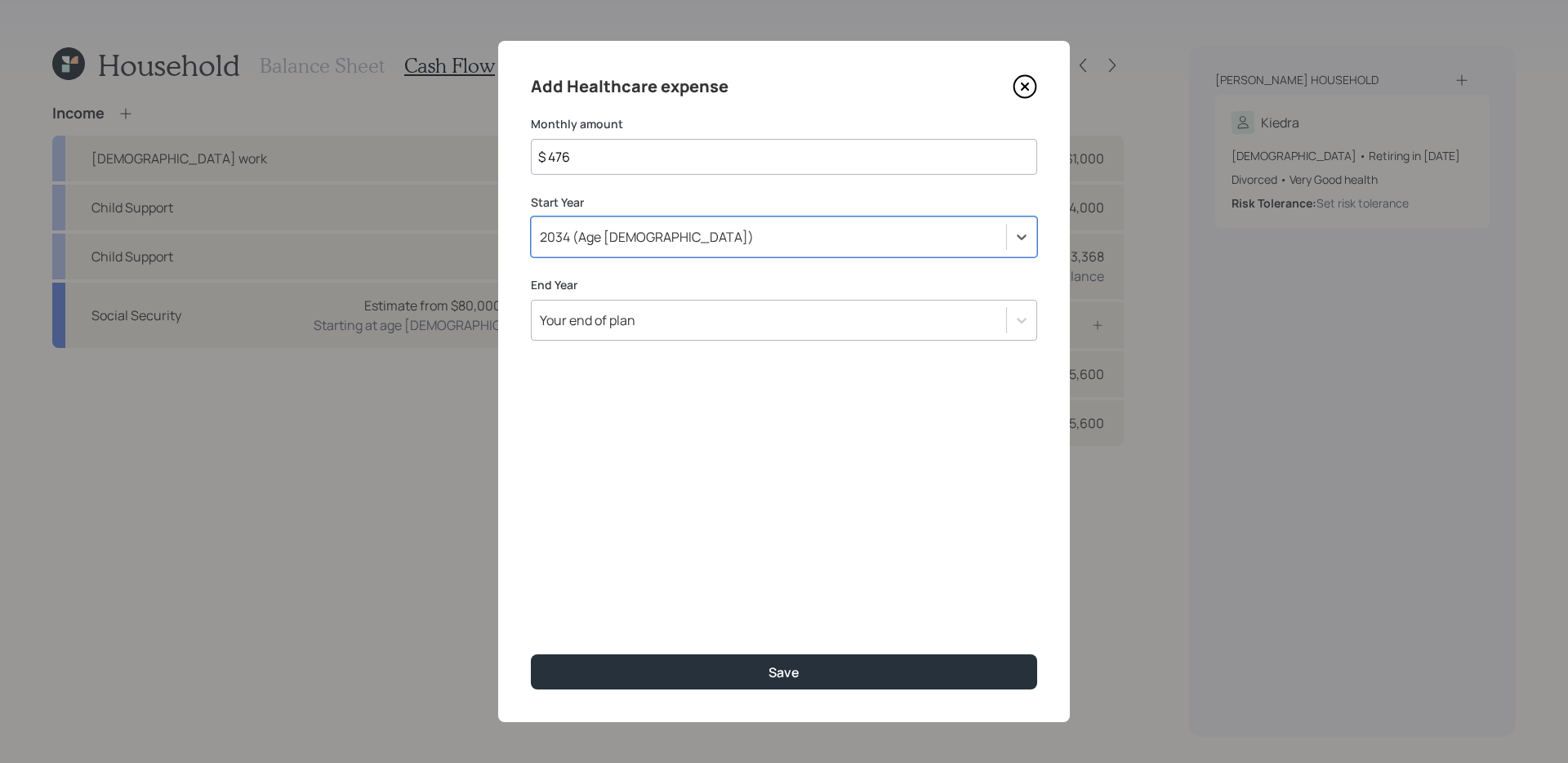
click at [657, 322] on div "Your end of plan" at bounding box center [768, 320] width 475 height 28
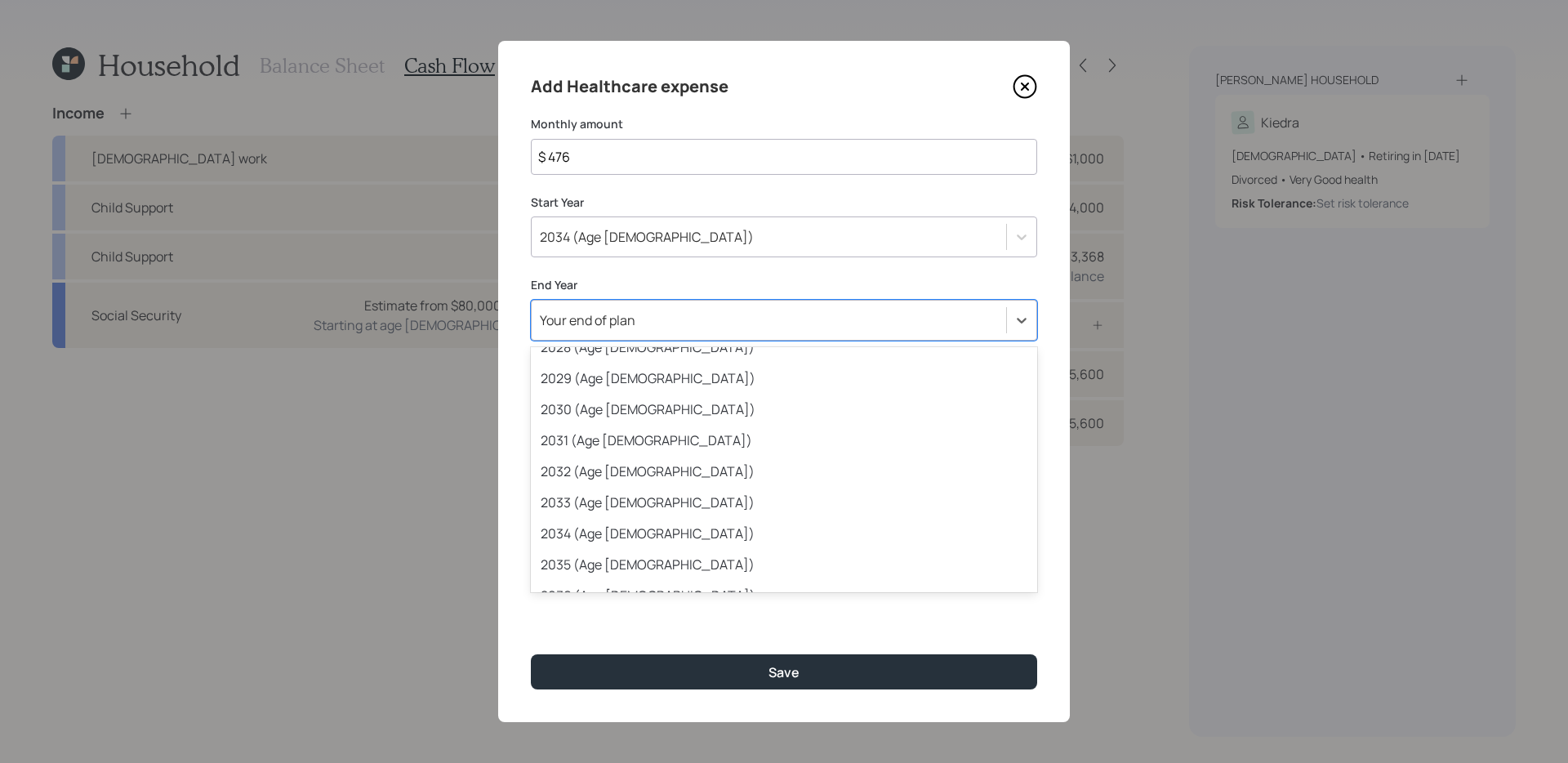
scroll to position [268, 0]
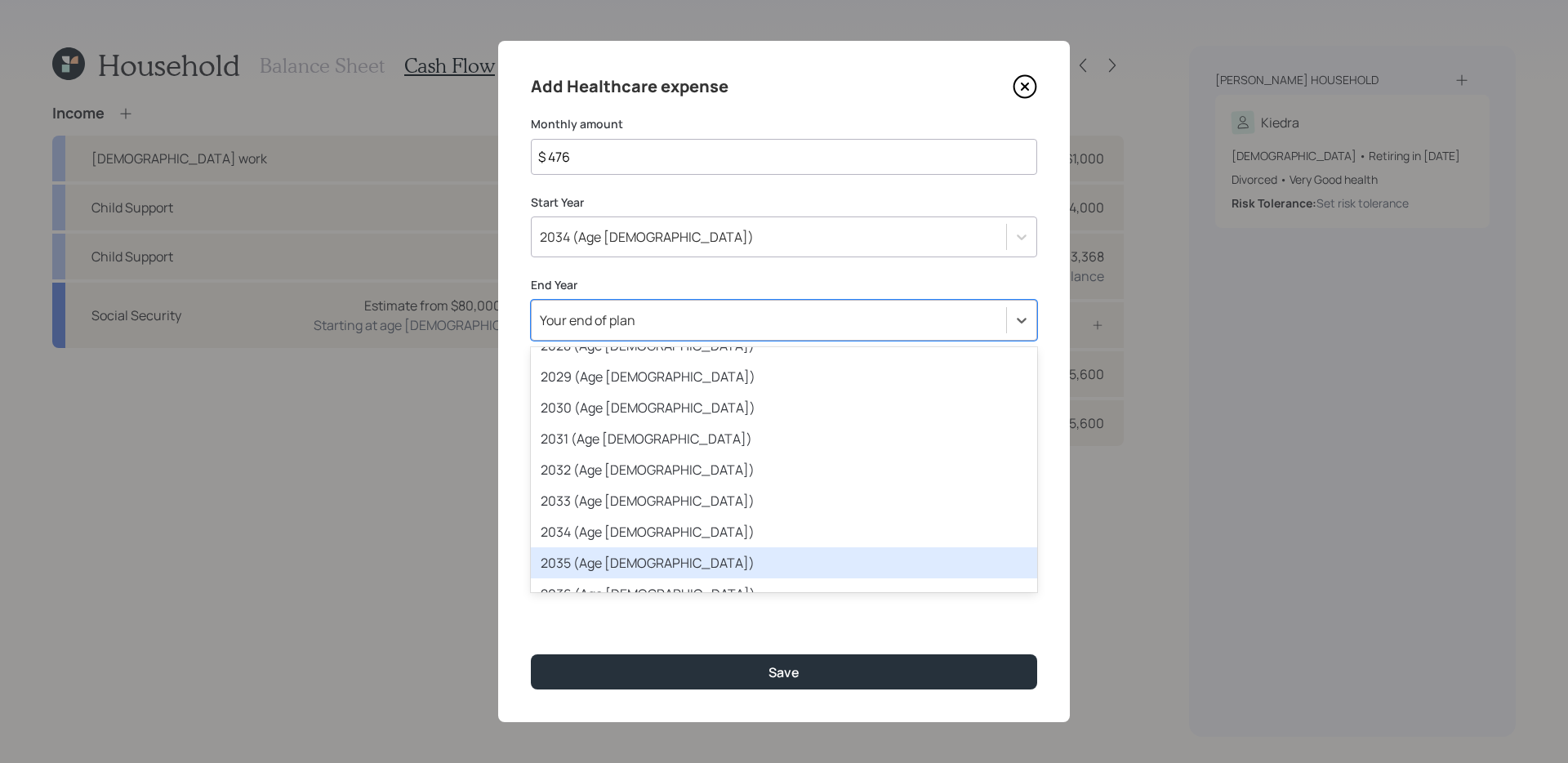
click at [629, 558] on div "2035 (Age 64)" at bounding box center [784, 563] width 506 height 31
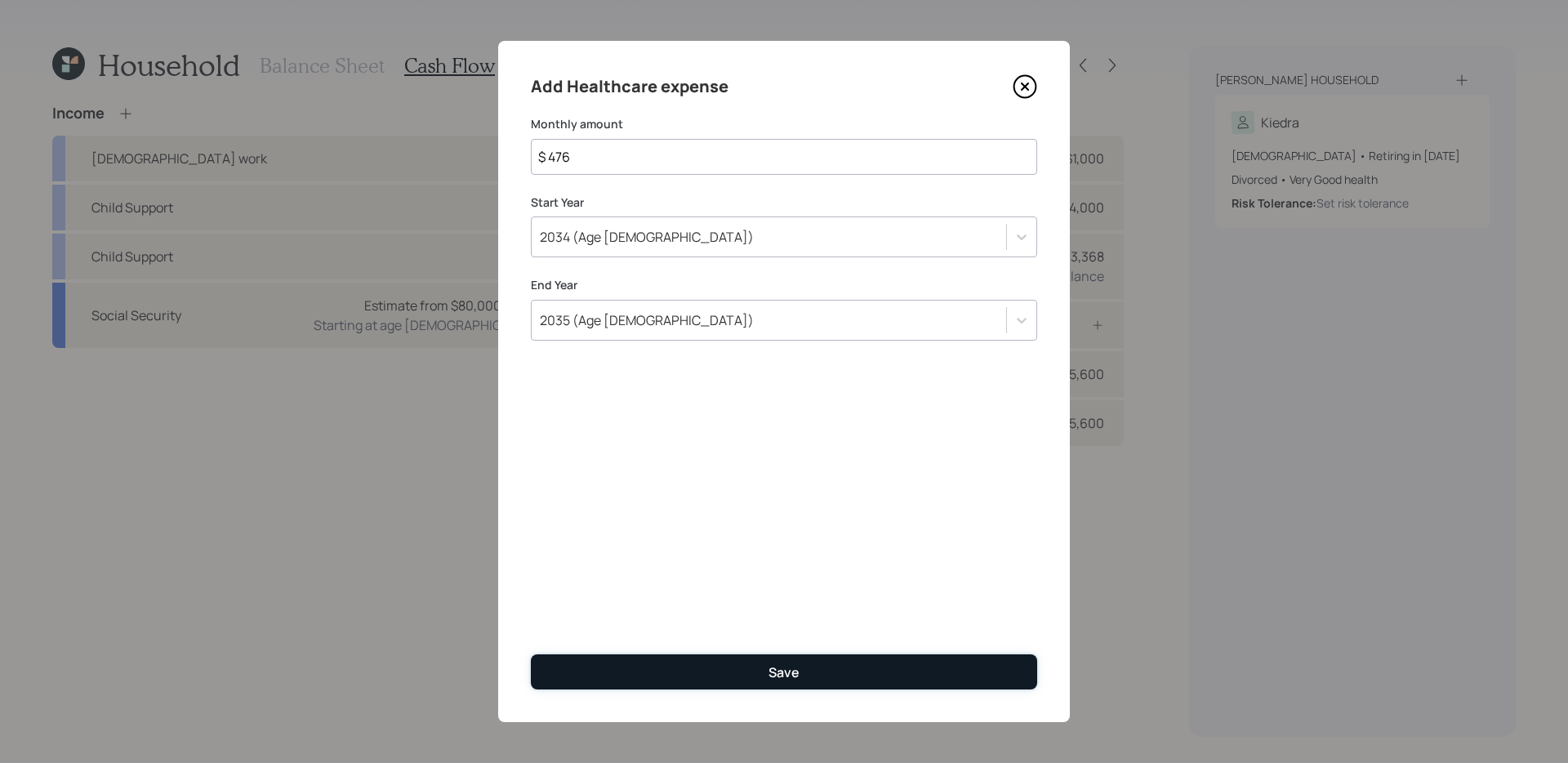
click at [683, 666] on button "Save" at bounding box center [784, 671] width 506 height 35
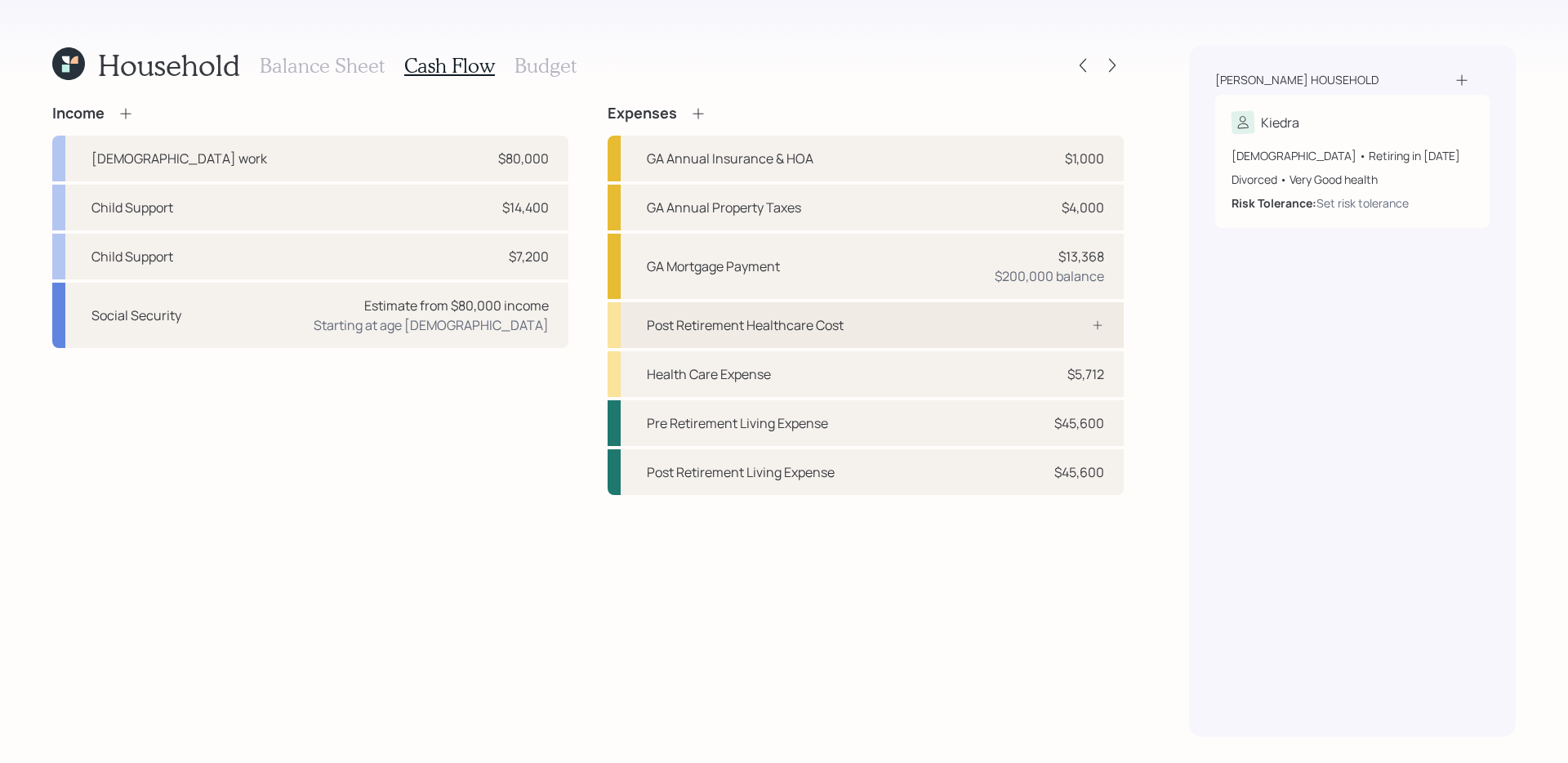
click at [911, 343] on div "Post Retirement Healthcare Cost" at bounding box center [865, 325] width 516 height 46
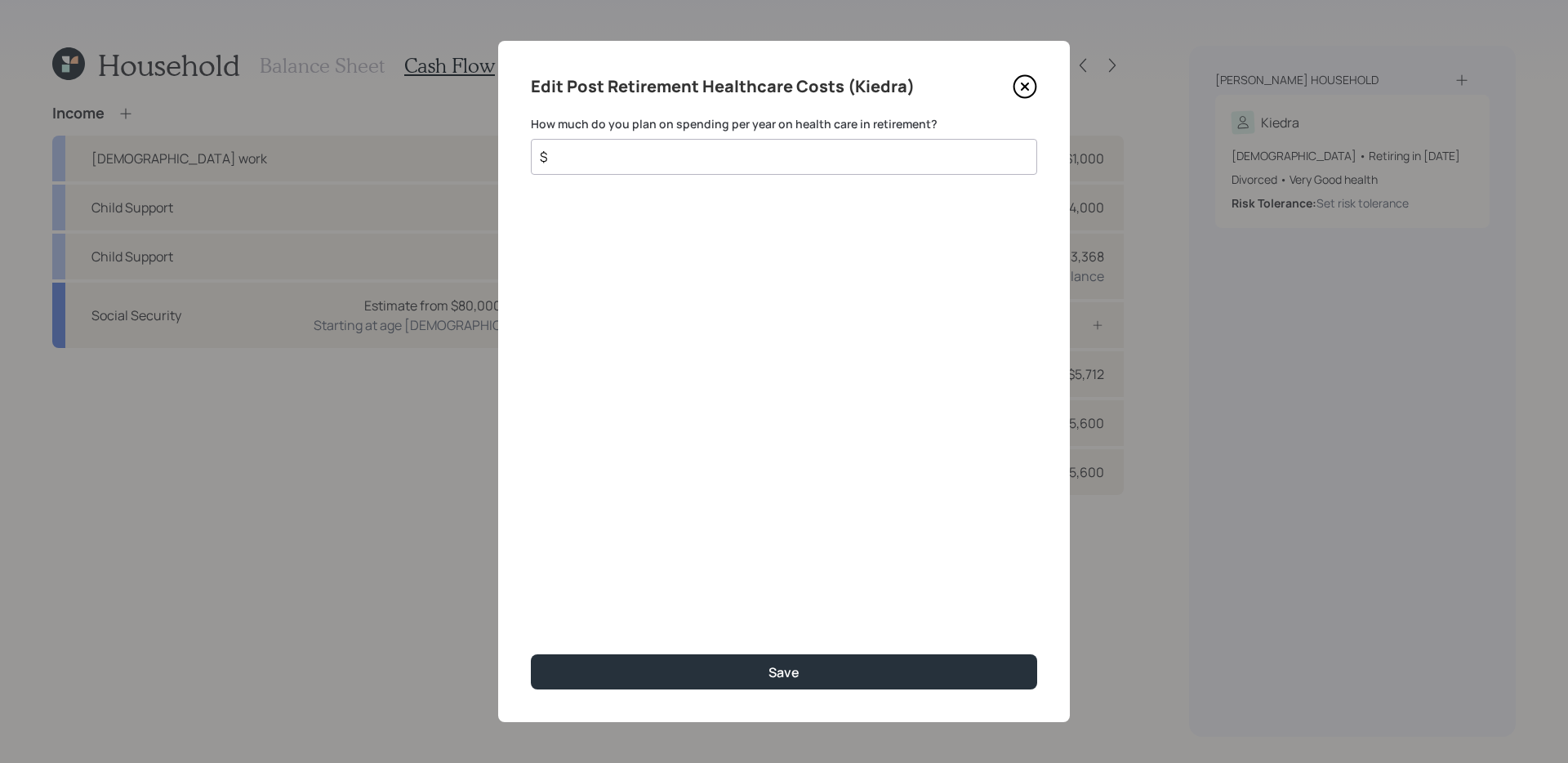
click at [834, 149] on input "$" at bounding box center [777, 157] width 478 height 20
type input "$ 5,000"
click at [530, 654] on button "Save" at bounding box center [784, 671] width 506 height 35
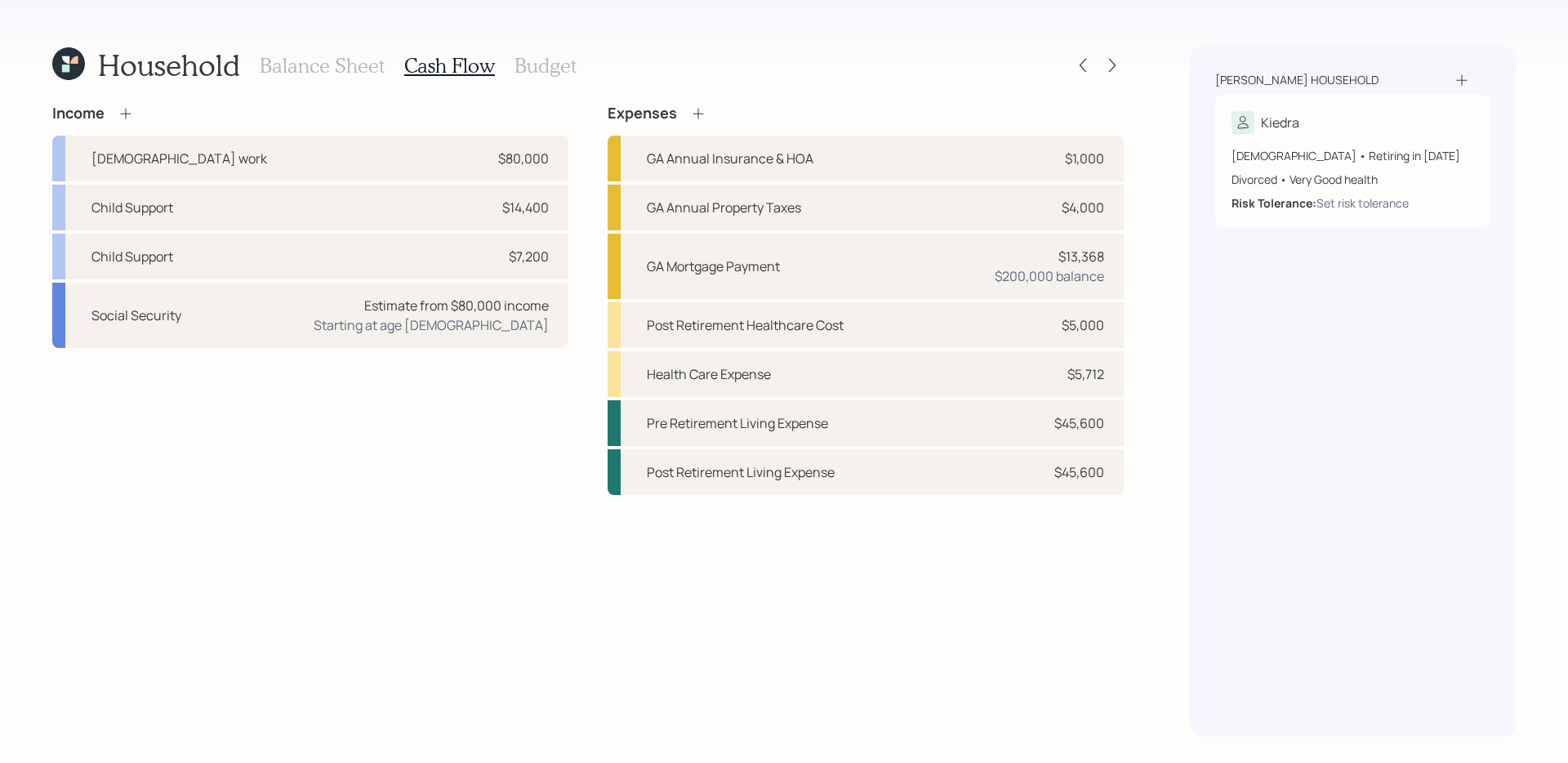
click at [439, 505] on div "Income Full-time work $80,000 Child Support $14,400 Child Support $7,200 Social…" at bounding box center [588, 420] width 1072 height 632
click at [1108, 62] on icon at bounding box center [1112, 66] width 16 height 16
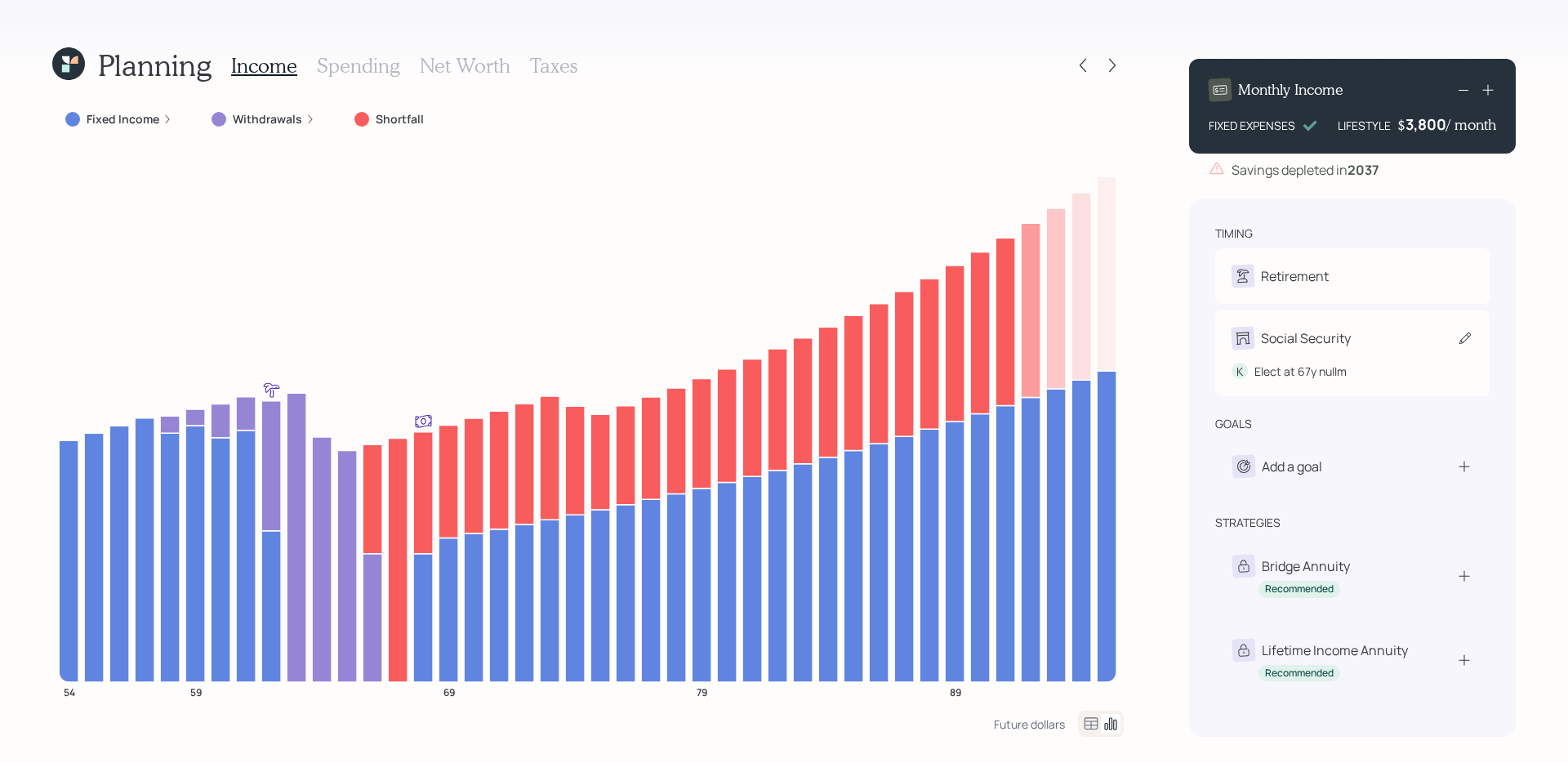
click at [1467, 338] on icon at bounding box center [1465, 338] width 12 height 12
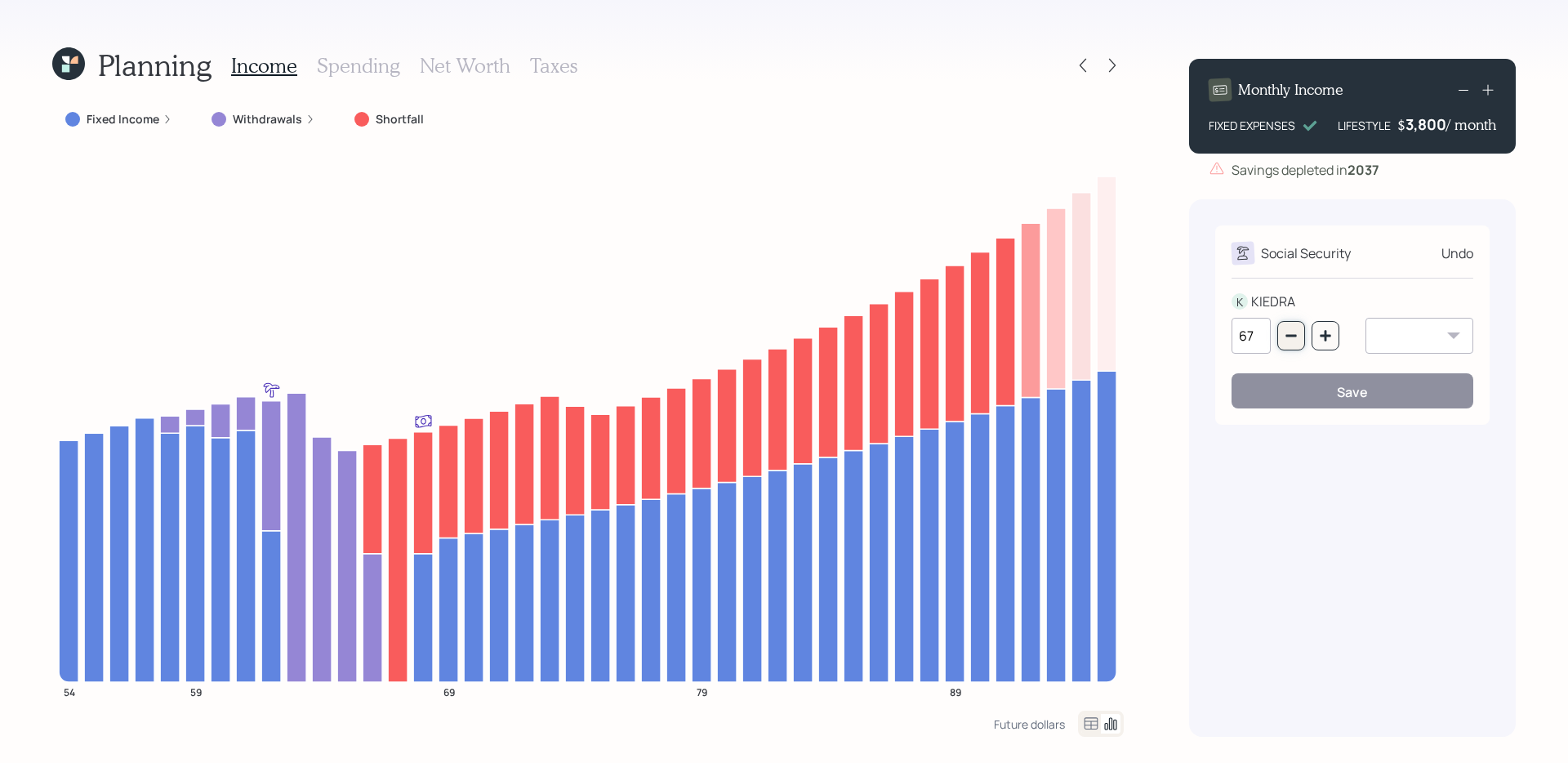
click at [1292, 339] on icon "button" at bounding box center [1291, 336] width 13 height 13
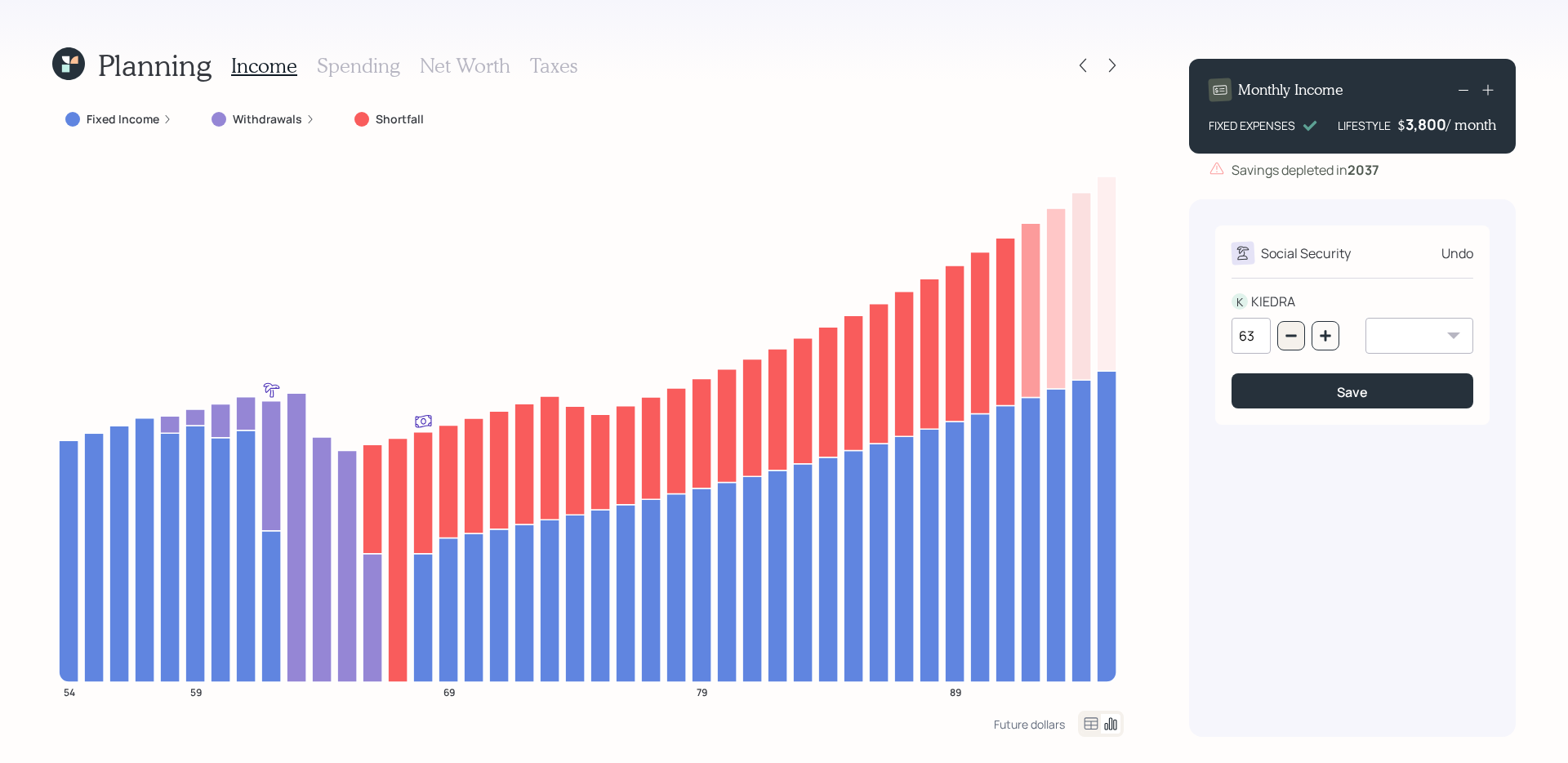
type input "62"
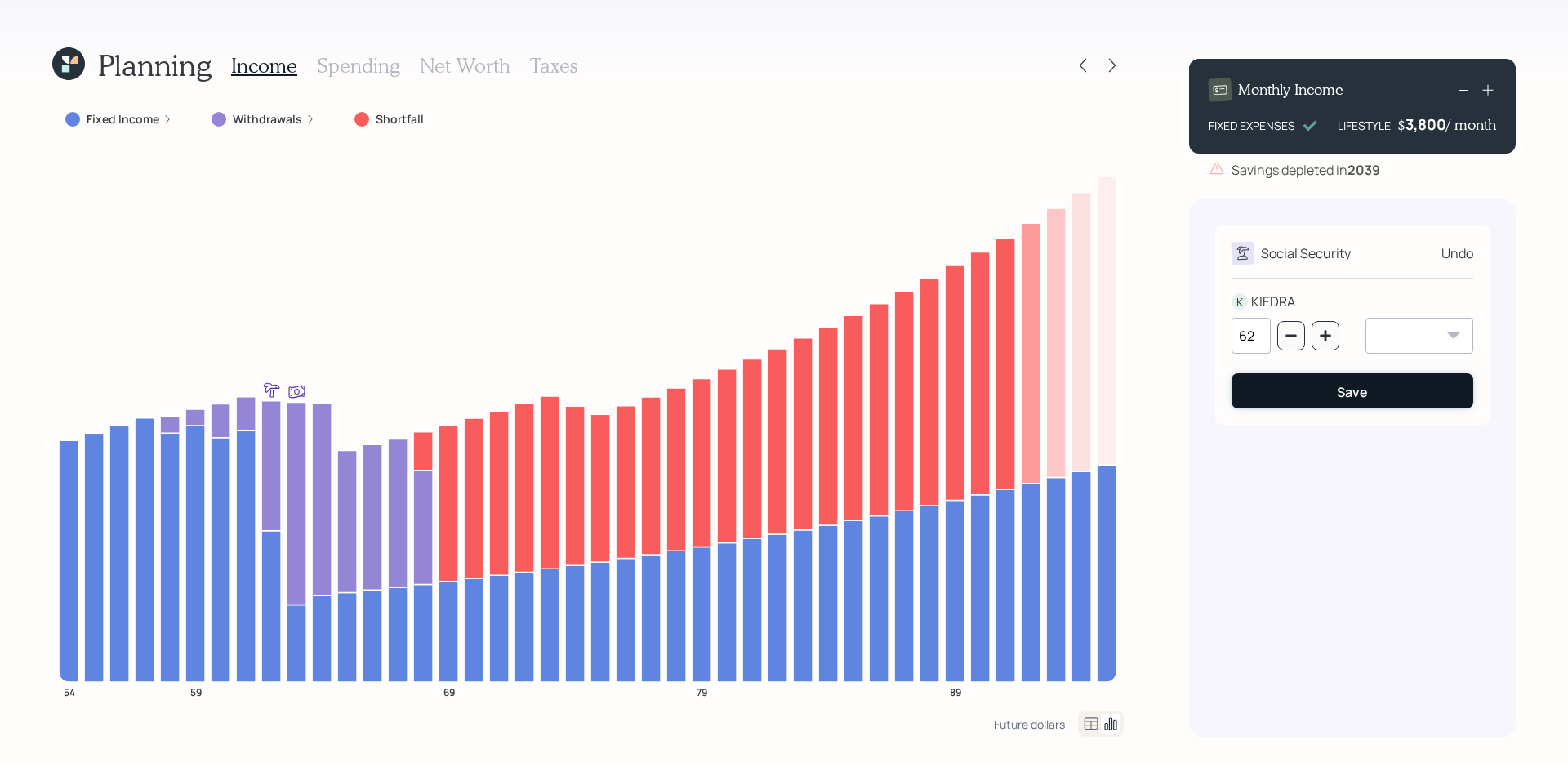
click at [1288, 387] on button "Save" at bounding box center [1352, 390] width 241 height 35
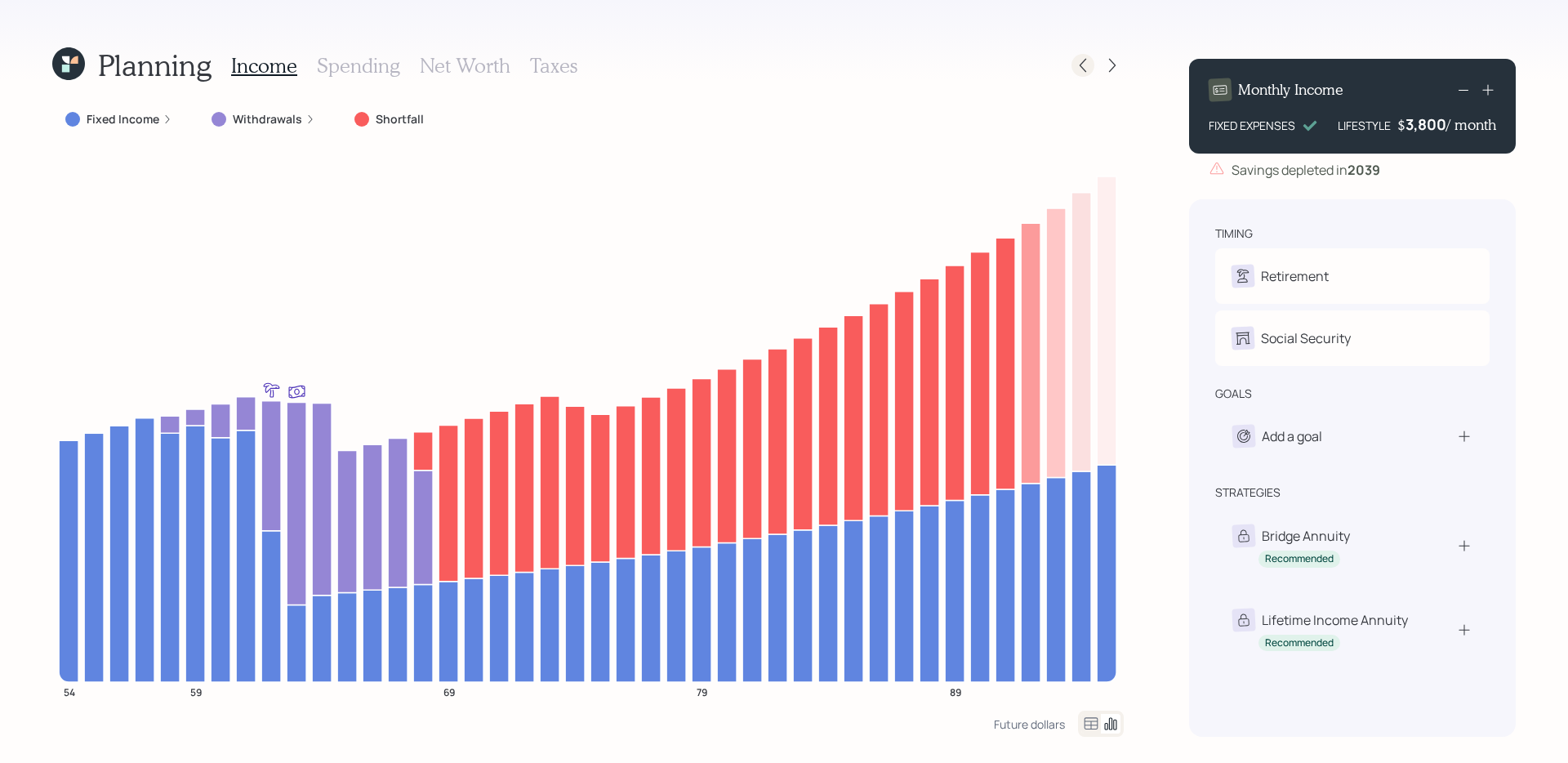
click at [1082, 59] on icon at bounding box center [1082, 66] width 16 height 16
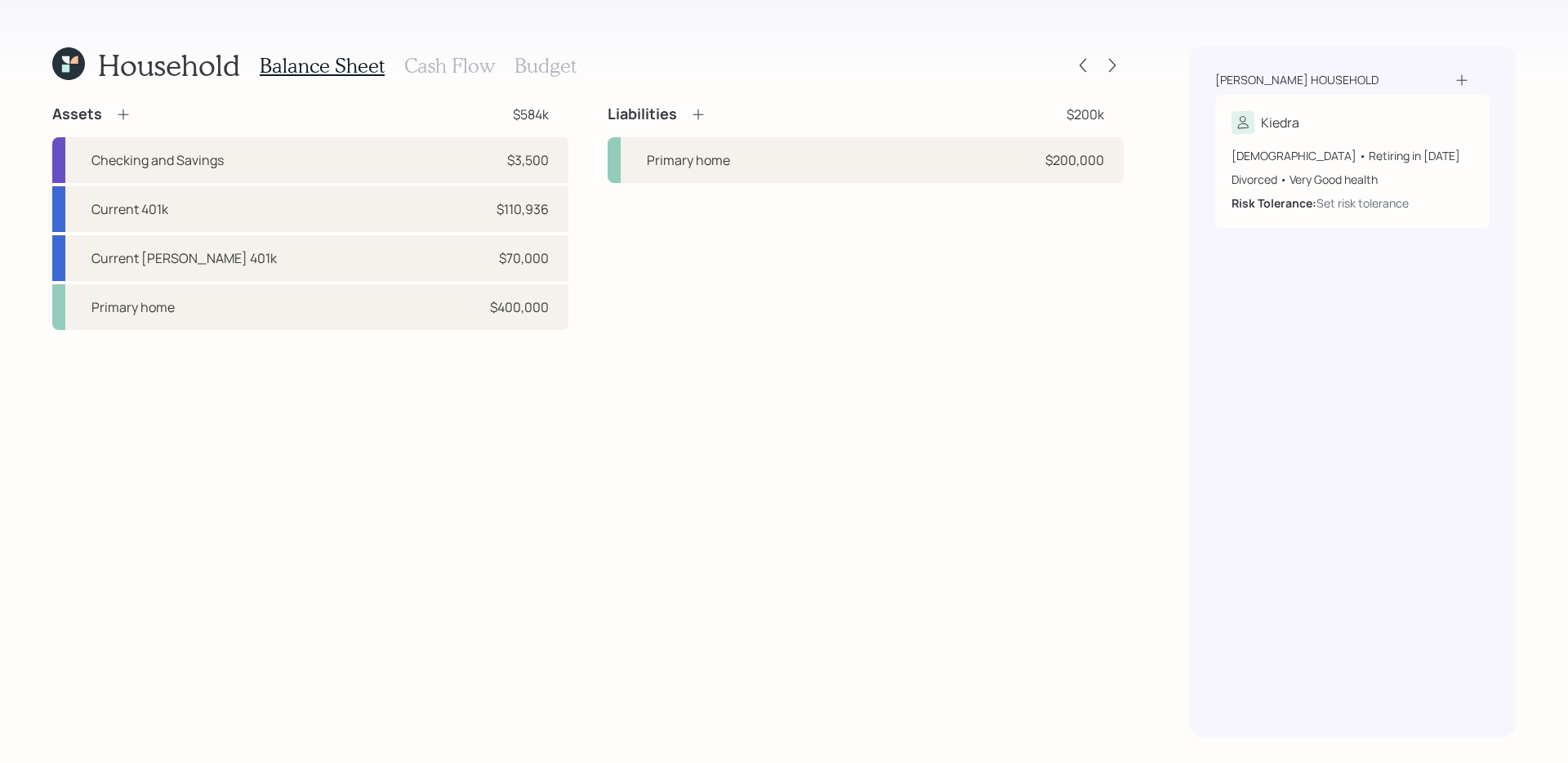
click at [457, 67] on h3 "Cash Flow" at bounding box center [449, 66] width 91 height 23
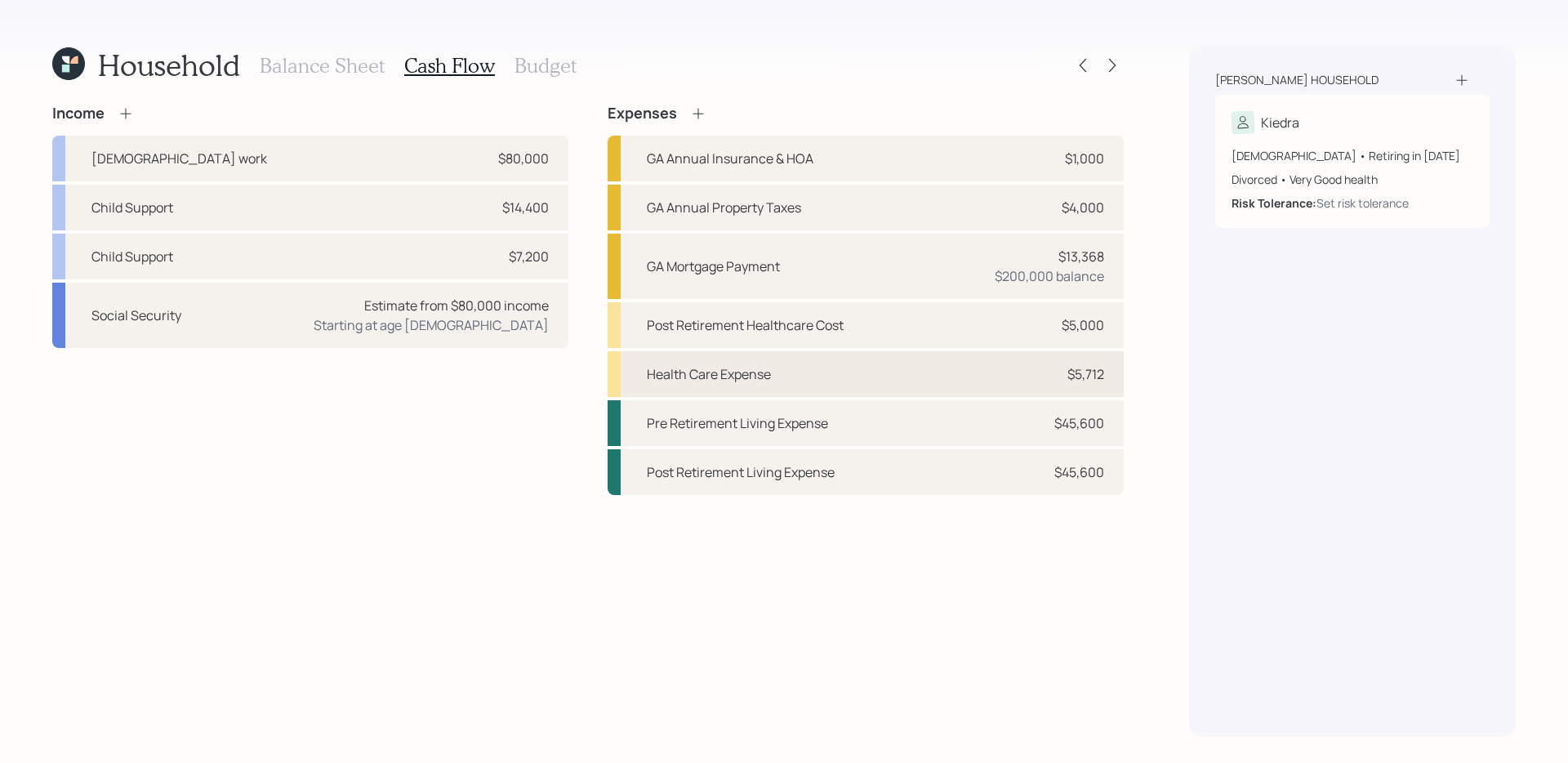
click at [891, 365] on div "Health Care Expense $5,712" at bounding box center [865, 373] width 516 height 46
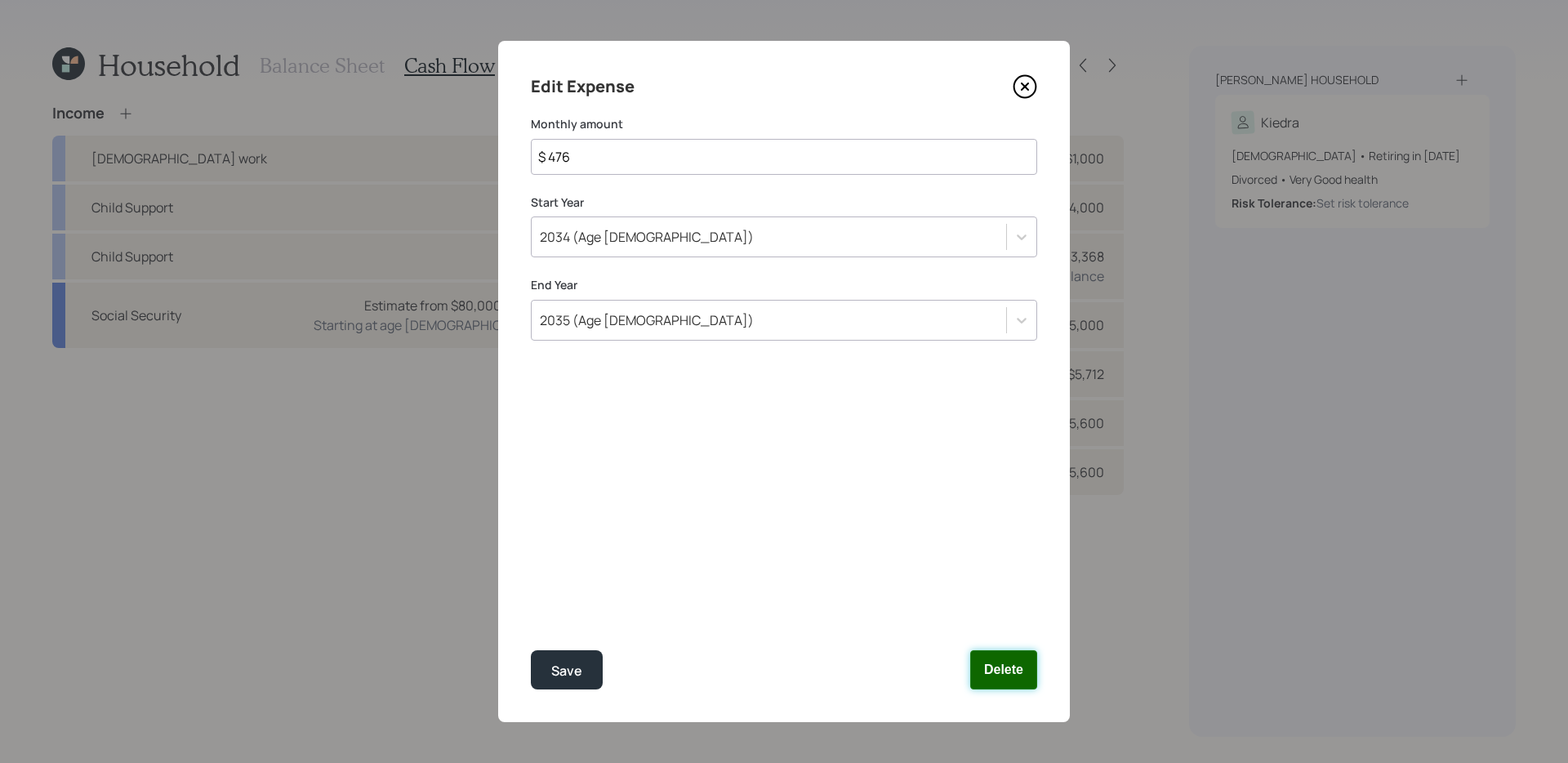
click at [995, 667] on button "Delete" at bounding box center [1003, 670] width 67 height 39
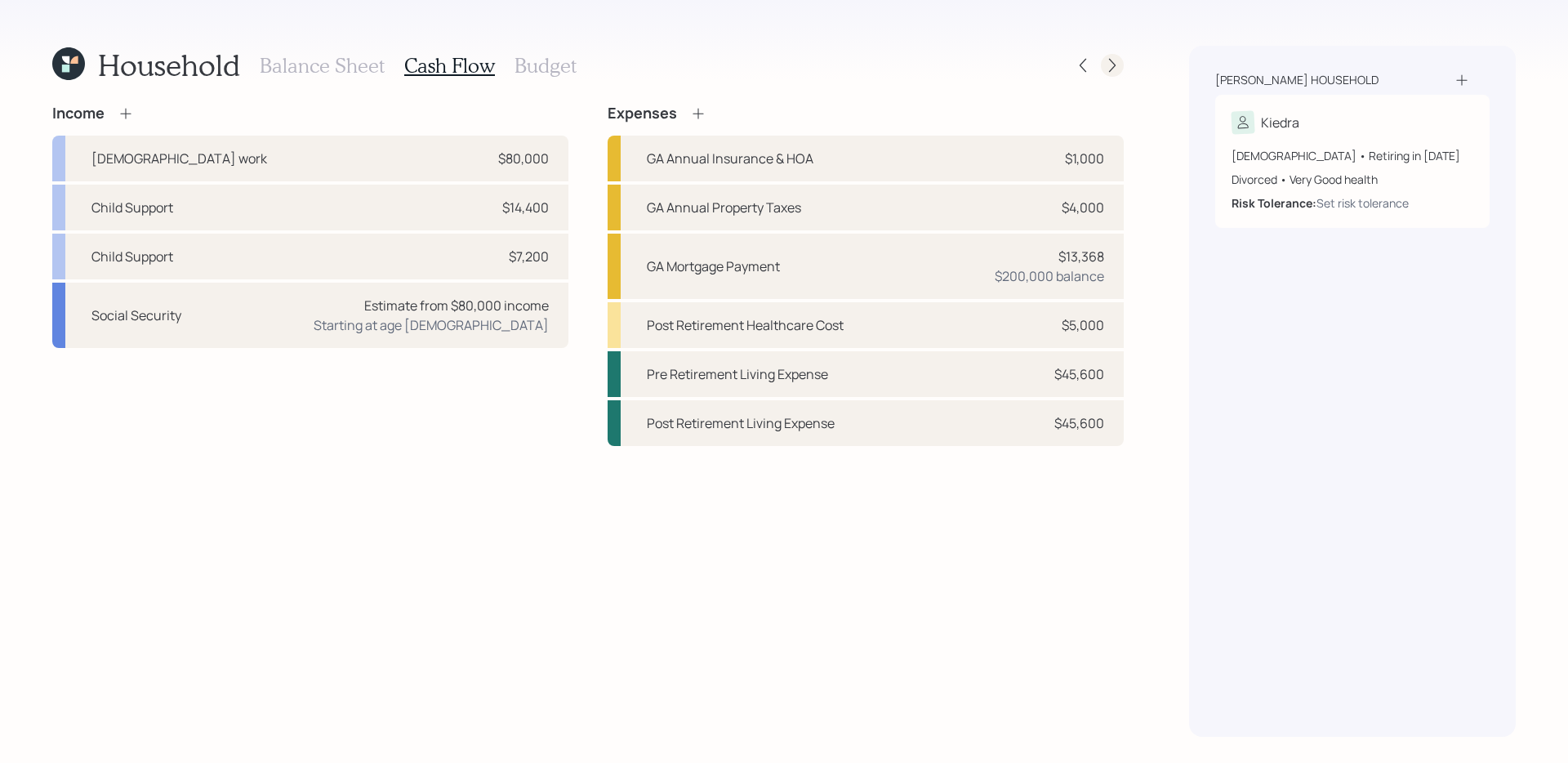
click at [1100, 66] on div at bounding box center [1111, 65] width 22 height 22
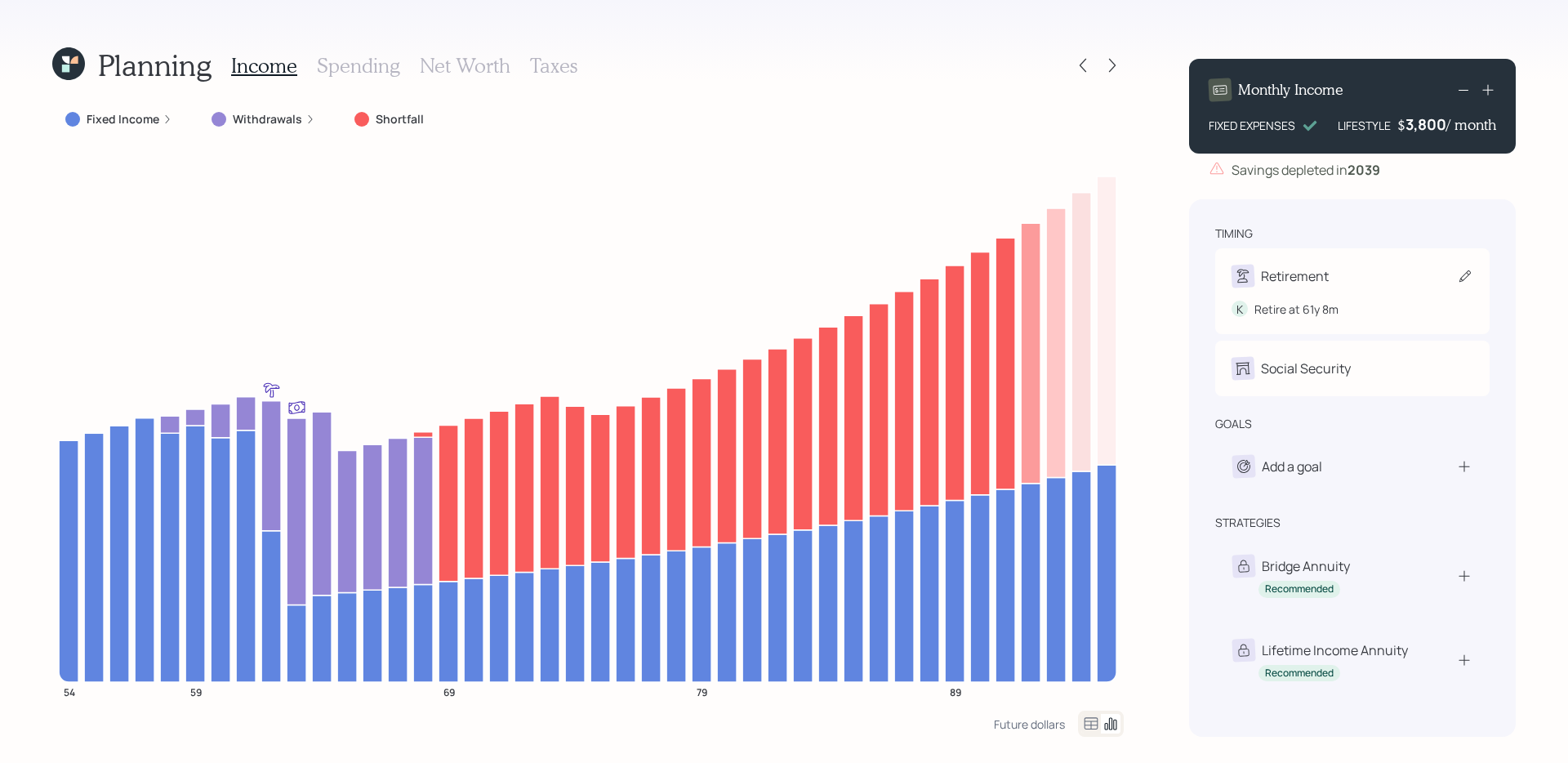
click at [1462, 285] on div "Retirement" at bounding box center [1352, 276] width 241 height 22
select select "8"
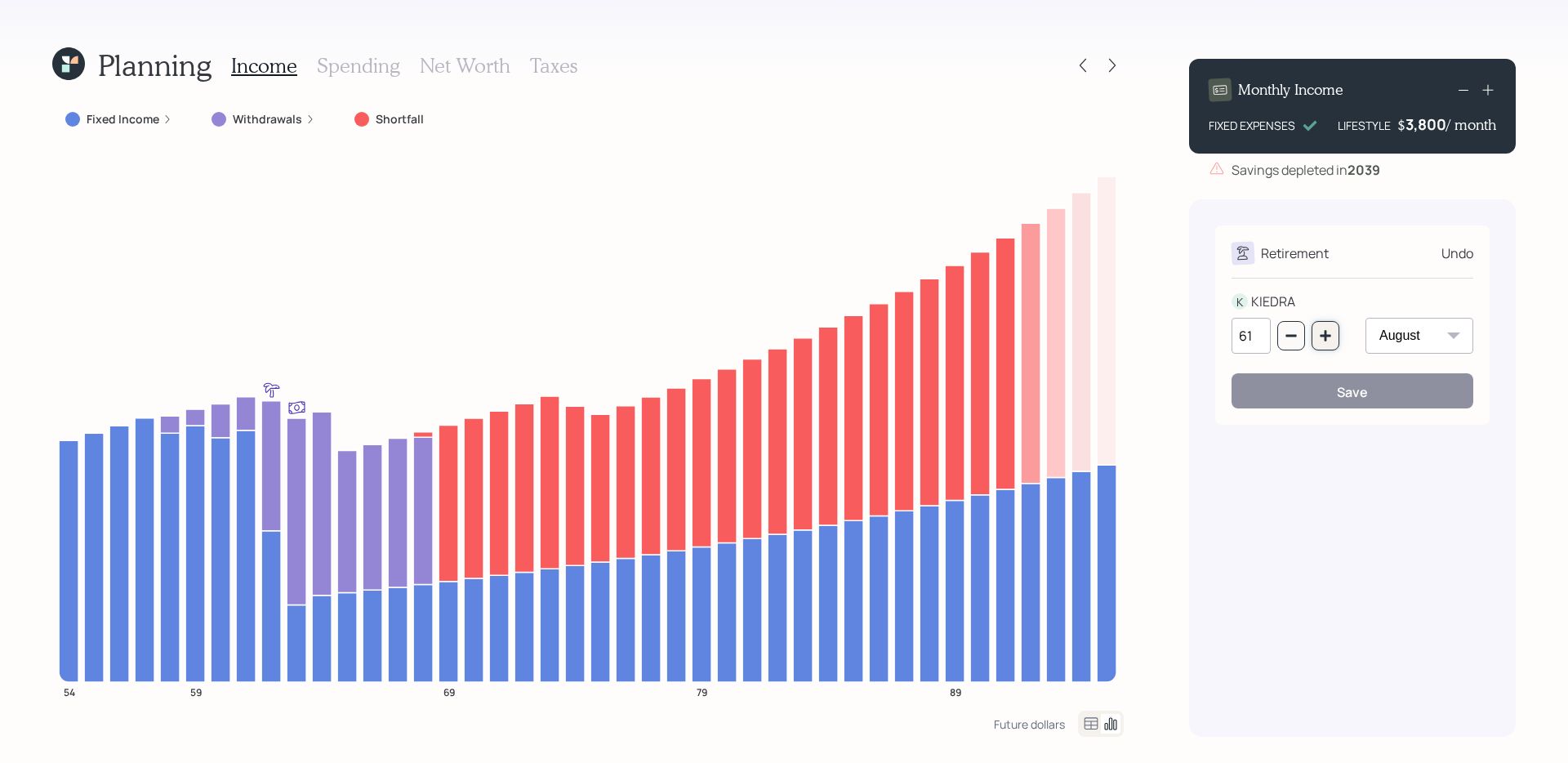
click at [1331, 333] on icon "button" at bounding box center [1325, 336] width 13 height 13
type input "65"
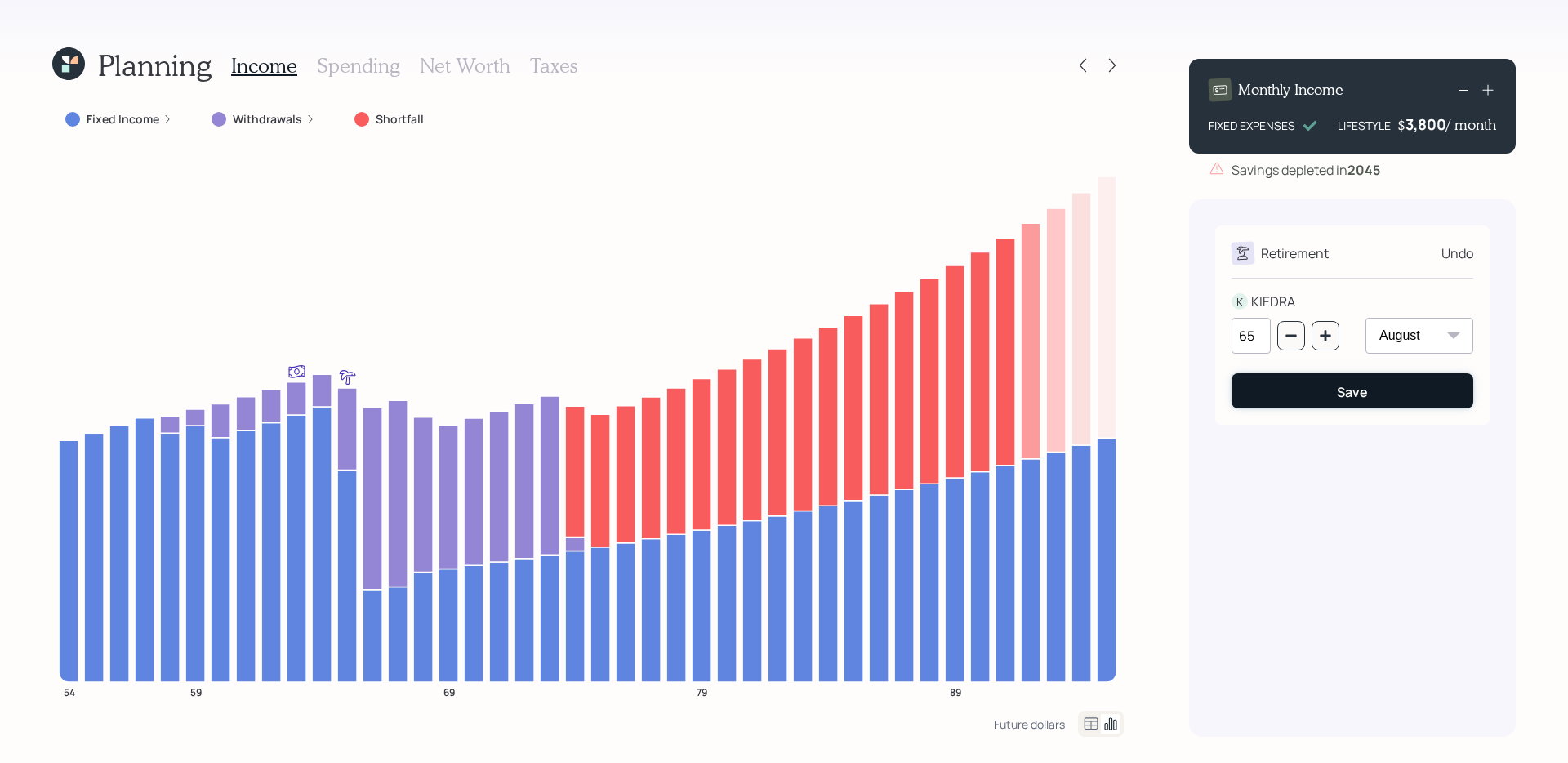
click at [1315, 400] on button "Save" at bounding box center [1352, 390] width 241 height 35
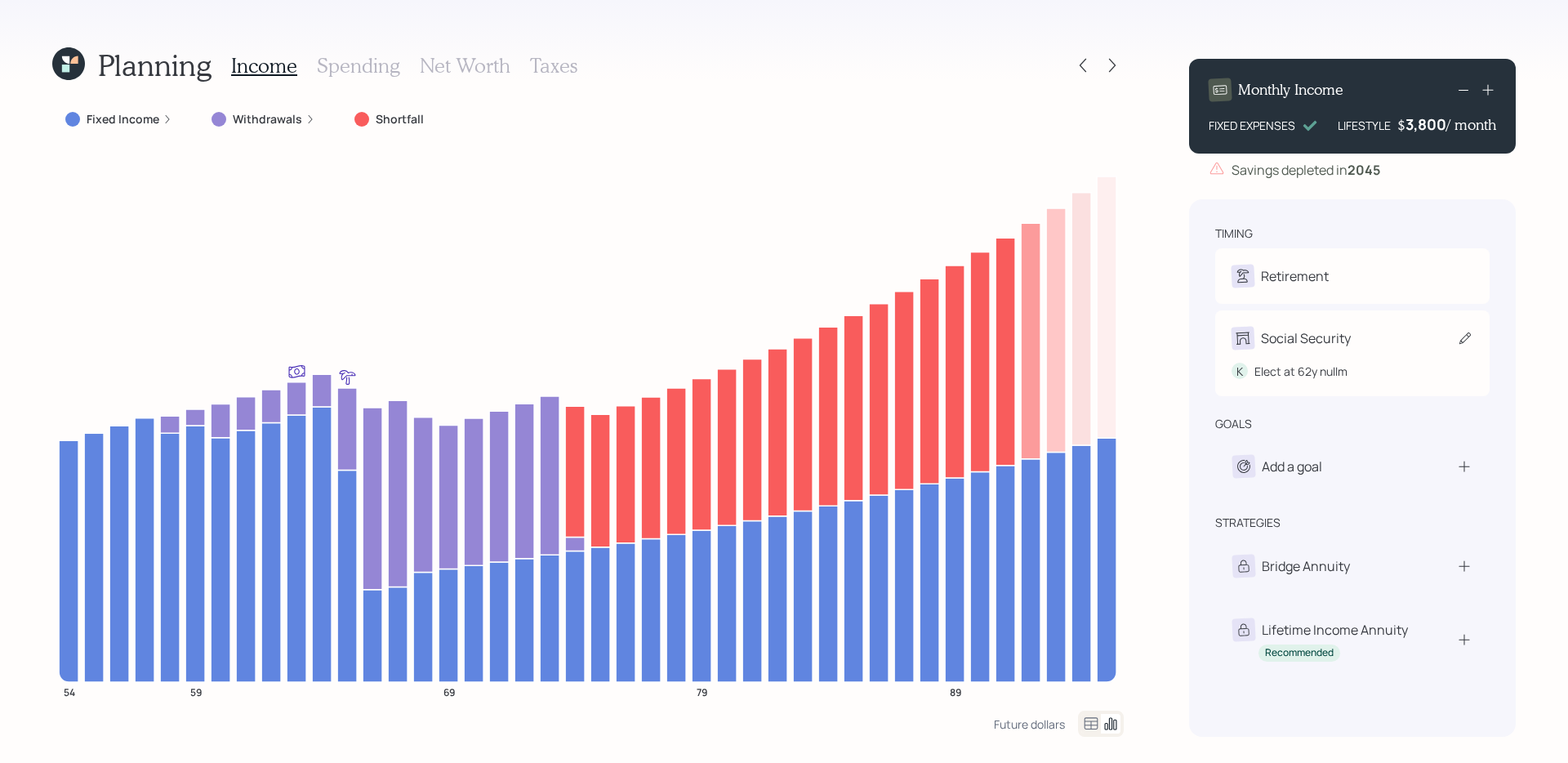
click at [1464, 344] on icon at bounding box center [1465, 338] width 16 height 16
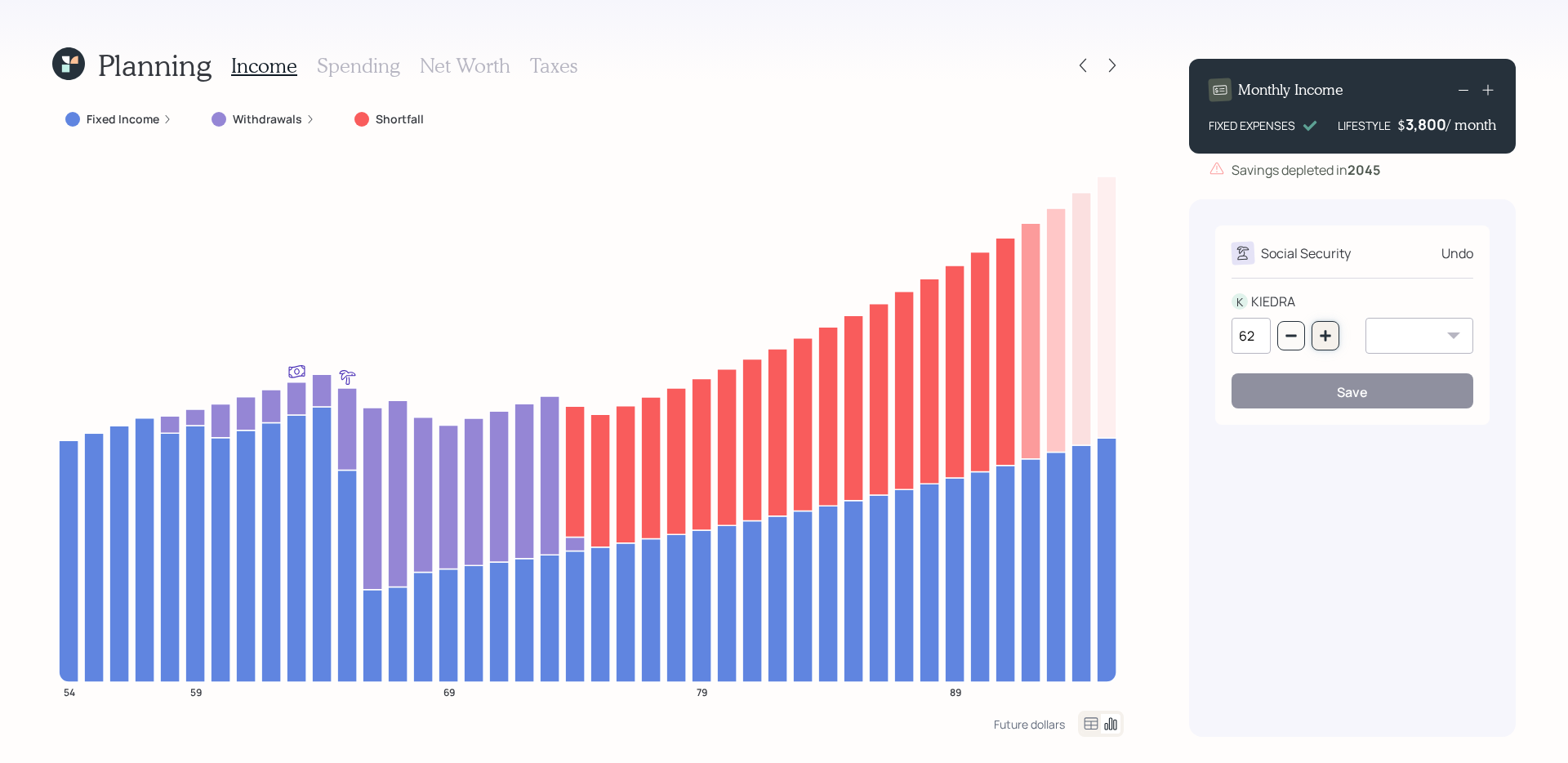
click at [1318, 342] on icon "button" at bounding box center [1325, 336] width 13 height 13
type input "65"
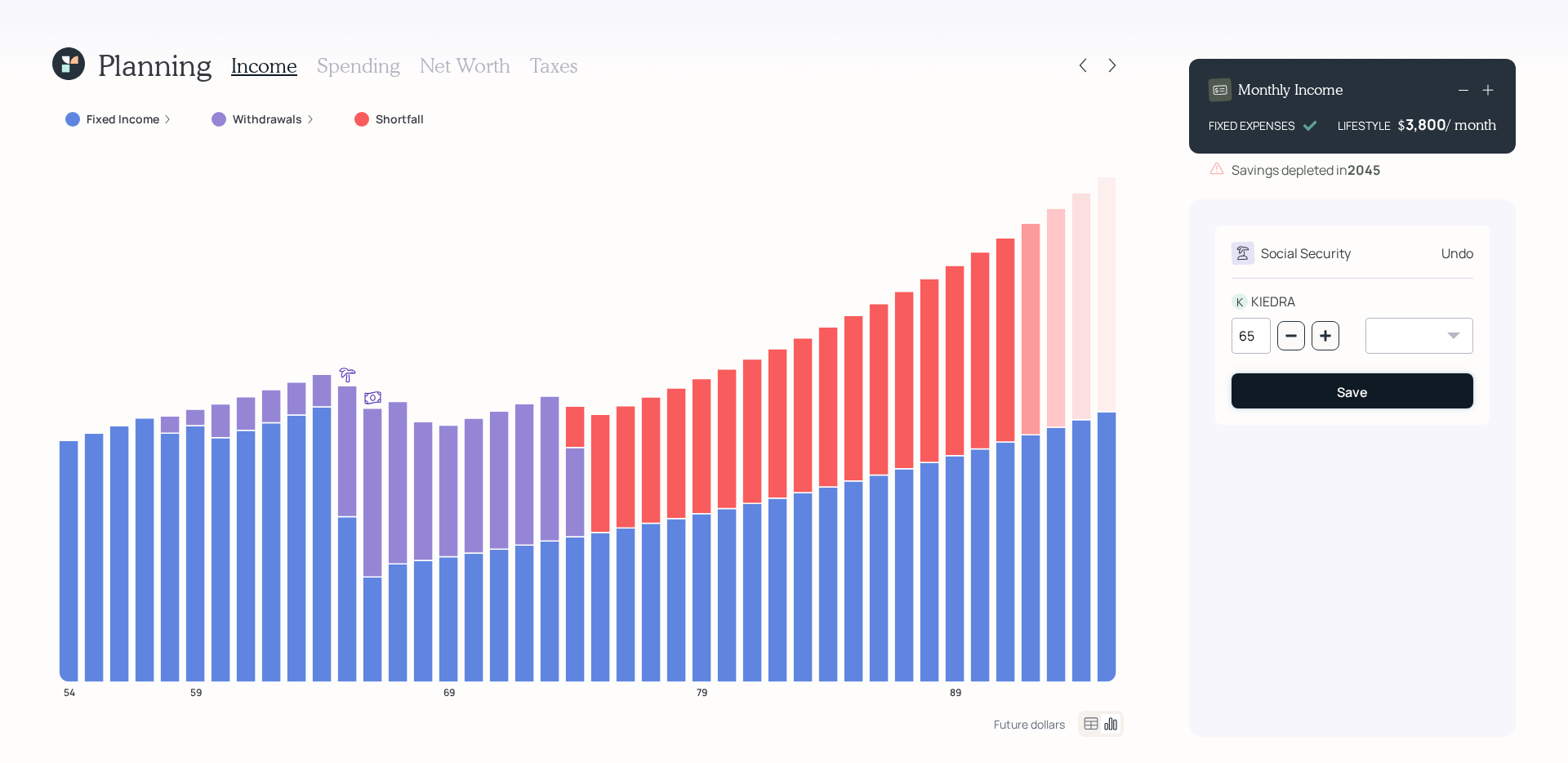
click at [1301, 402] on button "Save" at bounding box center [1352, 390] width 241 height 35
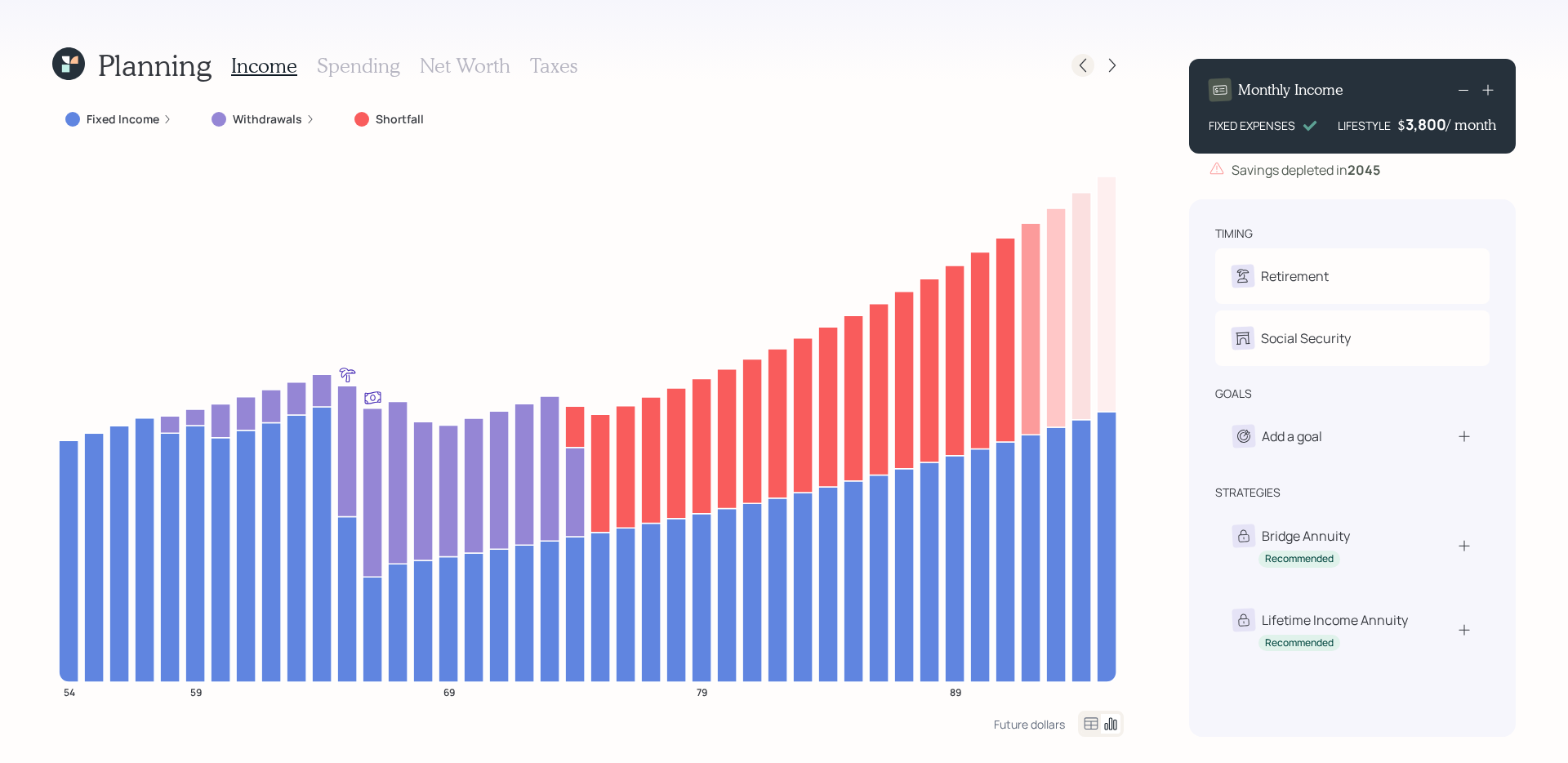
click at [1084, 67] on icon at bounding box center [1082, 66] width 16 height 16
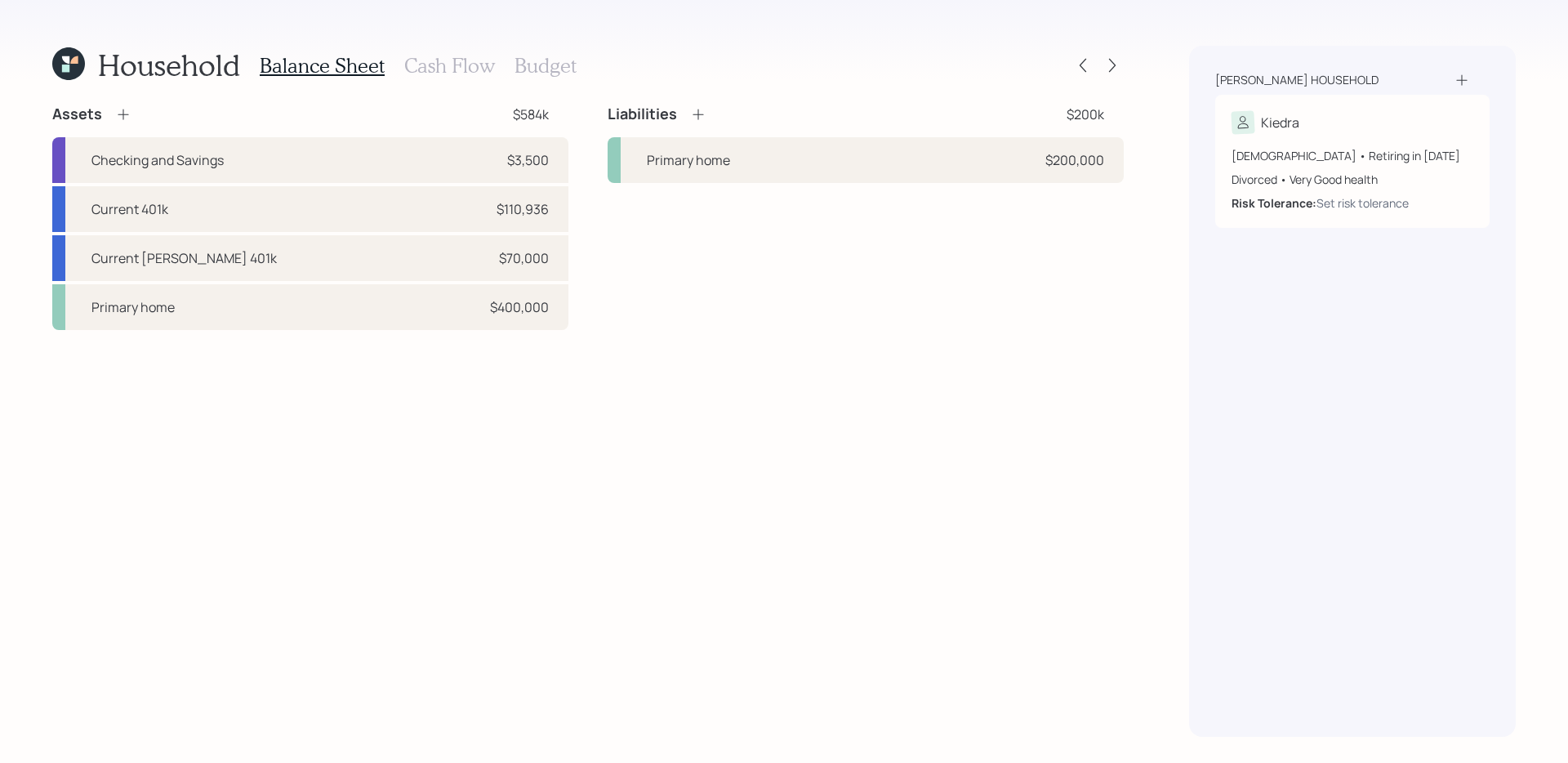
click at [803, 290] on div "Liabilities $200k Primary home $200,000" at bounding box center [865, 216] width 516 height 225
click at [1121, 67] on div at bounding box center [1111, 65] width 22 height 22
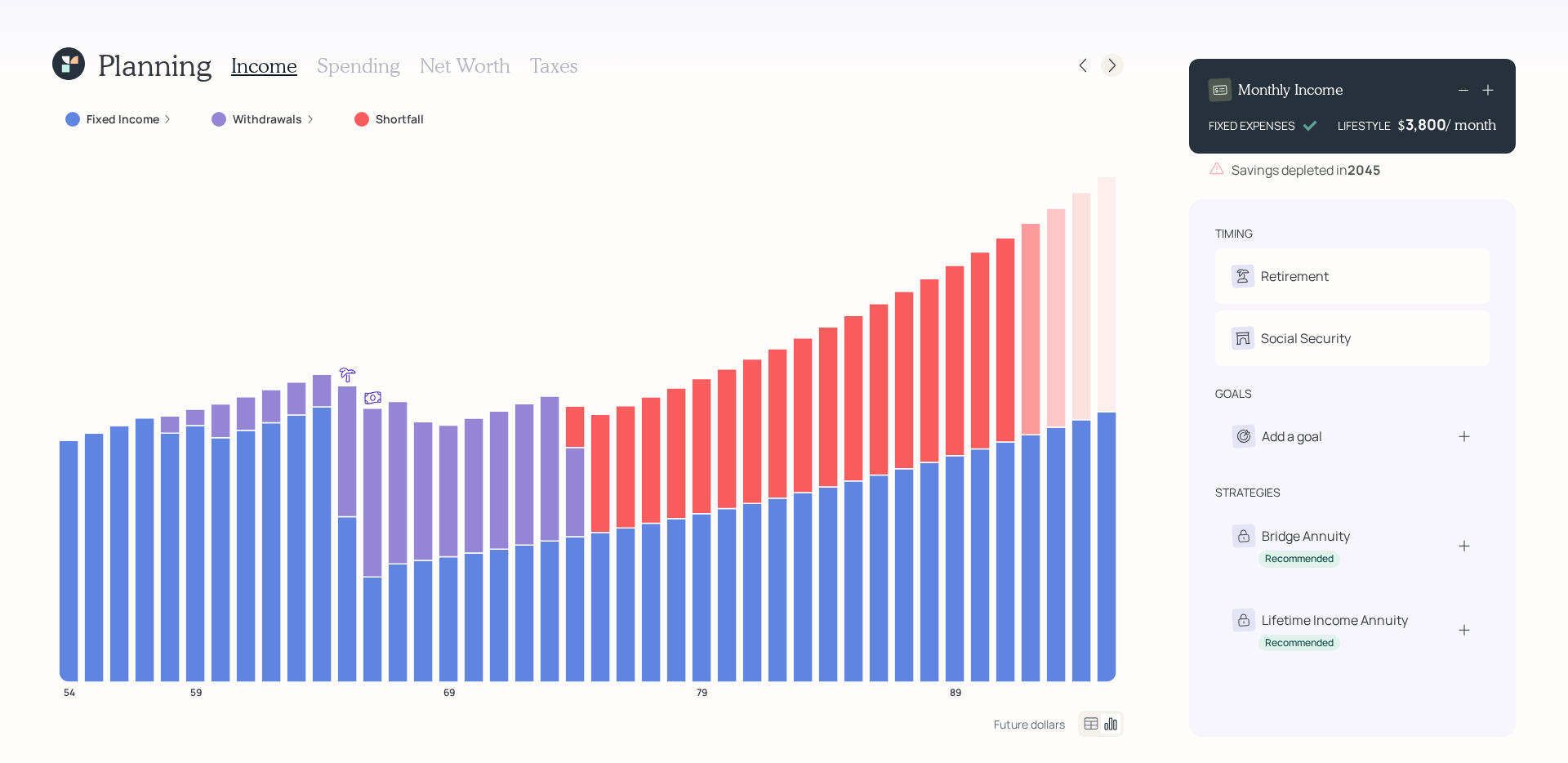
click at [1120, 63] on div at bounding box center [1111, 65] width 22 height 22
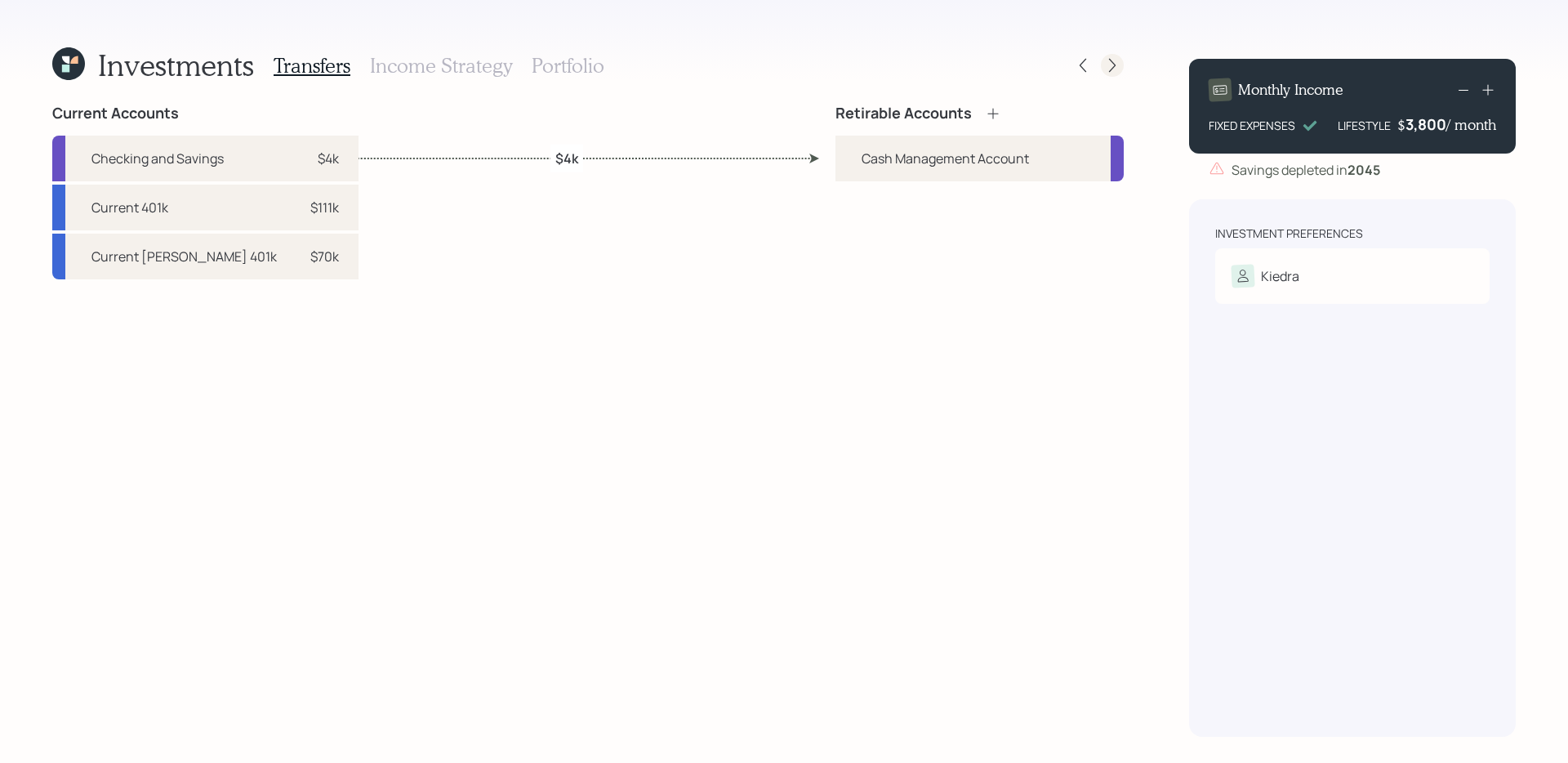
click at [1117, 66] on icon at bounding box center [1112, 66] width 16 height 16
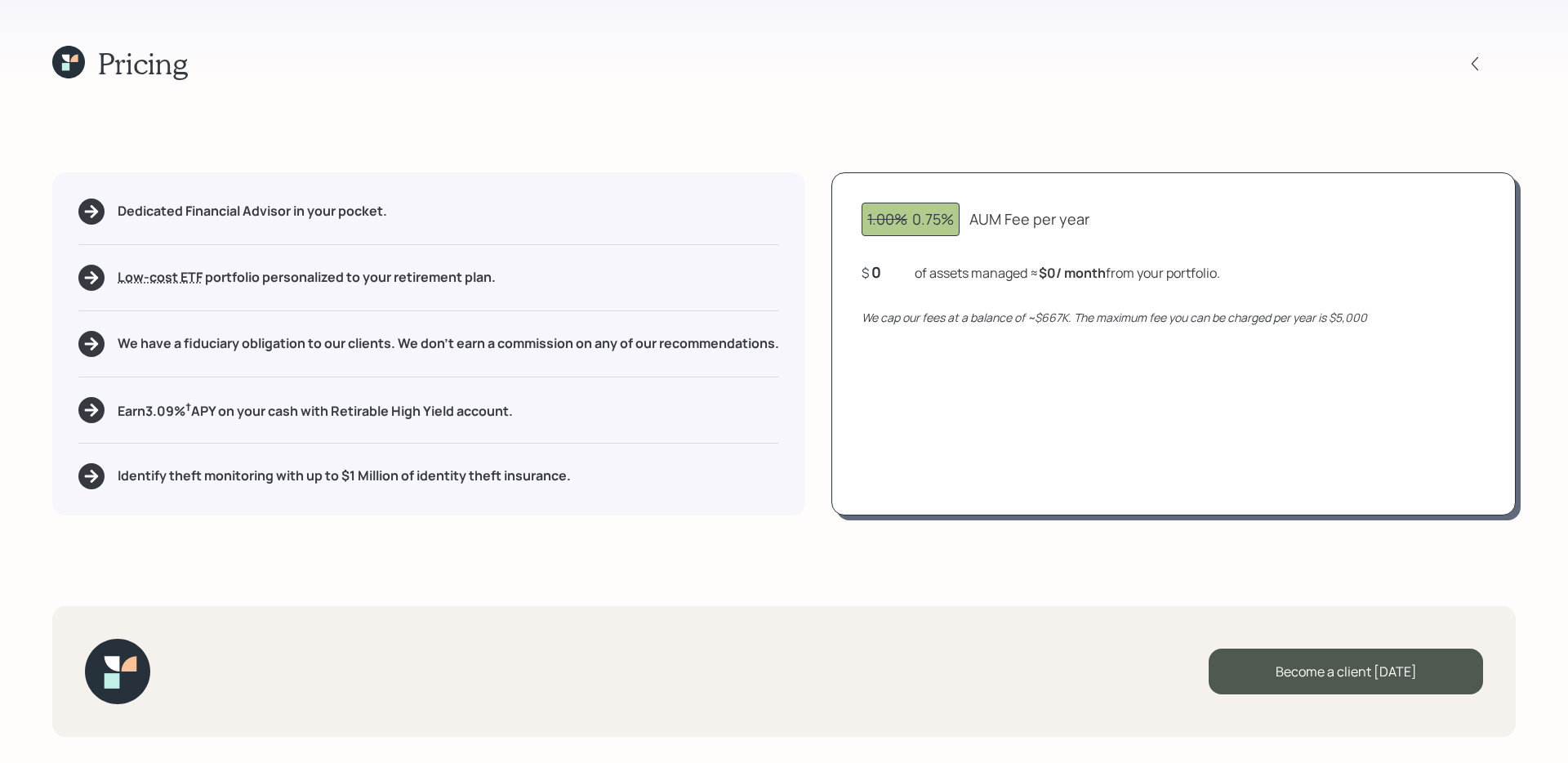
click at [1460, 57] on div "Pricing" at bounding box center [784, 63] width 1463 height 35
click at [1480, 62] on icon at bounding box center [1475, 64] width 16 height 16
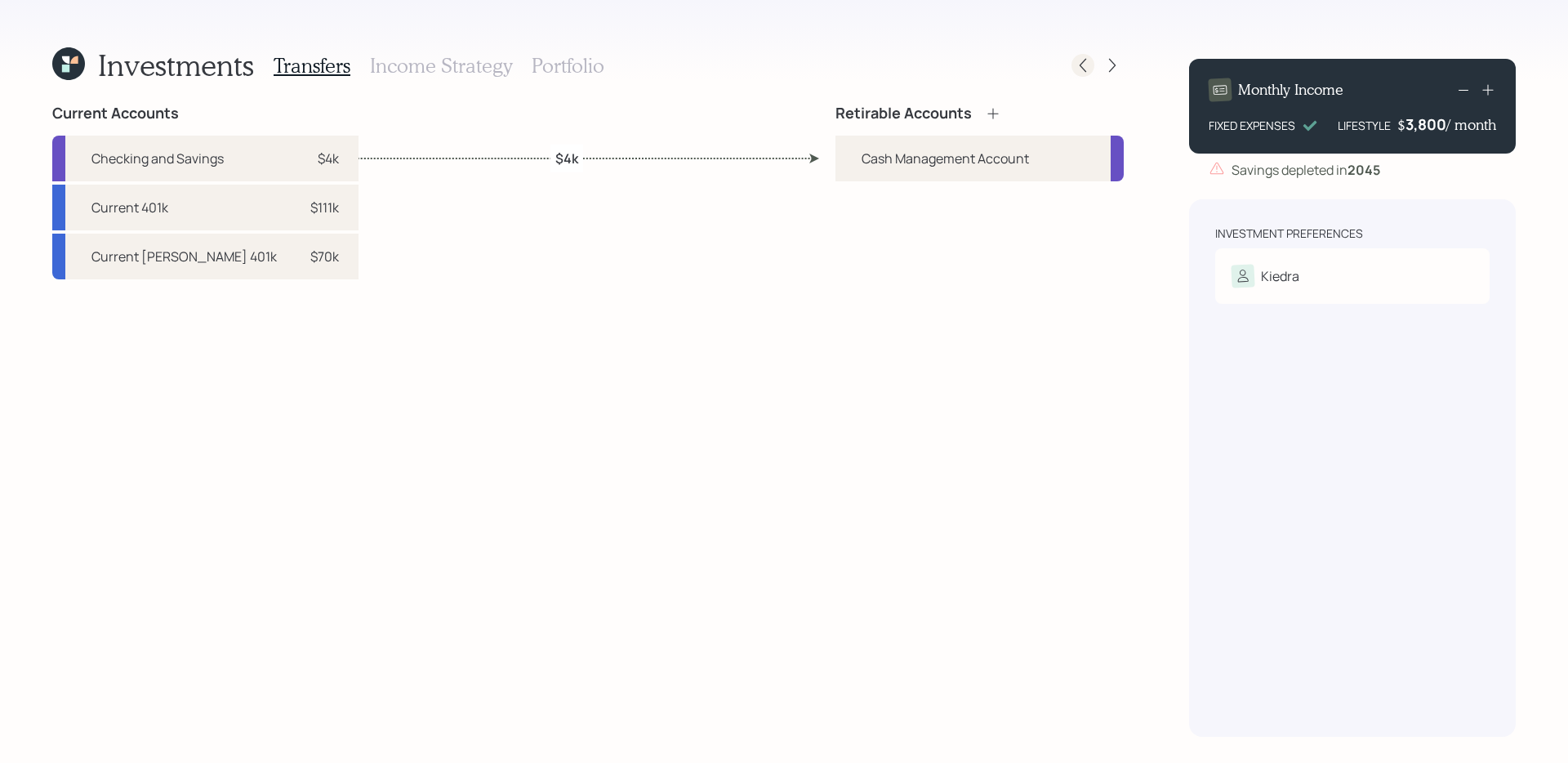
click at [1077, 58] on icon at bounding box center [1082, 66] width 16 height 16
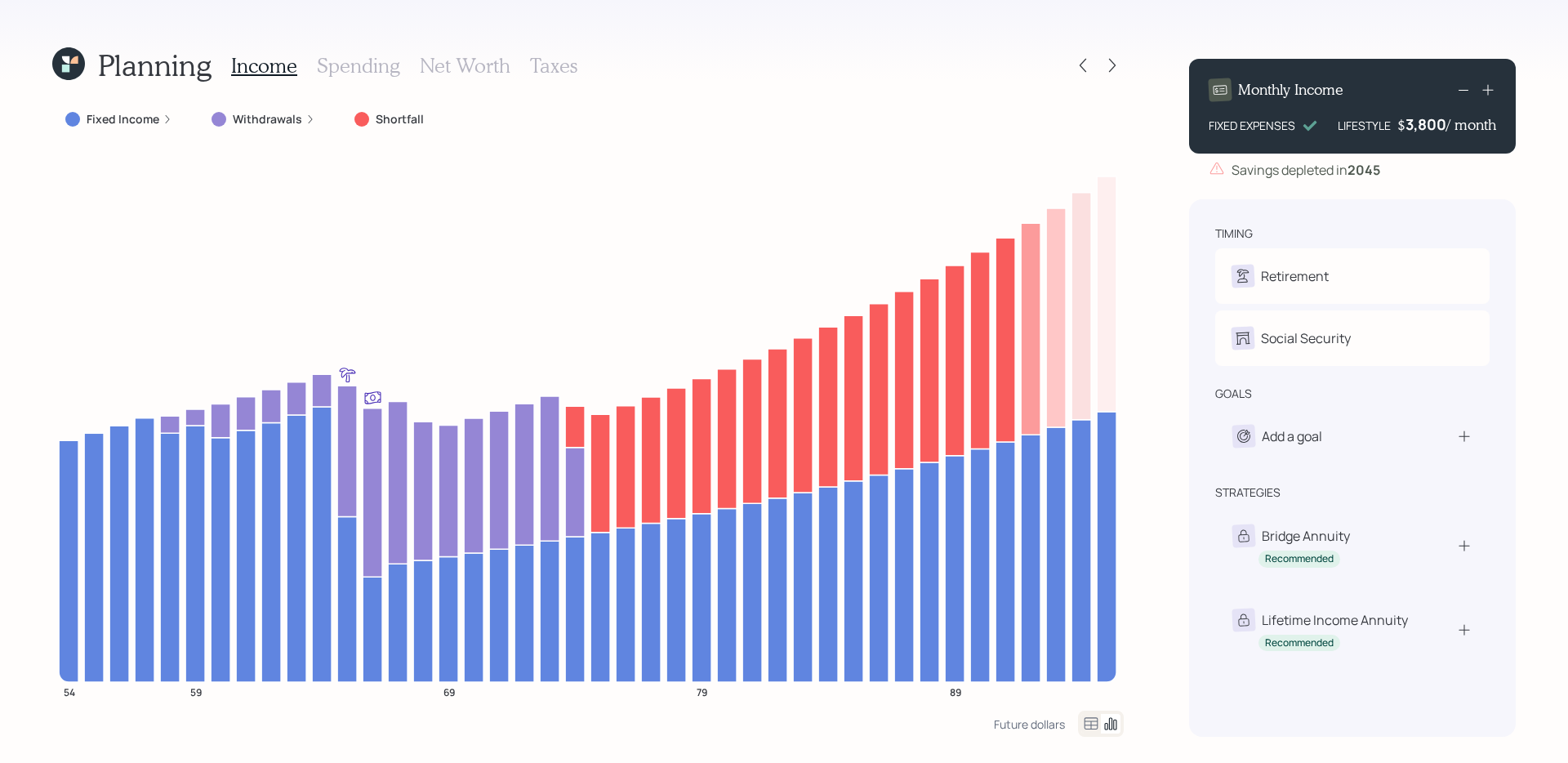
click at [72, 59] on icon at bounding box center [74, 60] width 7 height 7
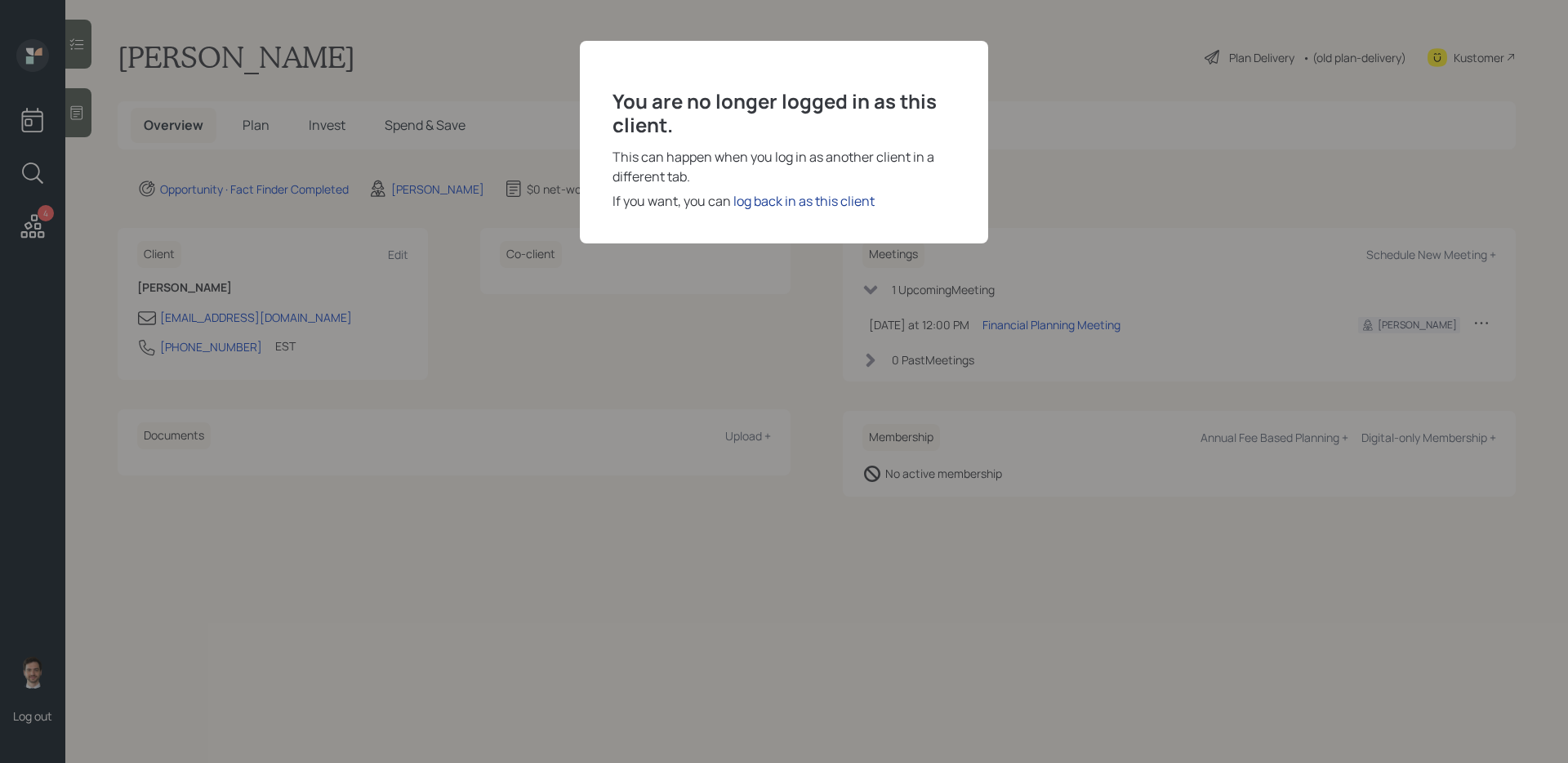
click at [810, 204] on div "log back in as this client" at bounding box center [803, 201] width 141 height 20
